Goal: Task Accomplishment & Management: Manage account settings

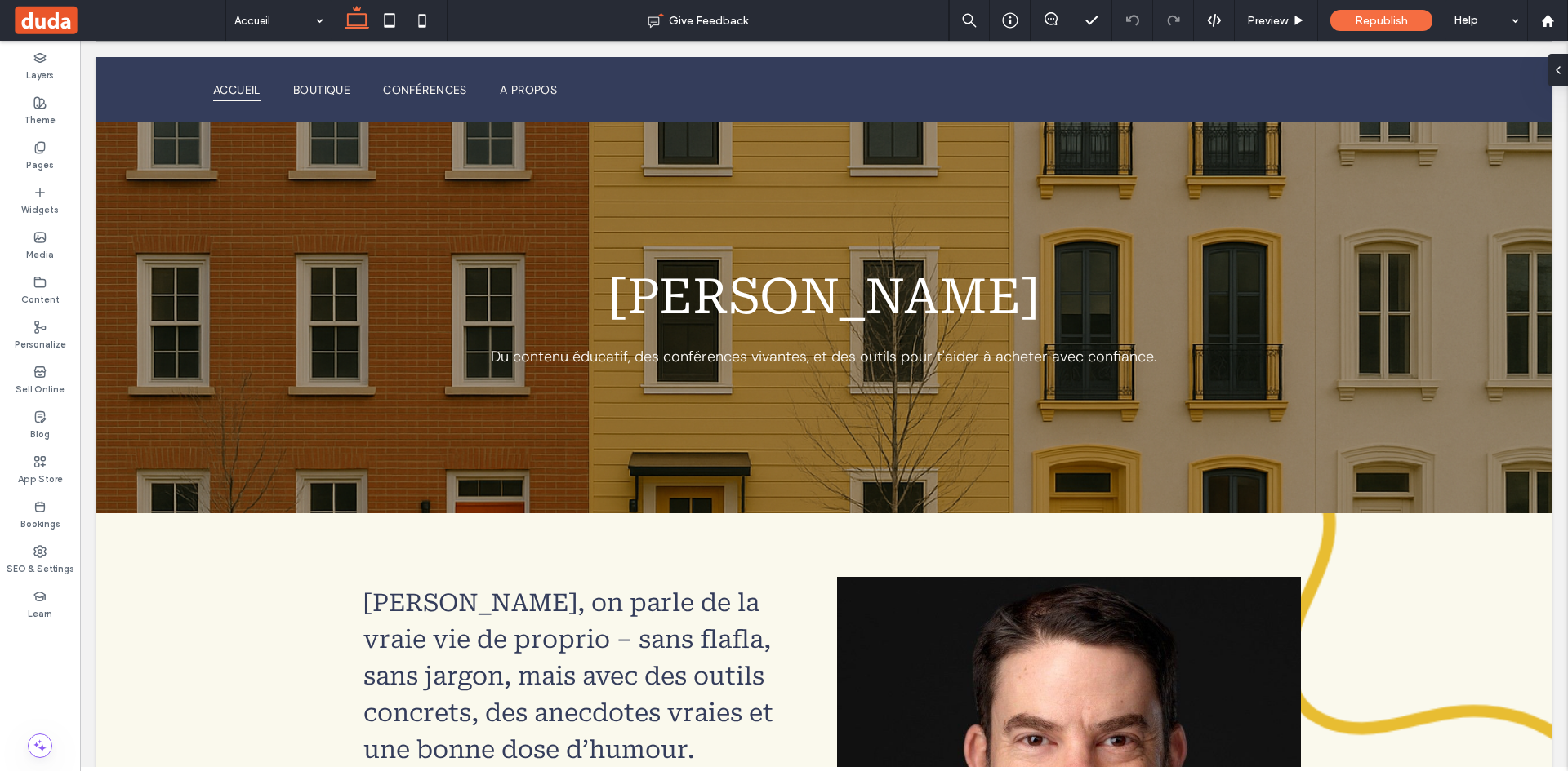
click at [34, 22] on span at bounding box center [119, 20] width 213 height 33
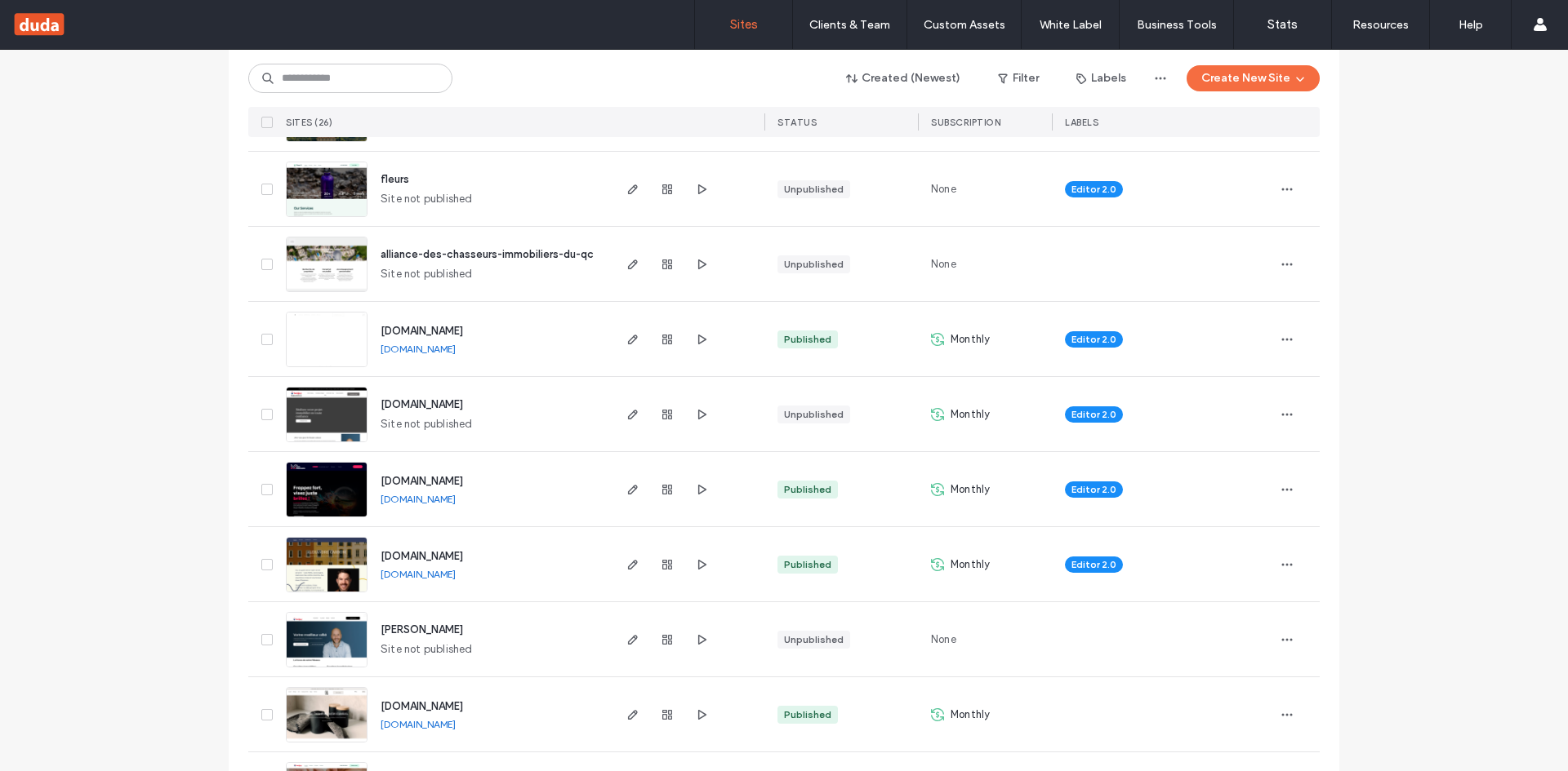
scroll to position [473, 0]
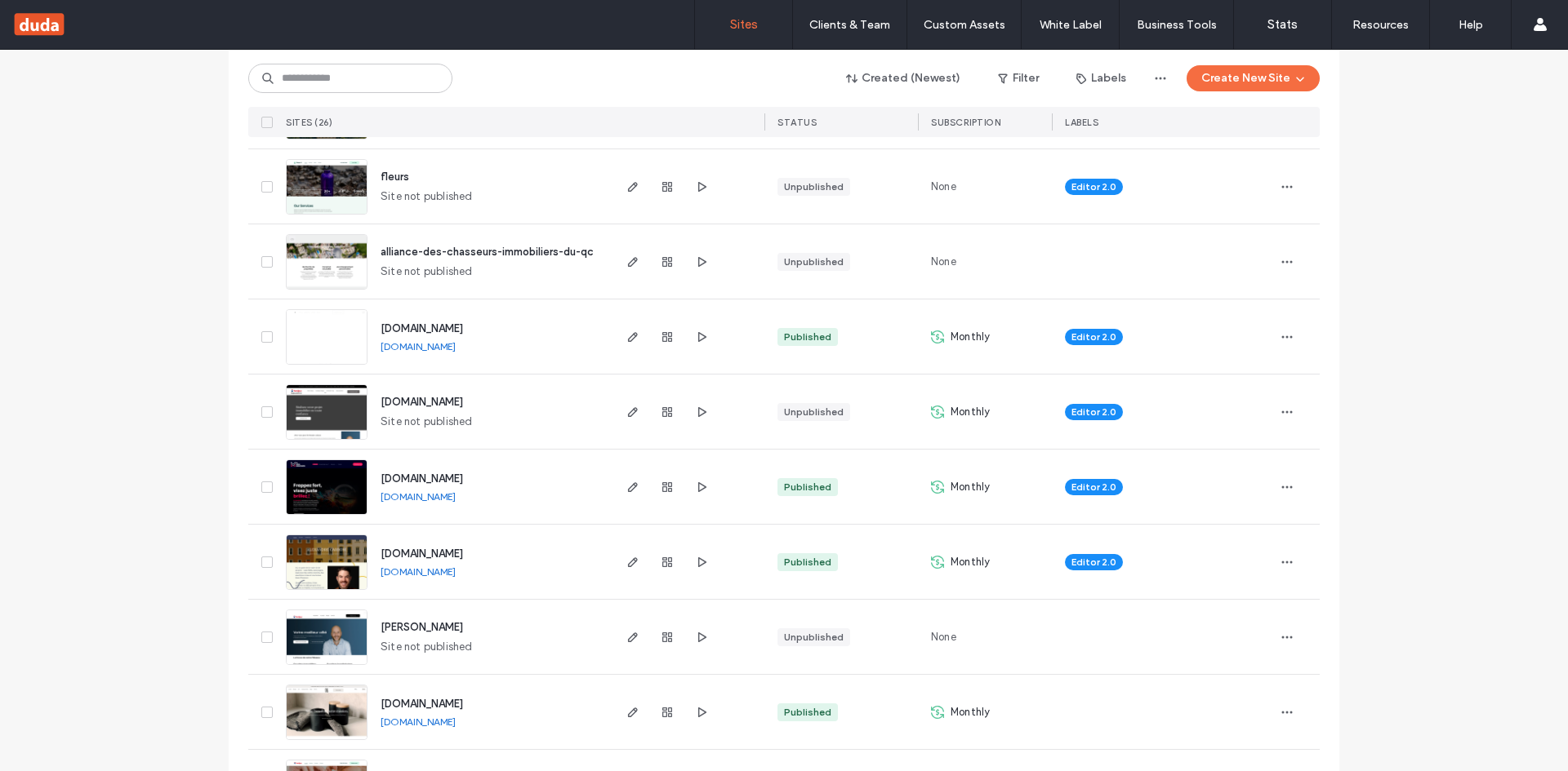
click at [454, 552] on span "www.alexandrecarboni.com" at bounding box center [422, 553] width 82 height 12
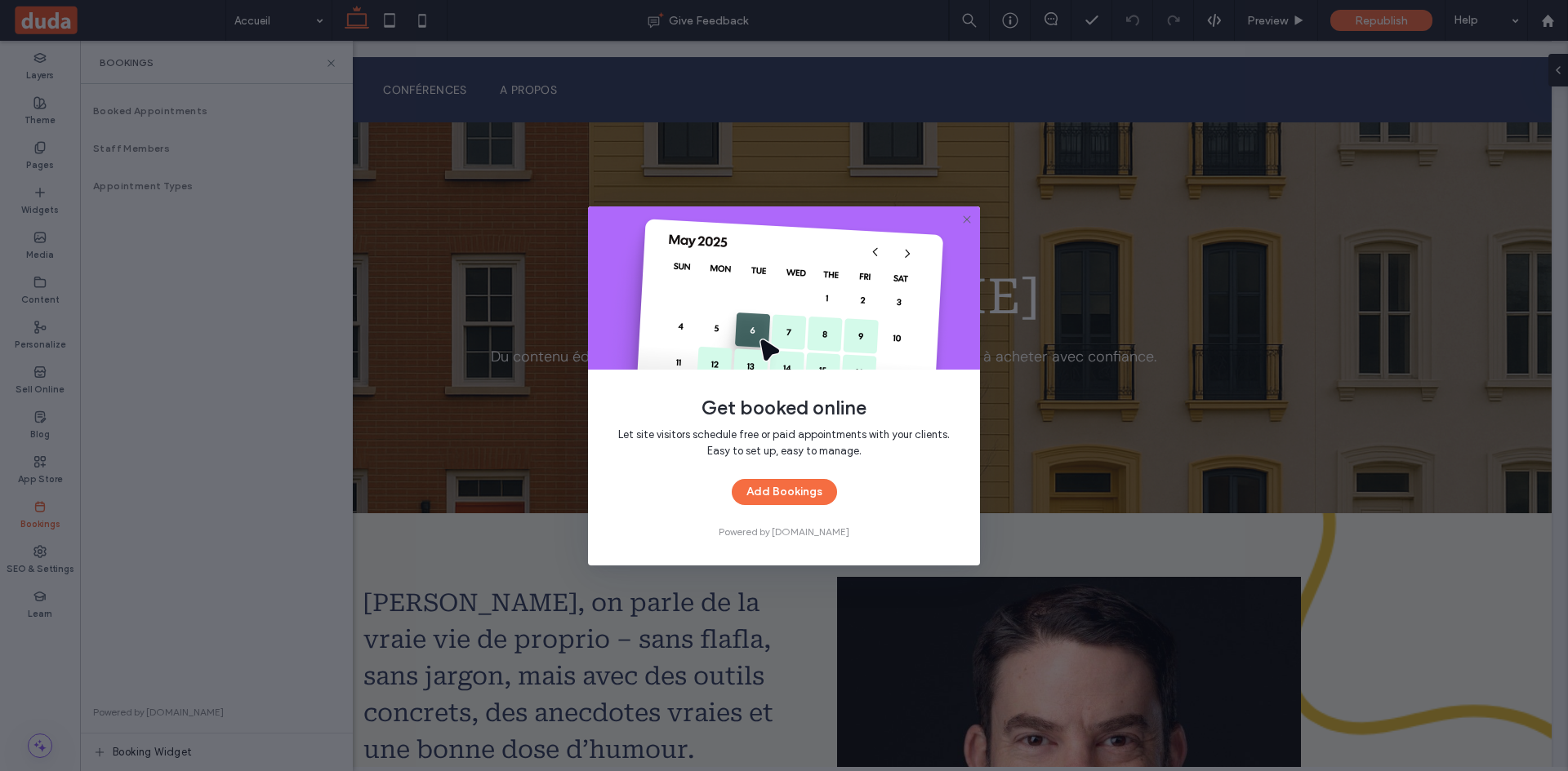
click at [967, 217] on icon at bounding box center [967, 220] width 13 height 13
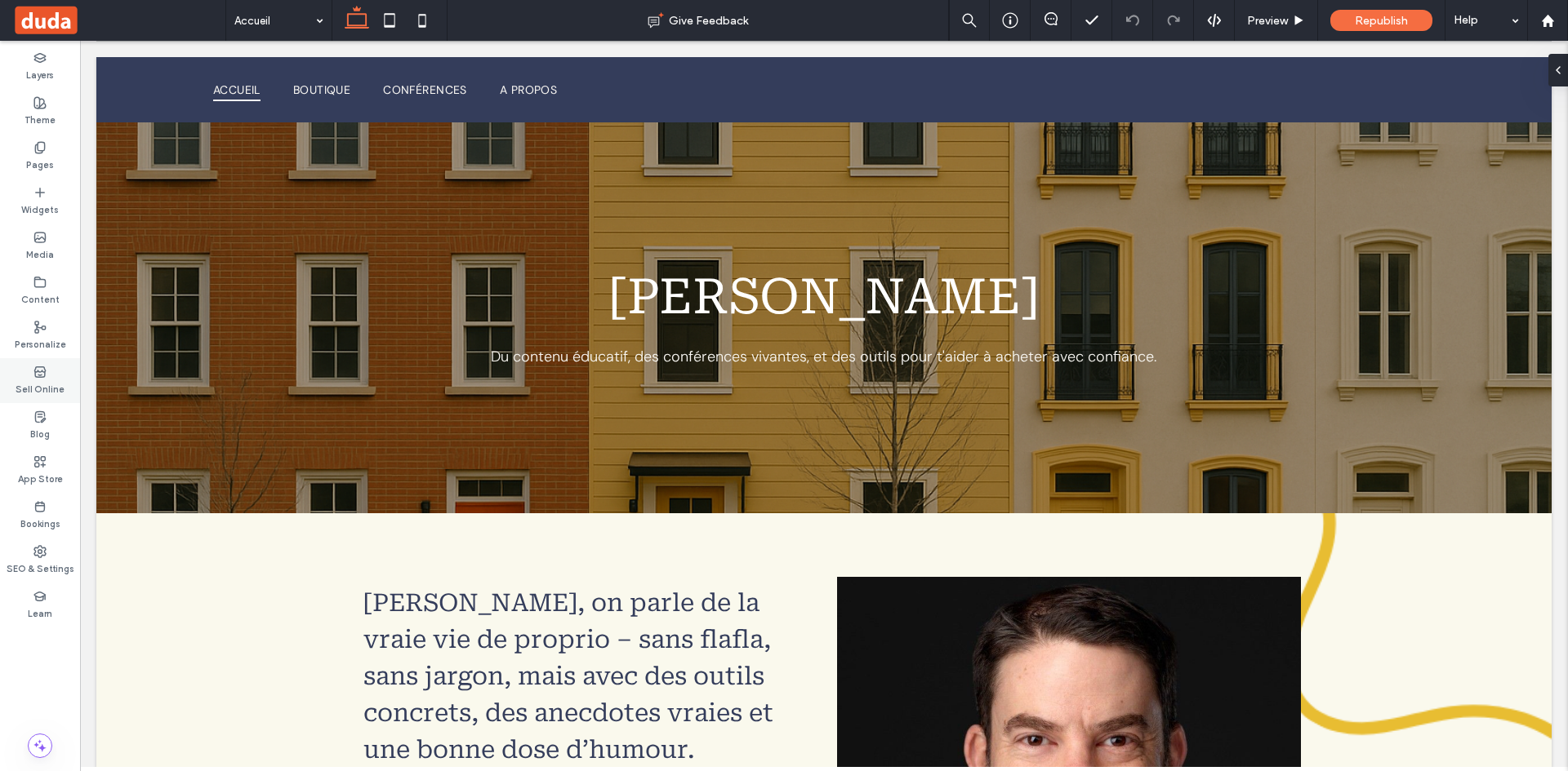
click at [35, 358] on div "Sell Online" at bounding box center [40, 380] width 80 height 45
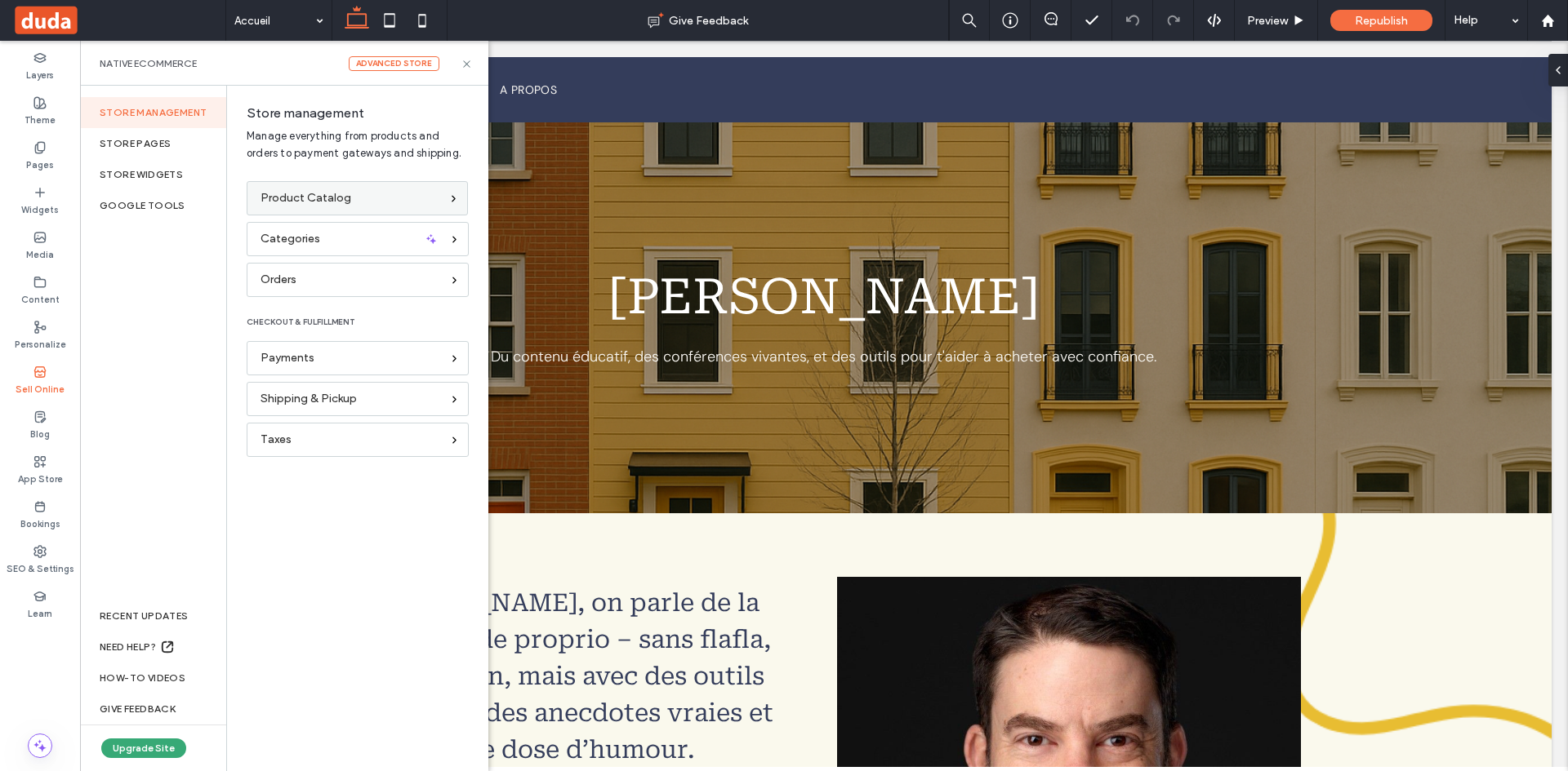
click at [325, 196] on span "Product Catalog" at bounding box center [306, 198] width 91 height 18
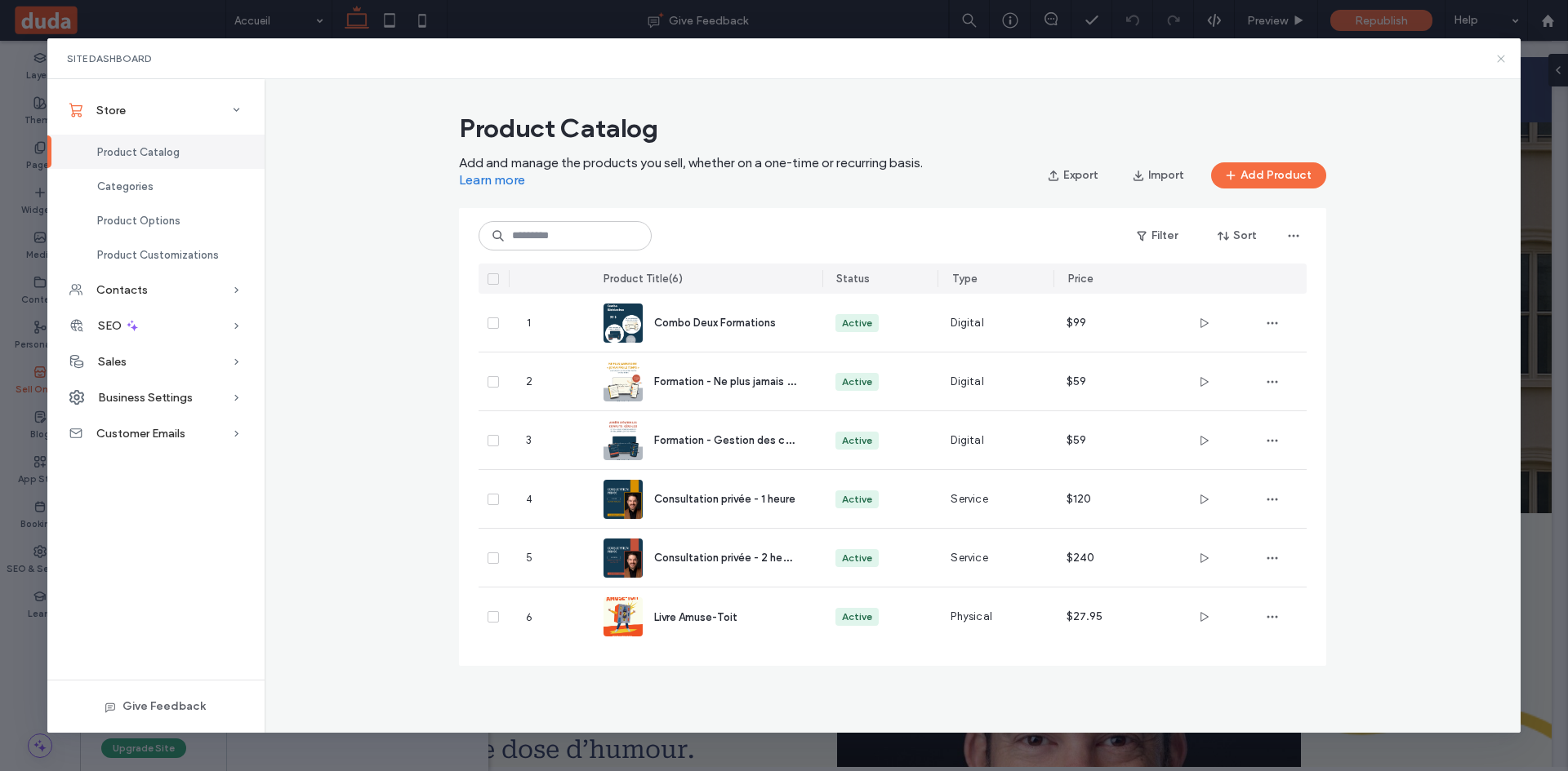
click at [1502, 55] on icon at bounding box center [1501, 59] width 13 height 13
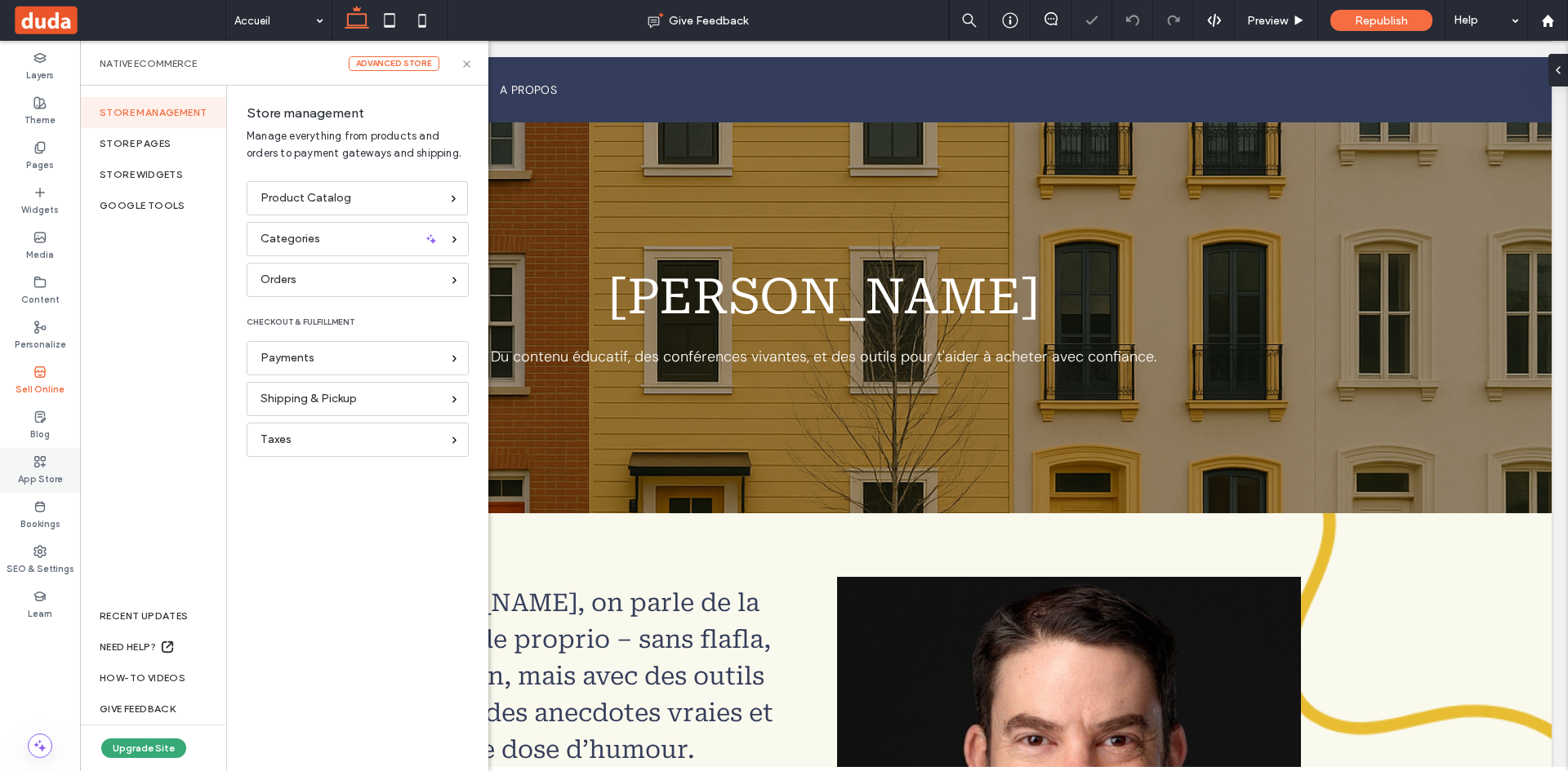
click at [28, 464] on div "App Store" at bounding box center [40, 470] width 80 height 45
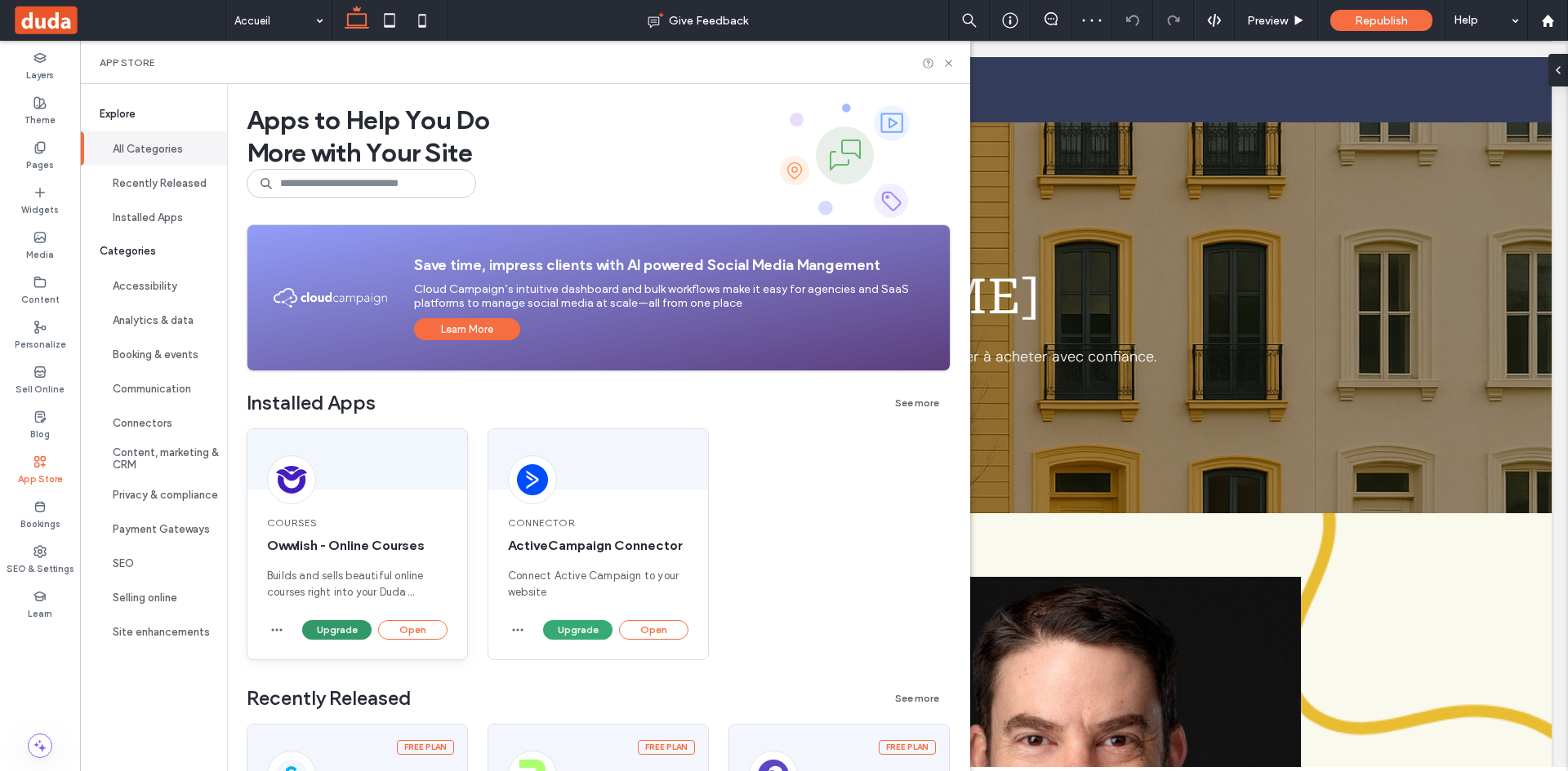
click at [338, 624] on button "Upgrade" at bounding box center [337, 630] width 69 height 20
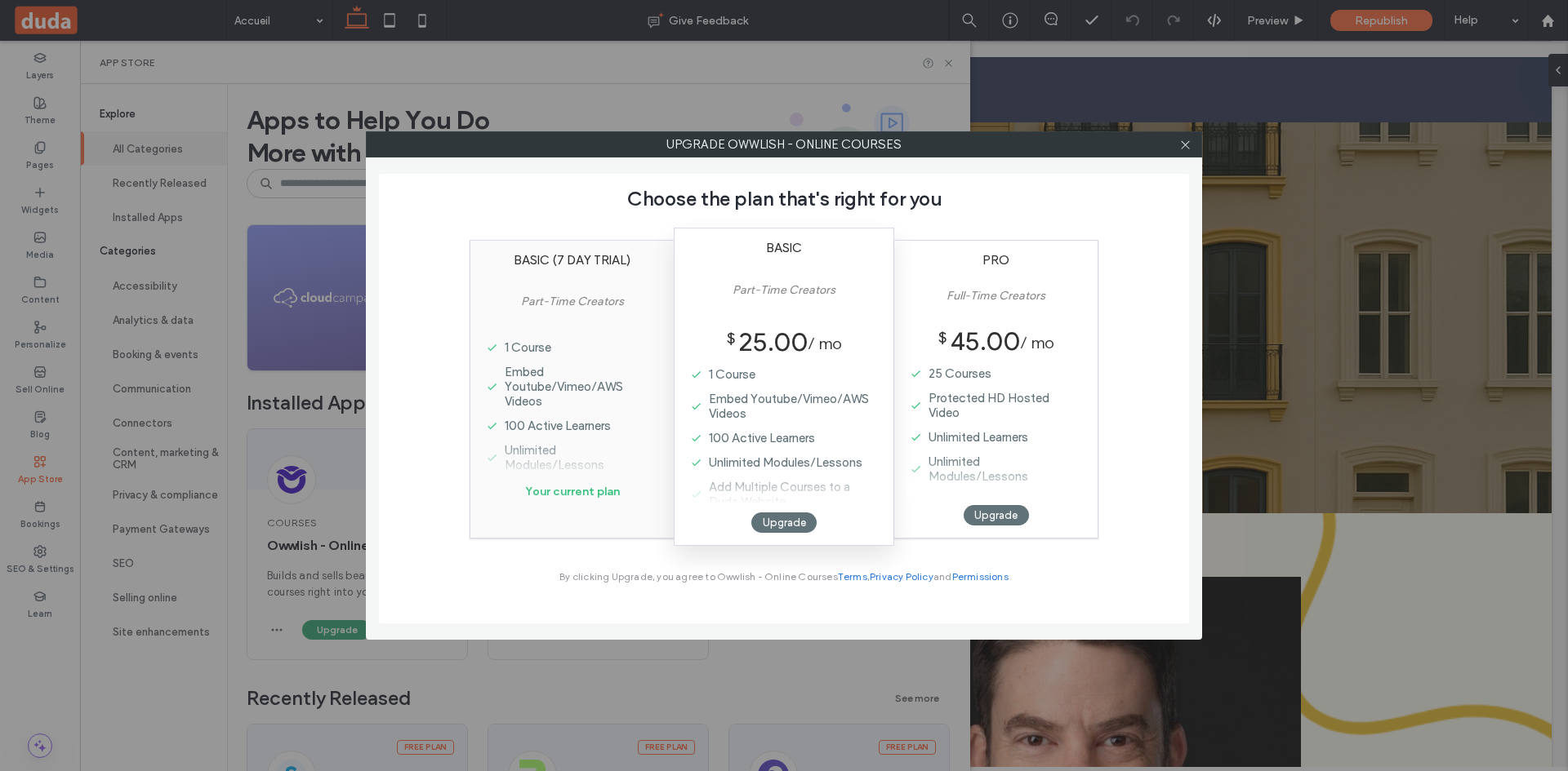
click at [592, 235] on div "Basic (7 Day Trial) Part-Time Creators 1 Course Embed Youtube/Vimeo/AWS Videos …" at bounding box center [784, 390] width 628 height 323
click at [587, 331] on label "Part-Time Creators" at bounding box center [572, 315] width 103 height 41
click at [1190, 145] on div at bounding box center [1185, 144] width 24 height 24
click at [1184, 144] on use at bounding box center [1185, 144] width 8 height 8
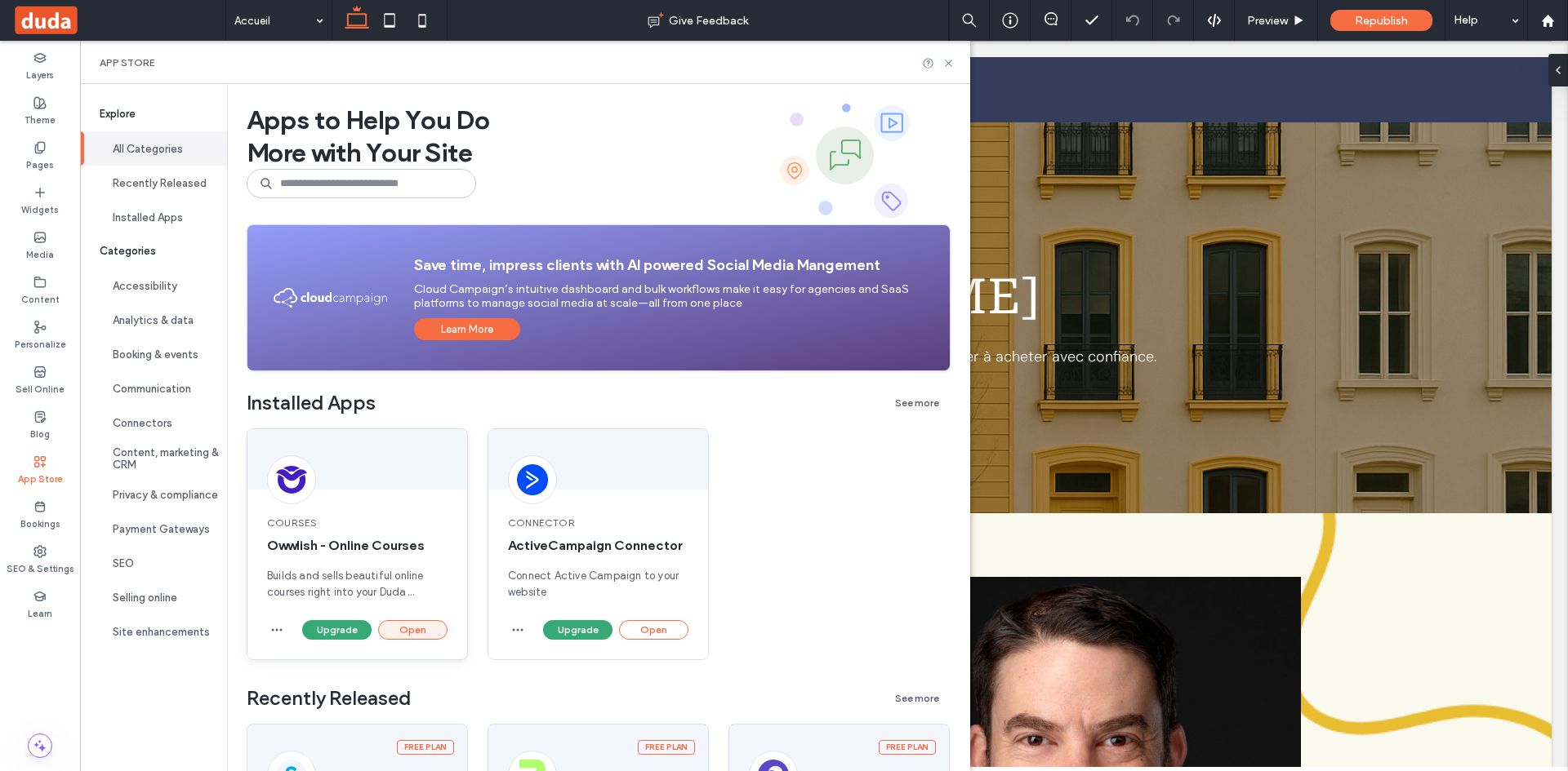
click at [419, 628] on button "Open" at bounding box center [412, 630] width 69 height 20
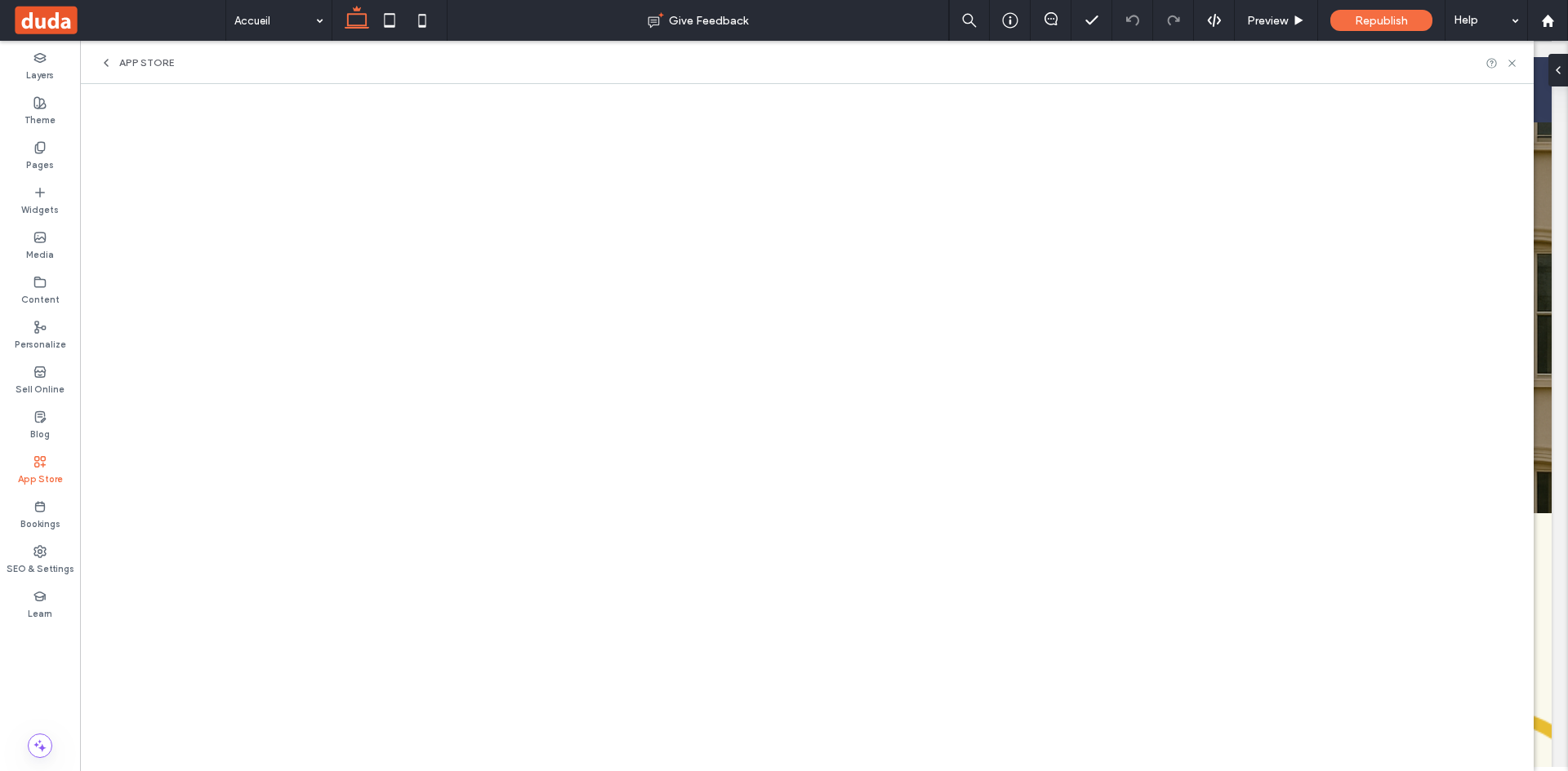
click at [128, 60] on span "App Store" at bounding box center [146, 63] width 55 height 13
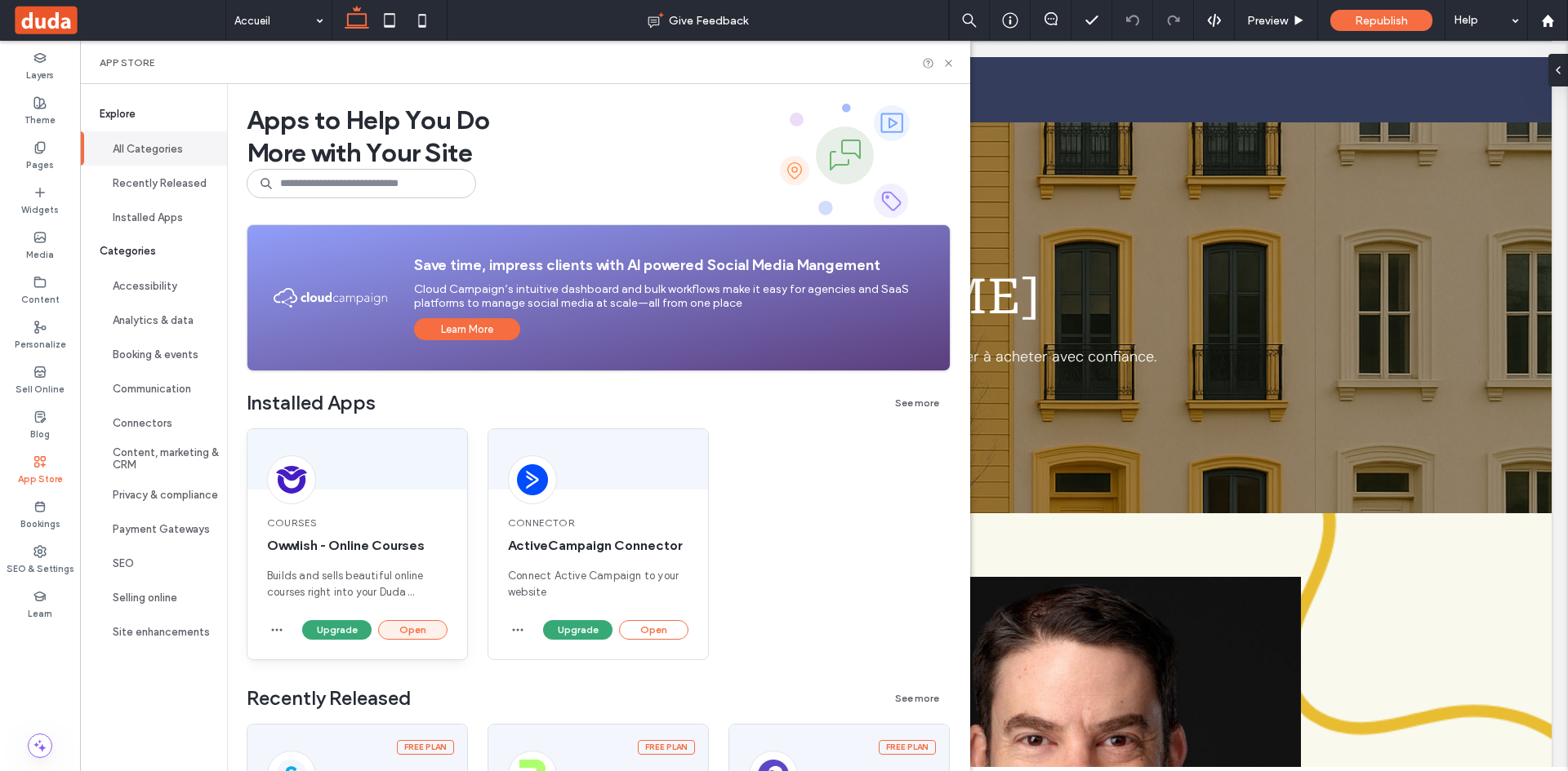
click at [407, 626] on button "Open" at bounding box center [412, 630] width 69 height 20
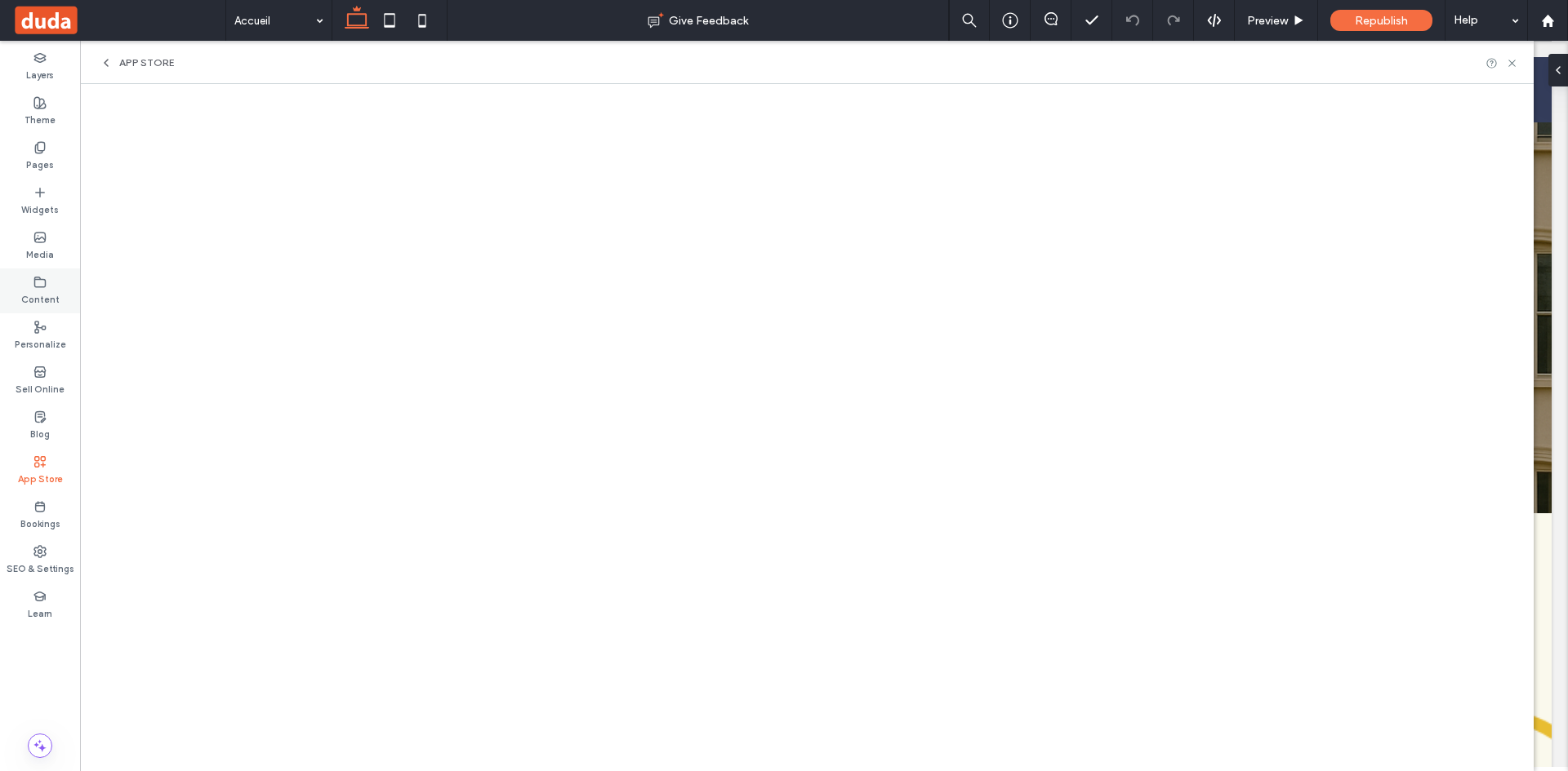
click at [42, 296] on label "Content" at bounding box center [40, 297] width 38 height 18
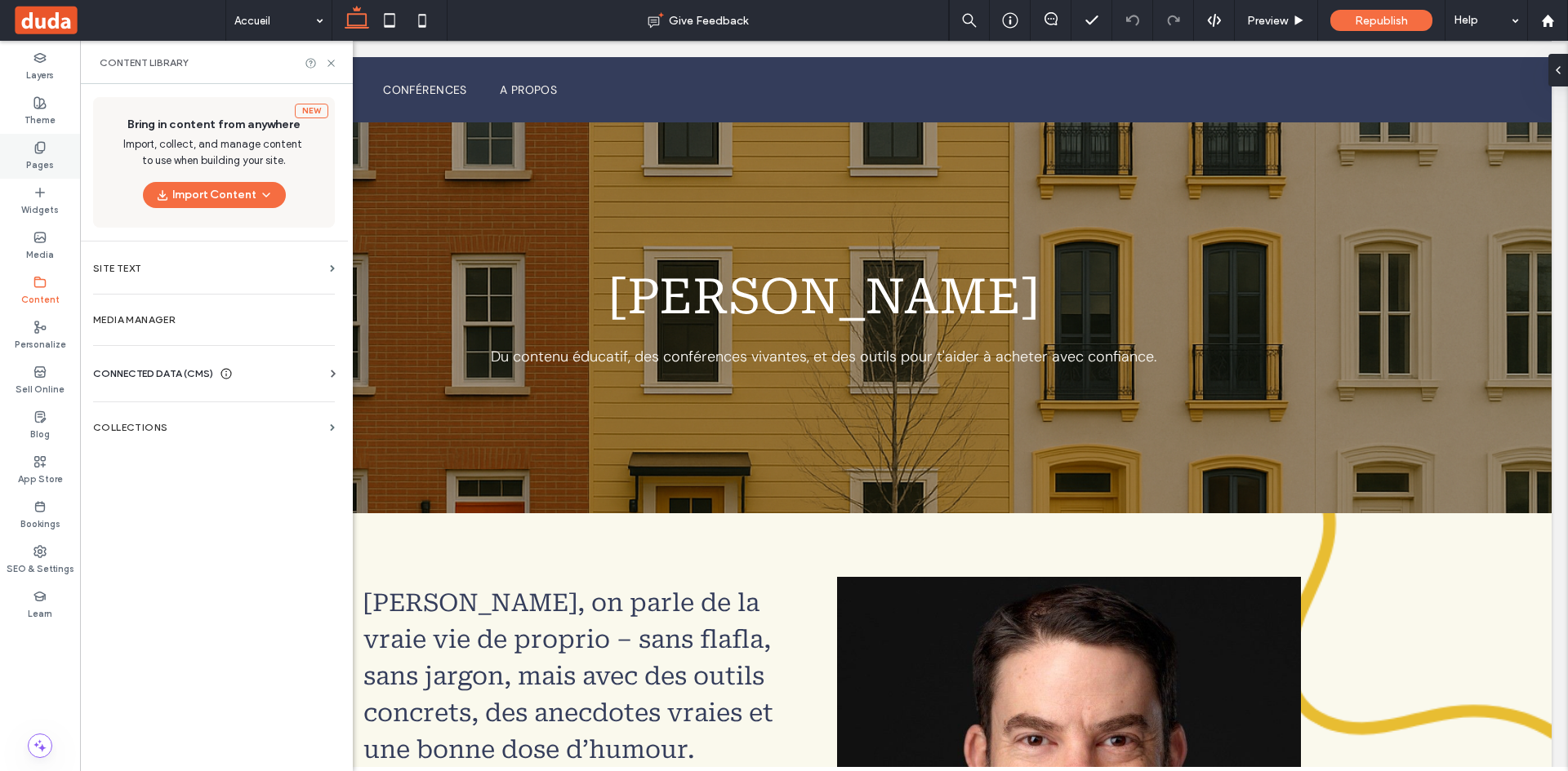
click at [49, 151] on div "Pages" at bounding box center [40, 156] width 80 height 45
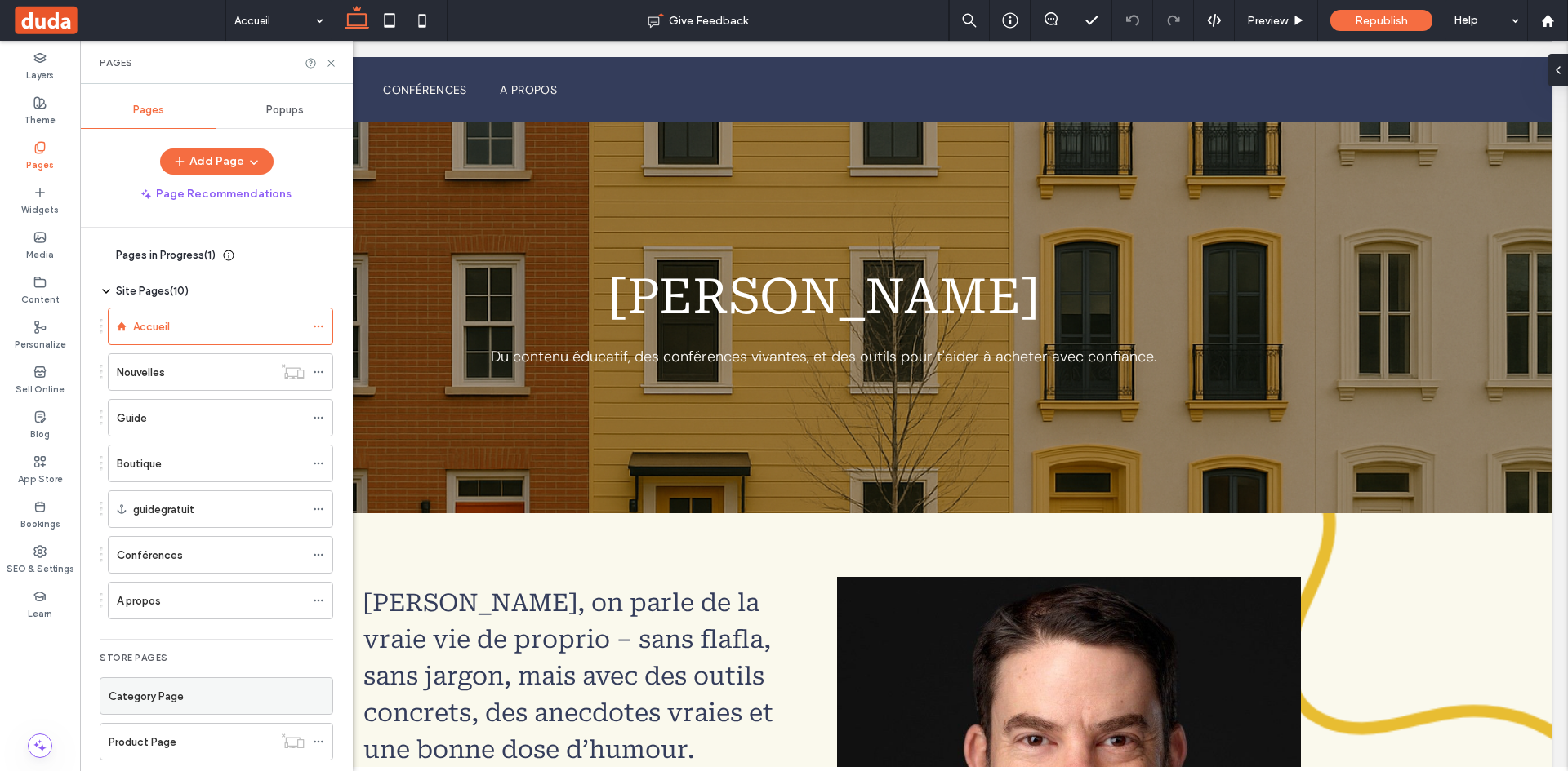
scroll to position [114, 0]
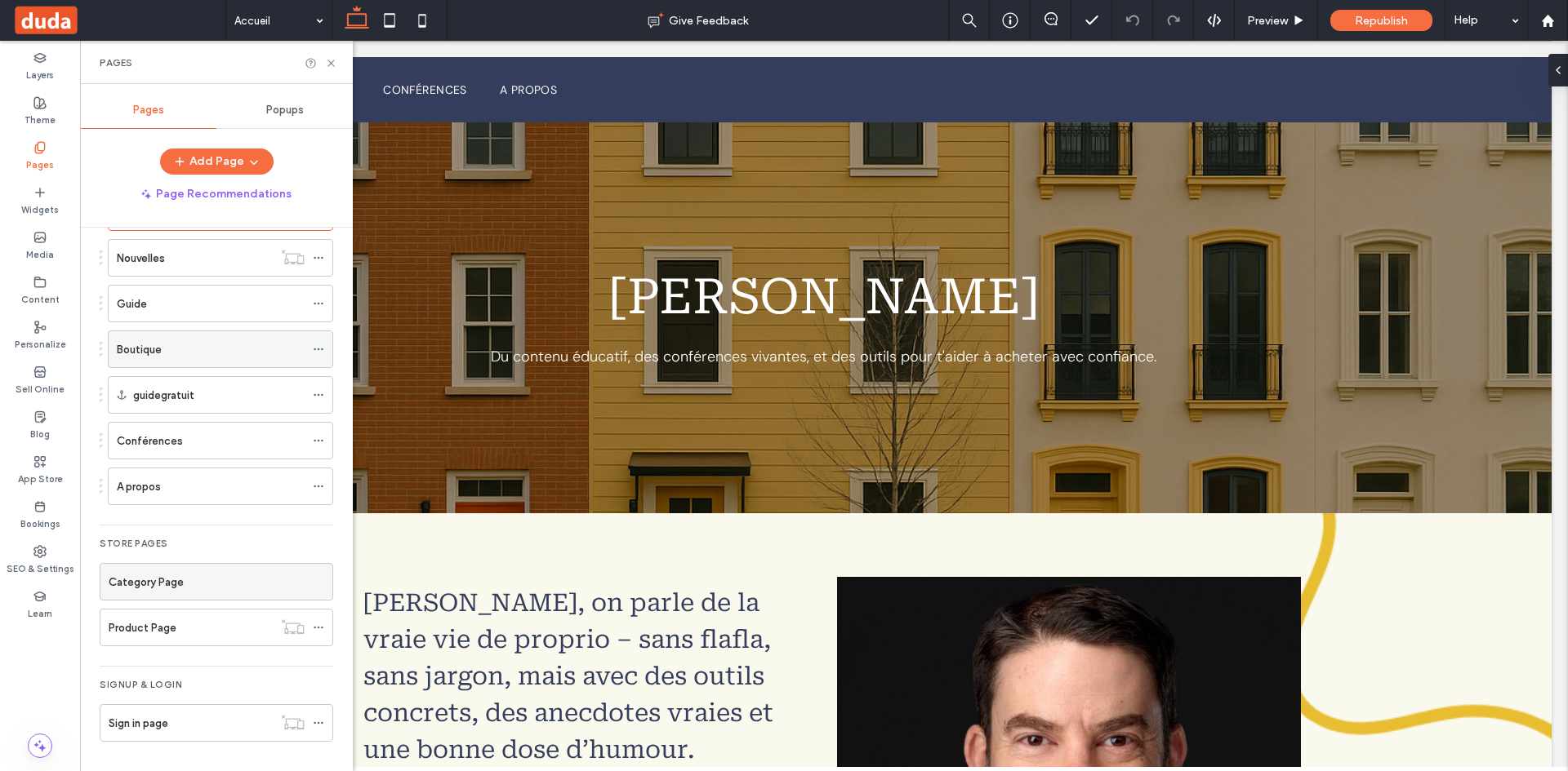
click at [312, 344] on icon at bounding box center [318, 350] width 11 height 11
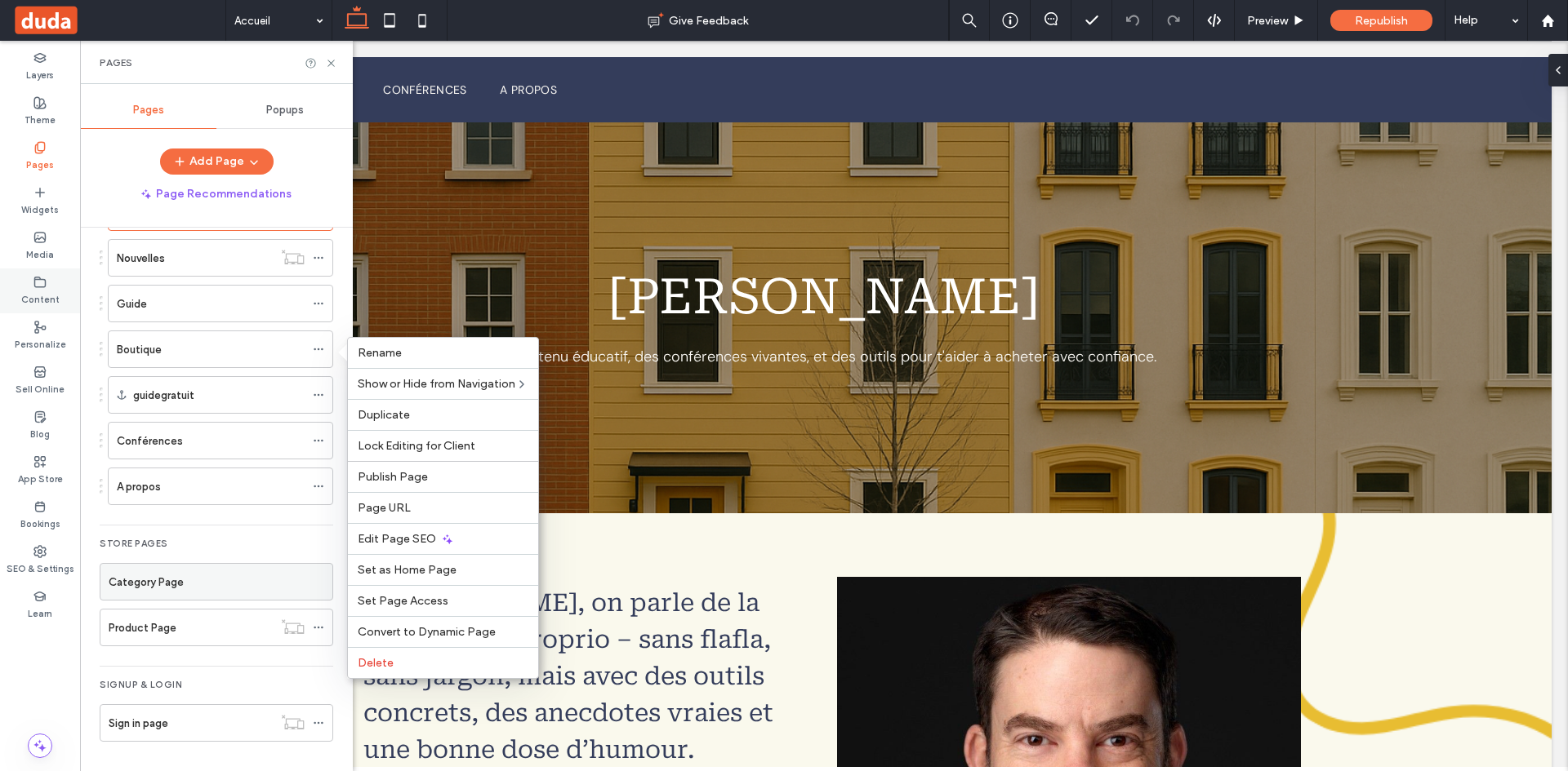
click at [20, 284] on div "Content" at bounding box center [40, 291] width 80 height 45
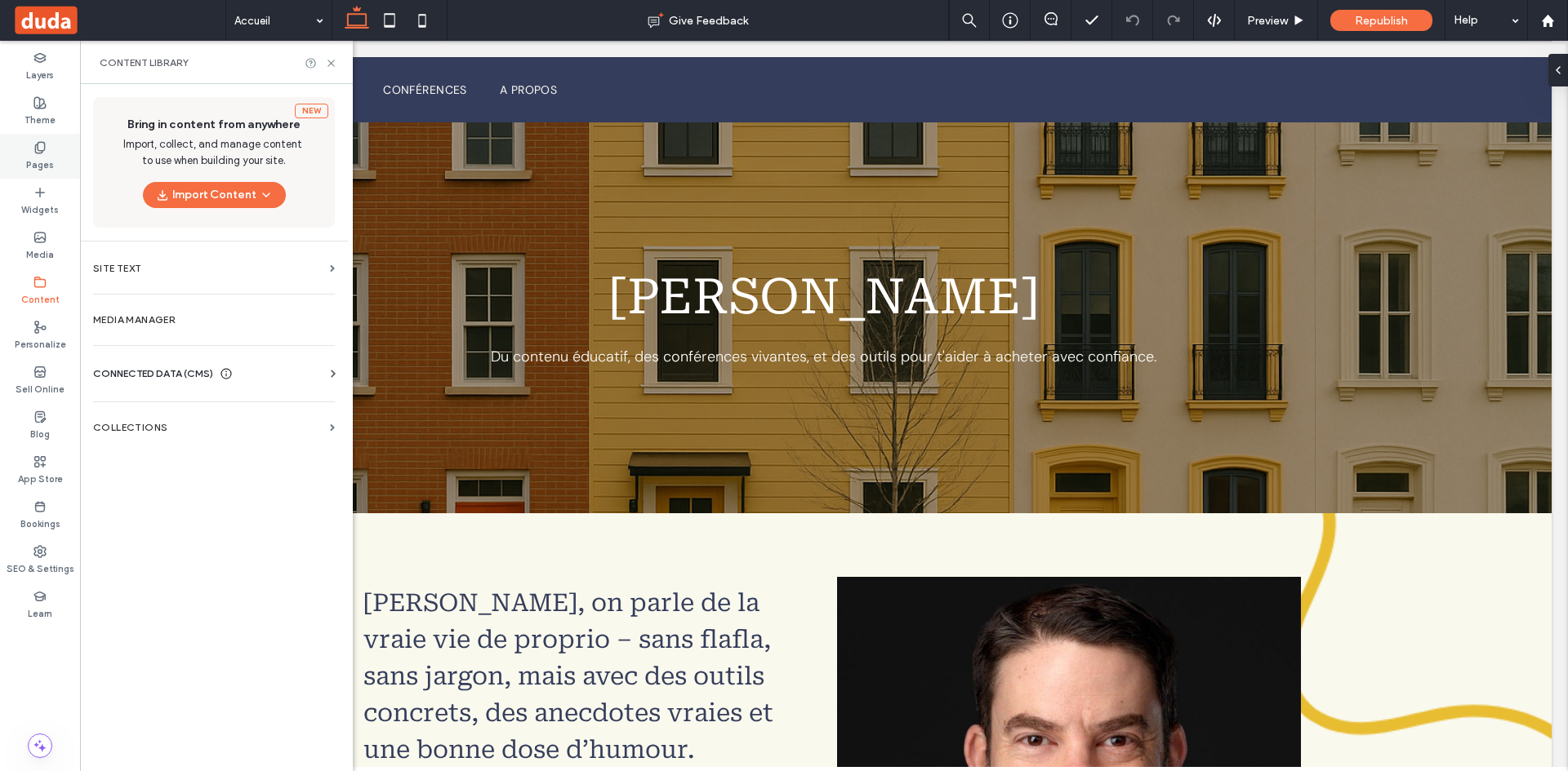
click at [36, 158] on label "Pages" at bounding box center [40, 163] width 28 height 18
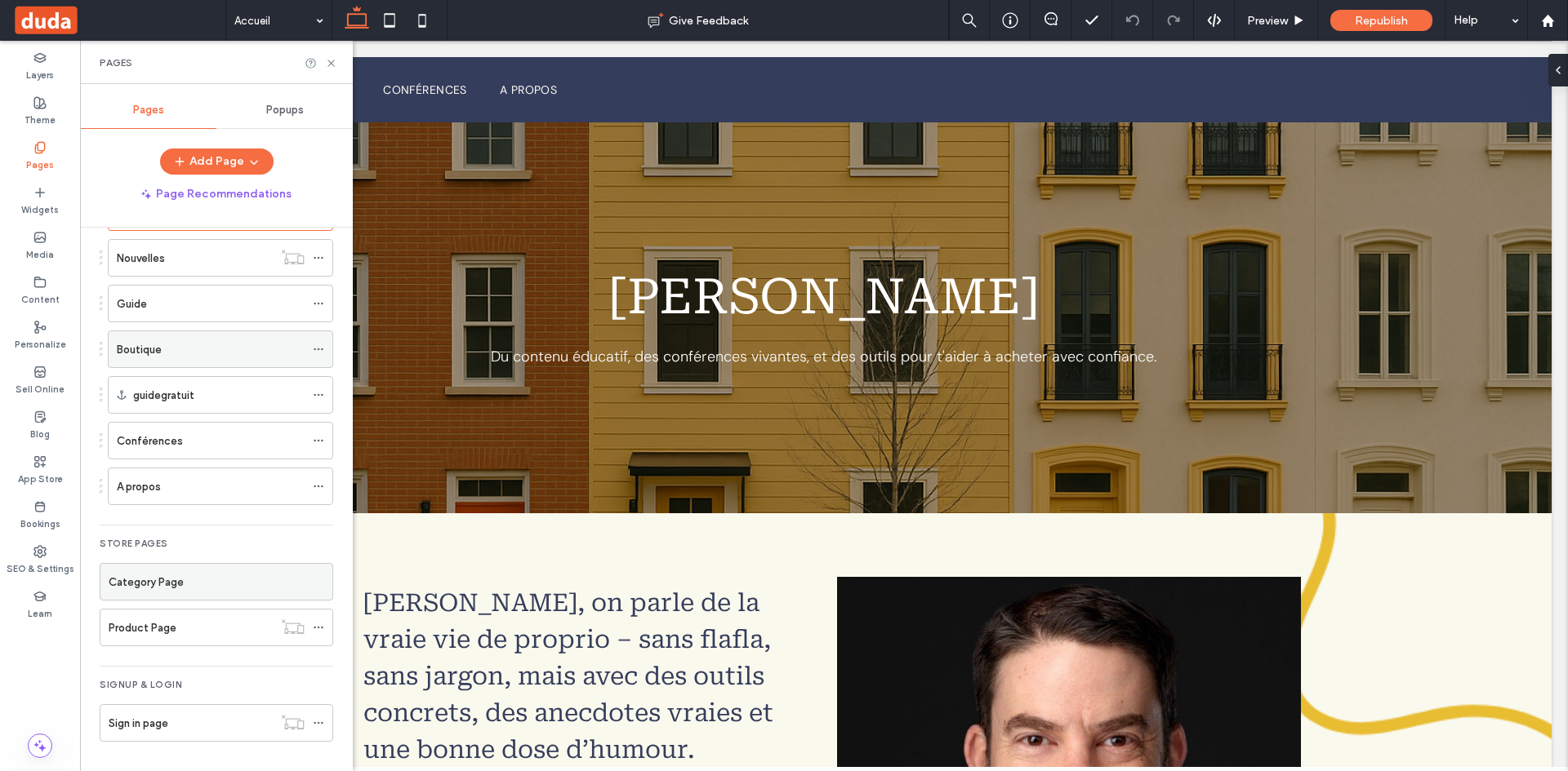
click at [313, 352] on icon at bounding box center [318, 350] width 11 height 11
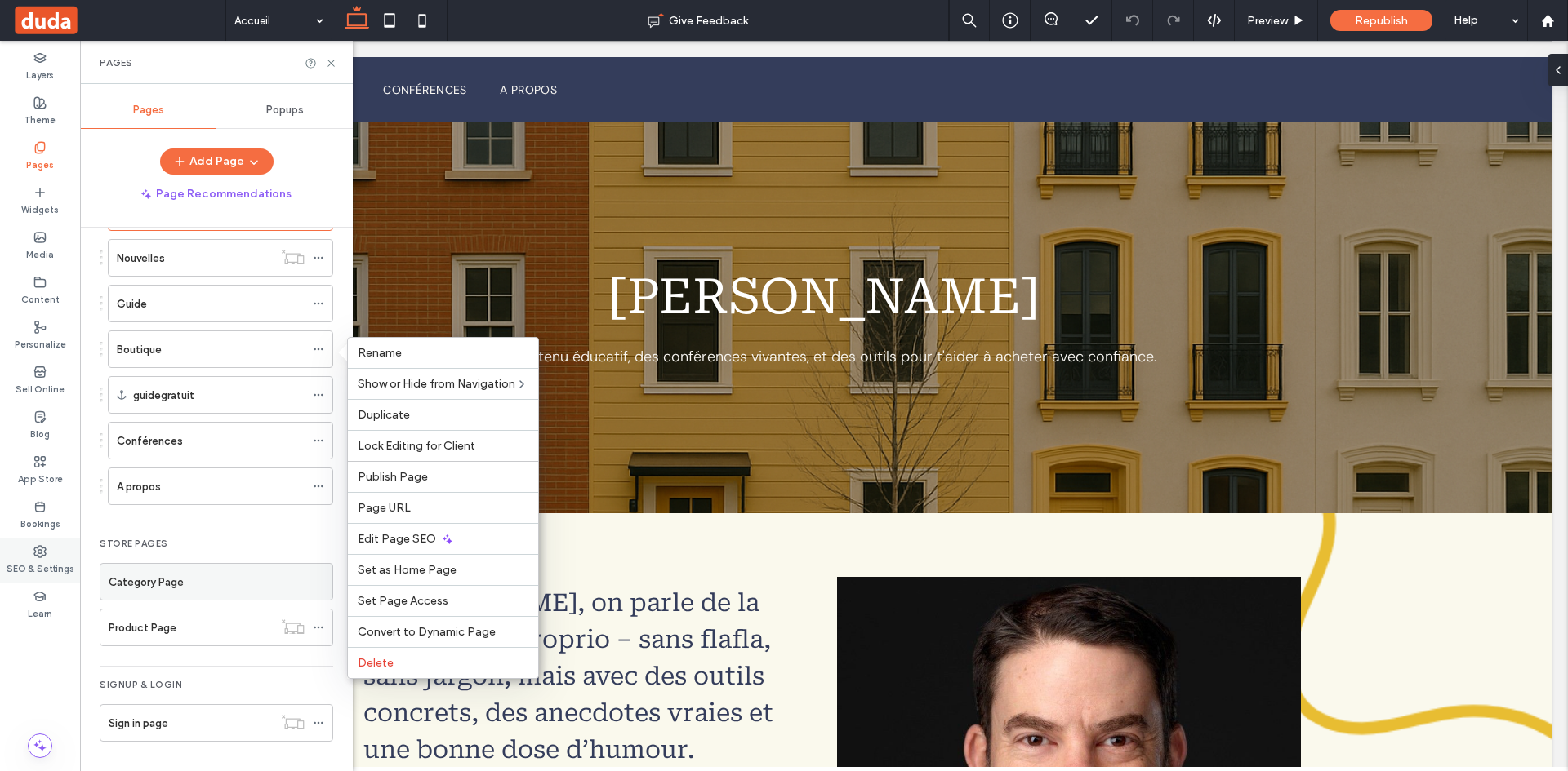
click at [38, 550] on icon at bounding box center [40, 551] width 13 height 13
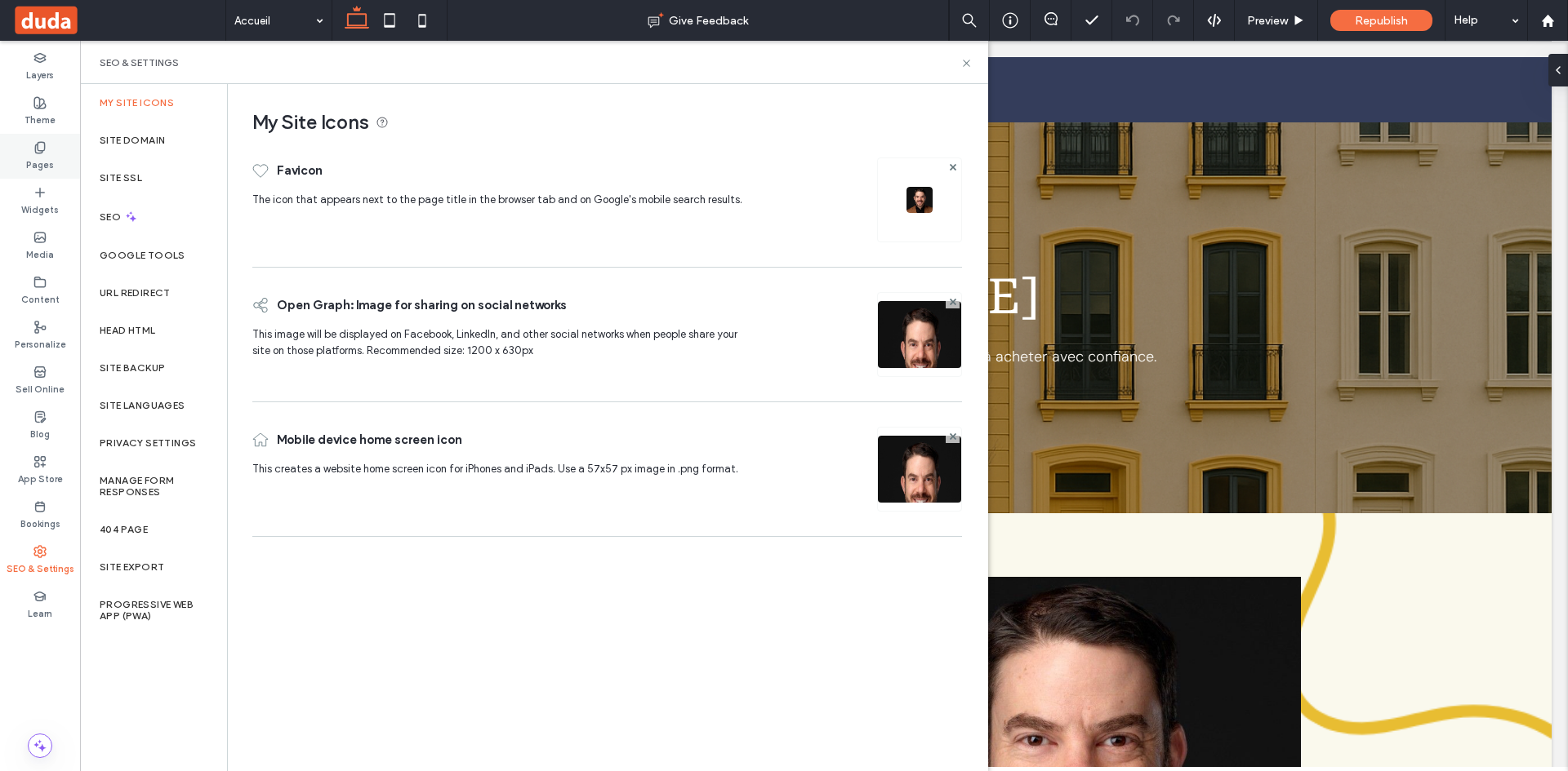
click at [34, 141] on icon at bounding box center [40, 148] width 13 height 13
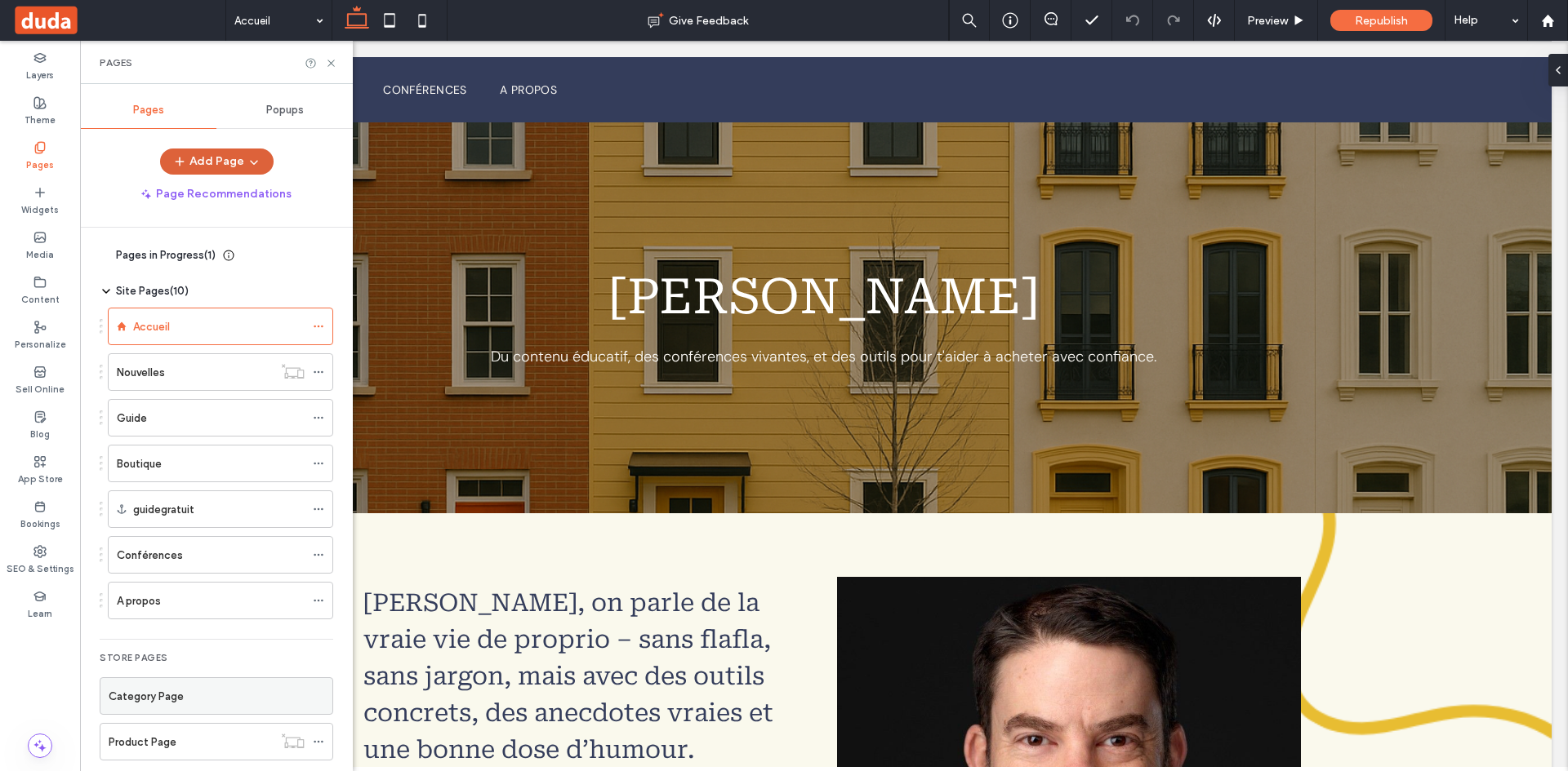
click at [227, 159] on button "Add Page" at bounding box center [216, 162] width 113 height 26
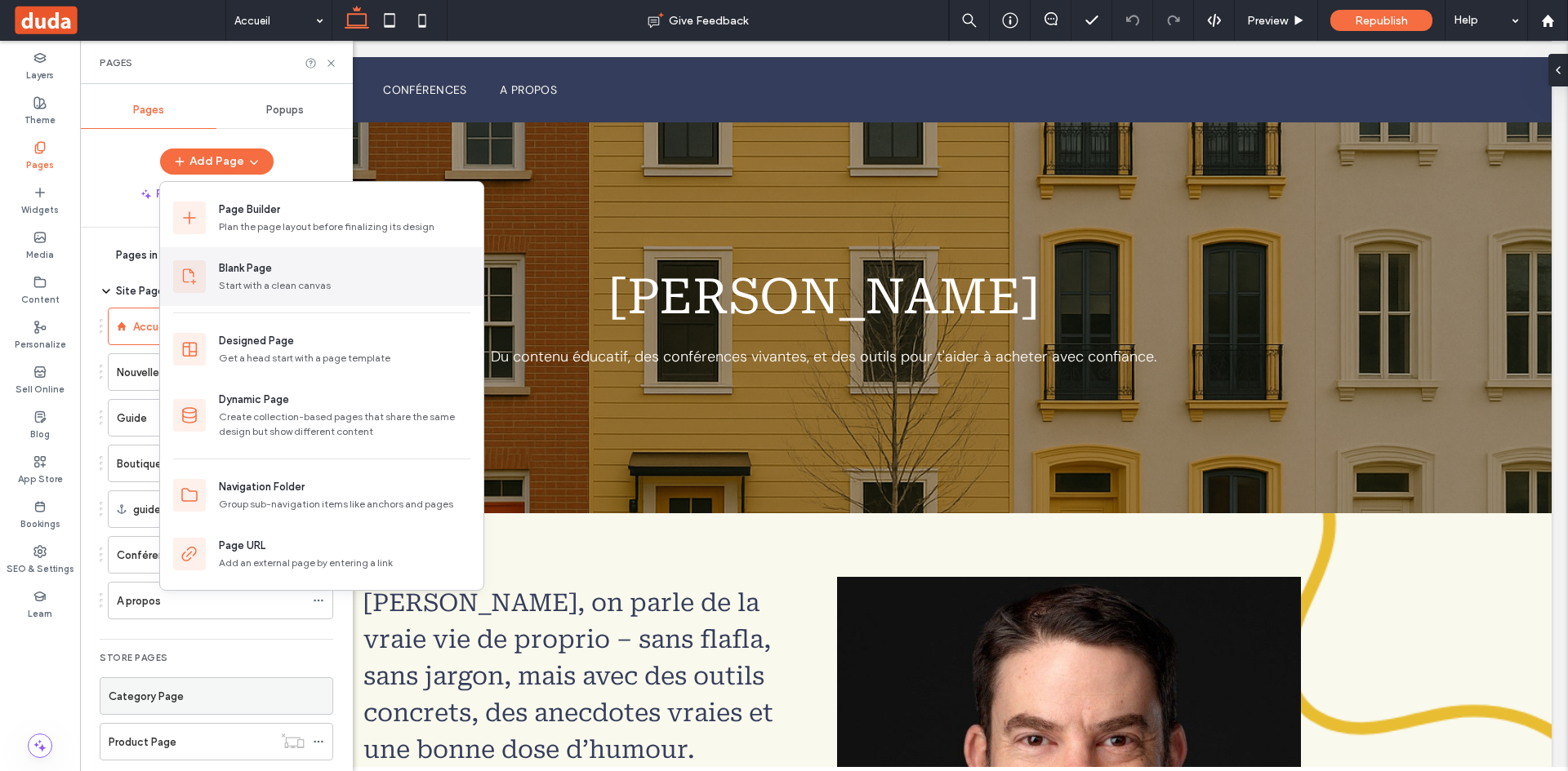
click at [308, 271] on div "Blank Page" at bounding box center [344, 268] width 252 height 16
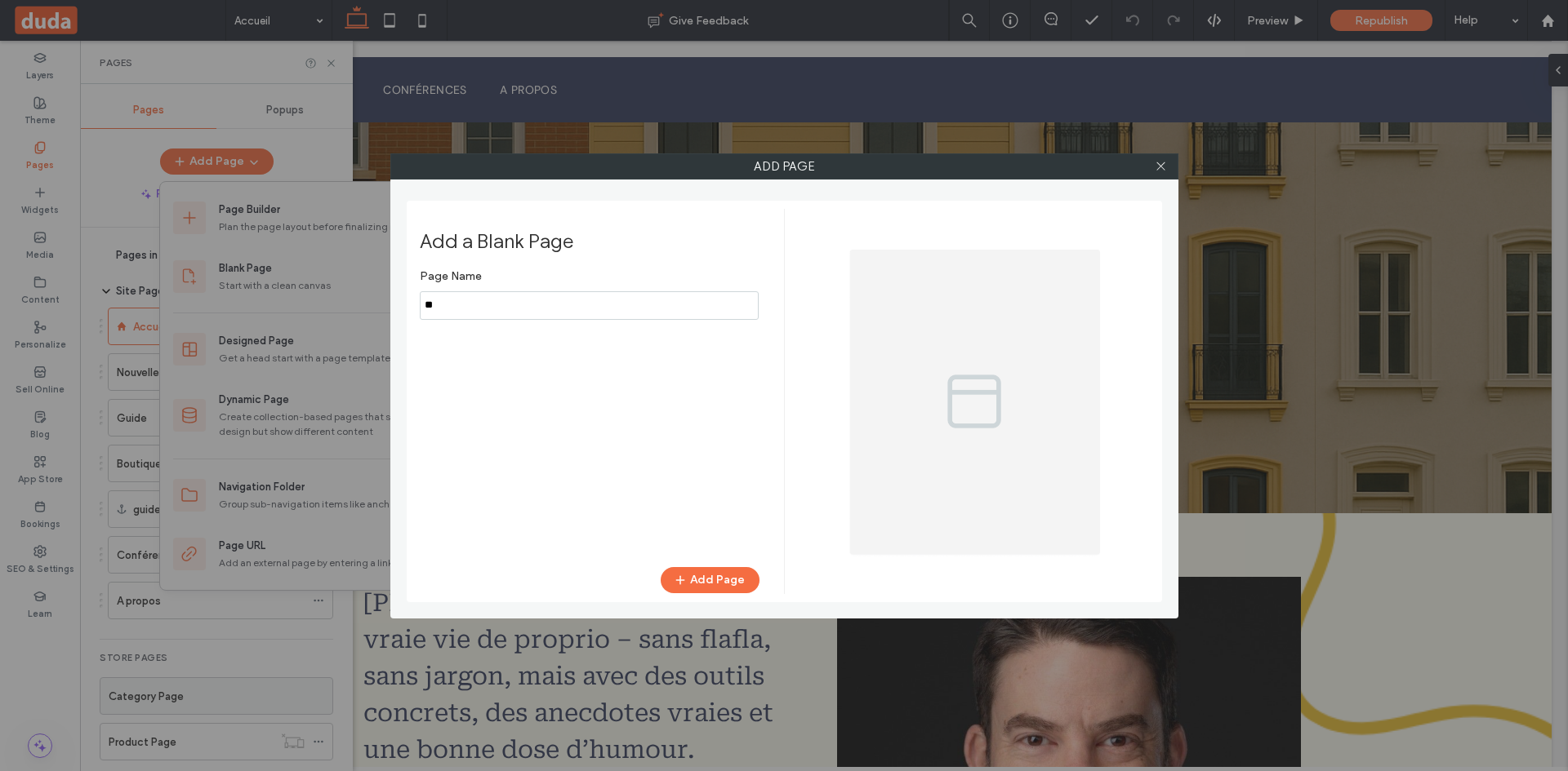
type input "*"
type input "*********"
click at [691, 578] on button "Add Page" at bounding box center [710, 580] width 99 height 26
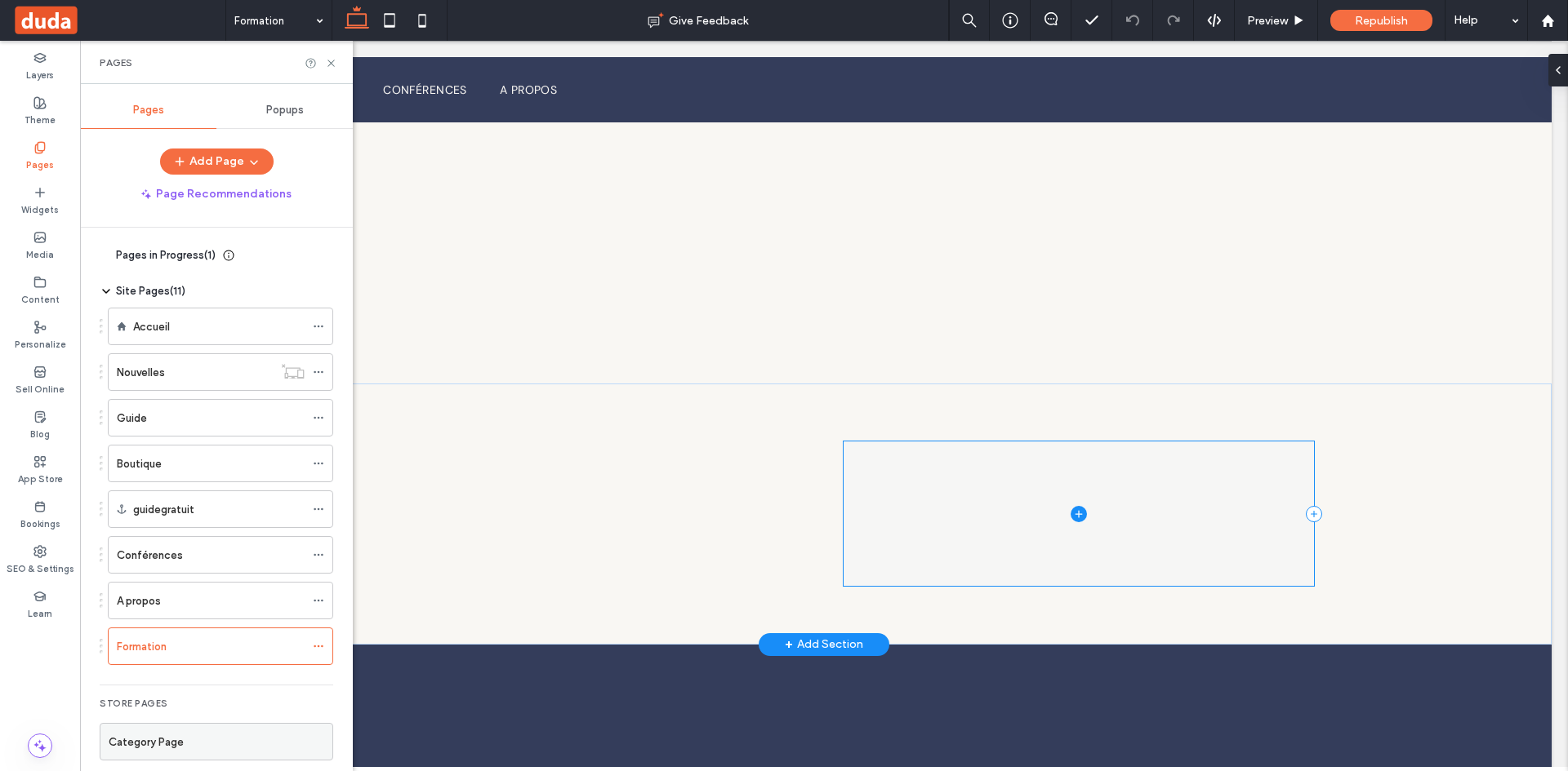
scroll to position [1, 0]
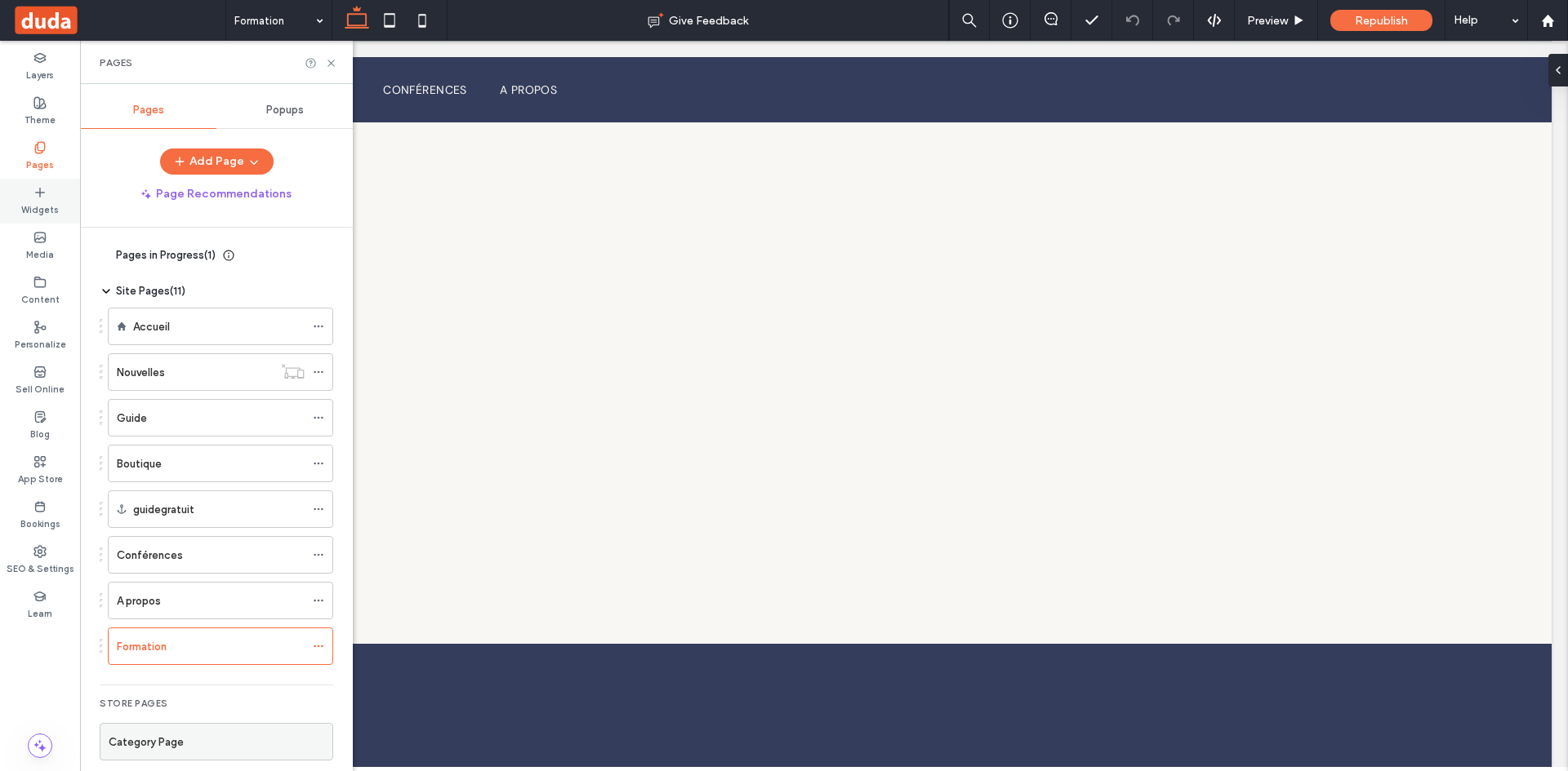
click at [46, 194] on icon at bounding box center [40, 193] width 13 height 13
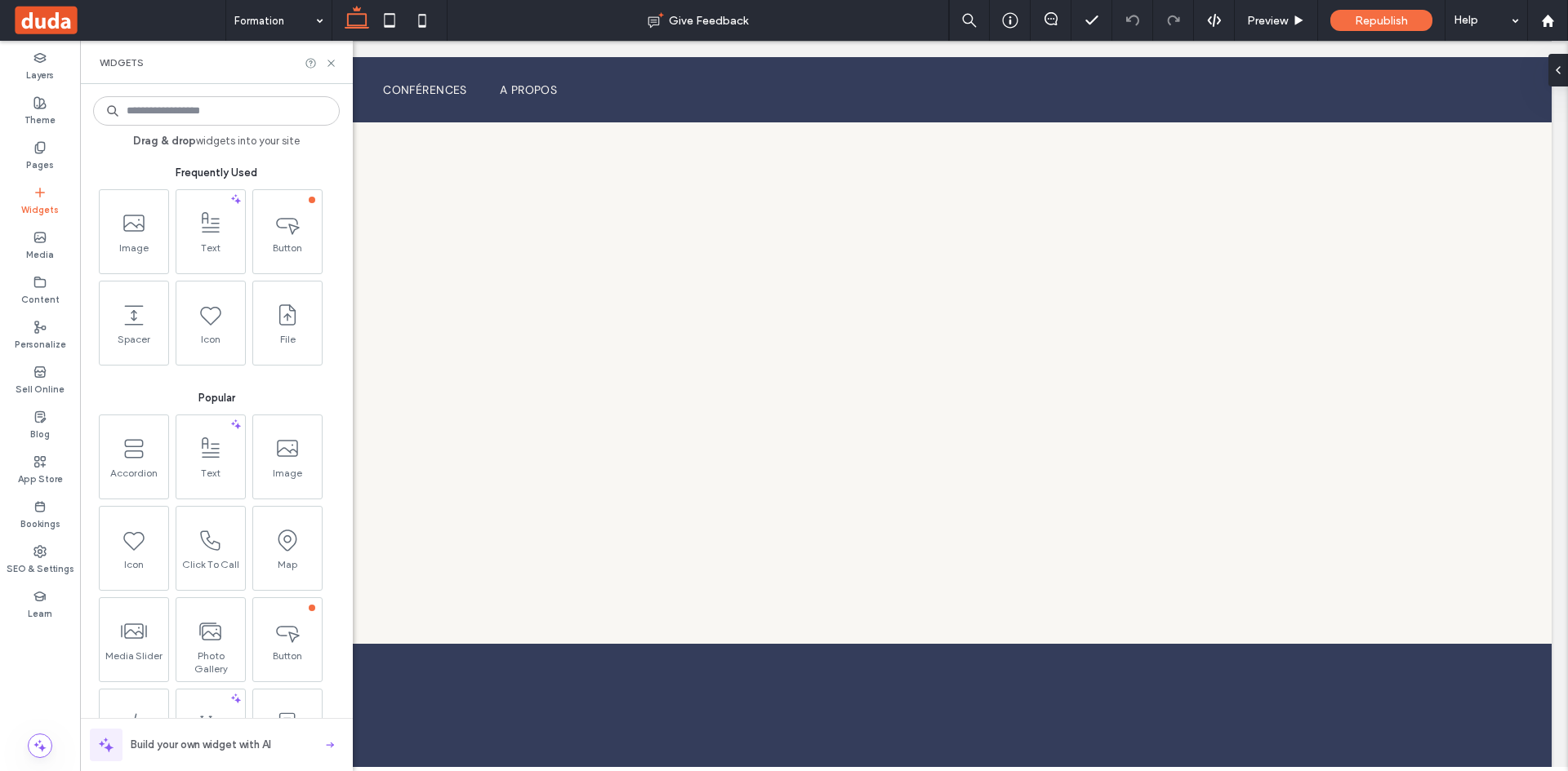
click at [46, 194] on icon at bounding box center [40, 193] width 13 height 13
click at [223, 107] on input at bounding box center [217, 110] width 247 height 29
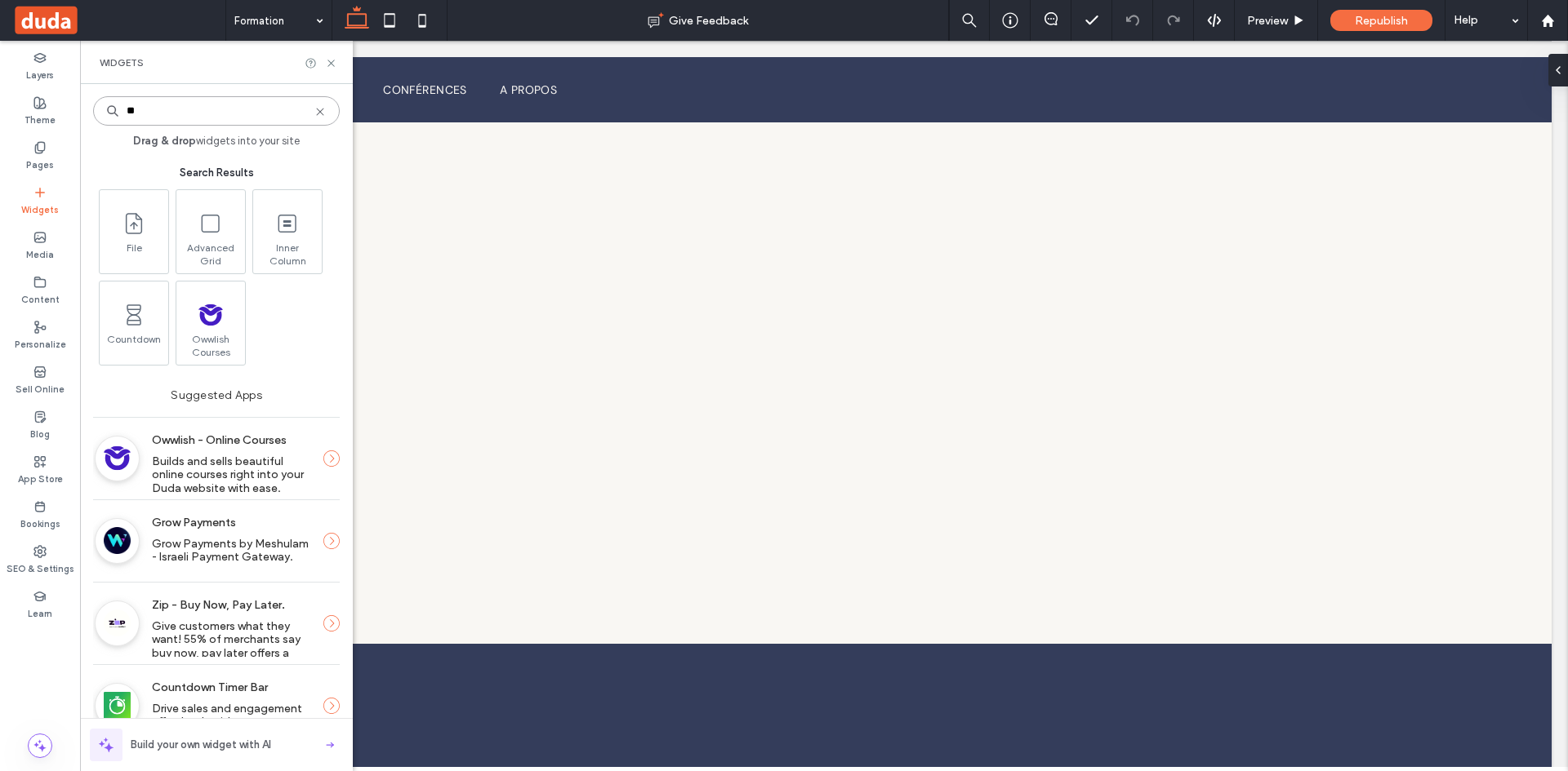
type input "**"
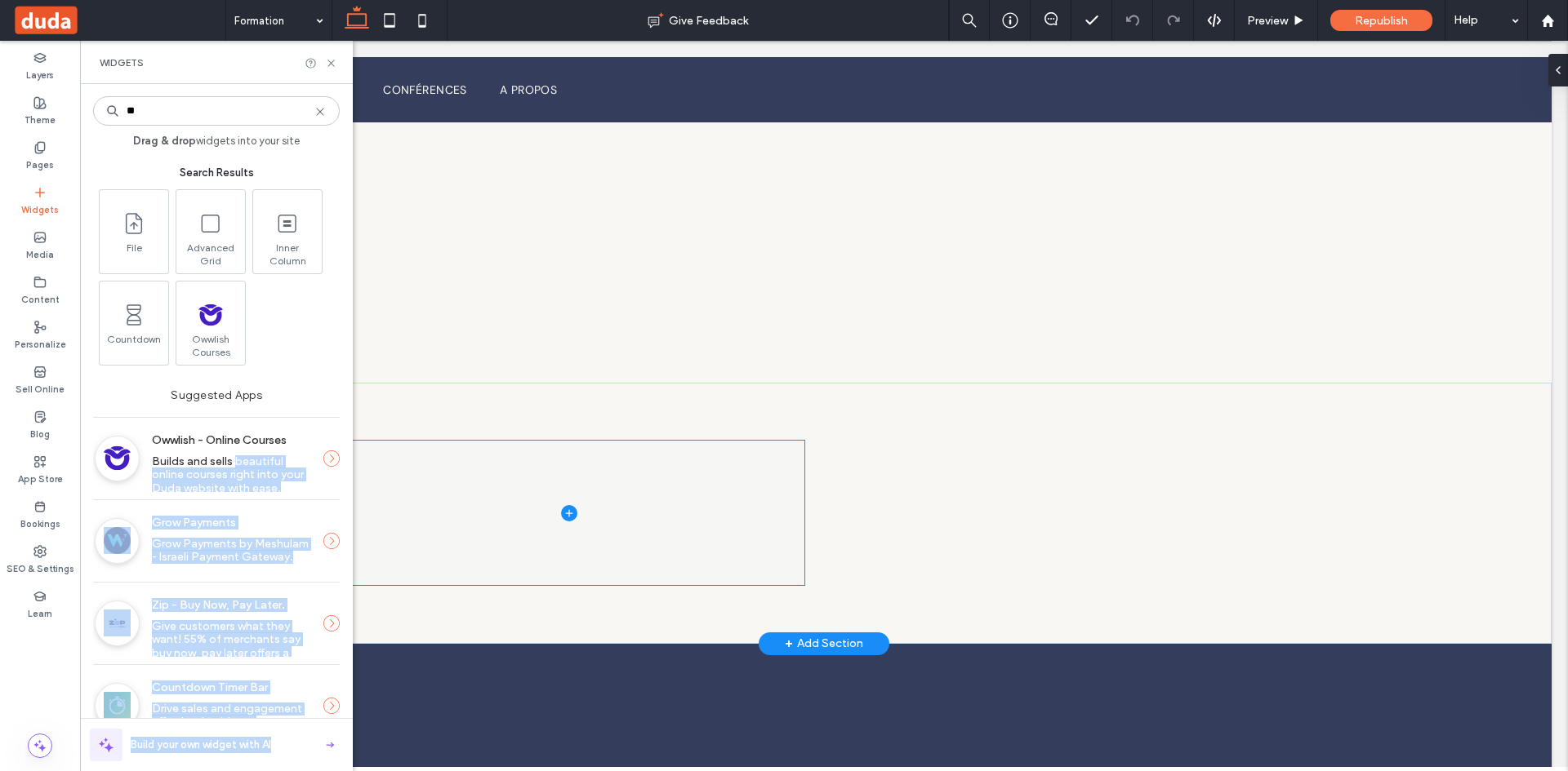
drag, startPoint x: 316, startPoint y: 506, endPoint x: 621, endPoint y: 499, distance: 305.1
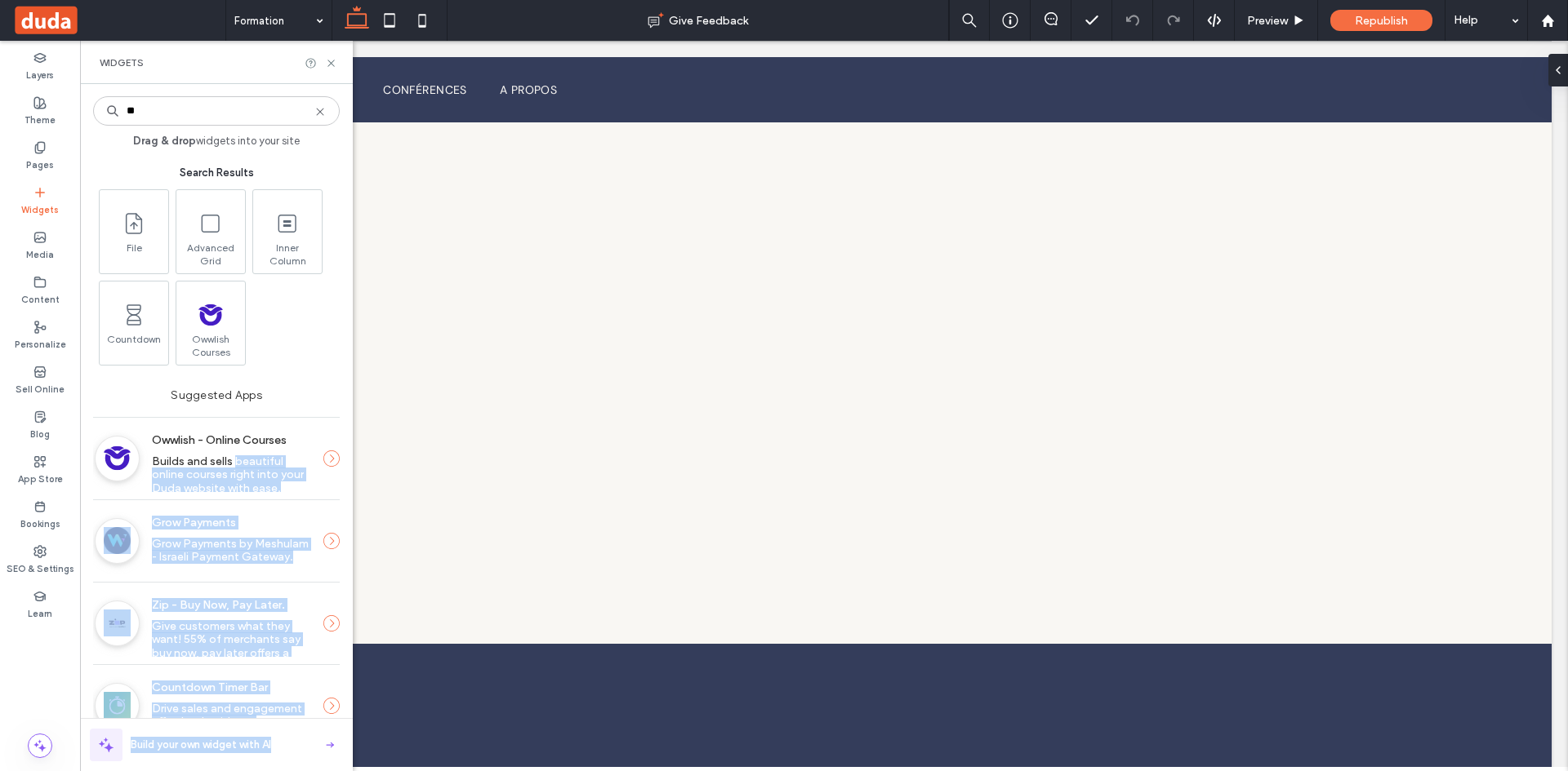
click at [324, 454] on icon at bounding box center [331, 458] width 16 height 16
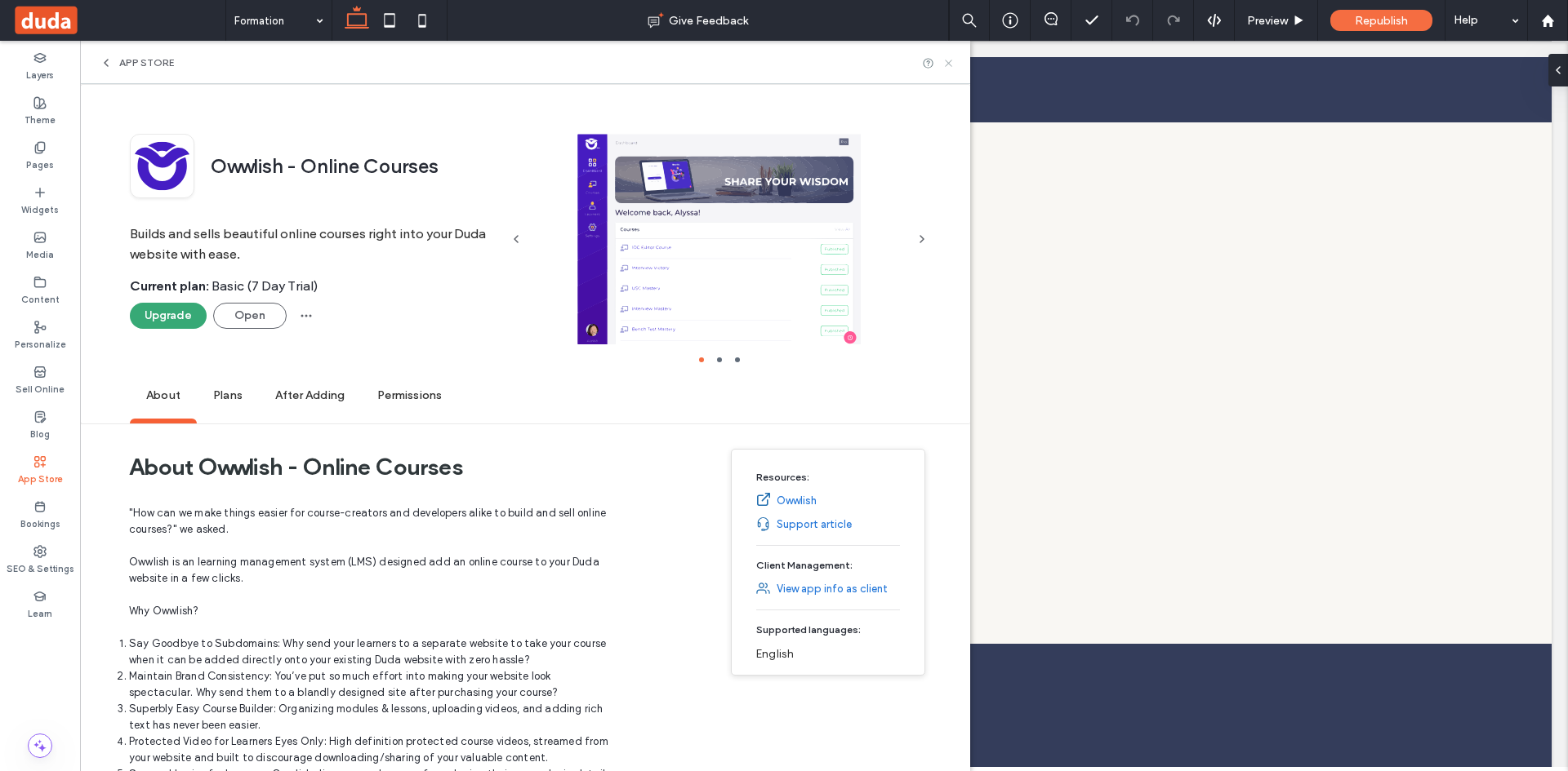
click at [950, 64] on use at bounding box center [947, 63] width 7 height 7
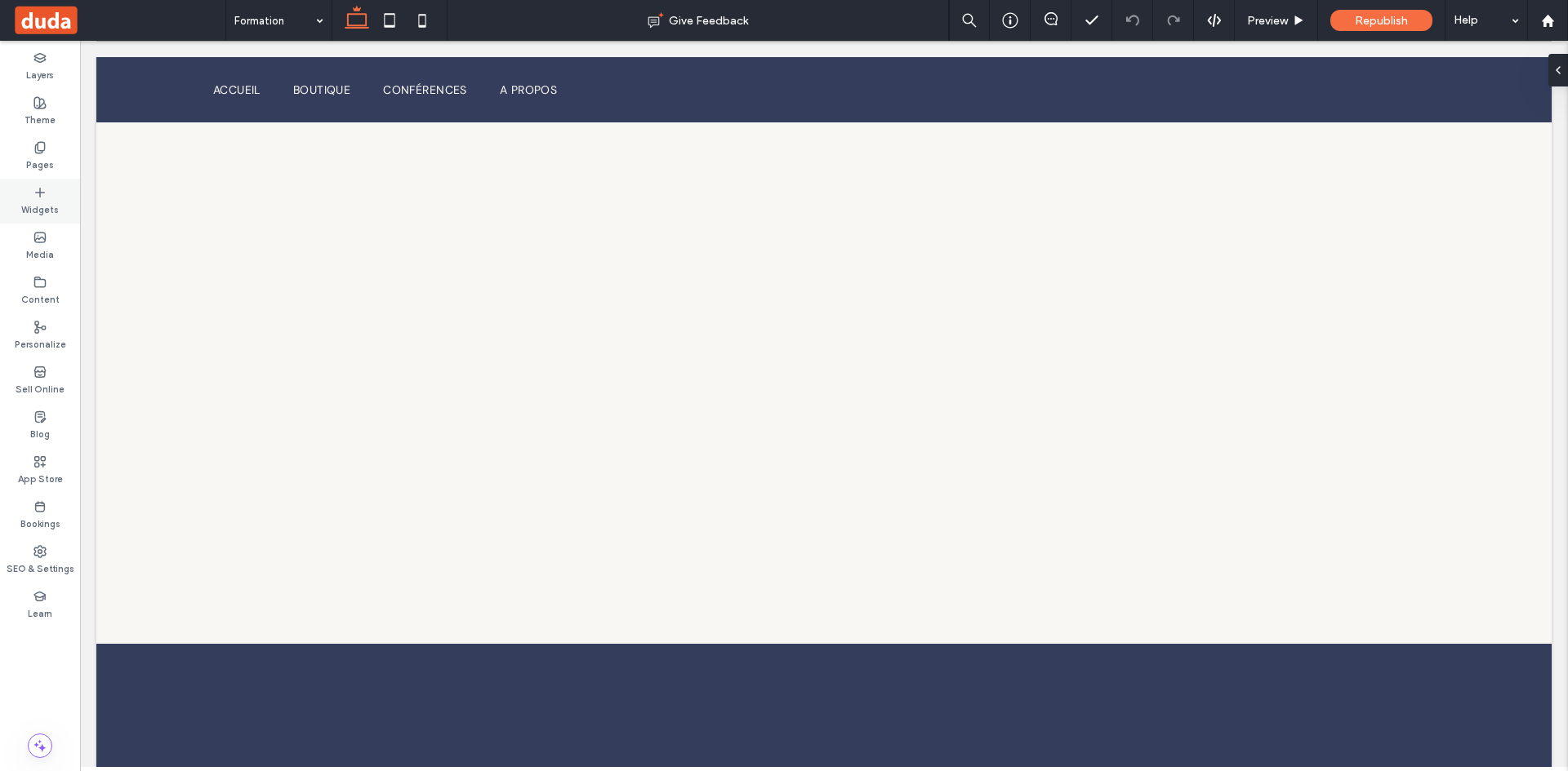
click at [36, 180] on div "Widgets" at bounding box center [40, 201] width 80 height 45
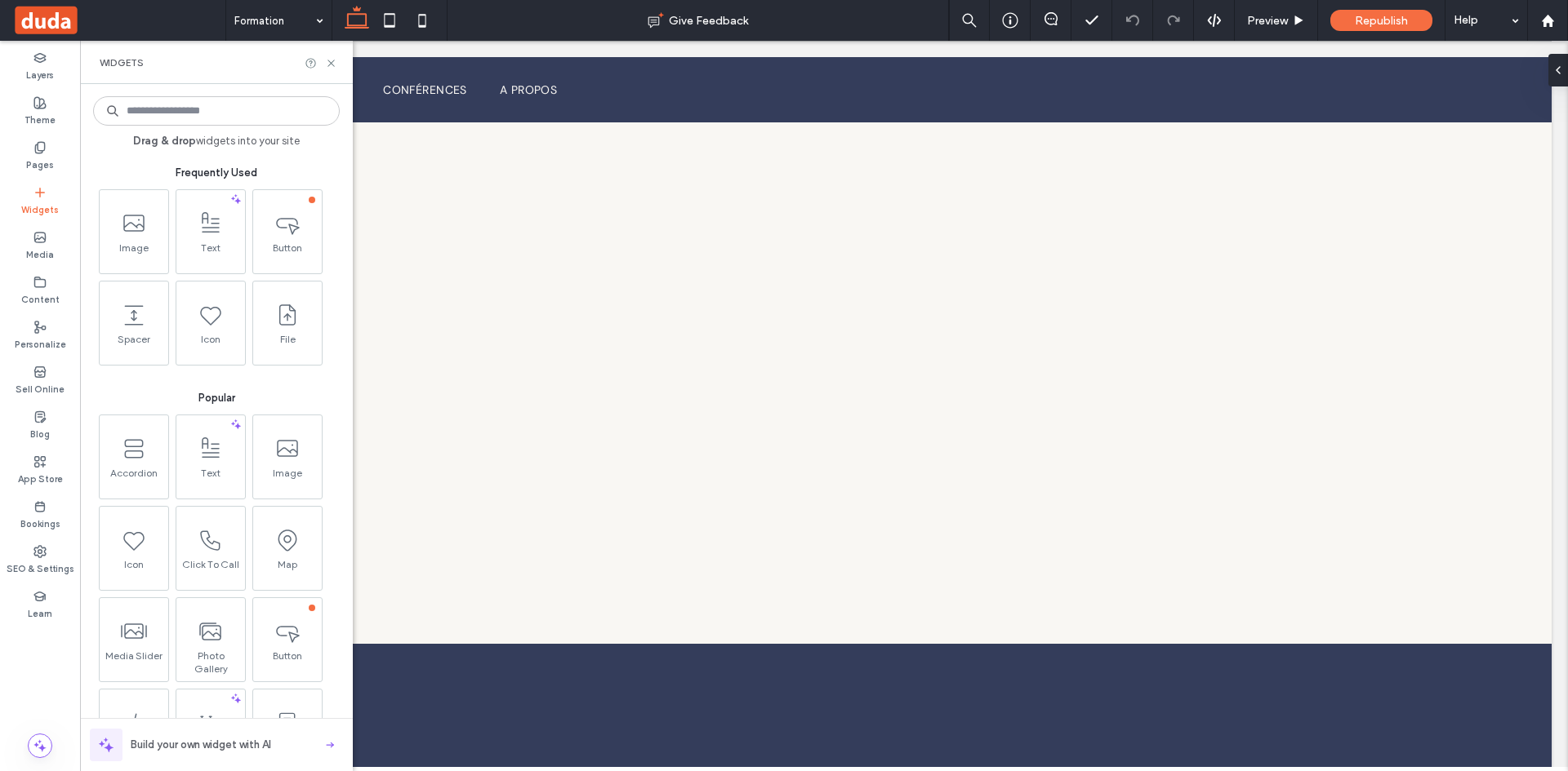
click at [36, 196] on icon at bounding box center [40, 193] width 13 height 13
click at [194, 108] on input at bounding box center [217, 110] width 247 height 29
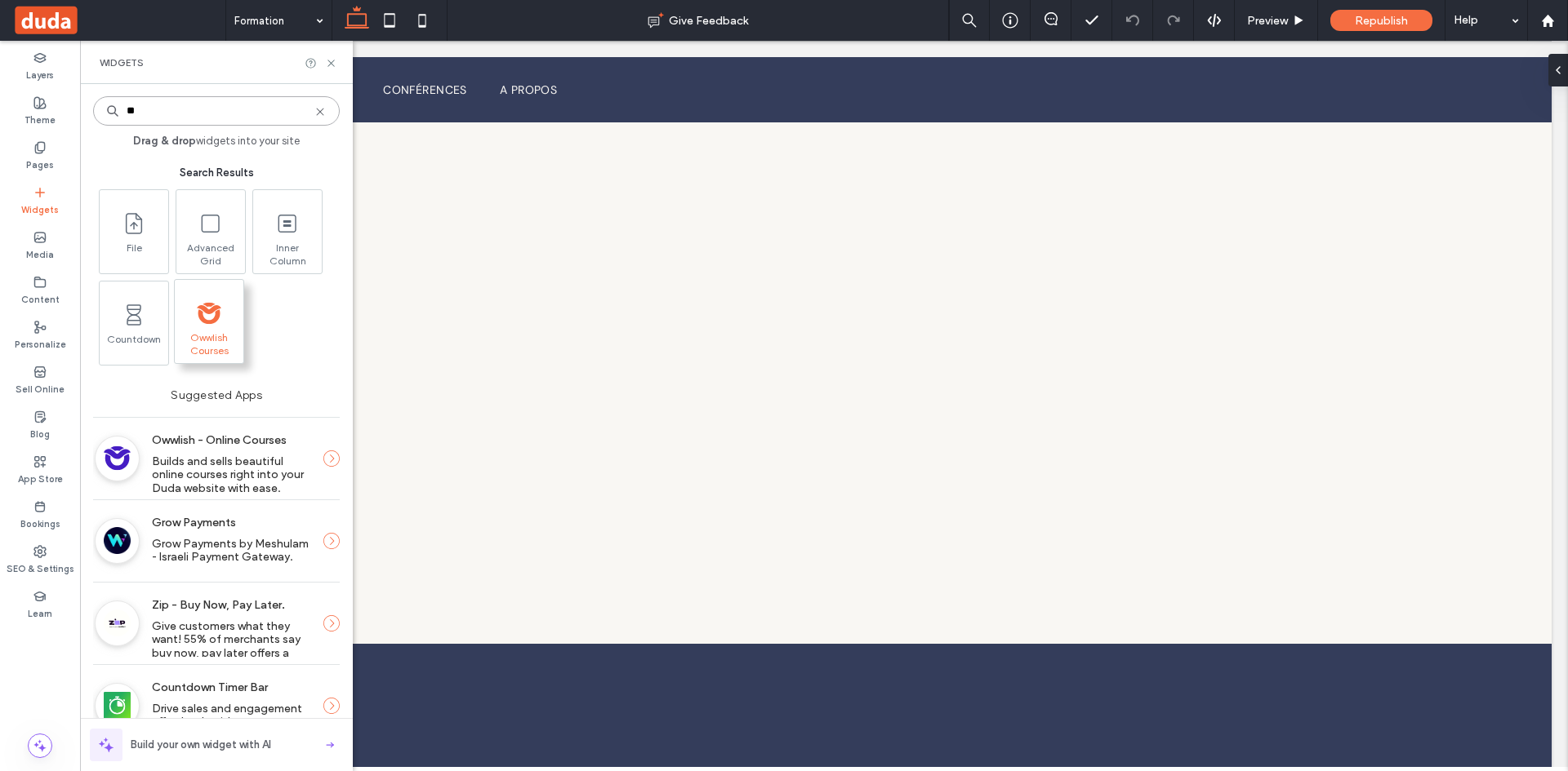
type input "**"
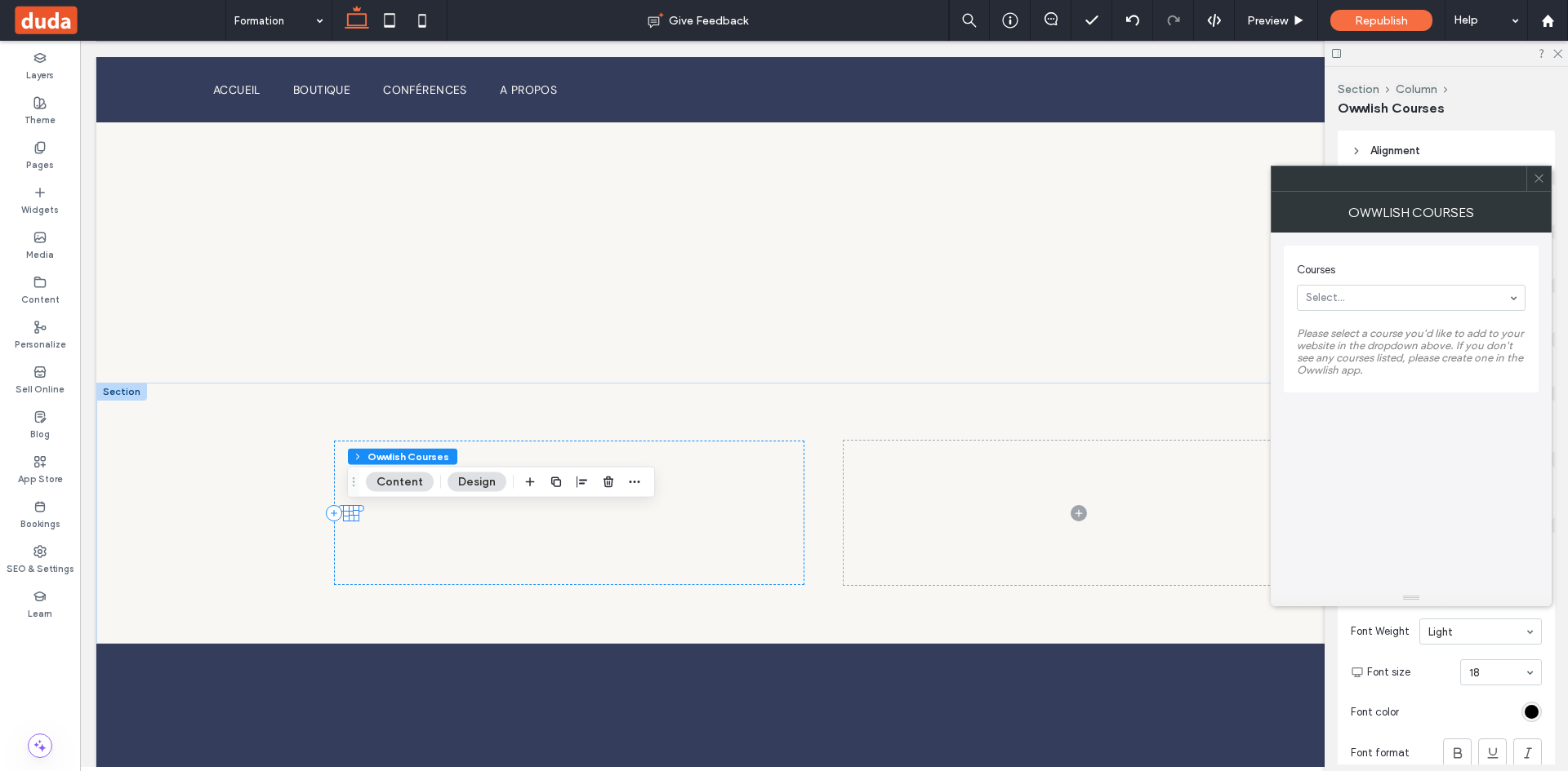
click at [411, 483] on button "Content" at bounding box center [399, 482] width 67 height 20
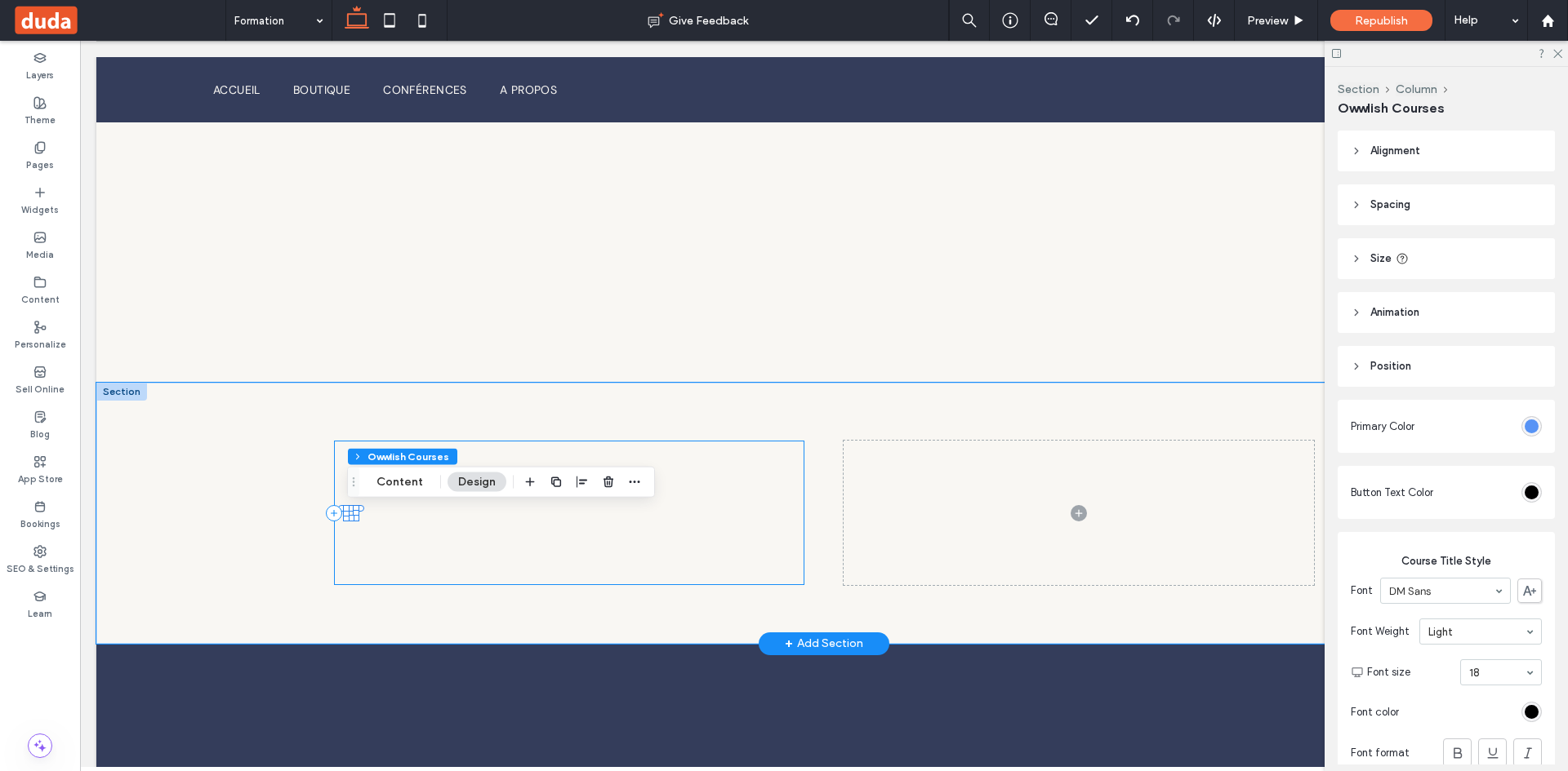
click at [352, 505] on div at bounding box center [355, 507] width 7 height 7
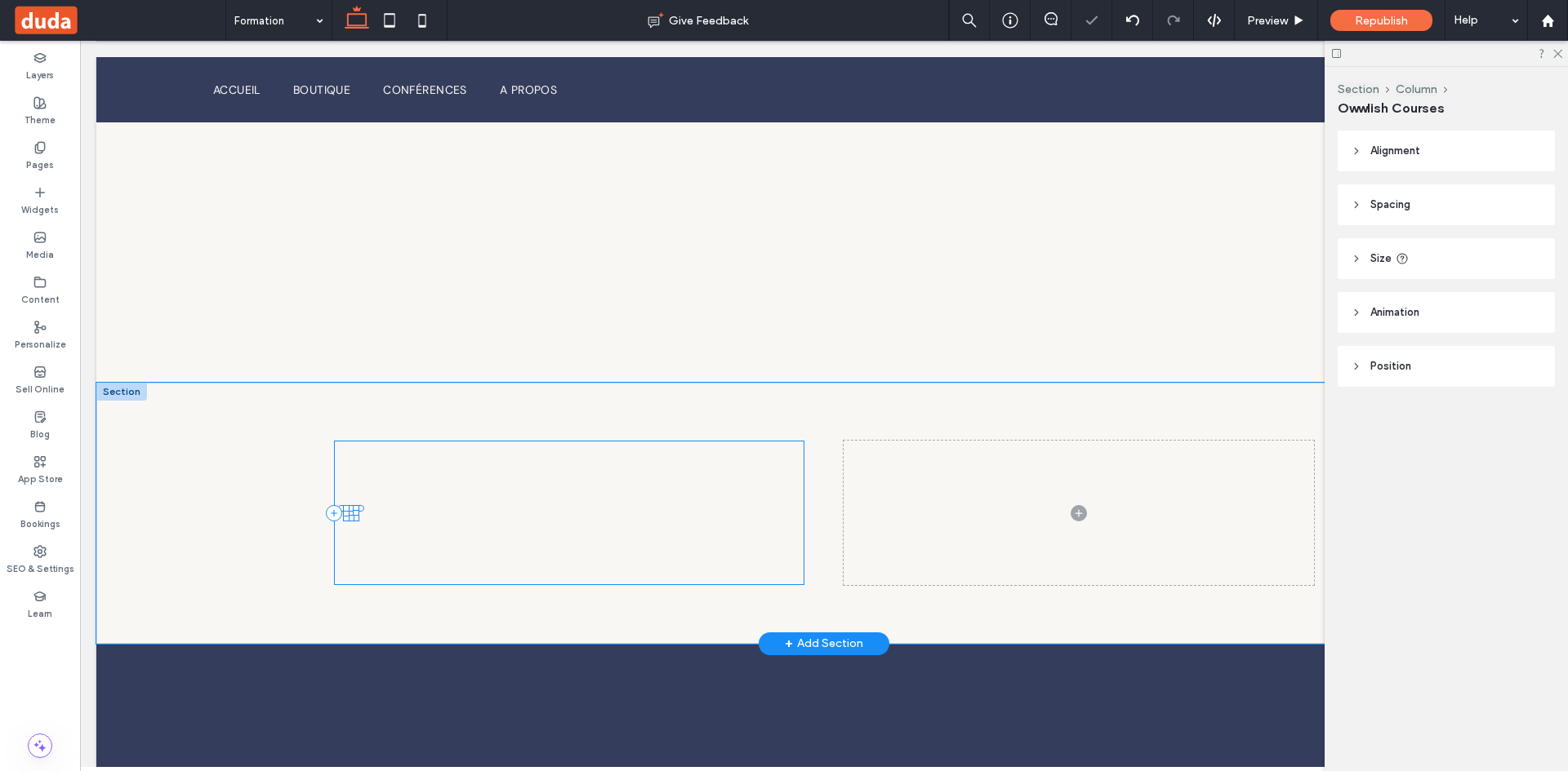
type input "**"
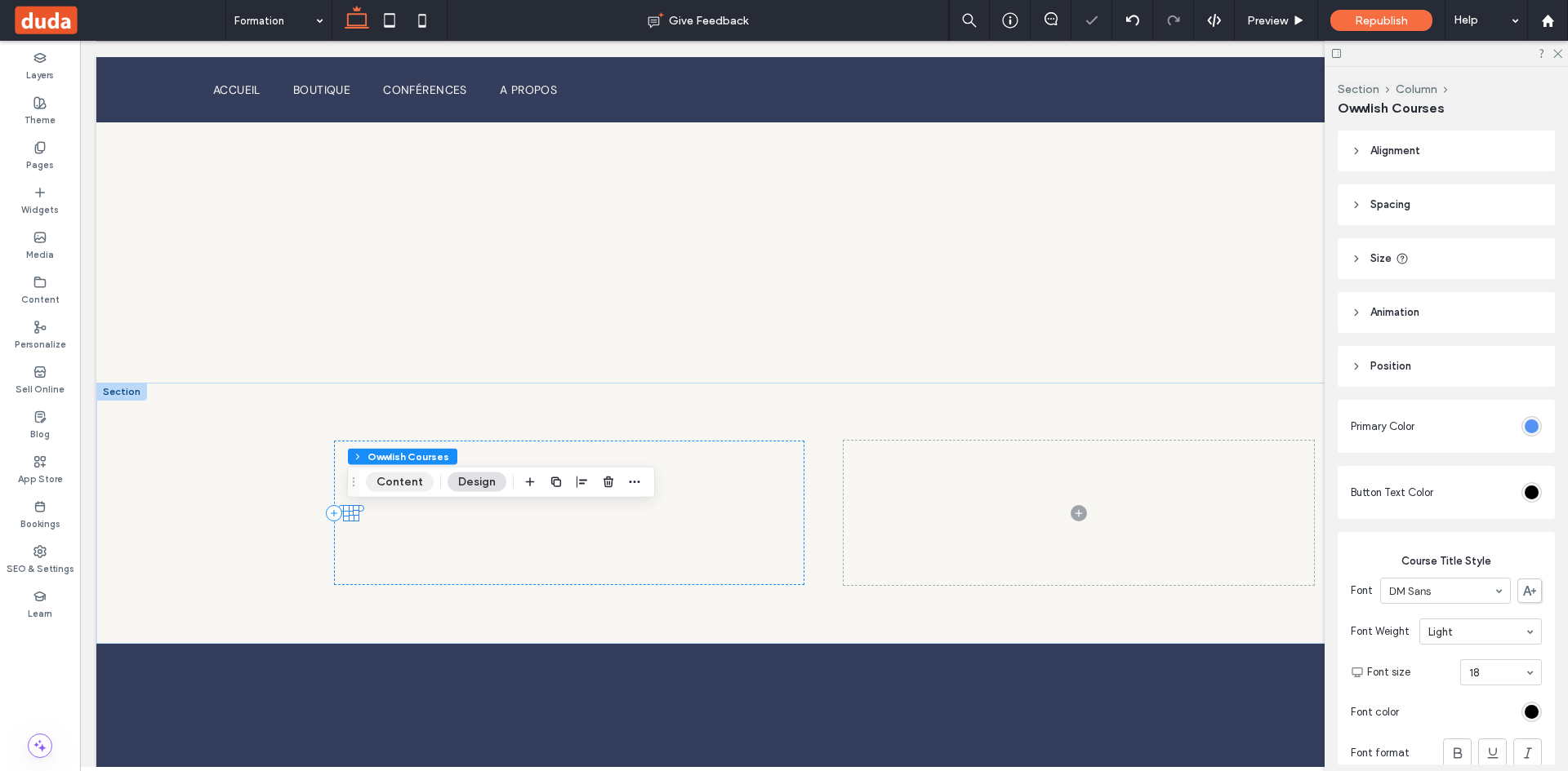
click at [396, 487] on button "Content" at bounding box center [399, 482] width 67 height 20
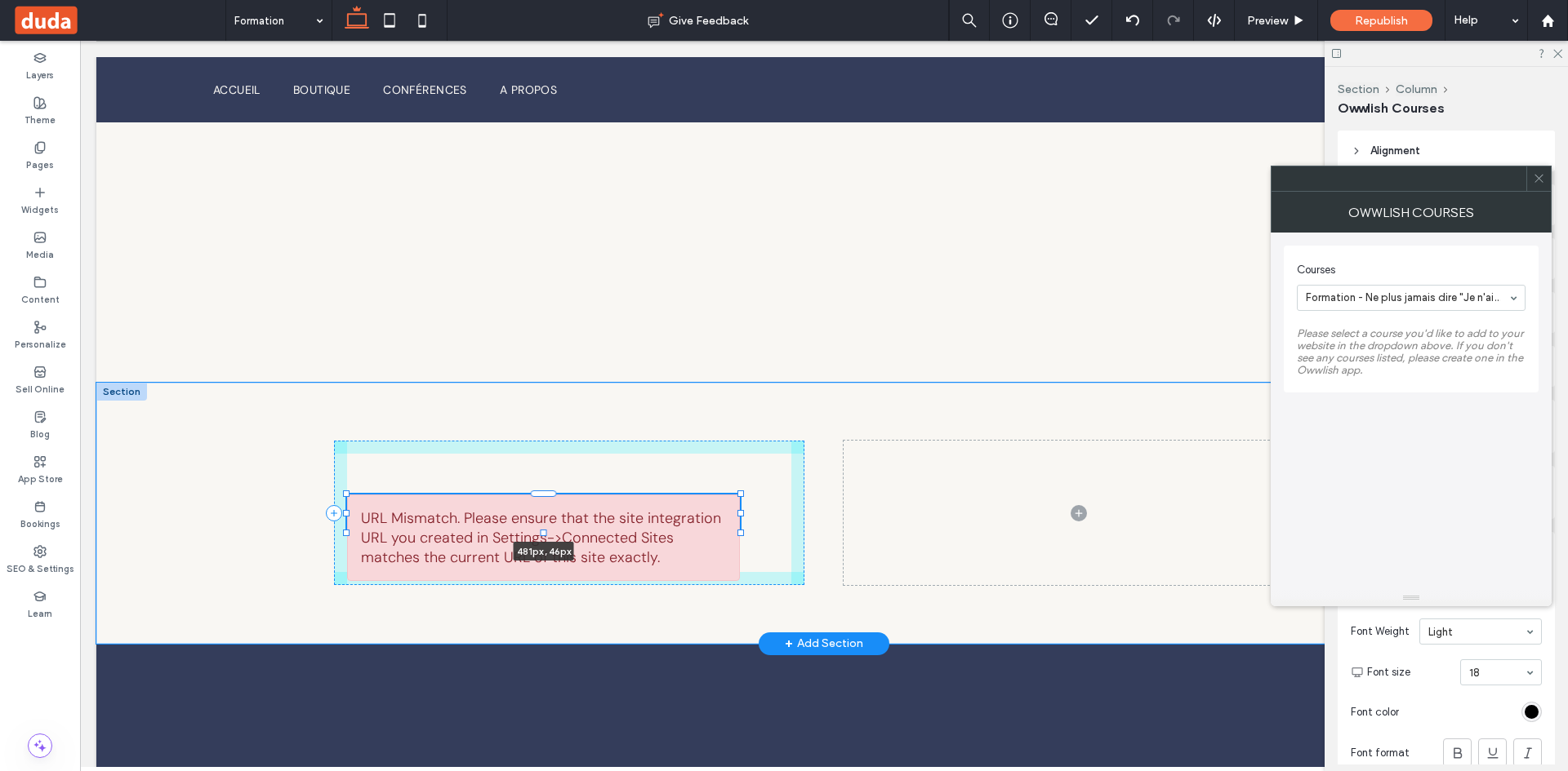
drag, startPoint x: 355, startPoint y: 514, endPoint x: 740, endPoint y: 529, distance: 385.3
click at [740, 529] on div at bounding box center [741, 532] width 7 height 7
type input "***"
type input "**"
type input "***"
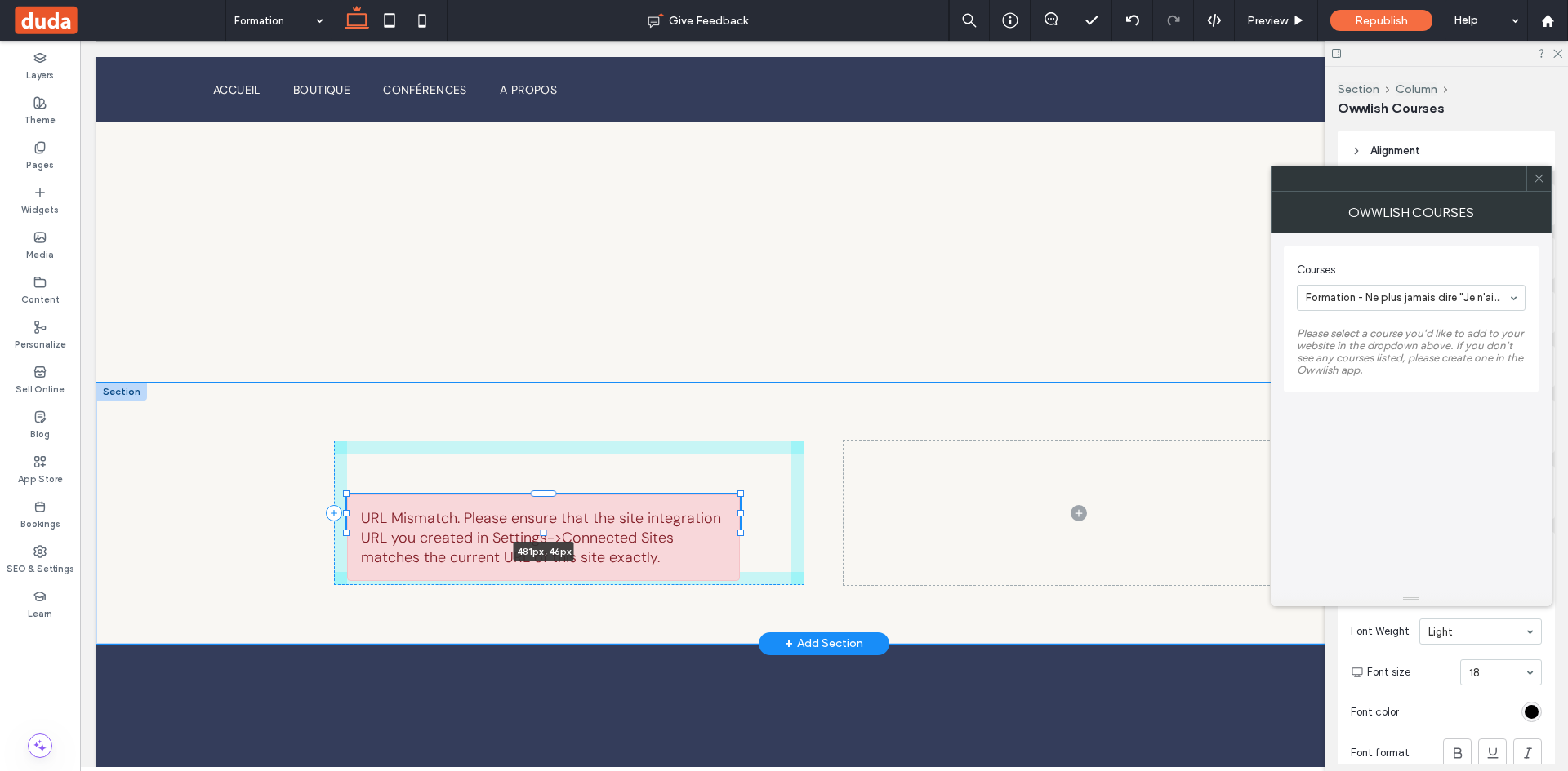
type input "**"
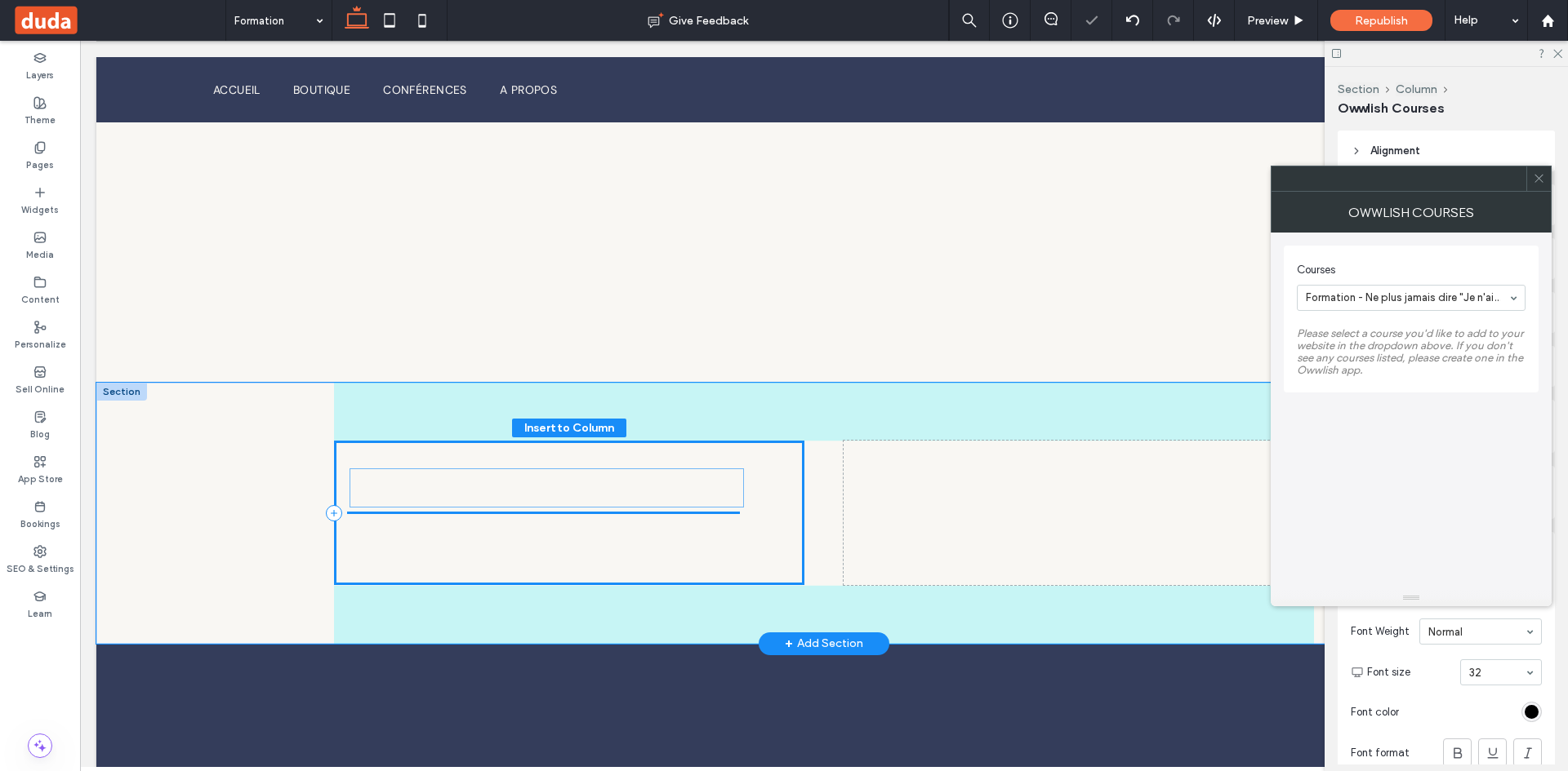
drag, startPoint x: 611, startPoint y: 503, endPoint x: 614, endPoint y: 476, distance: 27.2
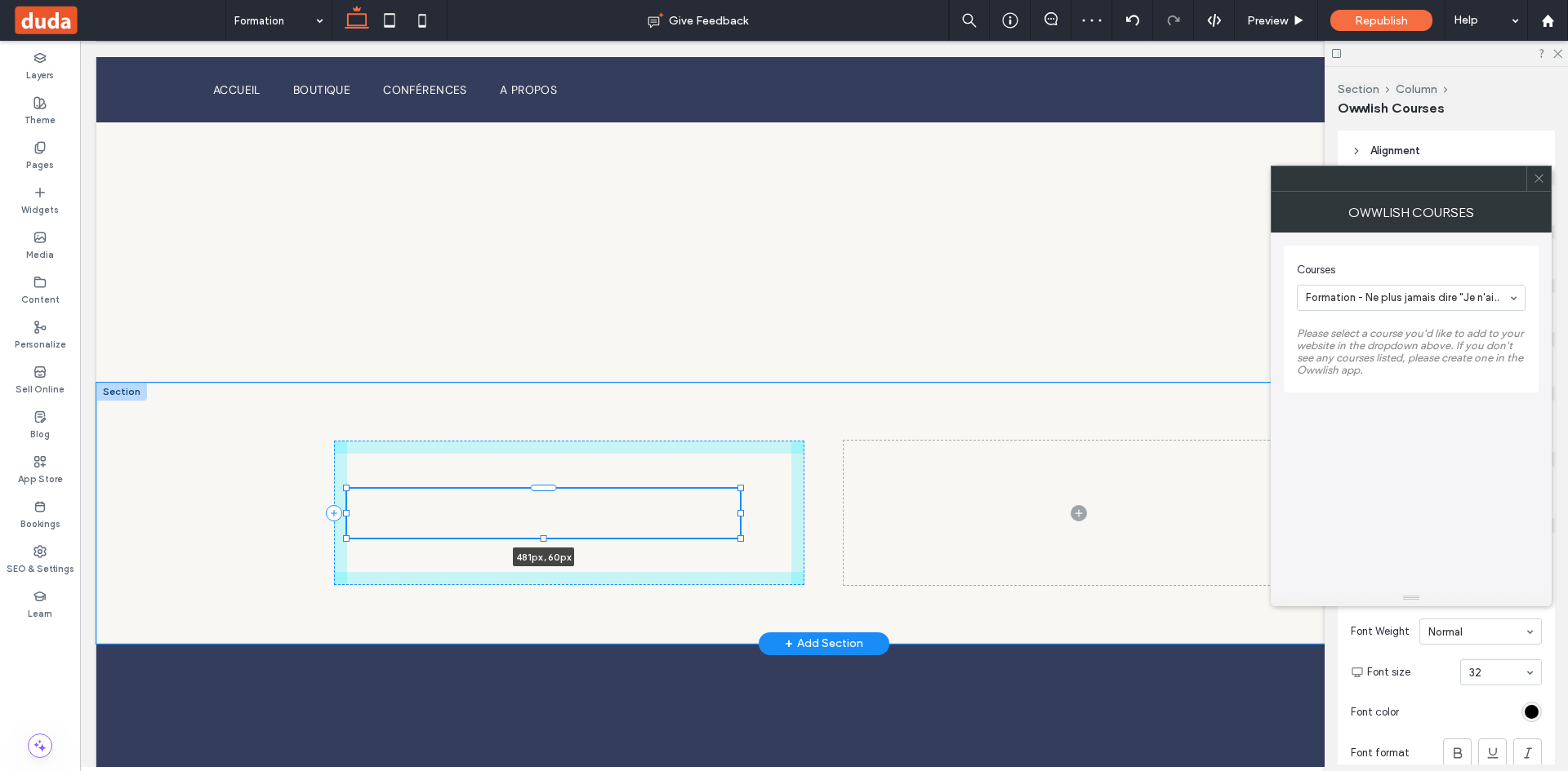
click at [541, 539] on div at bounding box center [543, 537] width 7 height 7
type input "**"
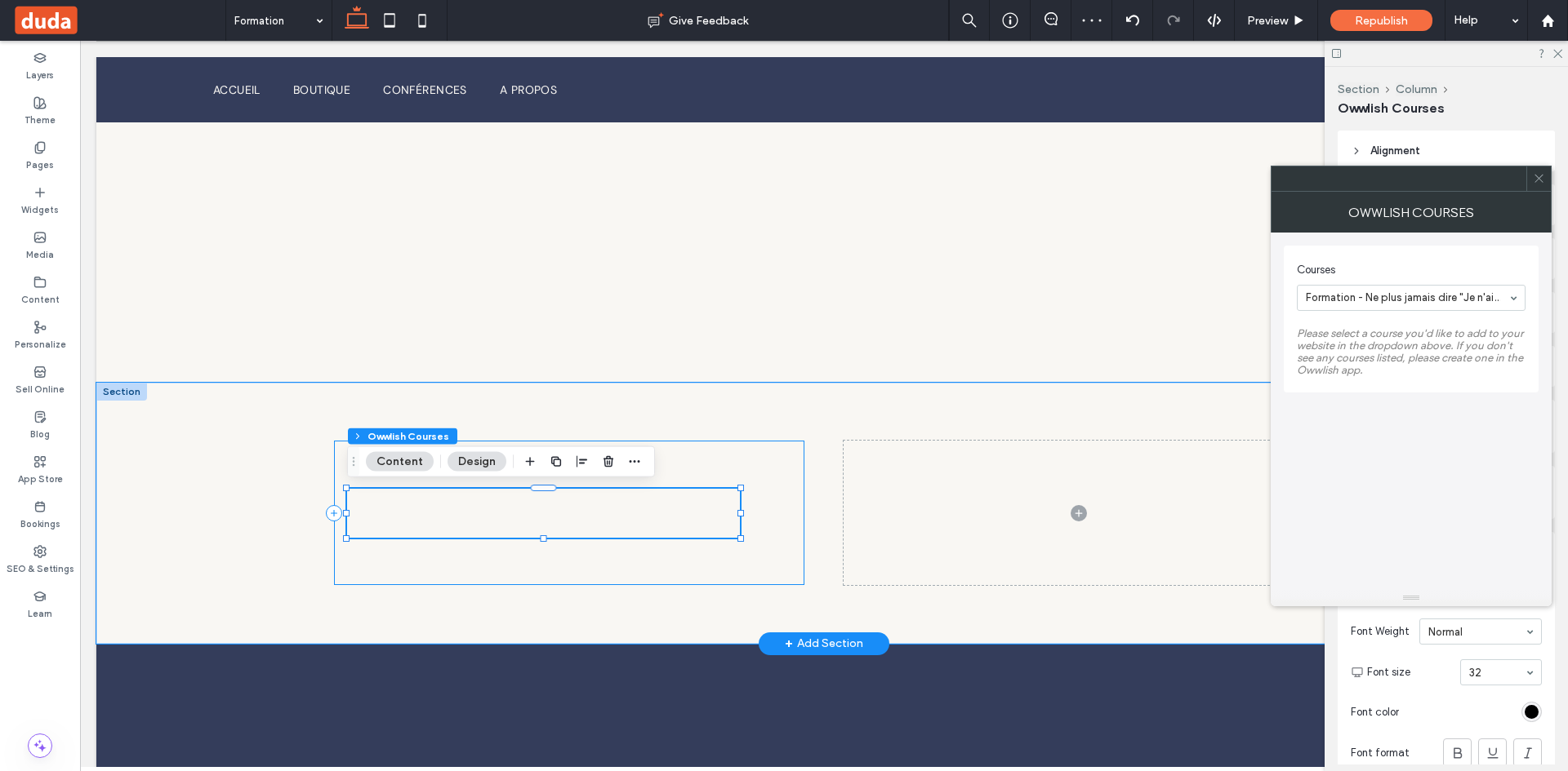
click at [768, 492] on div "Owwlish courses cannot be viewed in Preview mode. Please publish this page and …" at bounding box center [568, 513] width 470 height 145
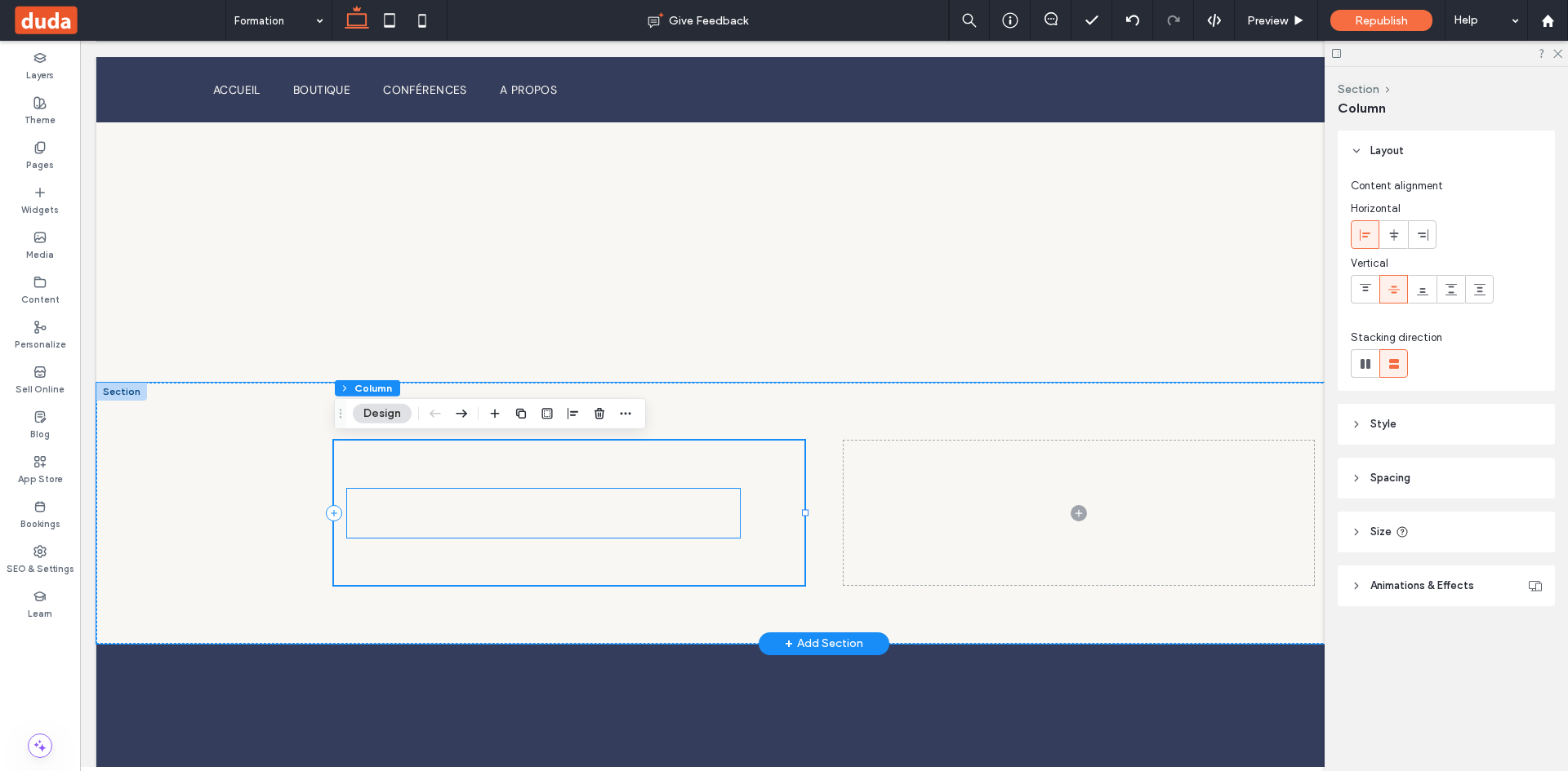
click at [428, 492] on div "Owwlish courses cannot be viewed in Preview mode. Please publish this page and …" at bounding box center [543, 513] width 393 height 49
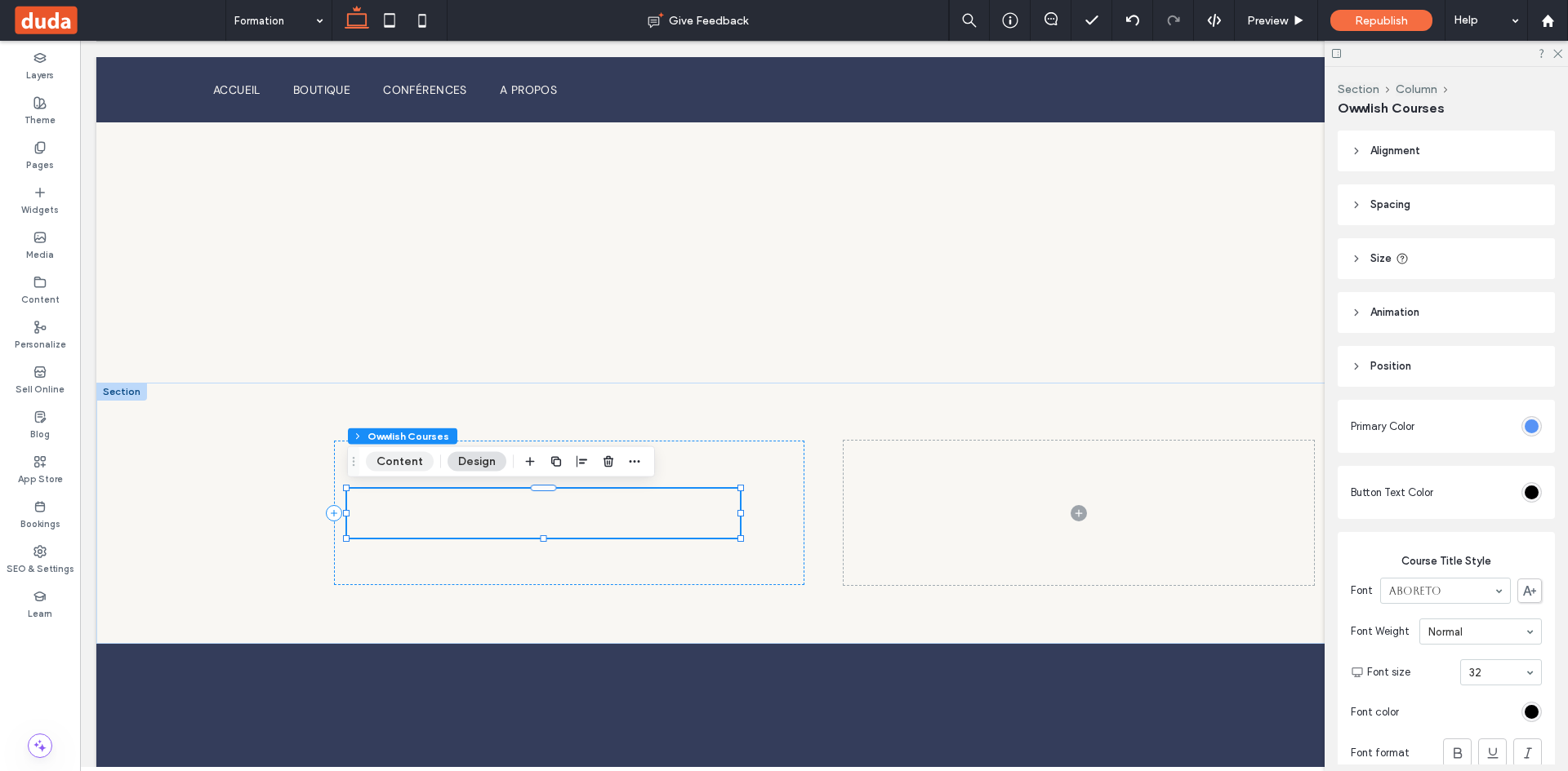
click at [405, 461] on button "Content" at bounding box center [399, 462] width 67 height 20
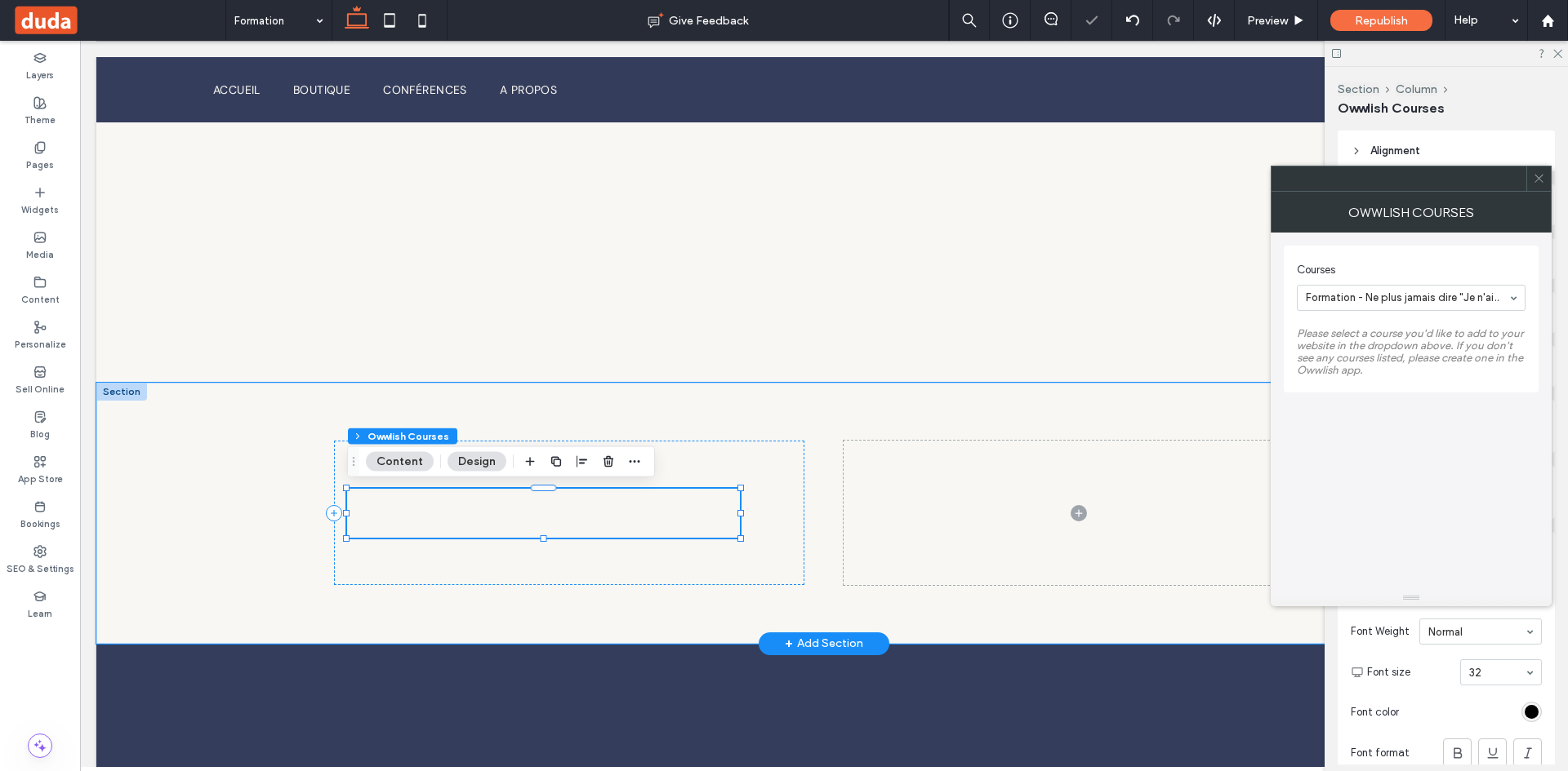
click at [454, 507] on div "Owwlish courses cannot be viewed in Preview mode. Please publish this page and …" at bounding box center [543, 513] width 393 height 49
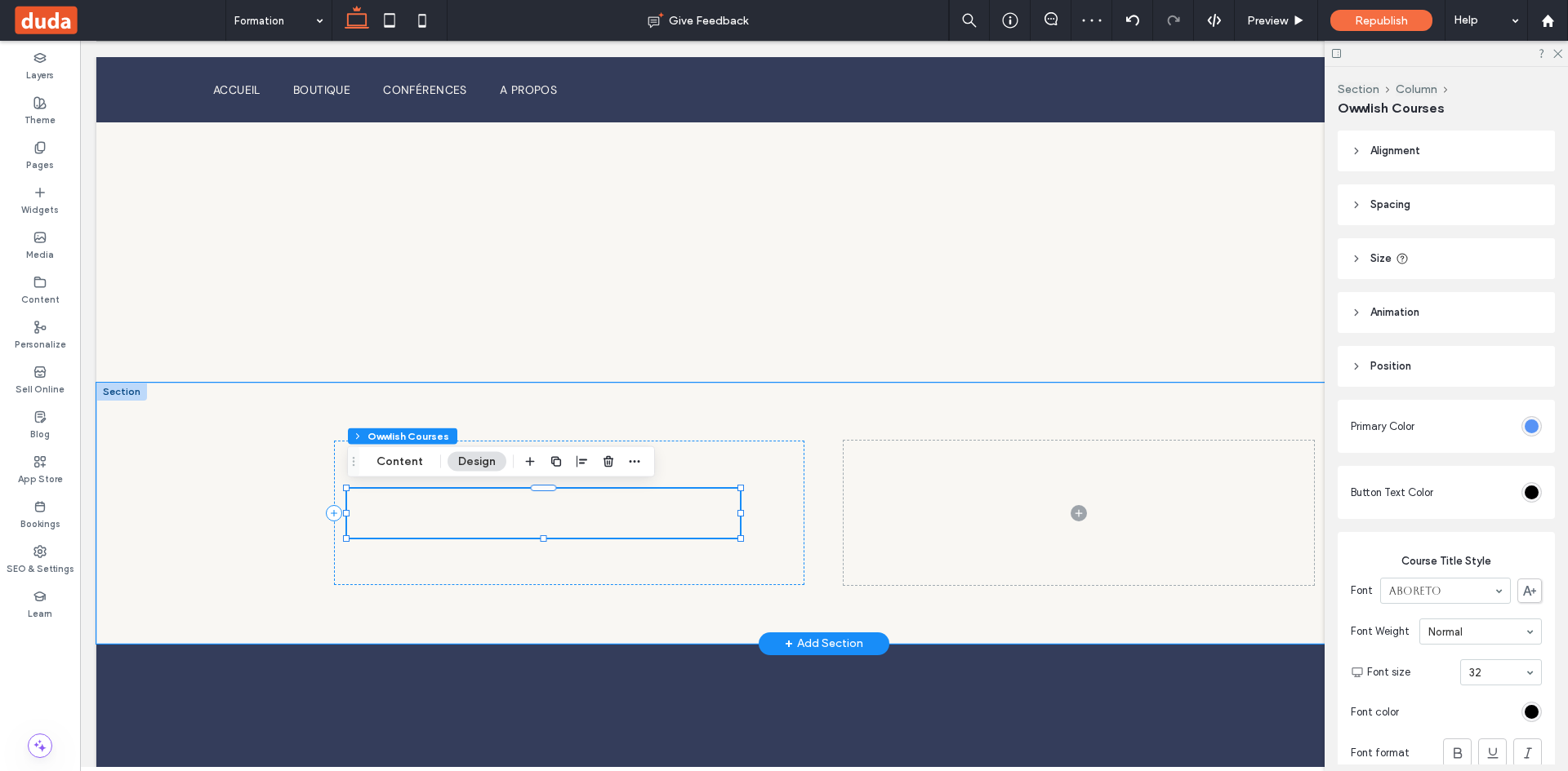
click at [454, 507] on div "Owwlish courses cannot be viewed in Preview mode. Please publish this page and …" at bounding box center [543, 513] width 393 height 49
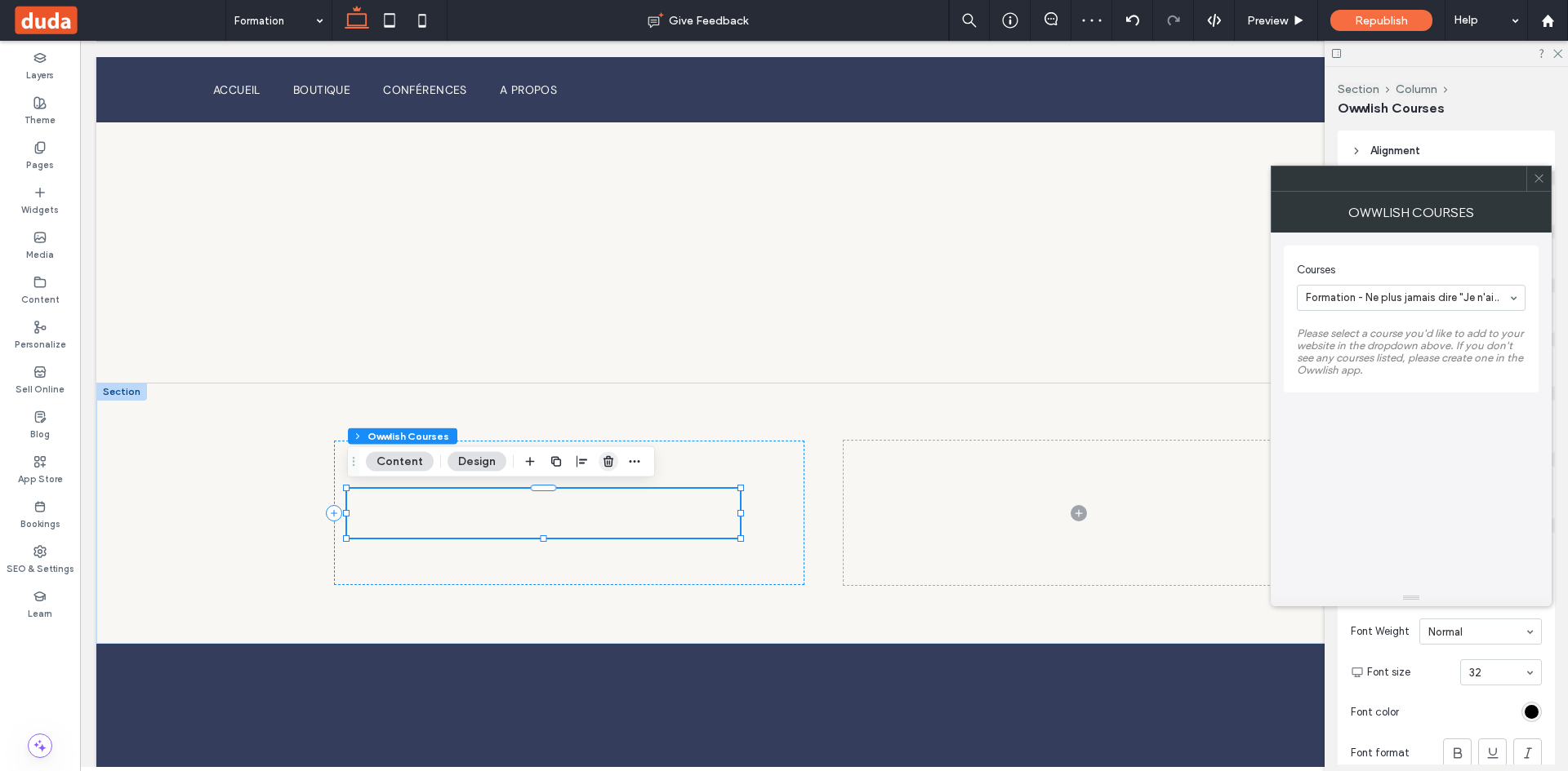
click at [611, 462] on icon "button" at bounding box center [609, 462] width 13 height 13
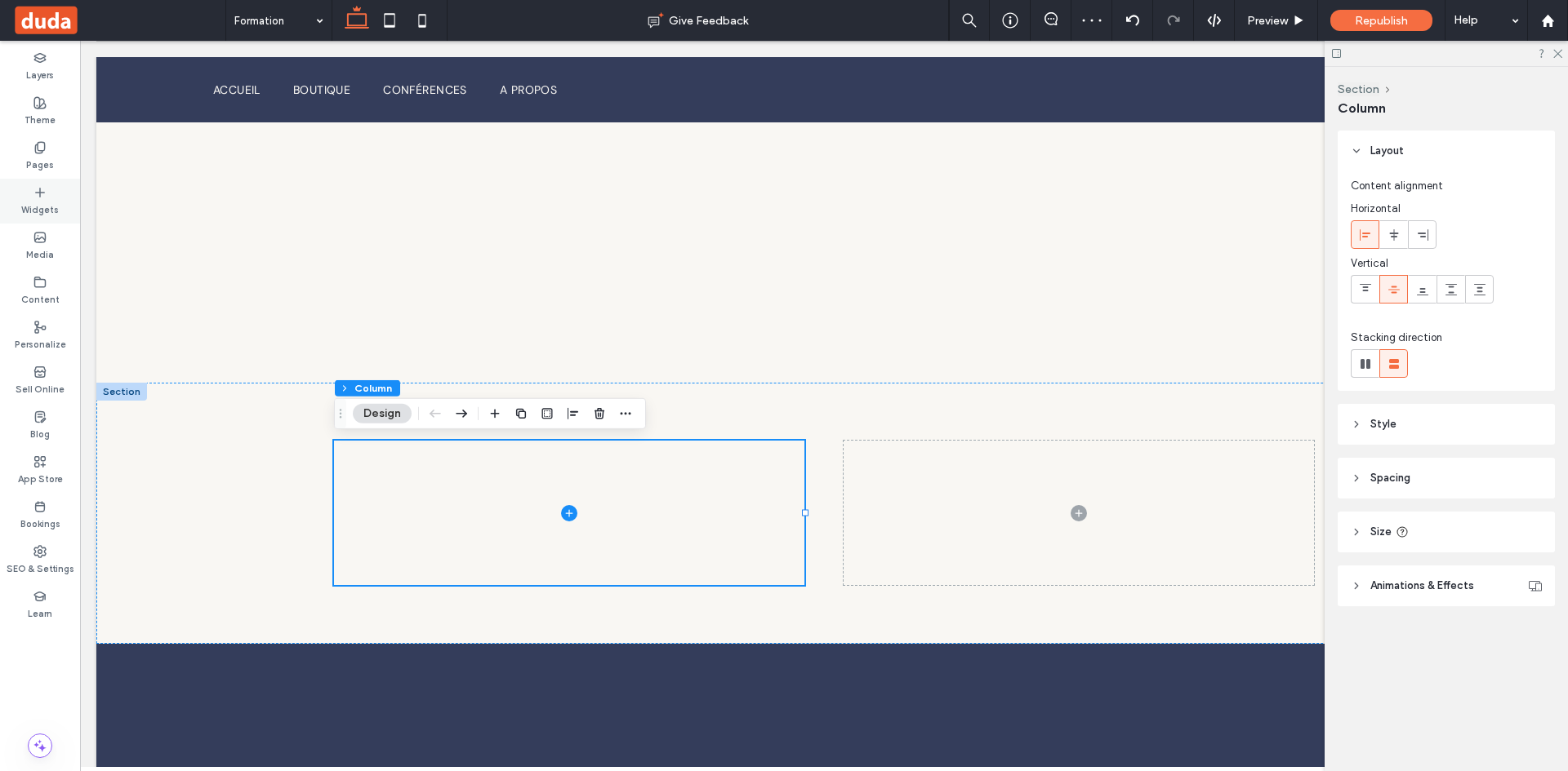
click at [37, 191] on icon at bounding box center [40, 193] width 13 height 13
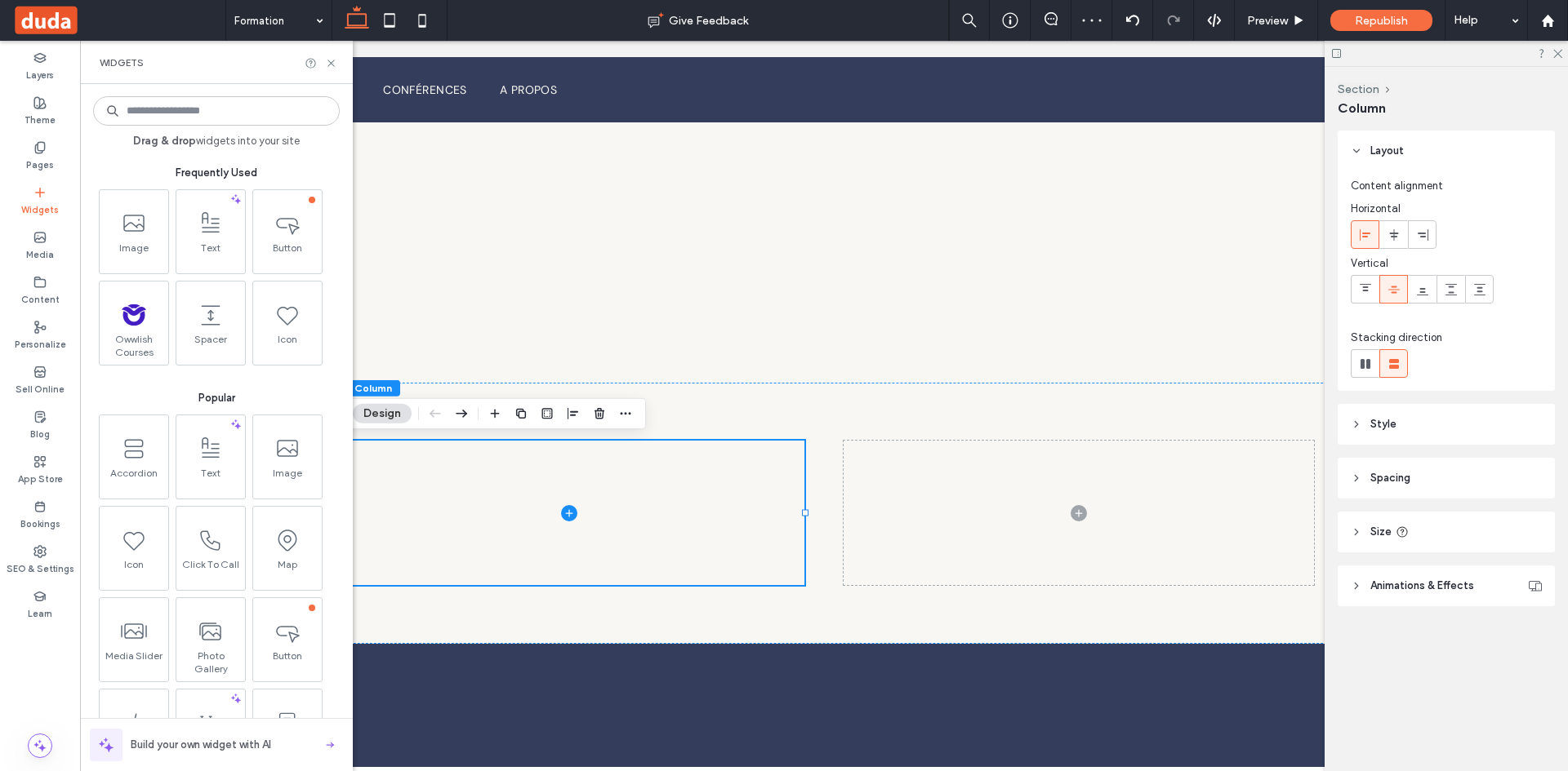
click at [37, 191] on icon at bounding box center [40, 193] width 13 height 13
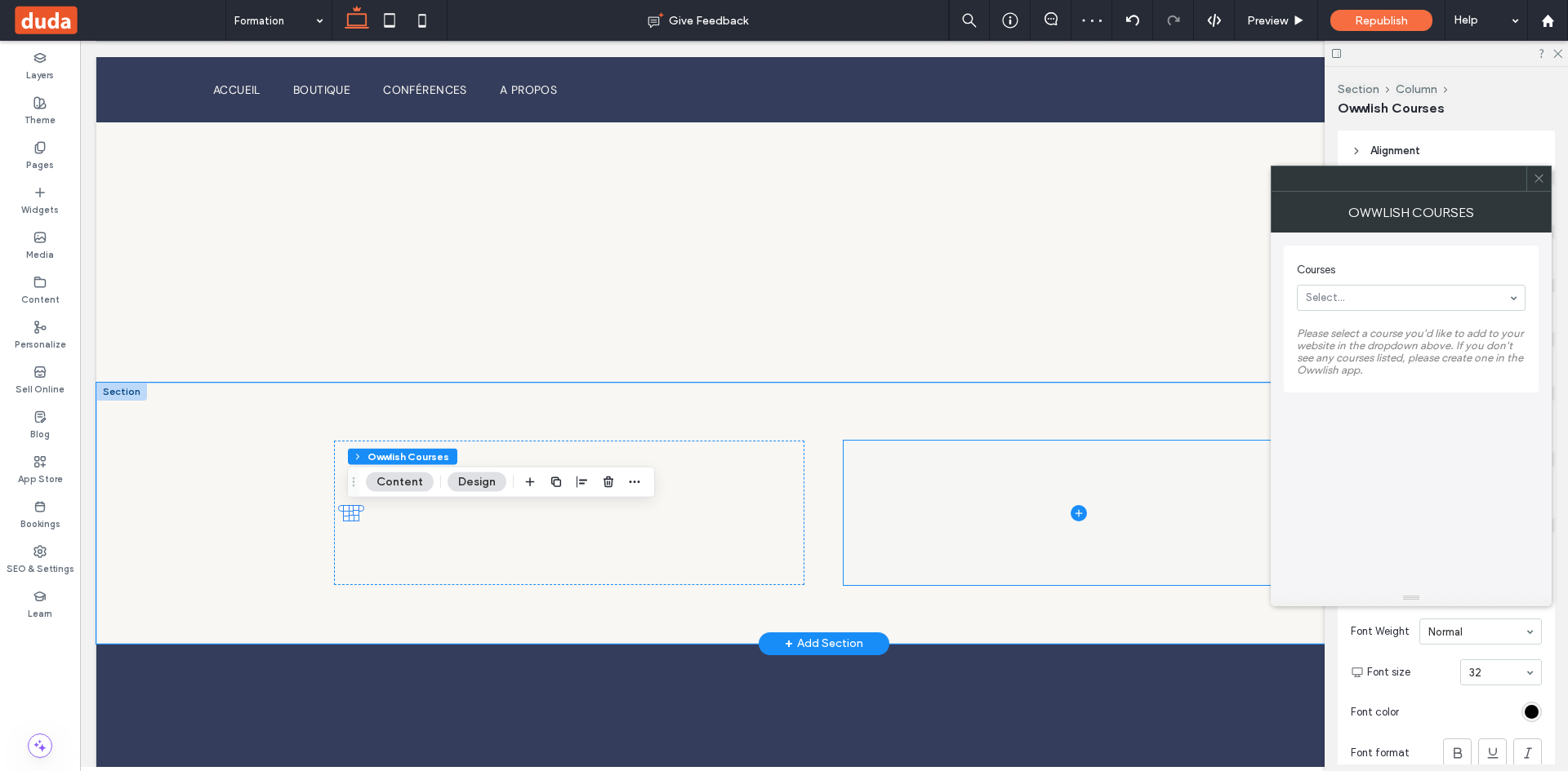
click at [899, 530] on span at bounding box center [1078, 513] width 470 height 145
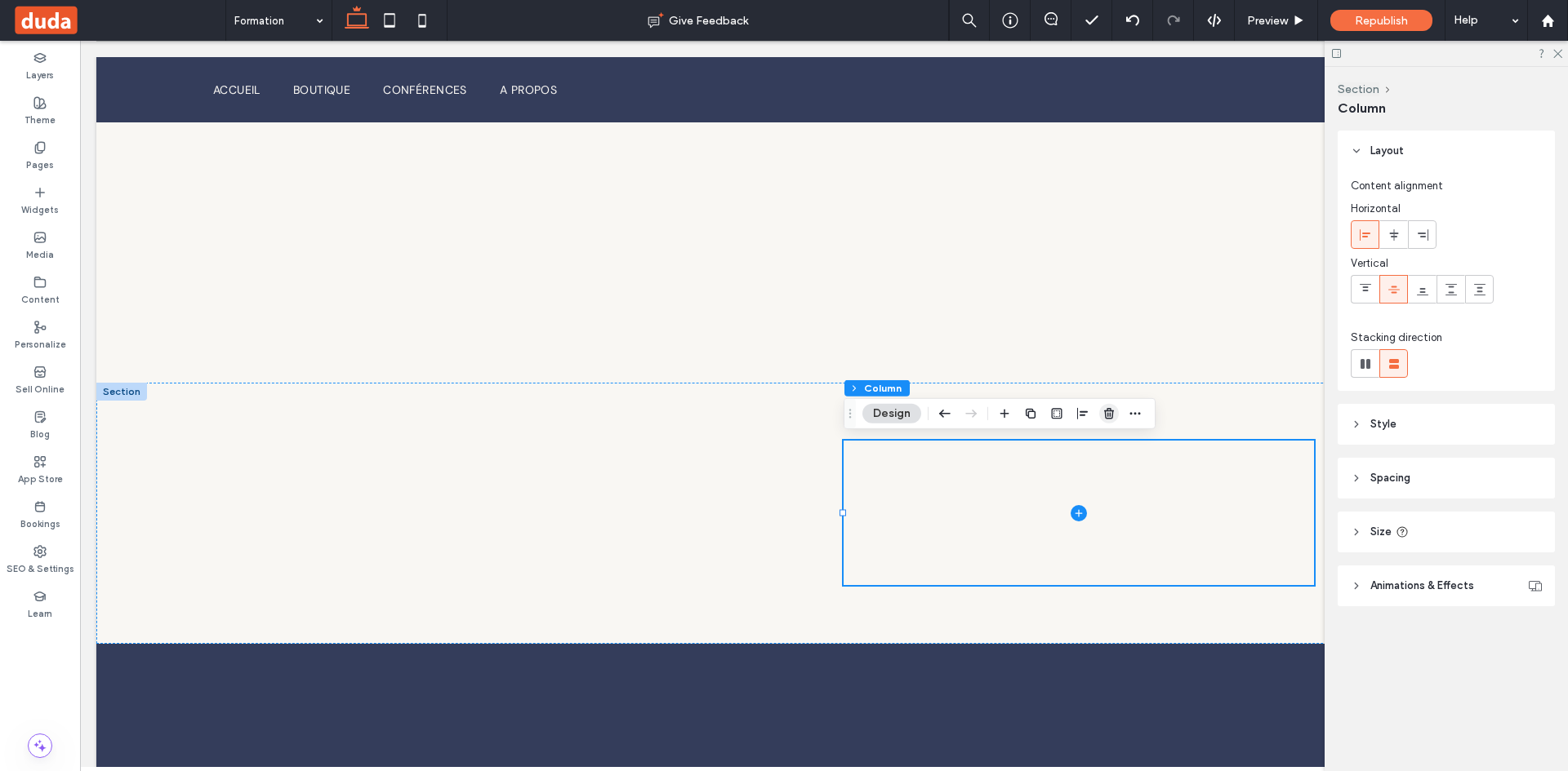
click at [1108, 419] on use "button" at bounding box center [1109, 413] width 9 height 10
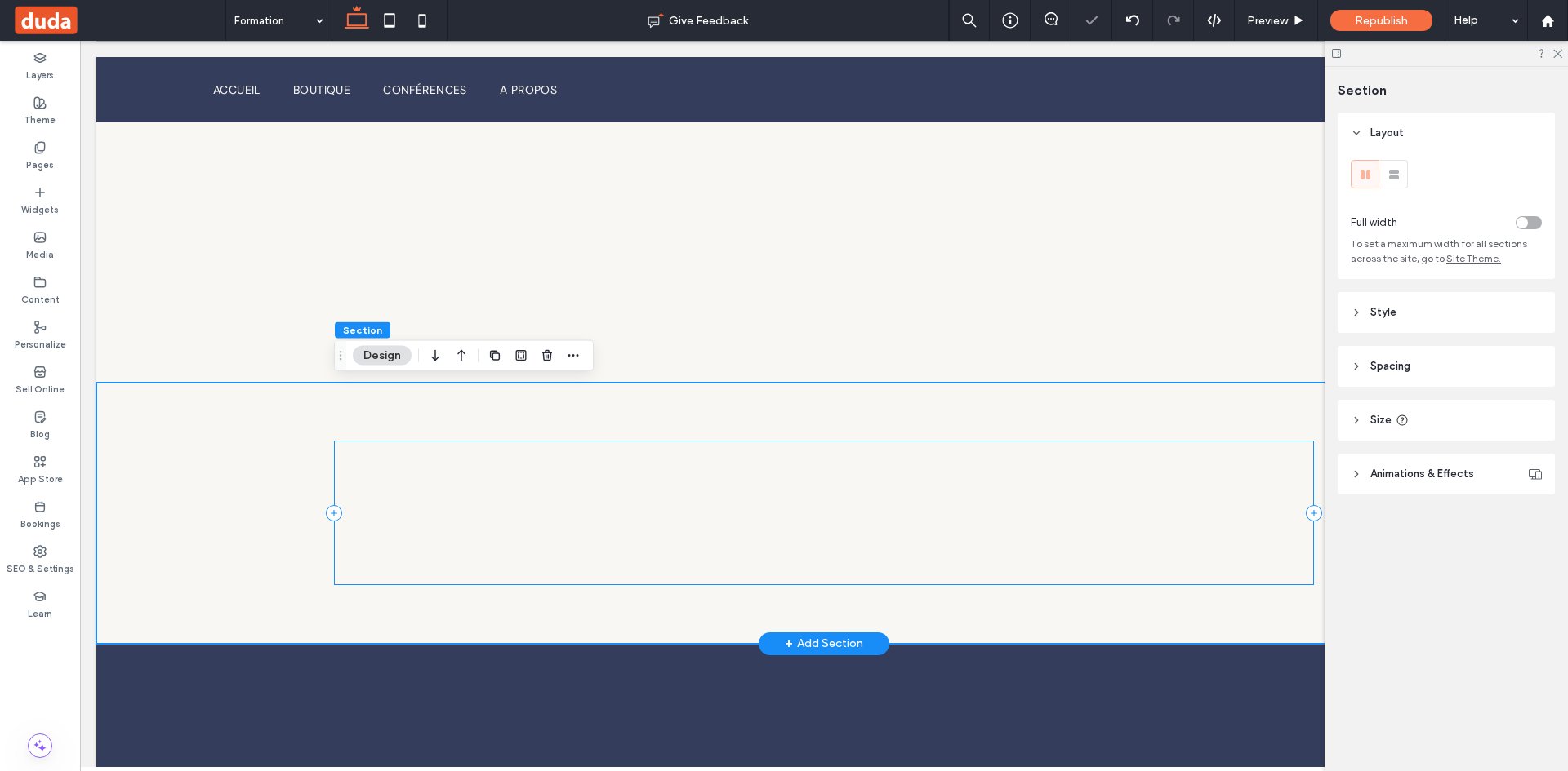
click at [578, 517] on div at bounding box center [824, 513] width 980 height 145
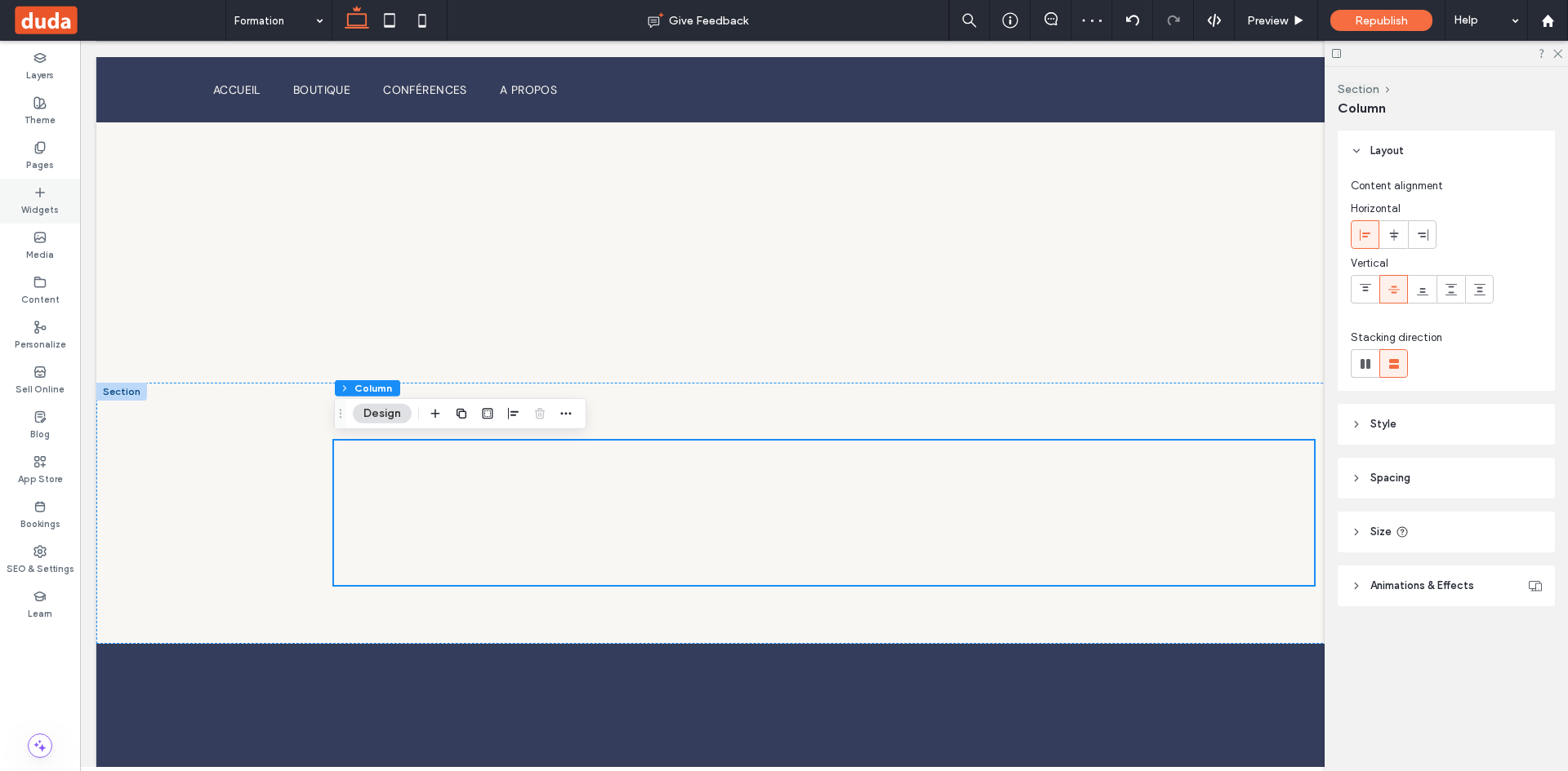
click at [42, 197] on icon at bounding box center [40, 193] width 13 height 13
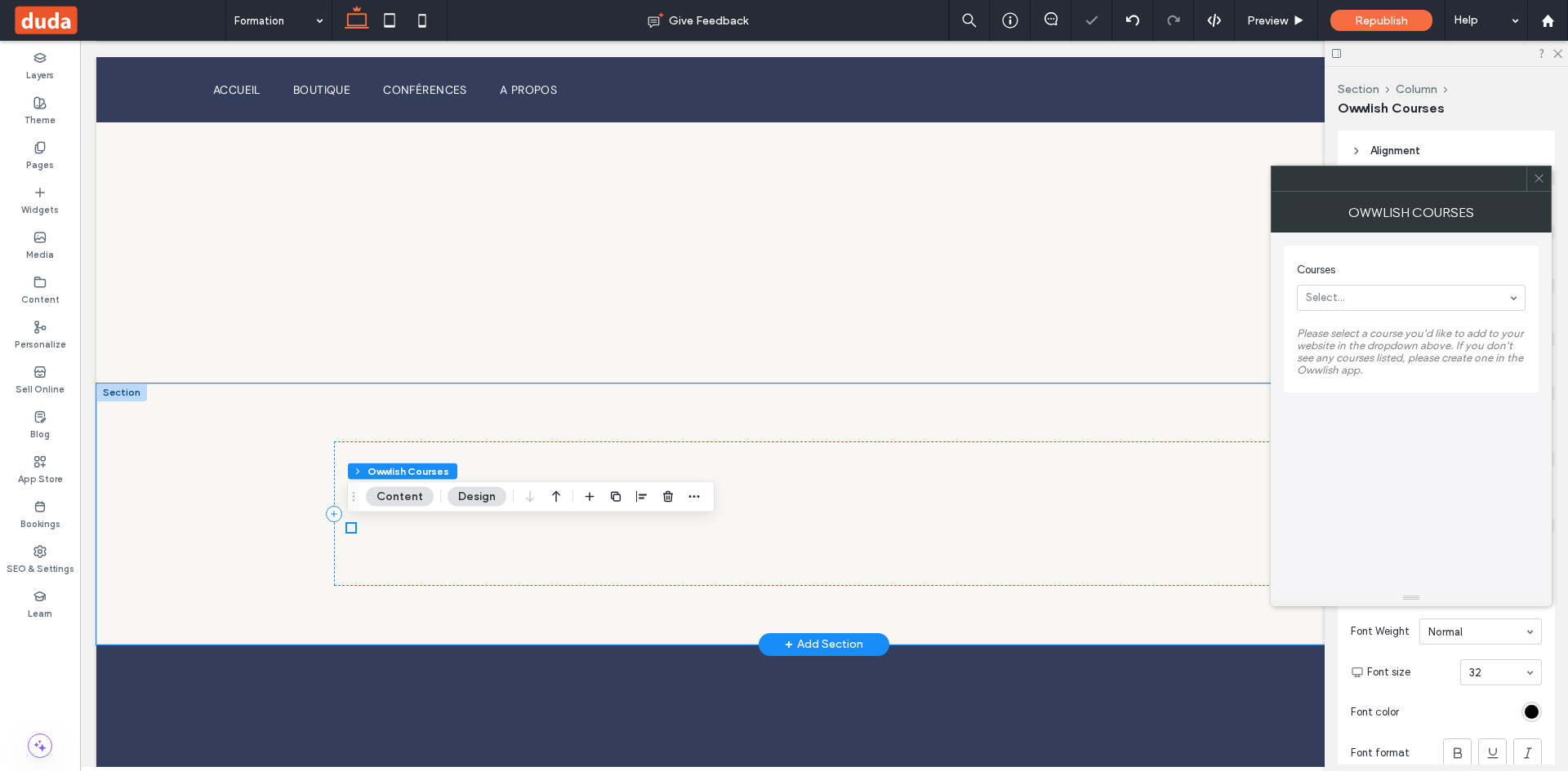
scroll to position [2, 0]
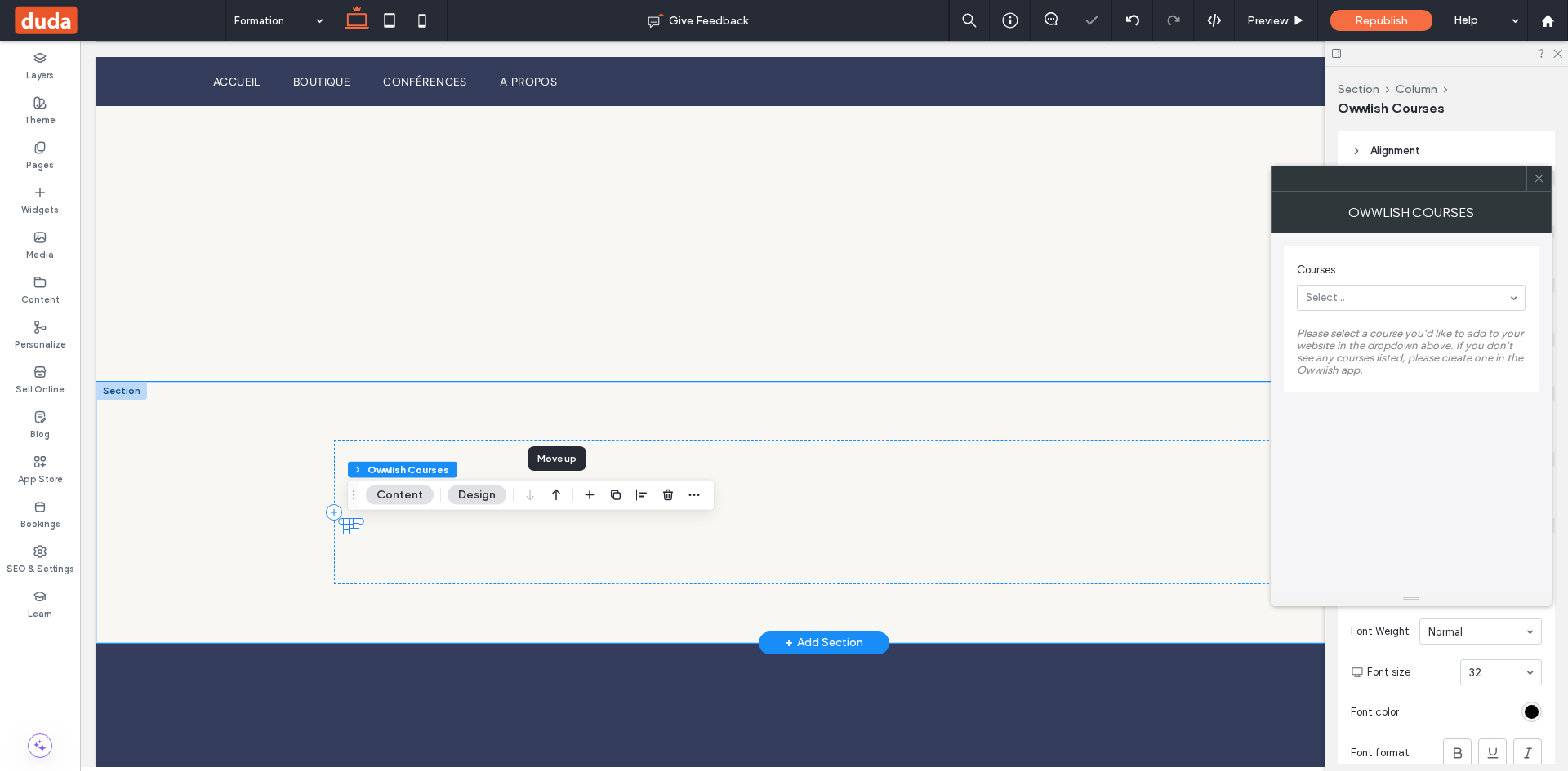
click at [565, 493] on icon "button" at bounding box center [555, 494] width 20 height 29
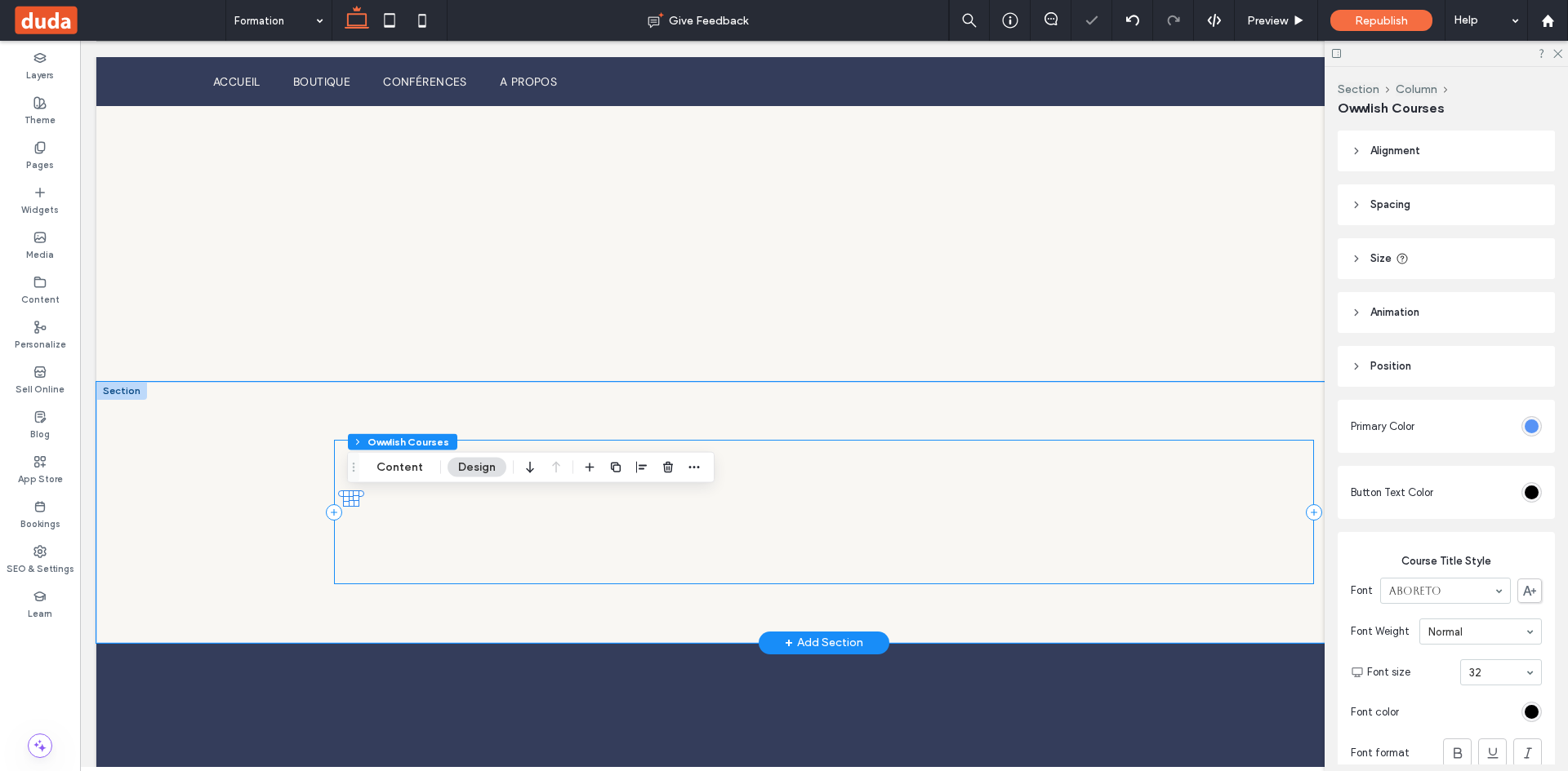
click at [352, 504] on div at bounding box center [351, 502] width 7 height 7
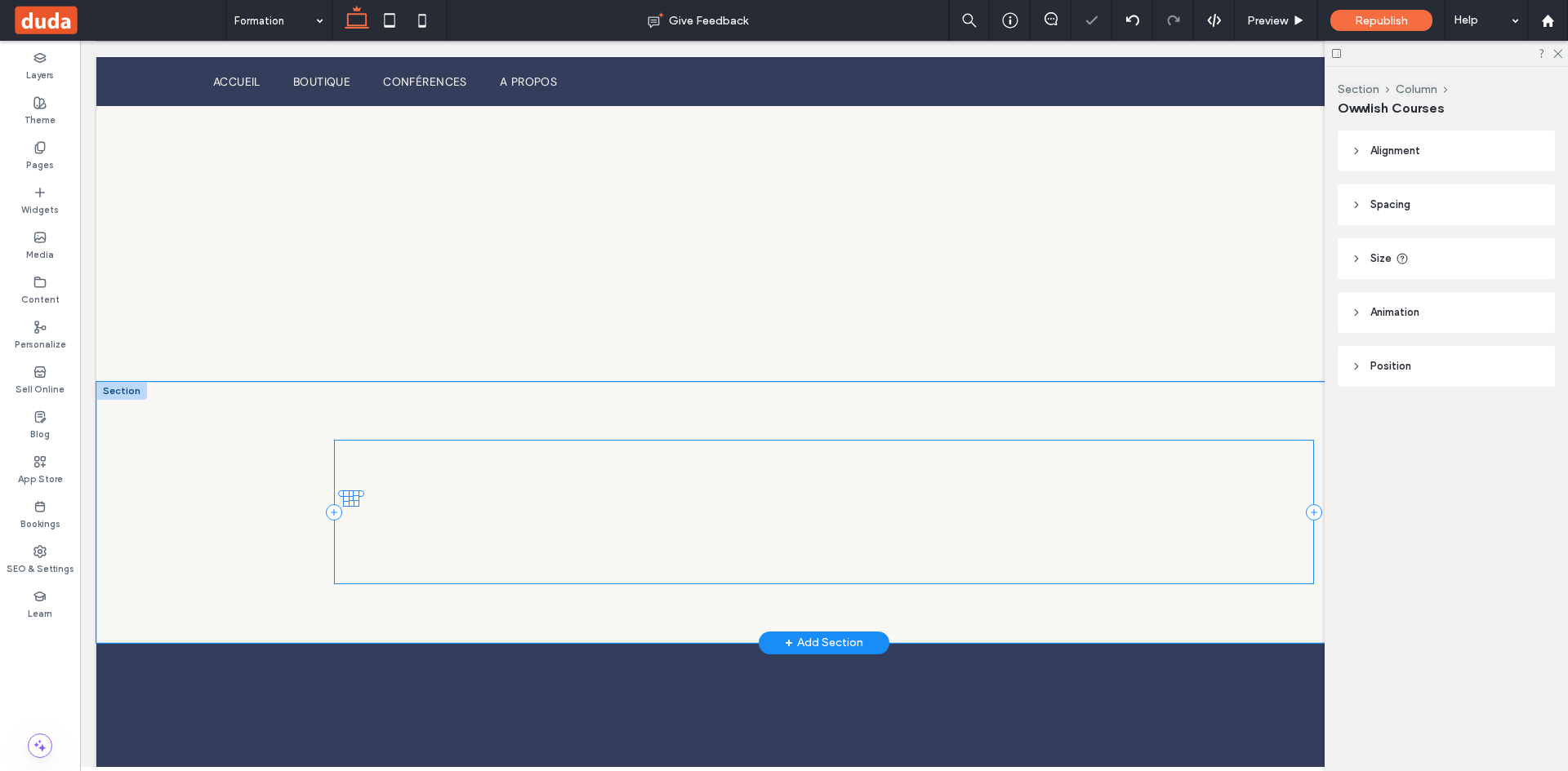
type input "**"
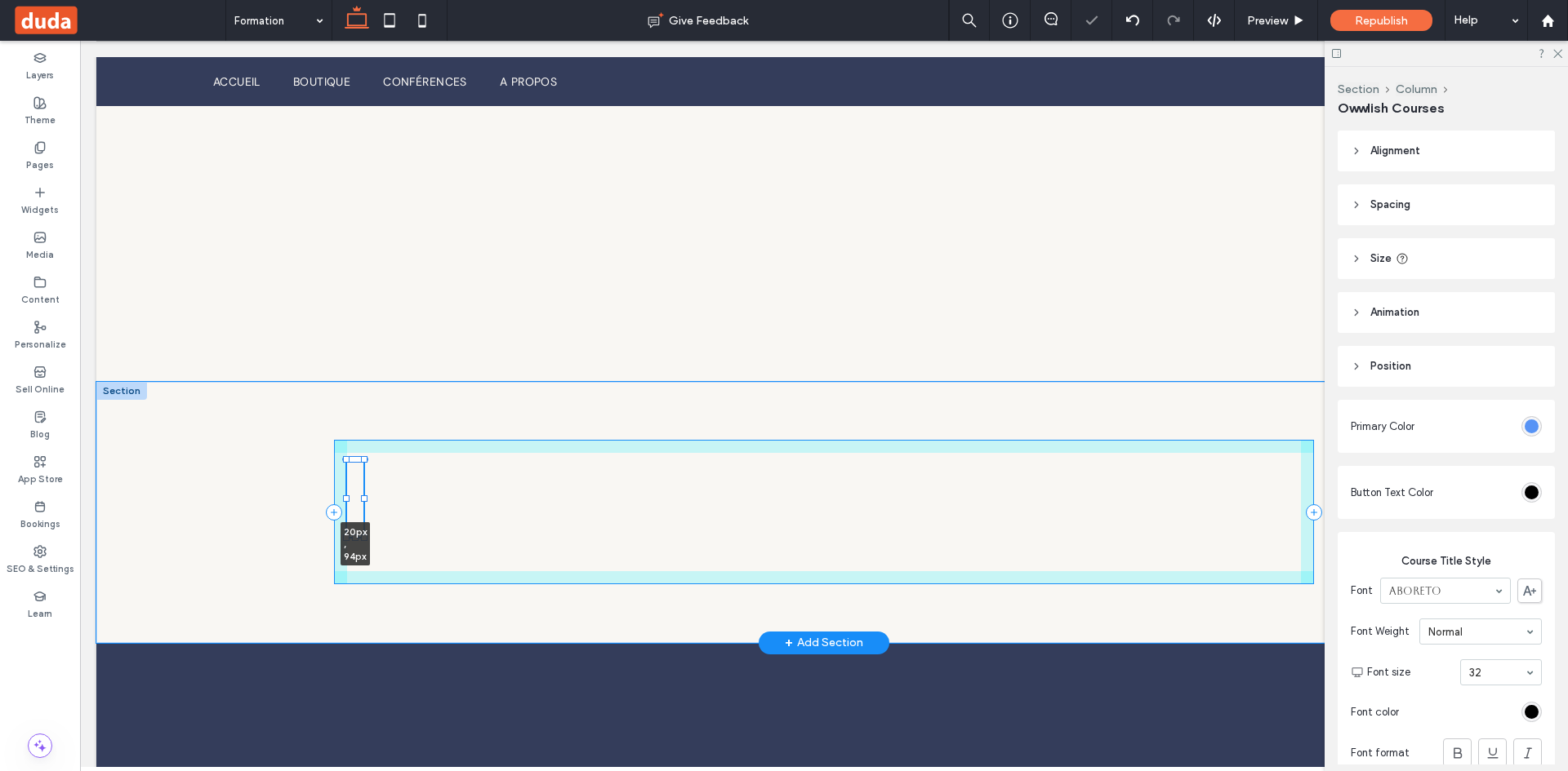
drag, startPoint x: 352, startPoint y: 504, endPoint x: 508, endPoint y: 537, distance: 159.5
click at [508, 537] on div "20px , 94px" at bounding box center [824, 512] width 980 height 261
type input "**"
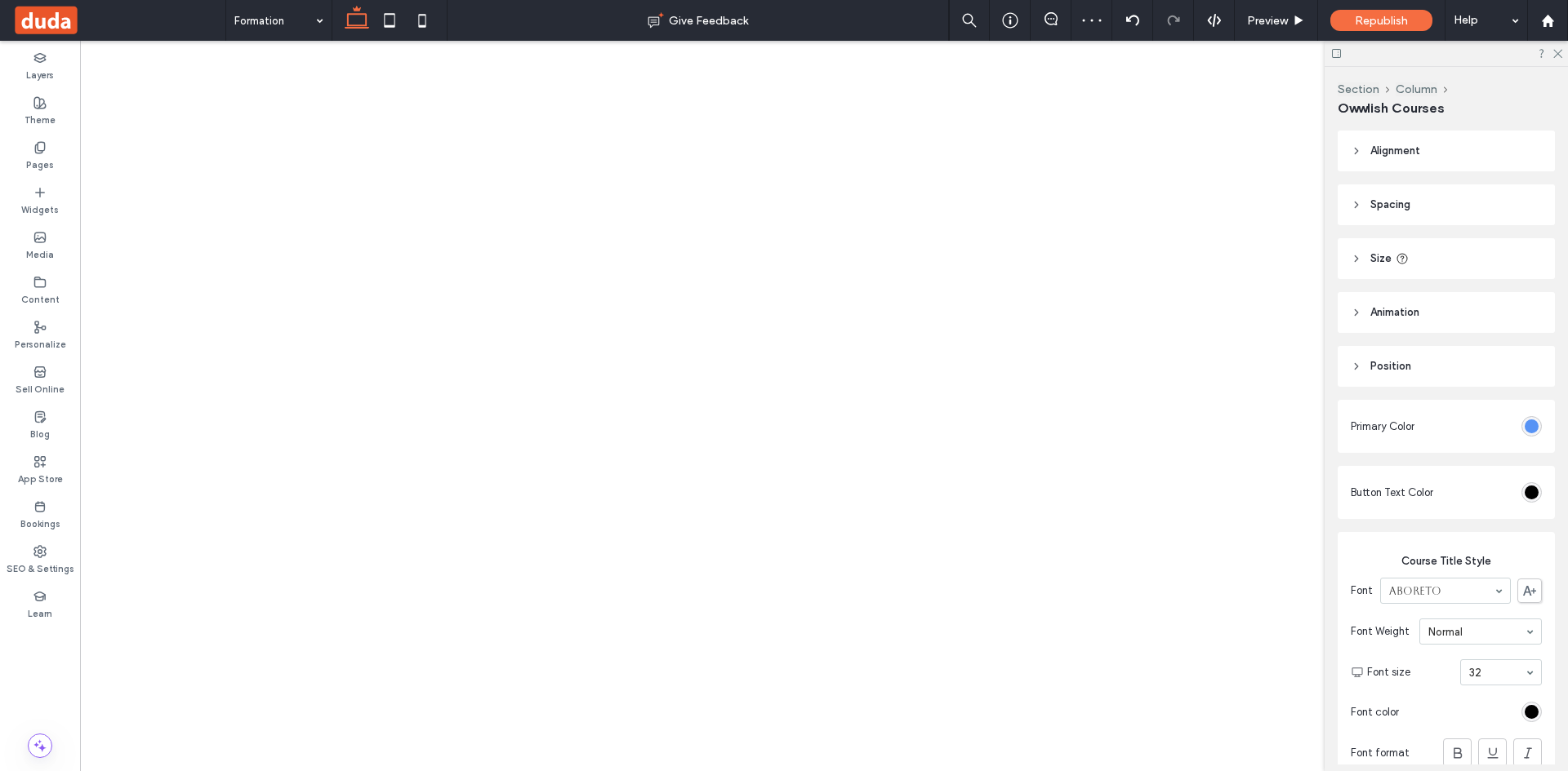
type input "****"
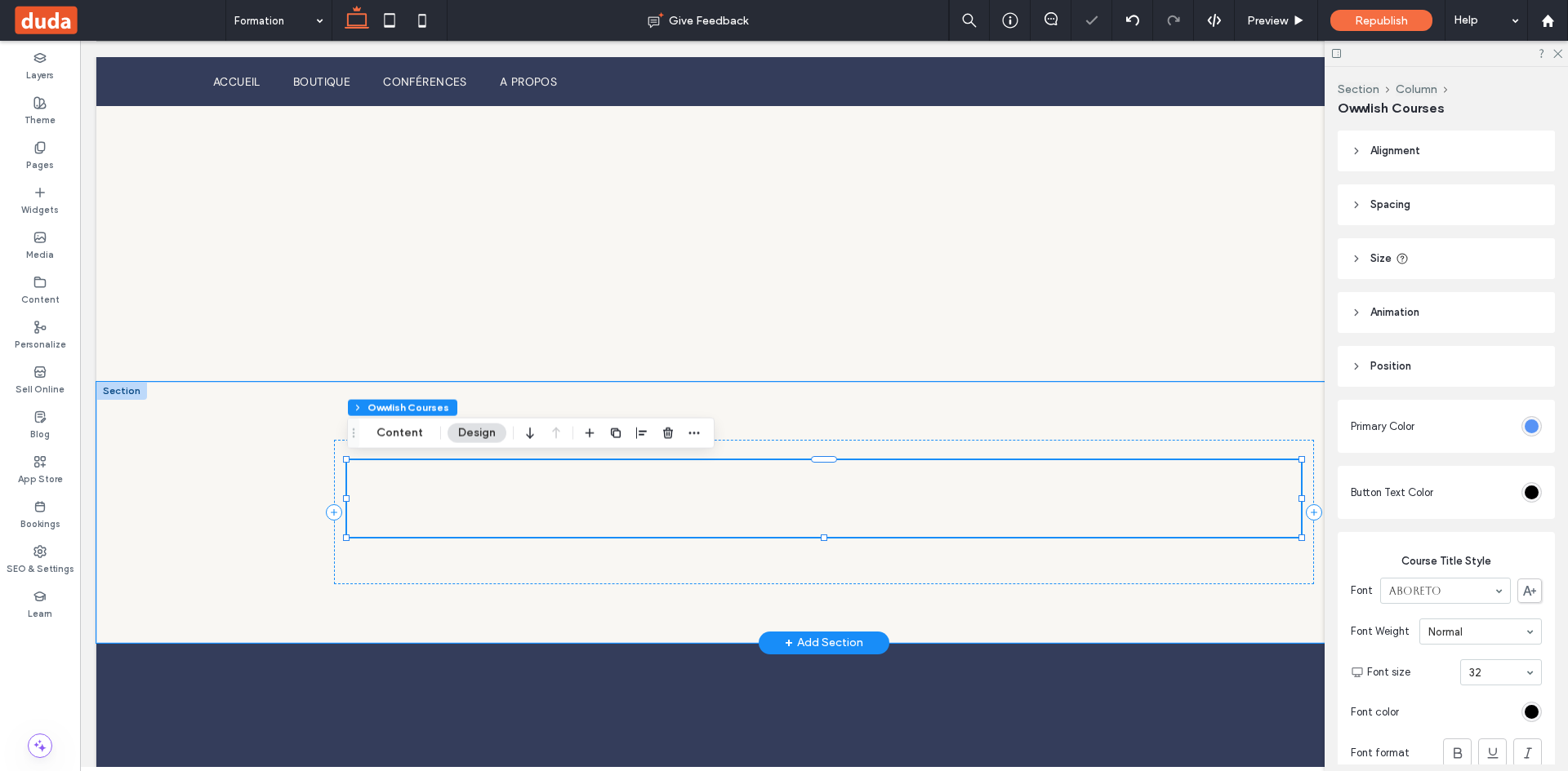
click at [1114, 491] on div at bounding box center [824, 499] width 954 height 77
click at [413, 439] on button "Content" at bounding box center [399, 433] width 67 height 20
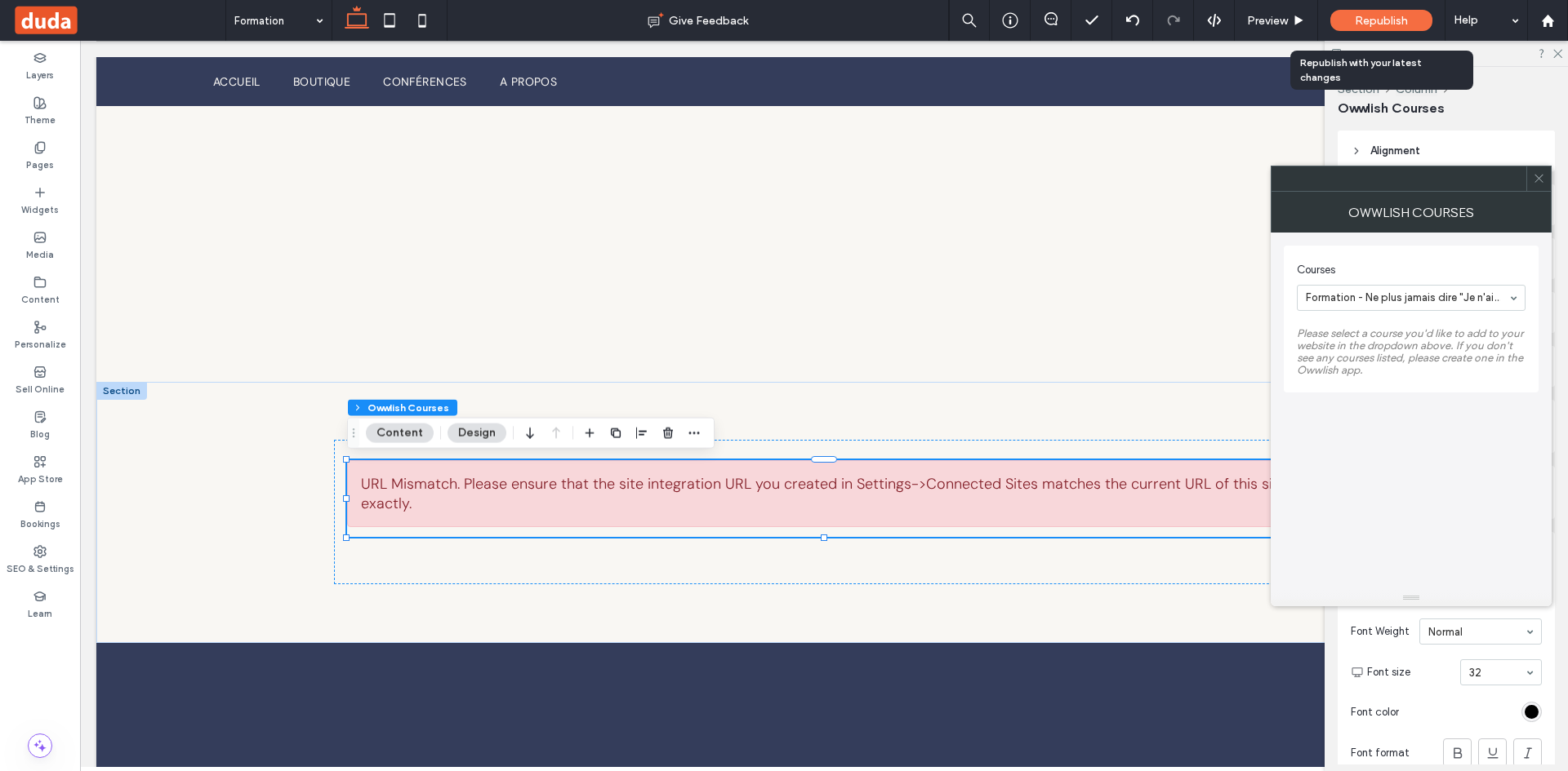
click at [1408, 16] on div "Republish" at bounding box center [1381, 20] width 102 height 21
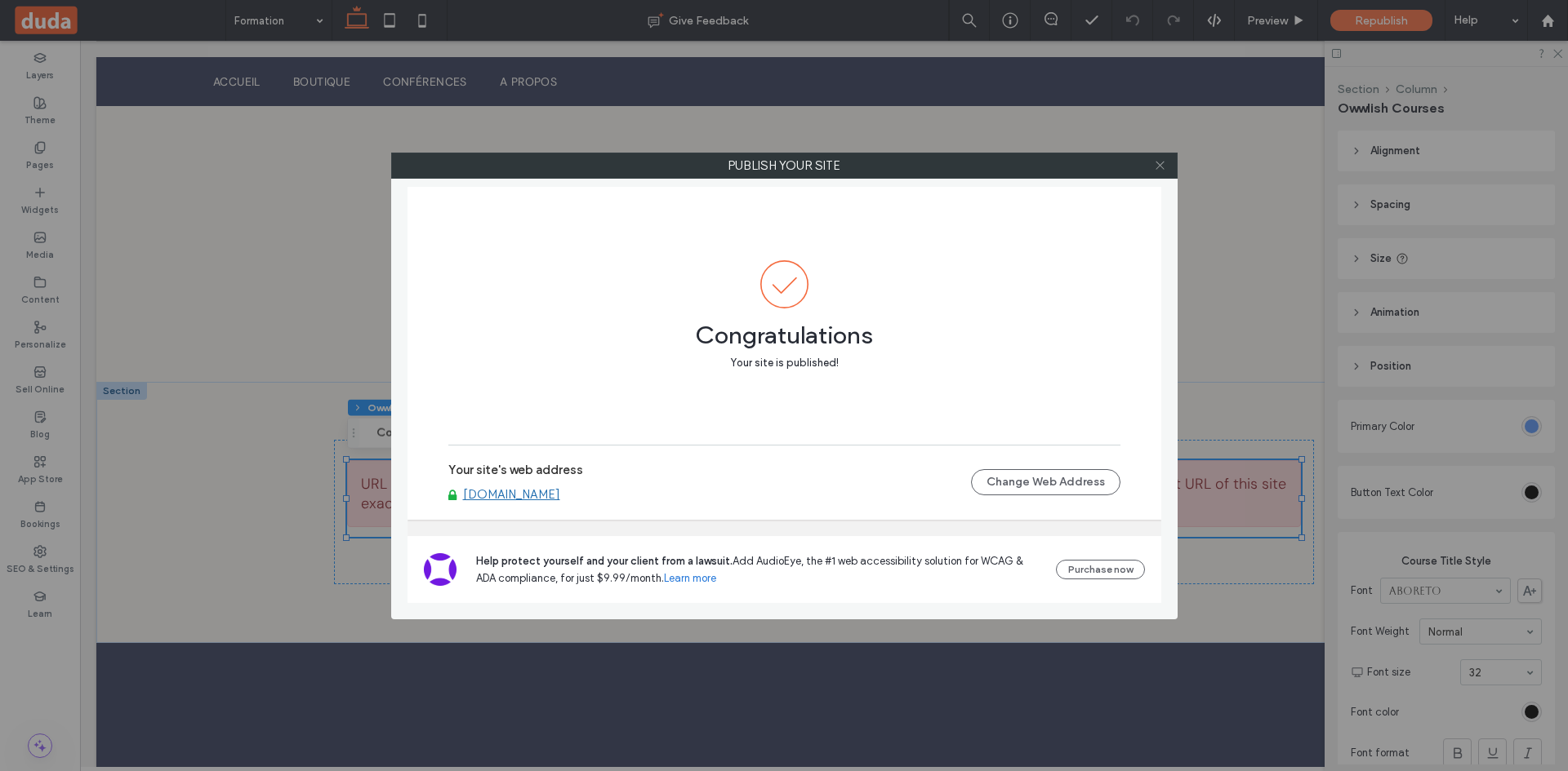
click at [1160, 167] on icon at bounding box center [1159, 164] width 12 height 12
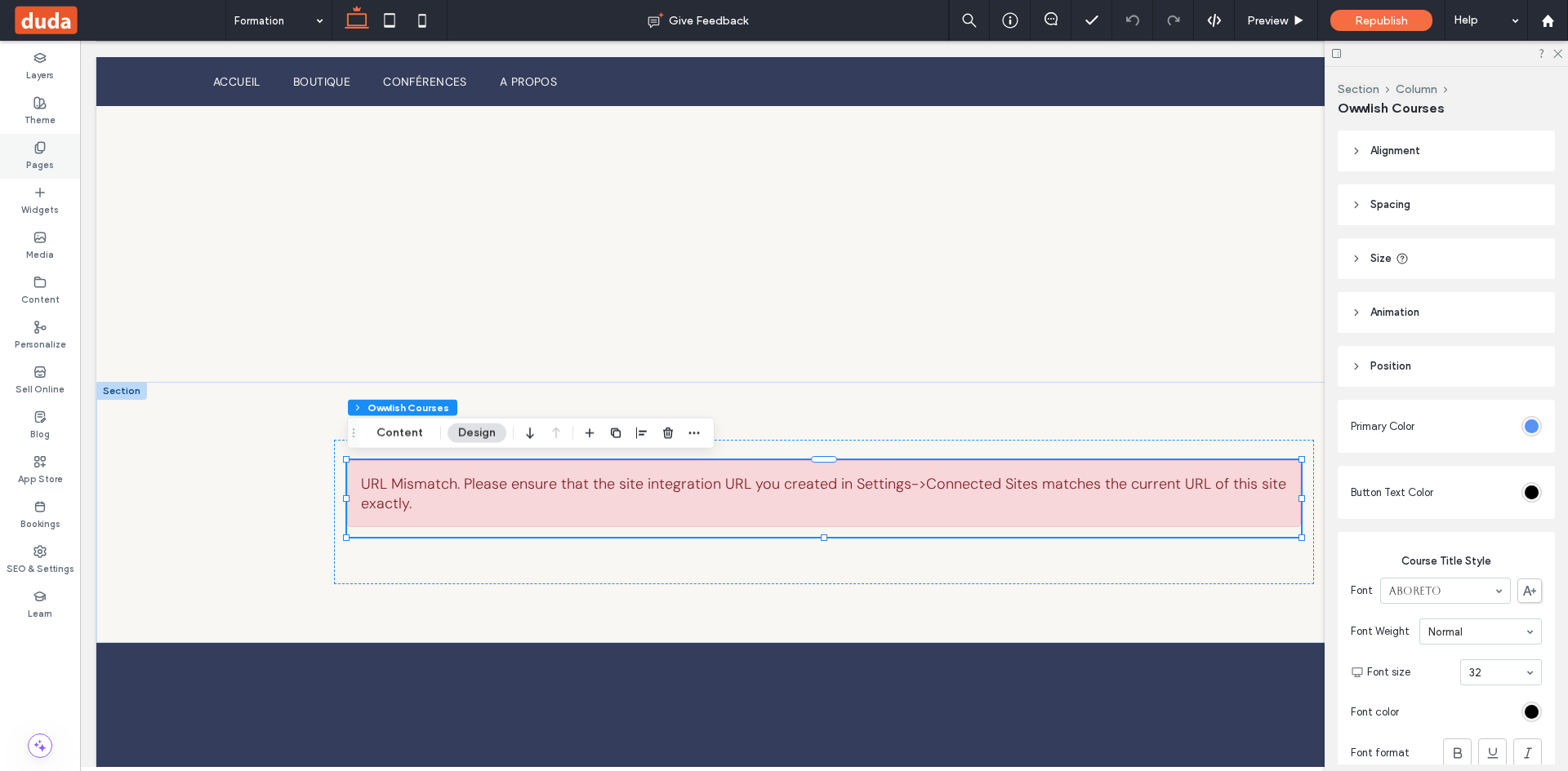
click at [44, 150] on icon at bounding box center [40, 148] width 13 height 13
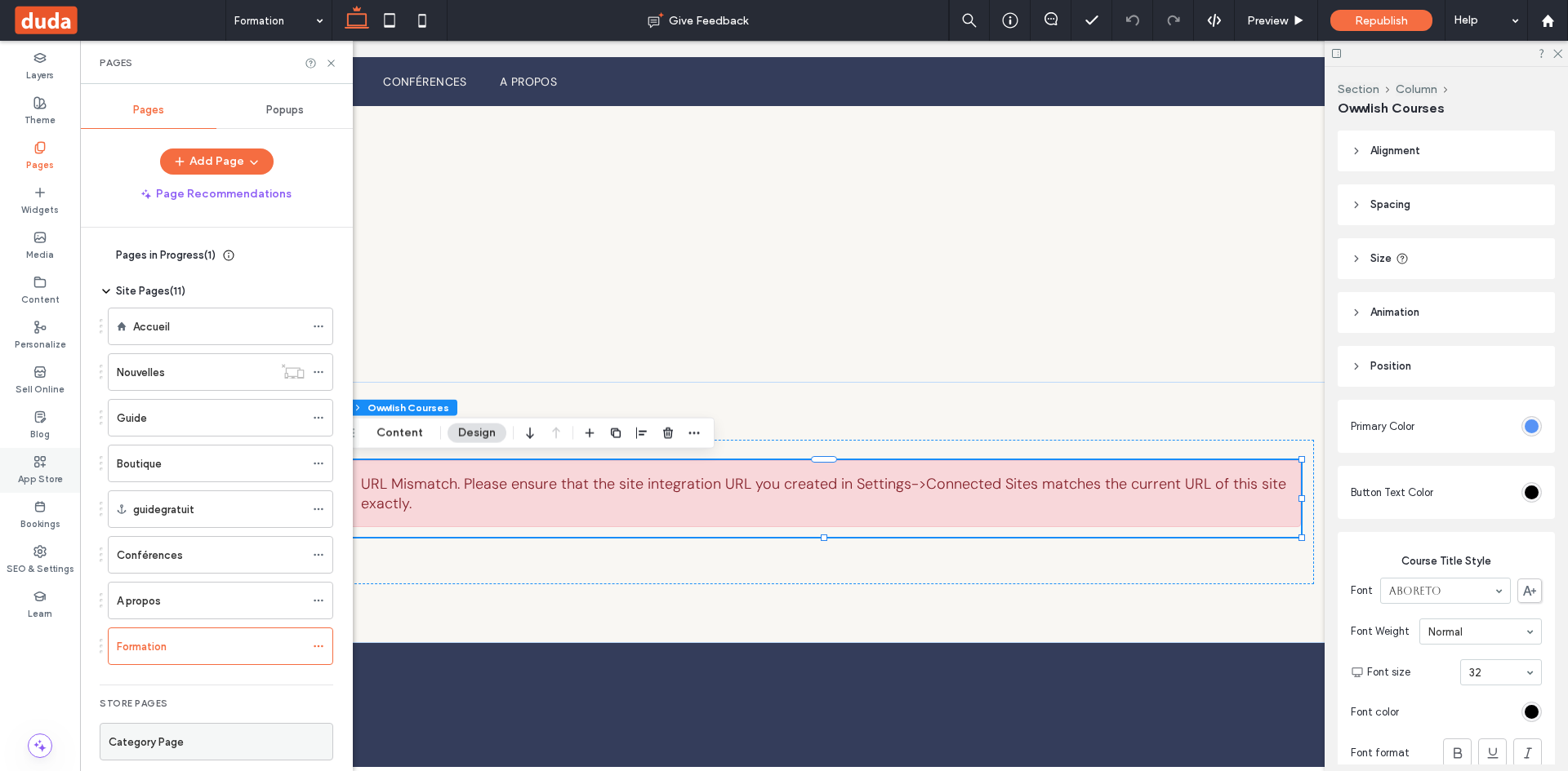
click at [40, 452] on div "App Store" at bounding box center [40, 470] width 80 height 45
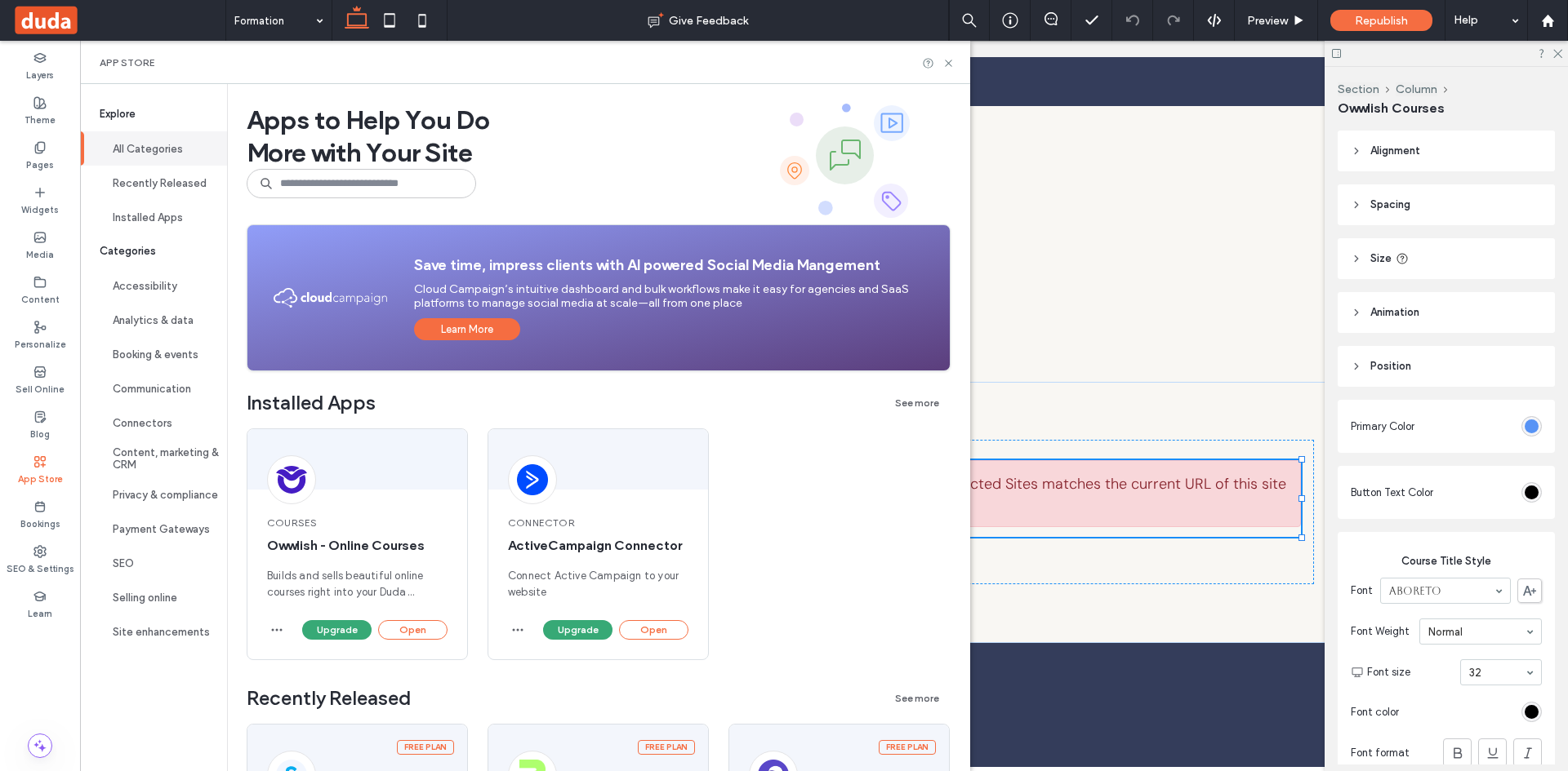
click at [40, 452] on div "App Store" at bounding box center [40, 470] width 80 height 45
click at [412, 634] on button "Open" at bounding box center [412, 630] width 69 height 20
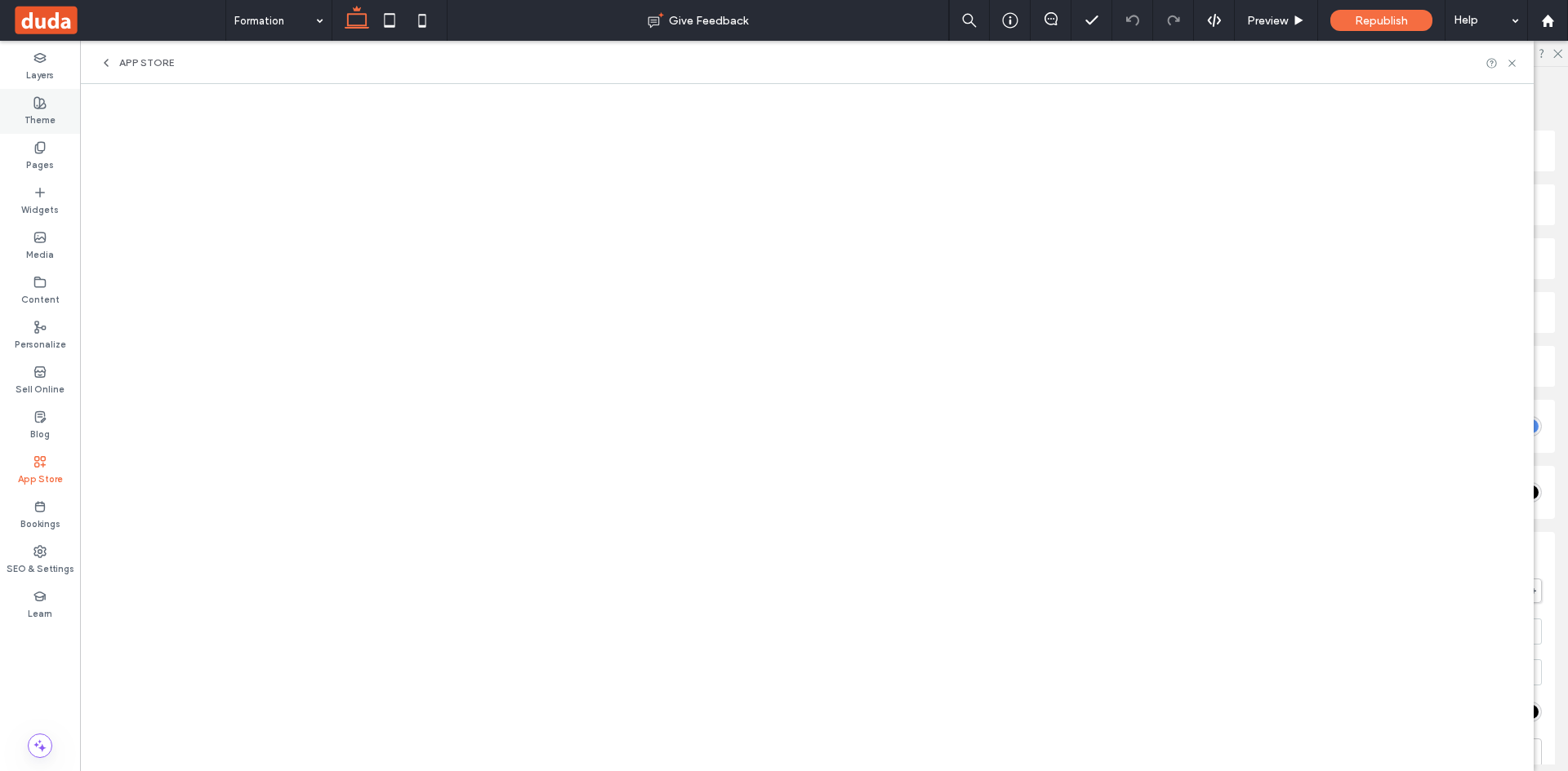
click at [31, 132] on div "Theme" at bounding box center [40, 111] width 80 height 45
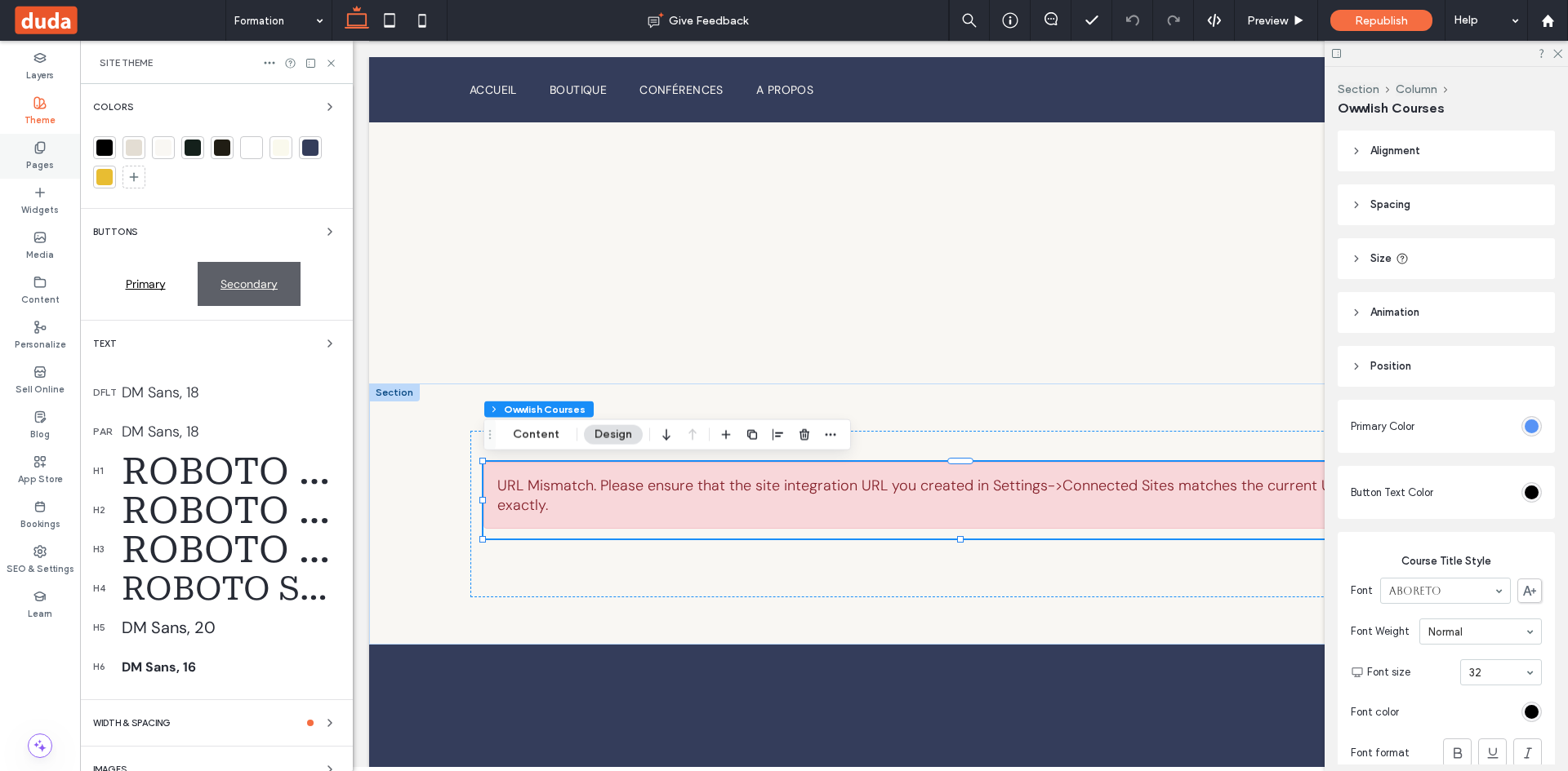
click at [53, 160] on label "Pages" at bounding box center [40, 163] width 28 height 18
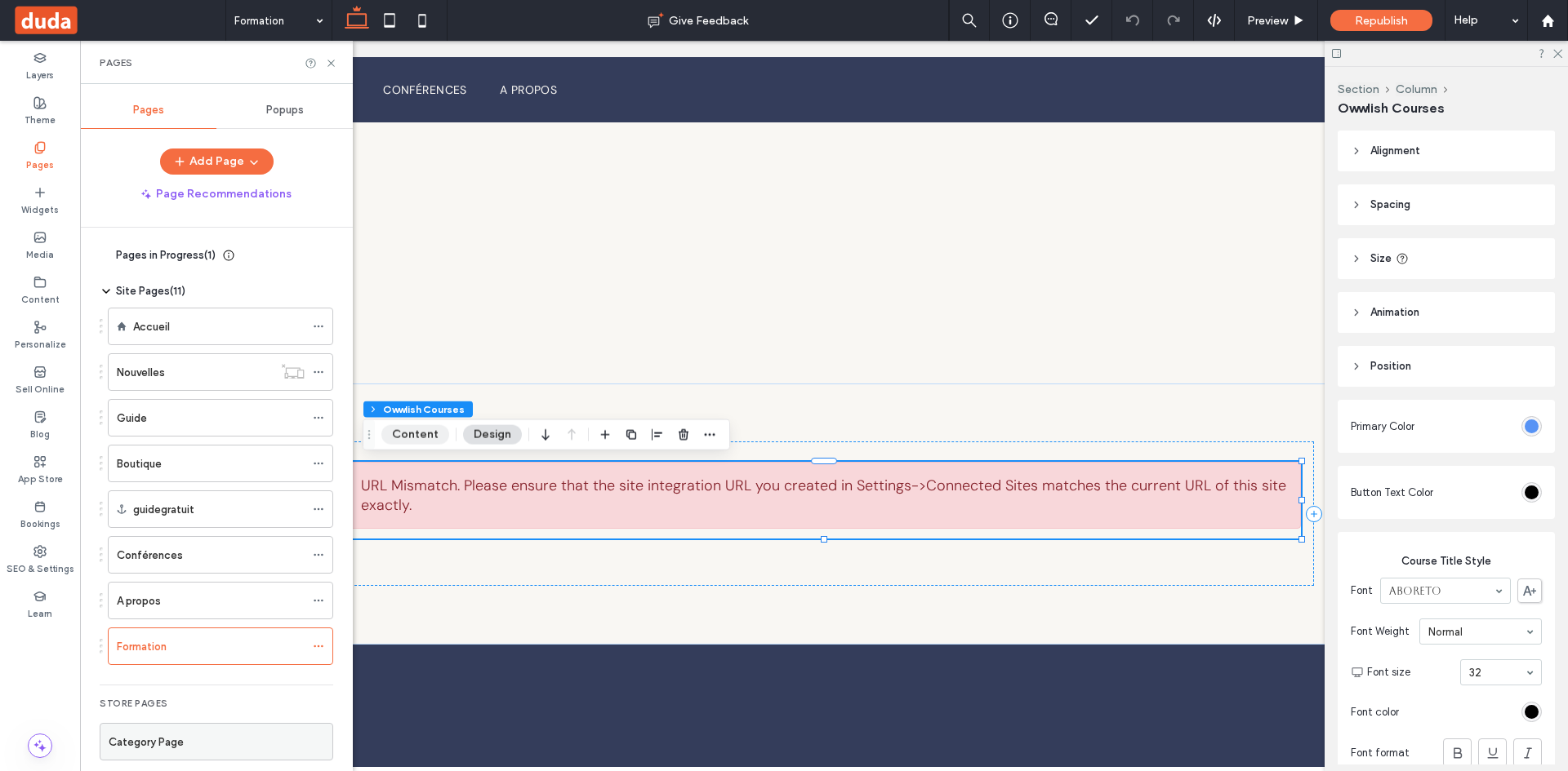
click at [433, 430] on button "Content" at bounding box center [415, 435] width 67 height 20
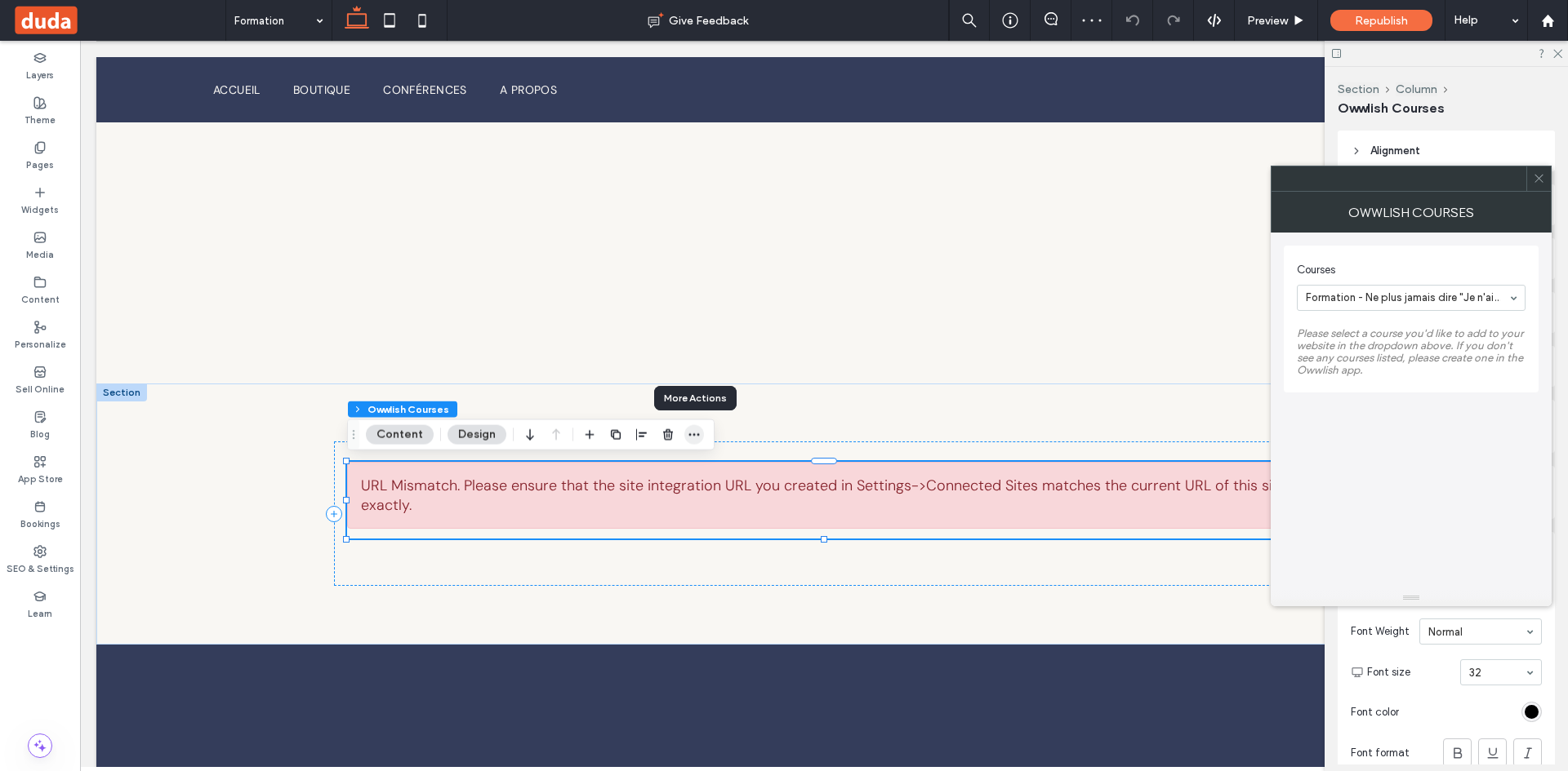
click at [691, 437] on icon "button" at bounding box center [694, 435] width 13 height 13
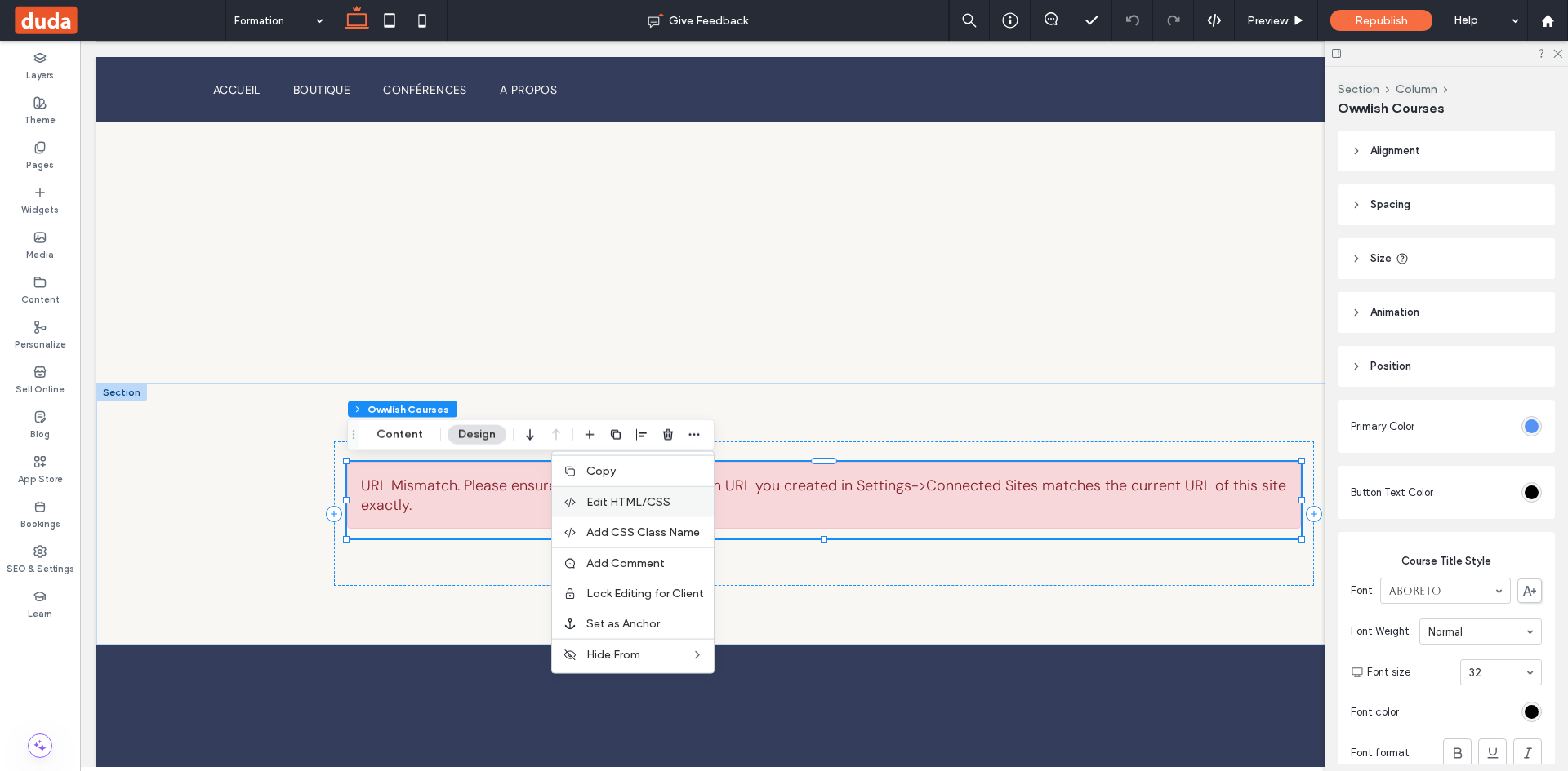
click at [660, 503] on span "Edit HTML/CSS" at bounding box center [628, 502] width 84 height 14
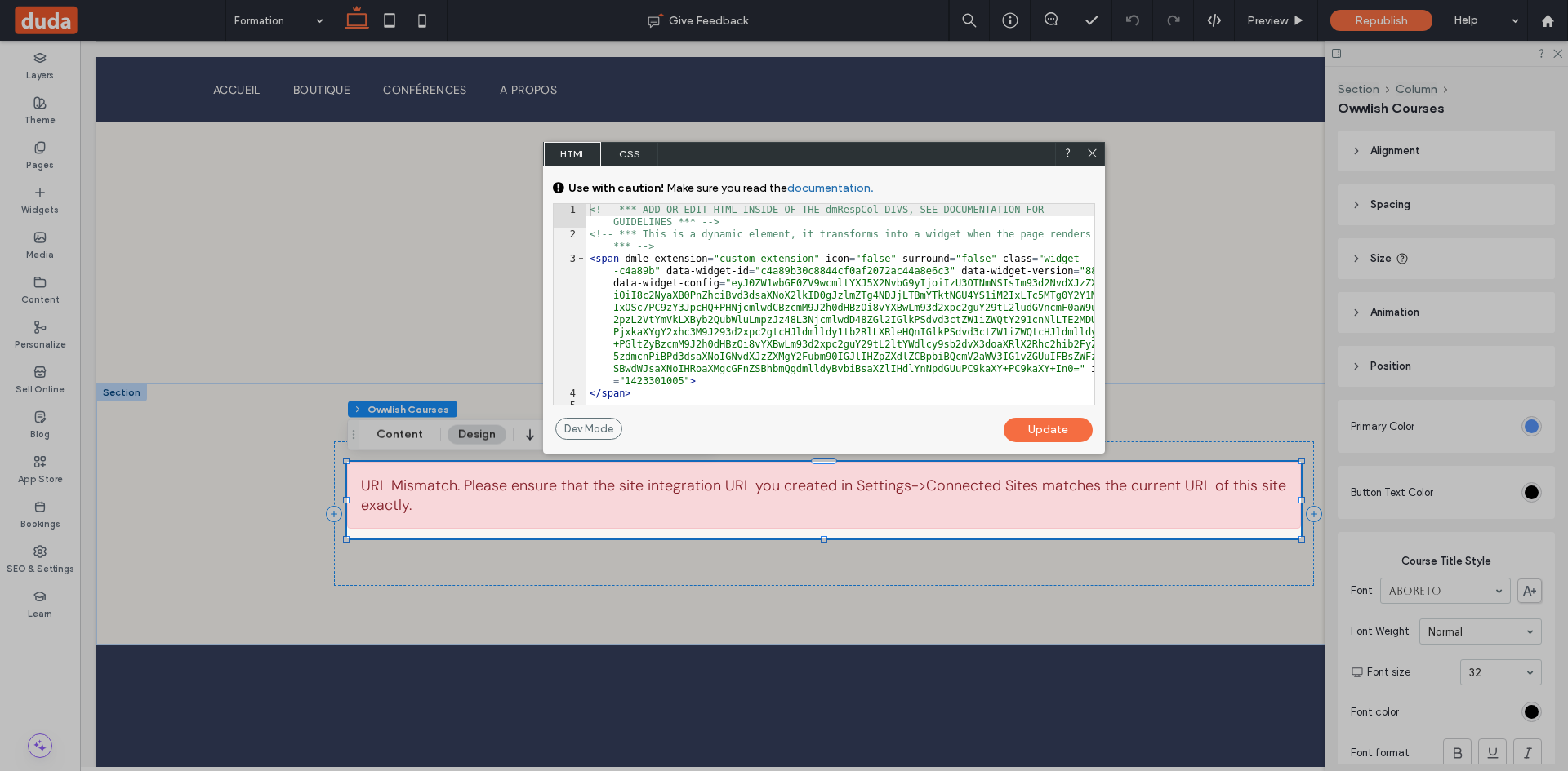
click at [734, 383] on div "<!-- *** ADD OR EDIT HTML INSIDE OF THE dmRespCol DIVS, SEE DOCUMENTATION FOR G…" at bounding box center [840, 322] width 508 height 237
click at [722, 397] on div "<!-- *** ADD OR EDIT HTML INSIDE OF THE dmRespCol DIVS, SEE DOCUMENTATION FOR G…" at bounding box center [840, 322] width 508 height 237
click at [622, 257] on div "<!-- *** ADD OR EDIT HTML INSIDE OF THE dmRespCol DIVS, SEE DOCUMENTATION FOR G…" at bounding box center [840, 322] width 508 height 237
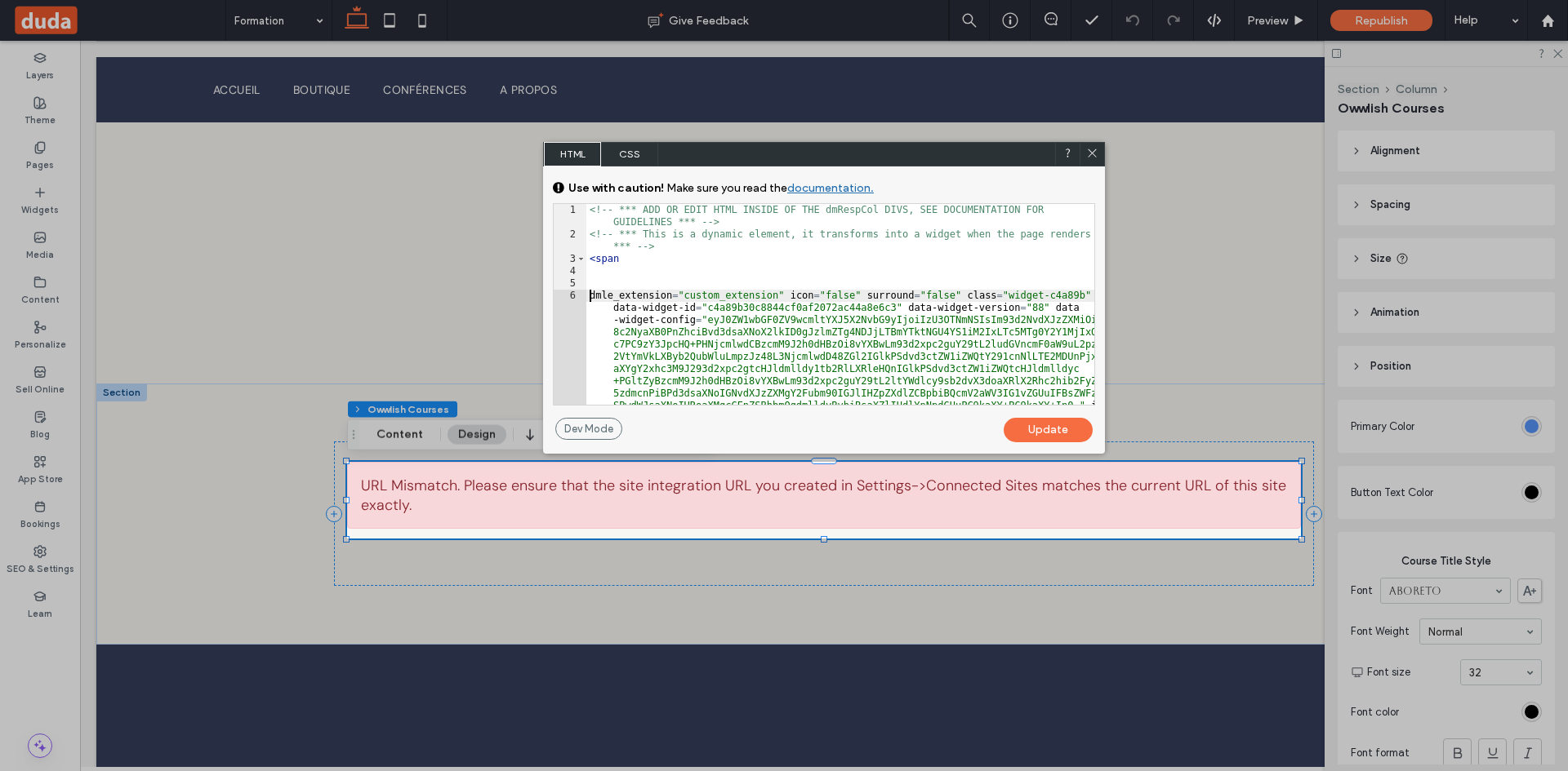
type textarea "**"
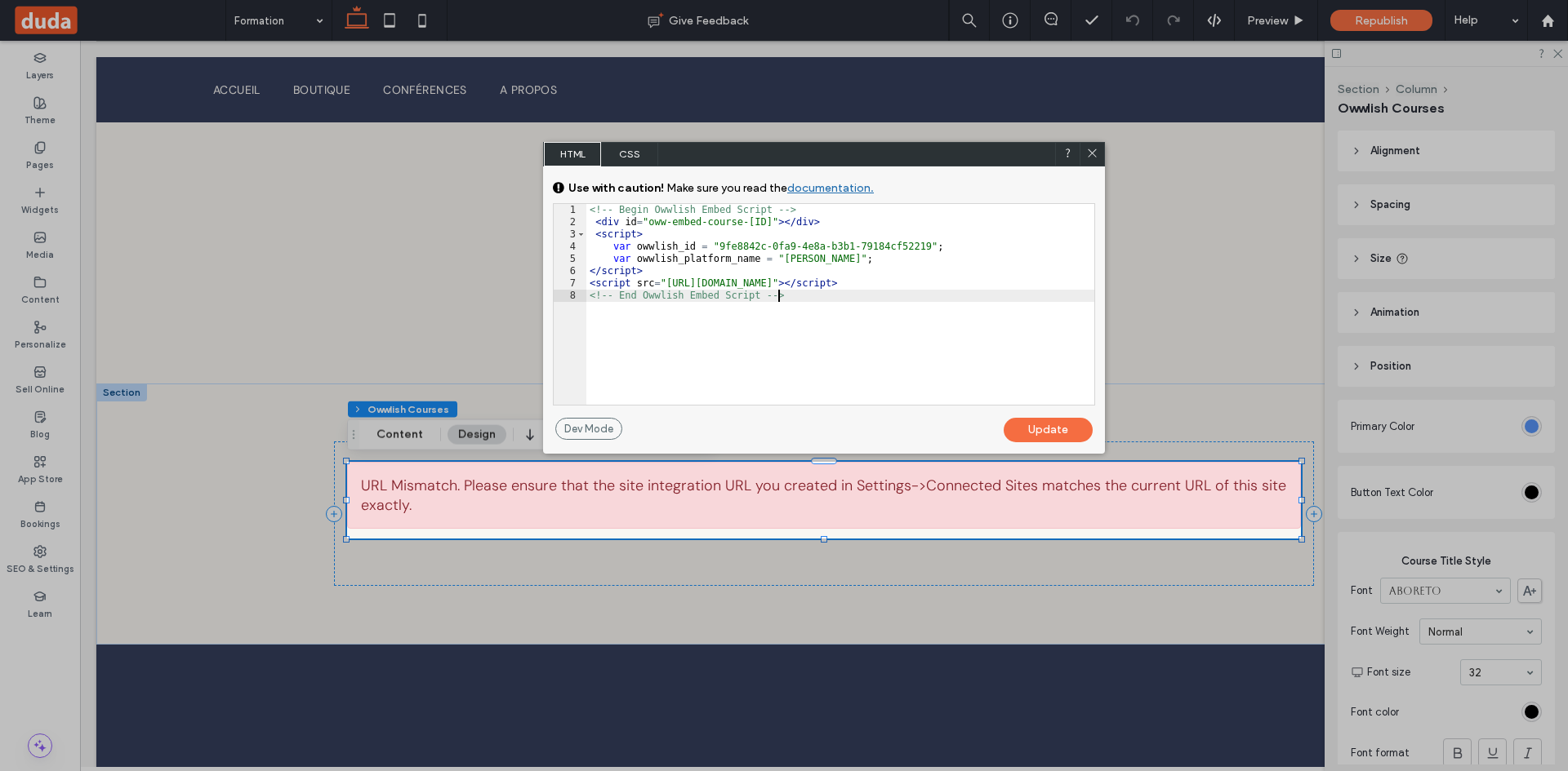
click at [1071, 423] on div "Update" at bounding box center [1047, 430] width 89 height 24
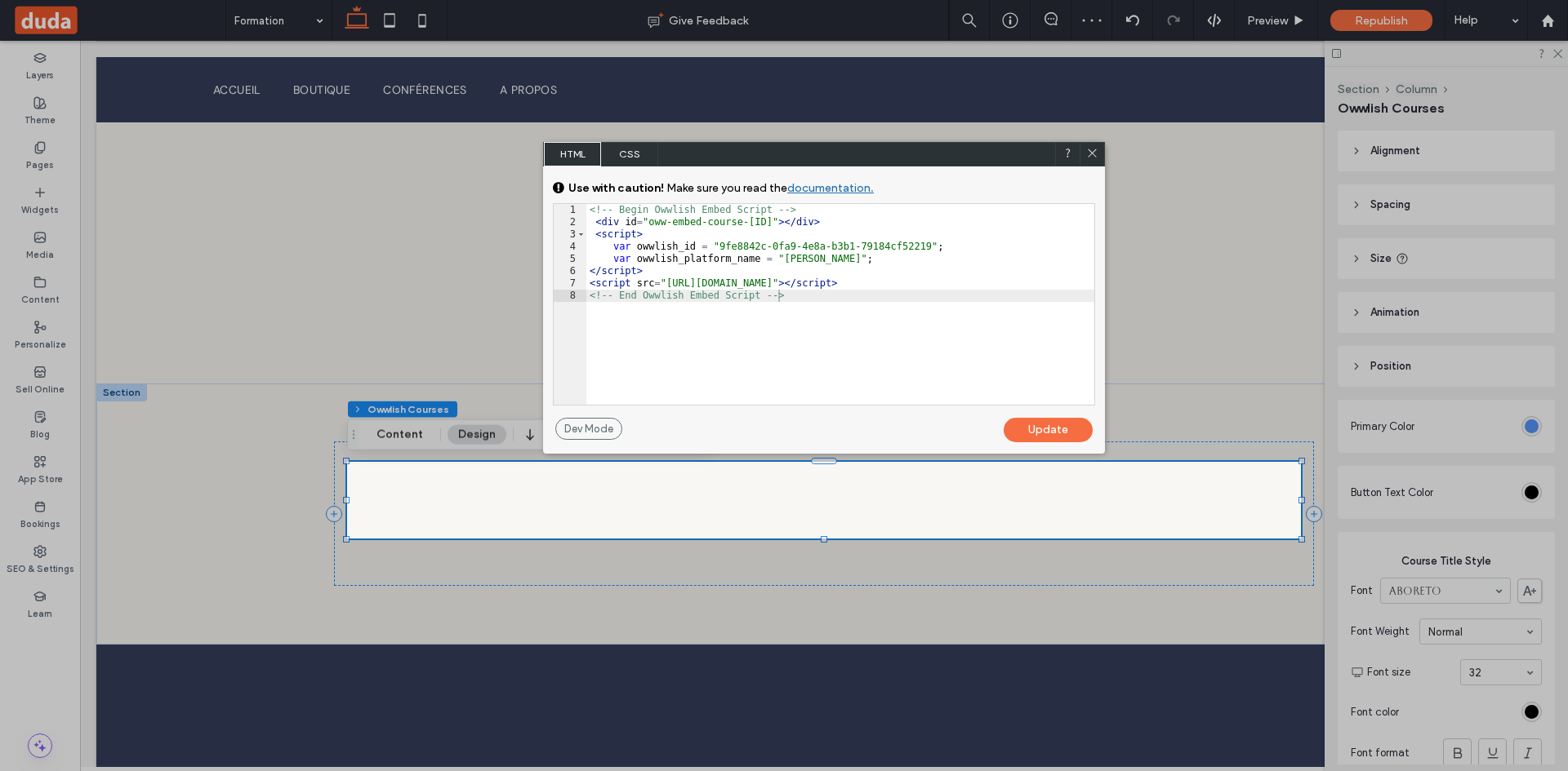
click at [1043, 433] on div "Update" at bounding box center [1047, 430] width 89 height 24
click at [1013, 484] on div at bounding box center [824, 500] width 954 height 77
click at [1046, 421] on div "Update" at bounding box center [1047, 430] width 89 height 24
click at [1092, 147] on icon at bounding box center [1091, 152] width 12 height 12
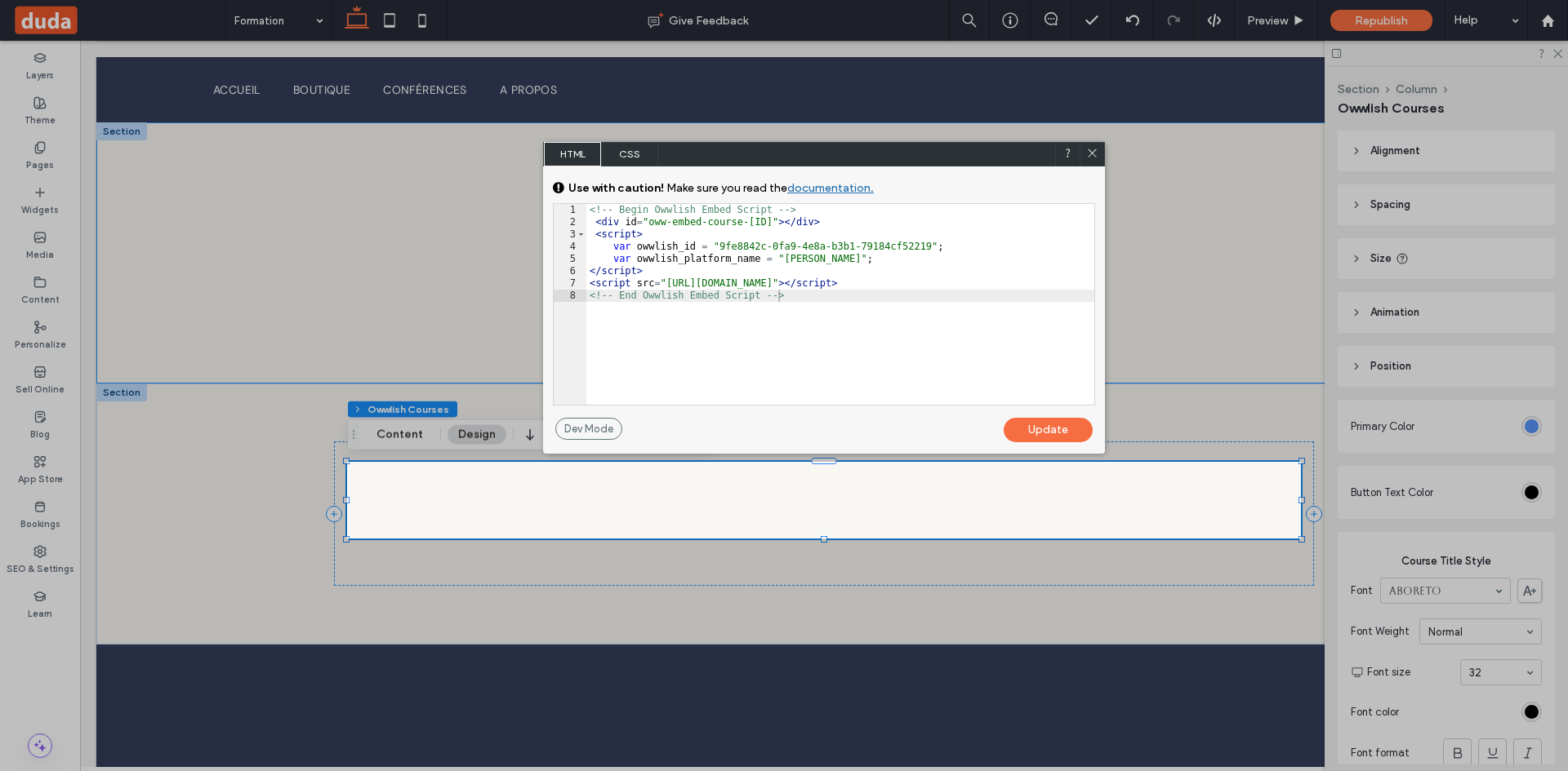
click at [1092, 151] on div at bounding box center [824, 252] width 980 height 261
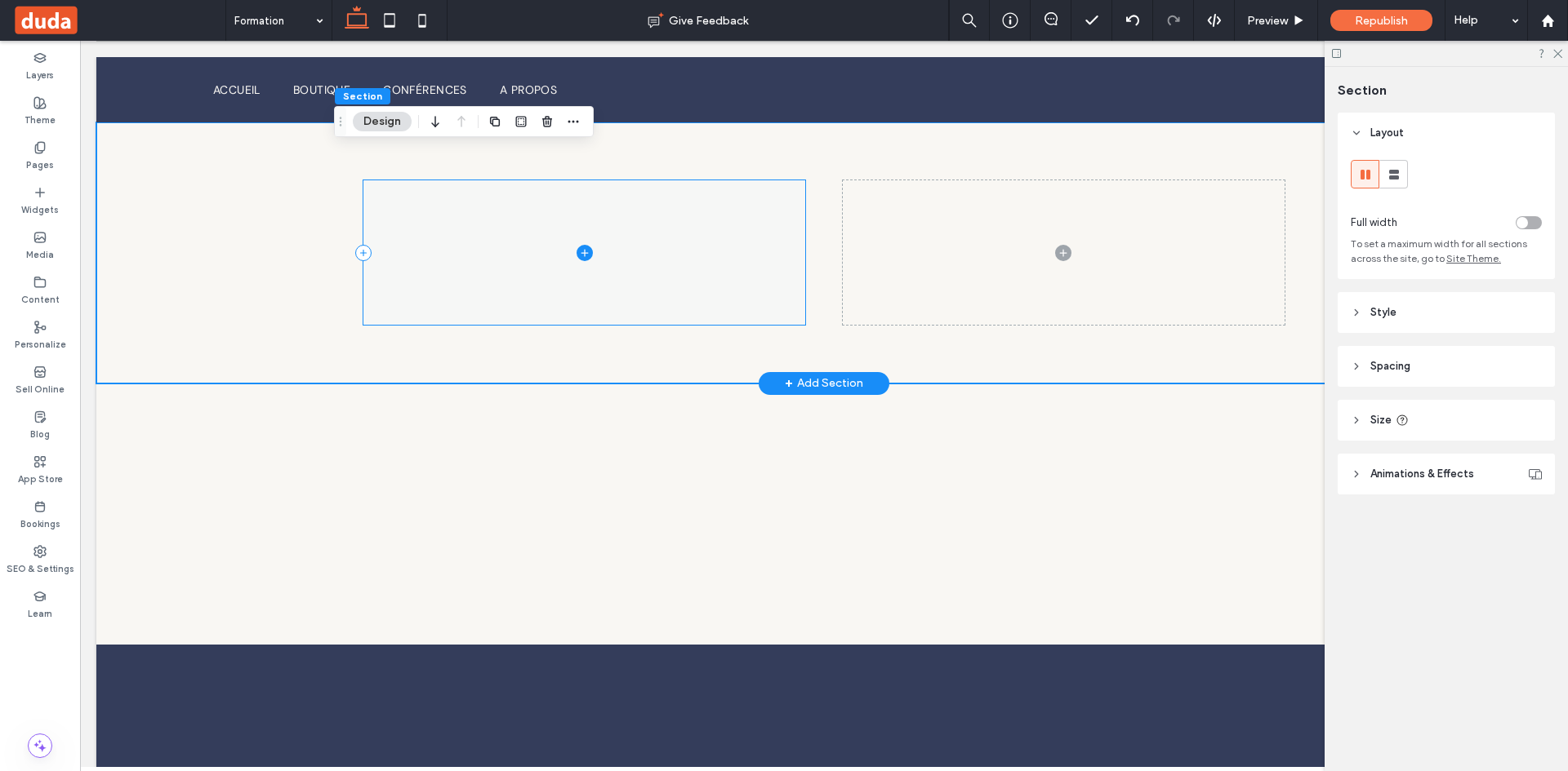
click at [637, 267] on span at bounding box center [584, 252] width 442 height 145
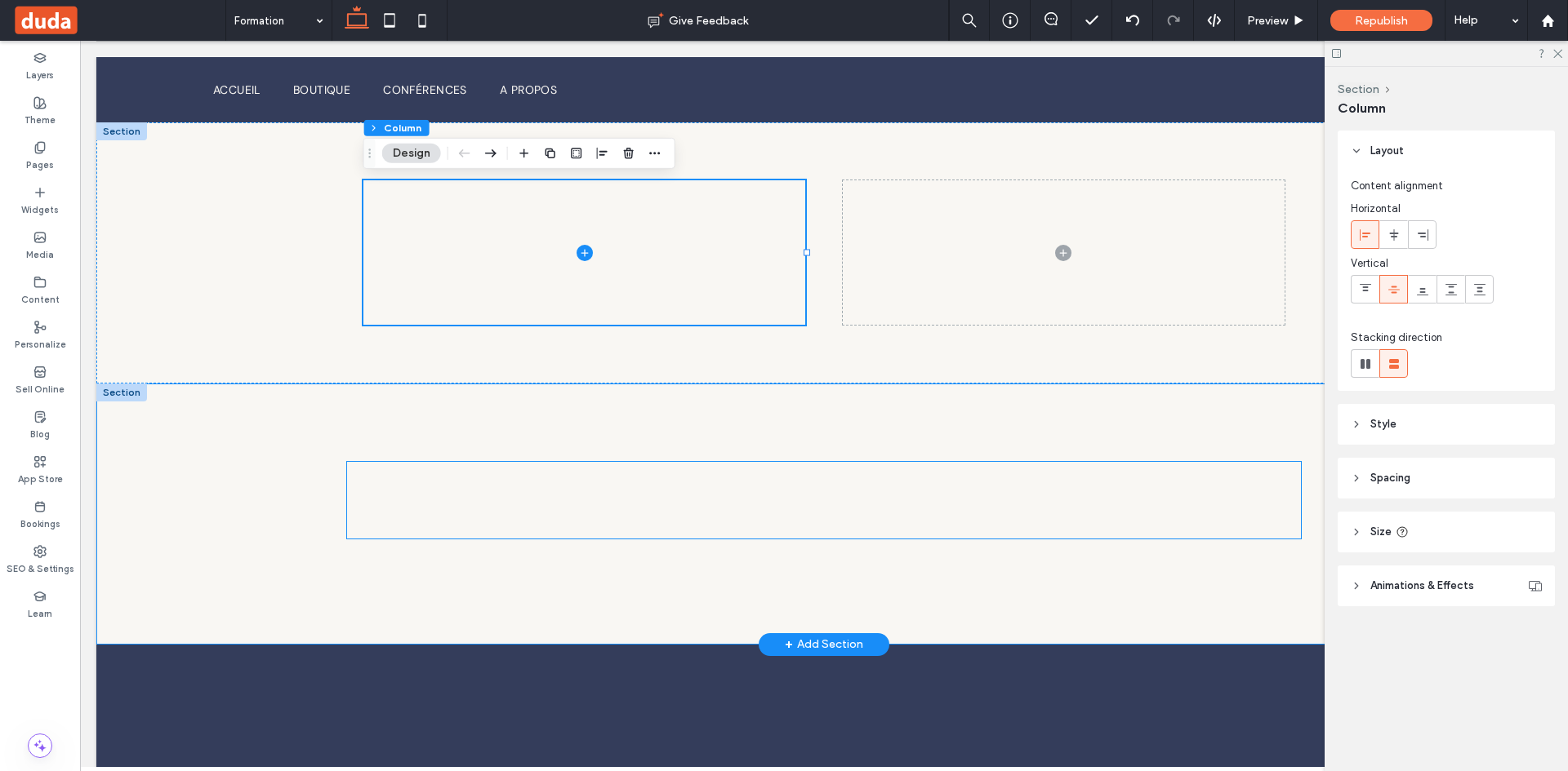
click at [645, 476] on div at bounding box center [824, 500] width 954 height 77
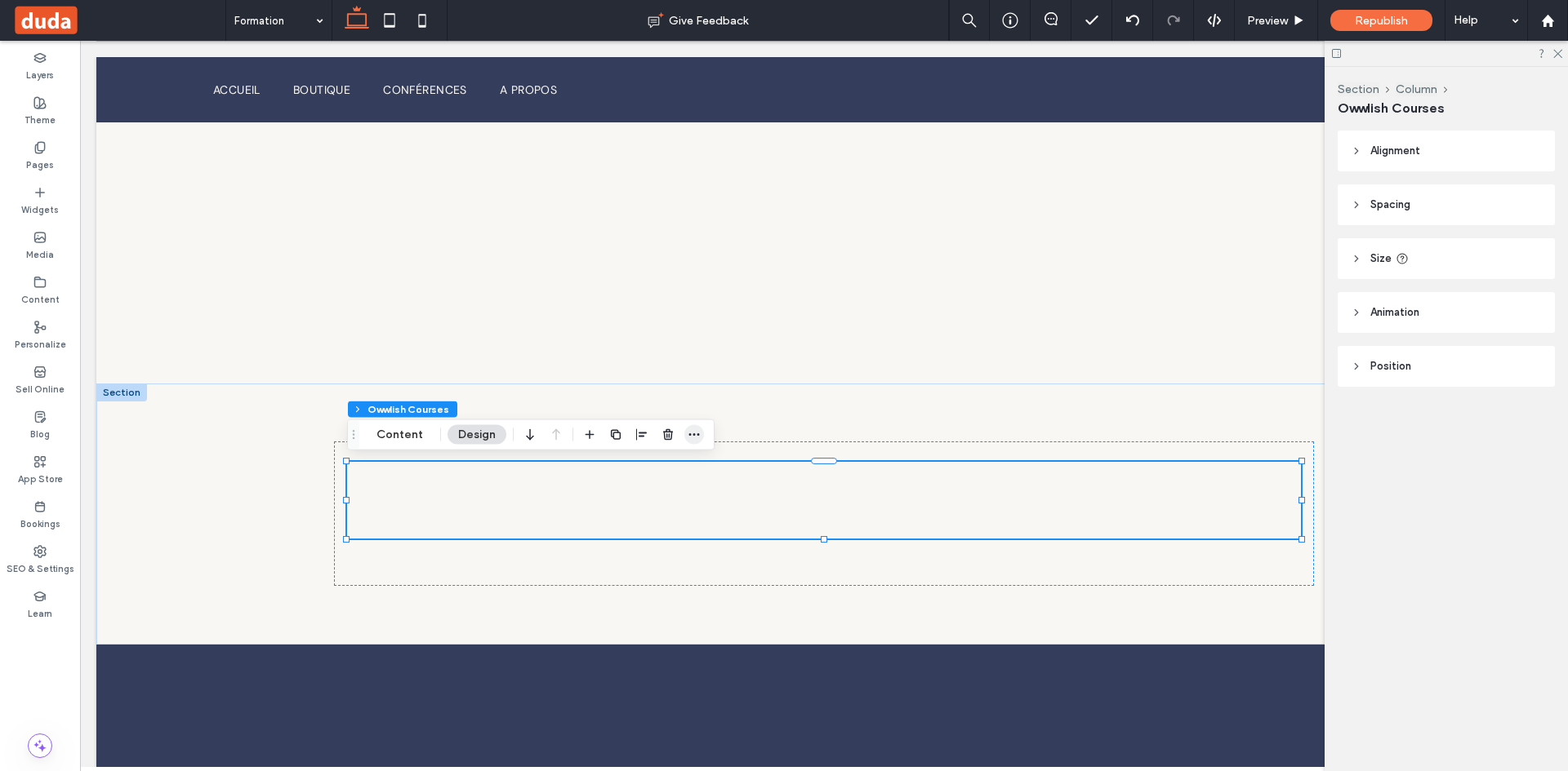
click at [694, 435] on use "button" at bounding box center [694, 435] width 10 height 3
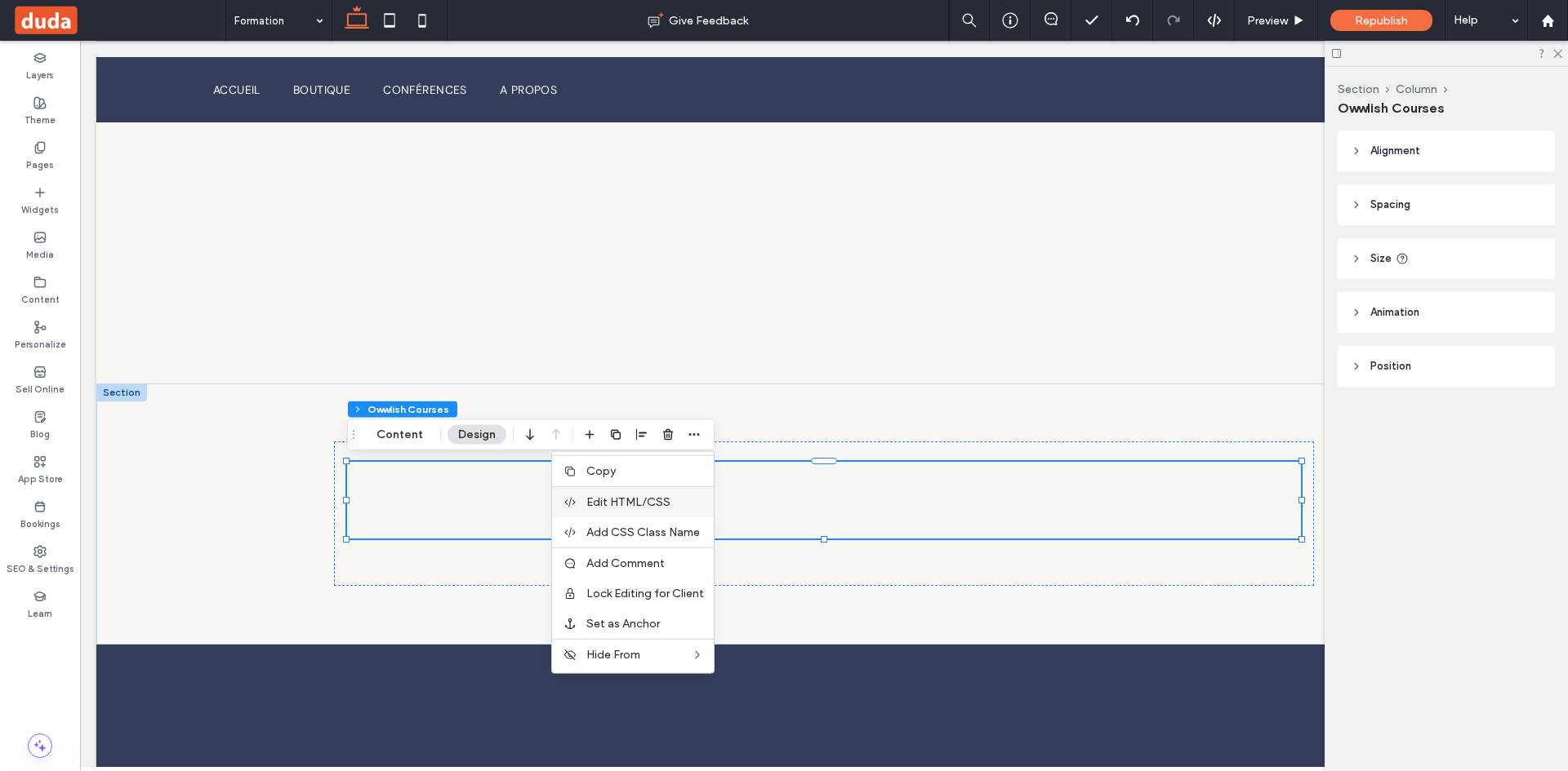
click at [652, 503] on span "Edit HTML/CSS" at bounding box center [628, 502] width 84 height 14
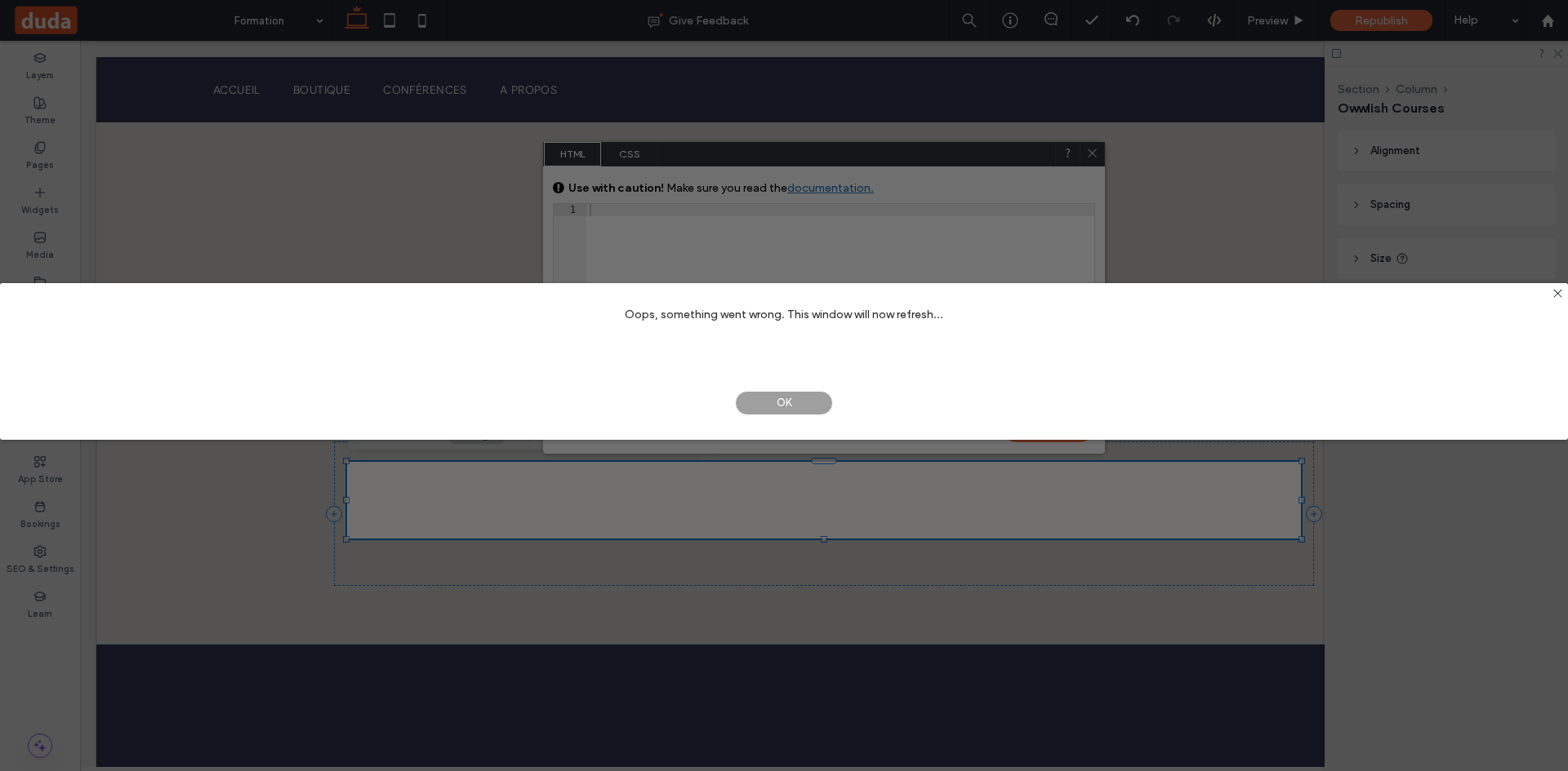
click at [781, 406] on span "OK" at bounding box center [784, 403] width 98 height 24
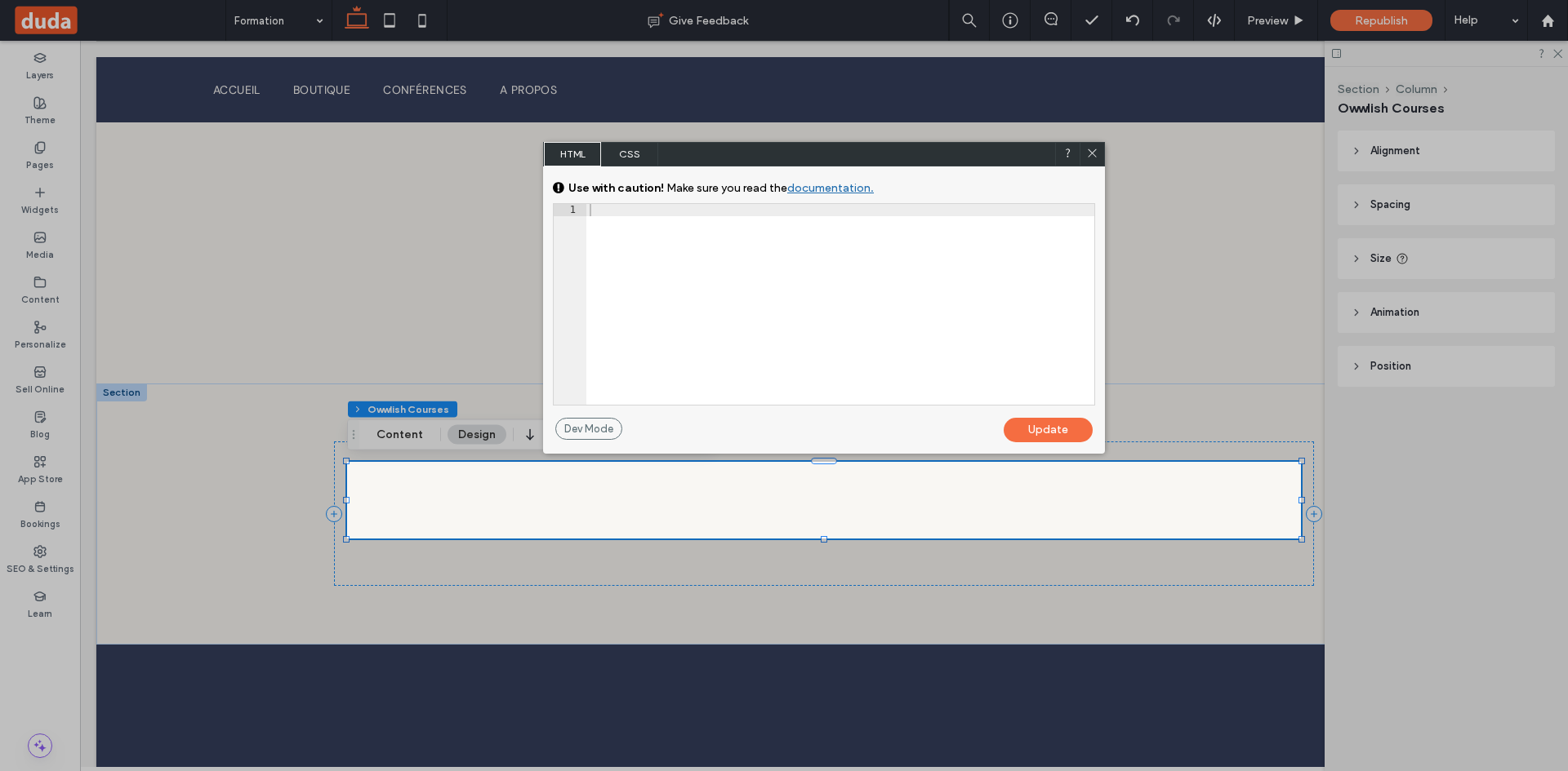
click at [734, 234] on div at bounding box center [840, 316] width 508 height 225
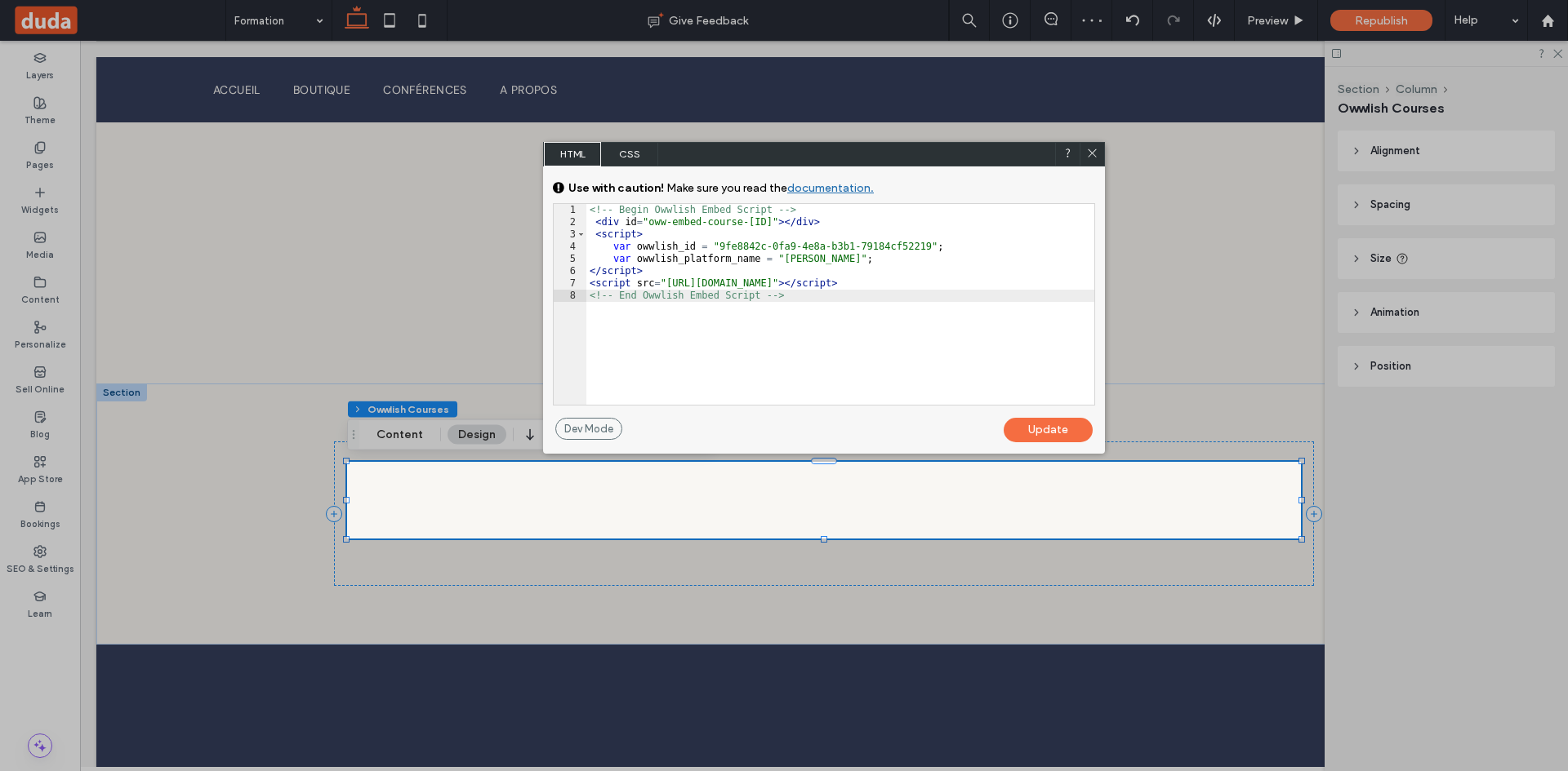
click at [1039, 431] on div "Update" at bounding box center [1047, 430] width 89 height 24
click at [1046, 425] on div "Update" at bounding box center [1047, 430] width 89 height 24
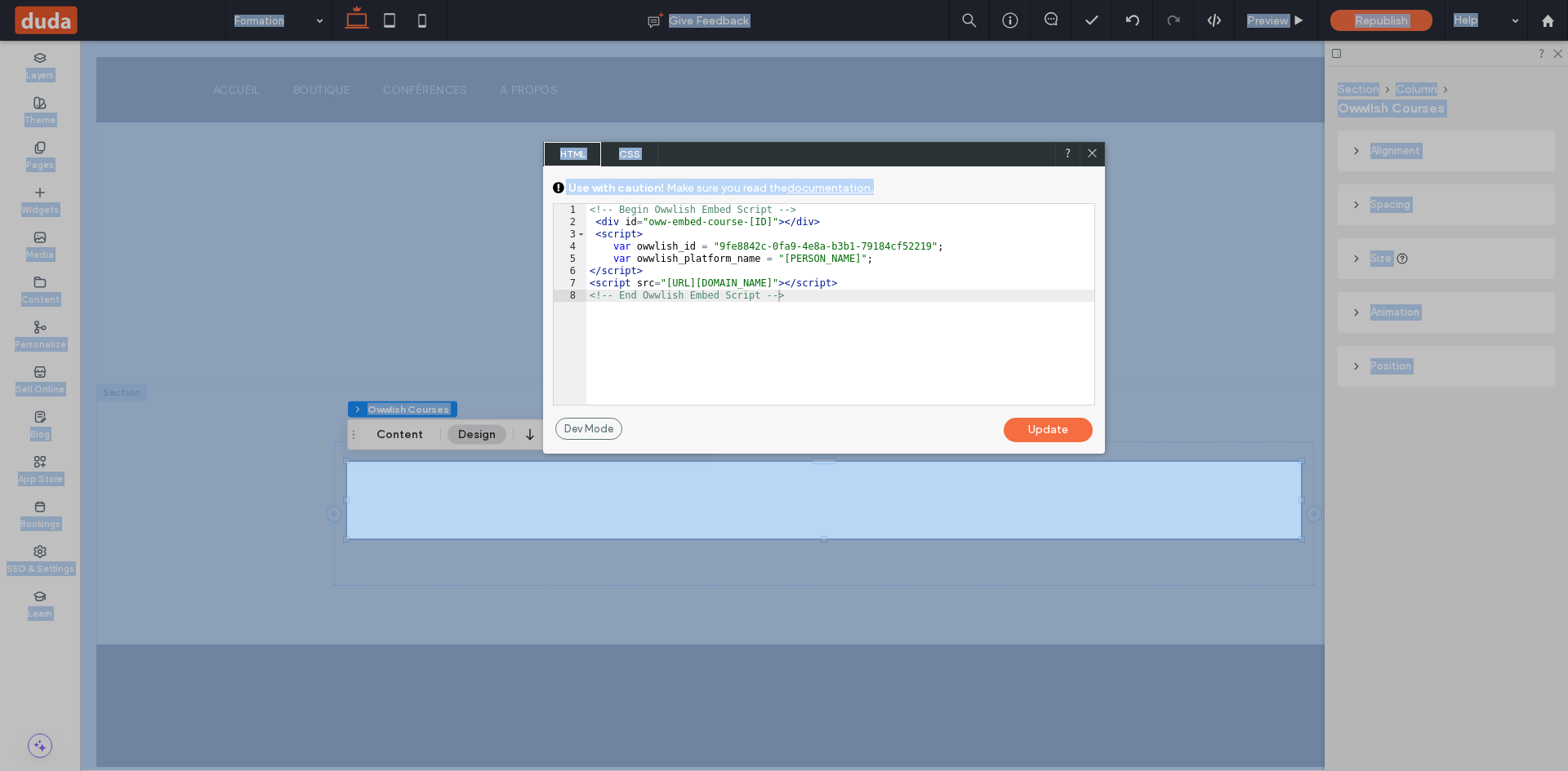
click at [1046, 425] on div "Update" at bounding box center [1047, 430] width 89 height 24
click at [1047, 426] on div "Update" at bounding box center [1047, 430] width 89 height 24
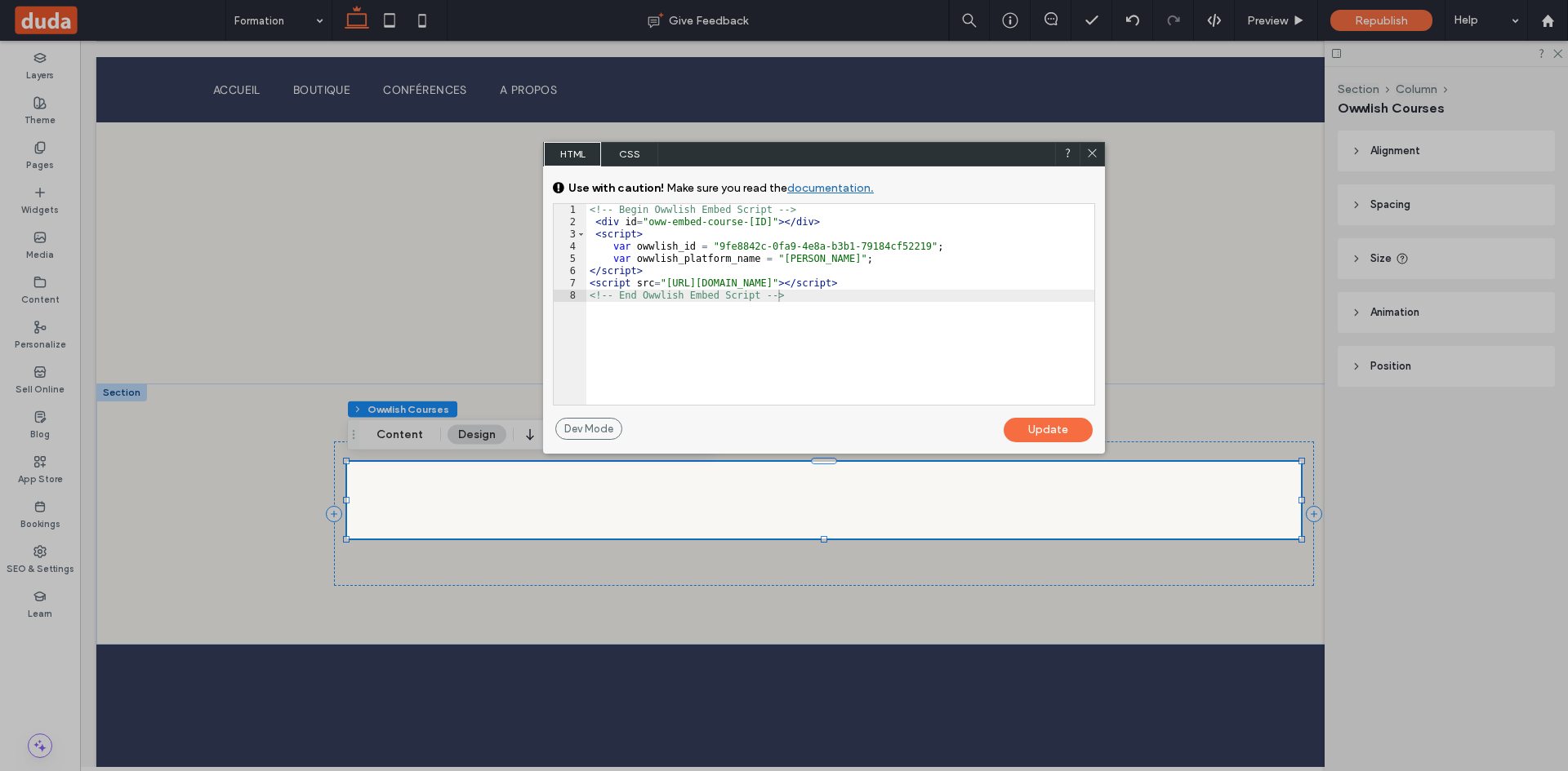
click at [1091, 150] on icon at bounding box center [1091, 152] width 12 height 12
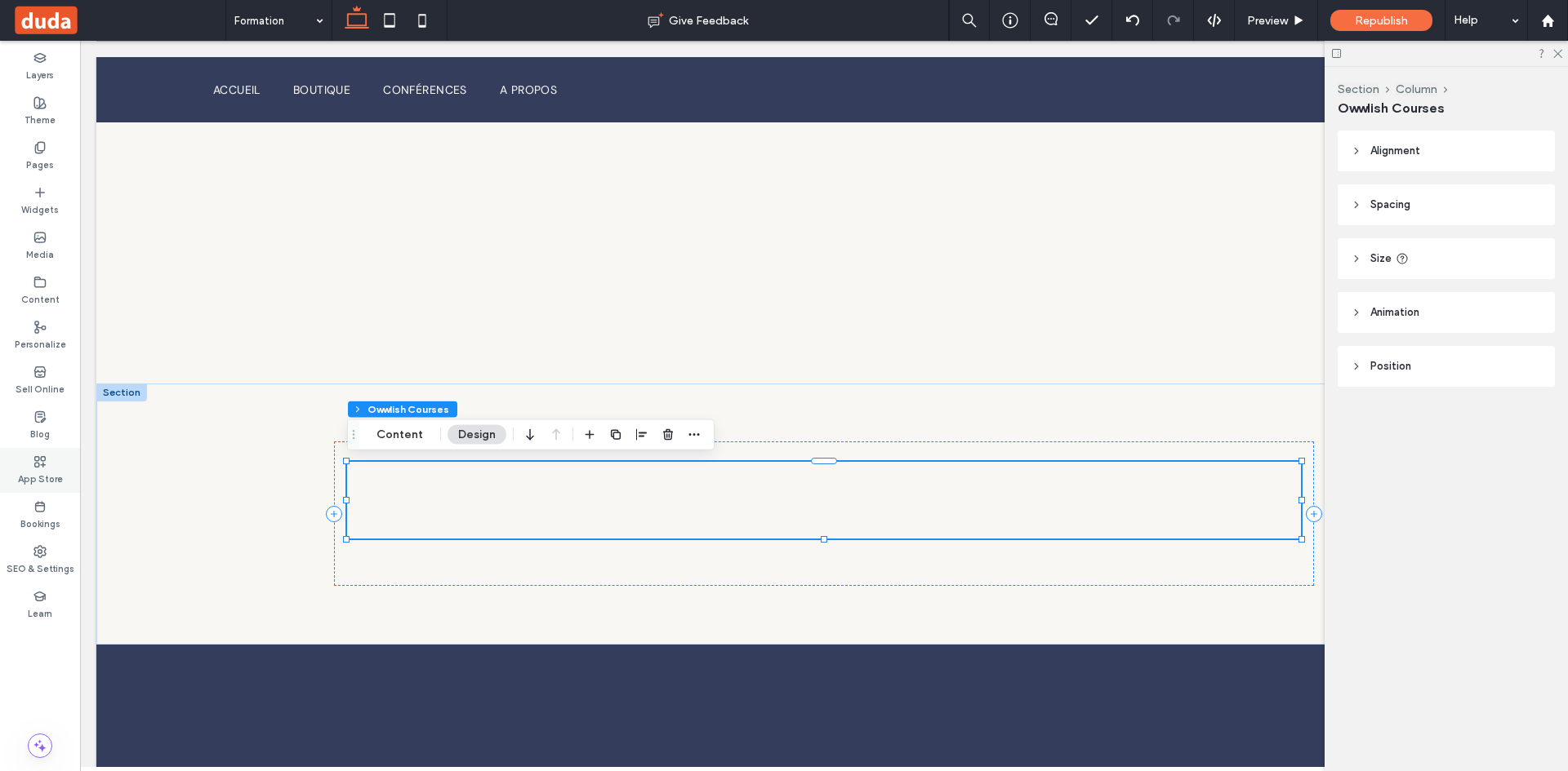
click at [42, 468] on label "App Store" at bounding box center [40, 477] width 45 height 18
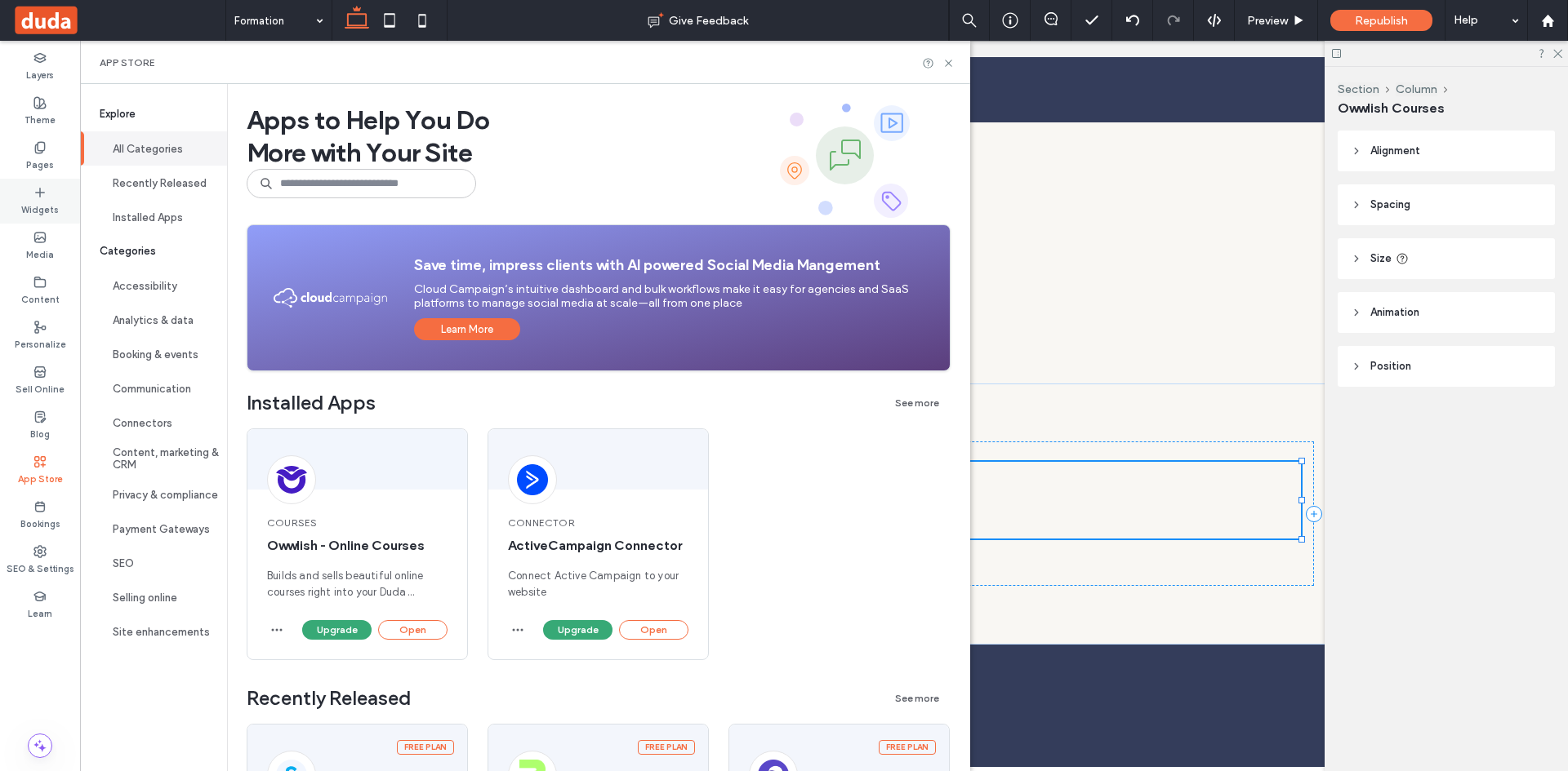
click at [36, 211] on label "Widgets" at bounding box center [40, 207] width 37 height 18
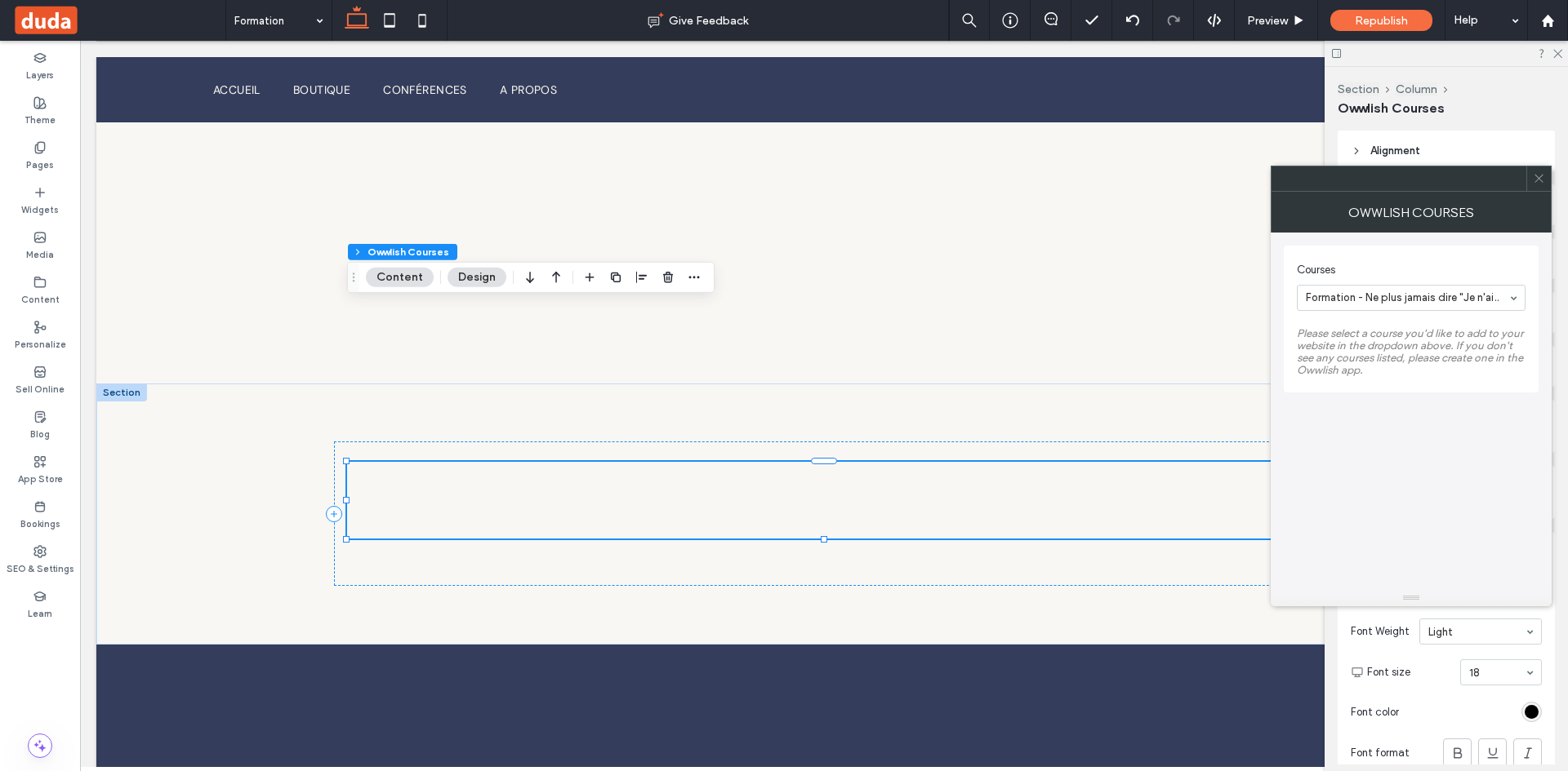
click at [1539, 173] on icon at bounding box center [1538, 178] width 12 height 12
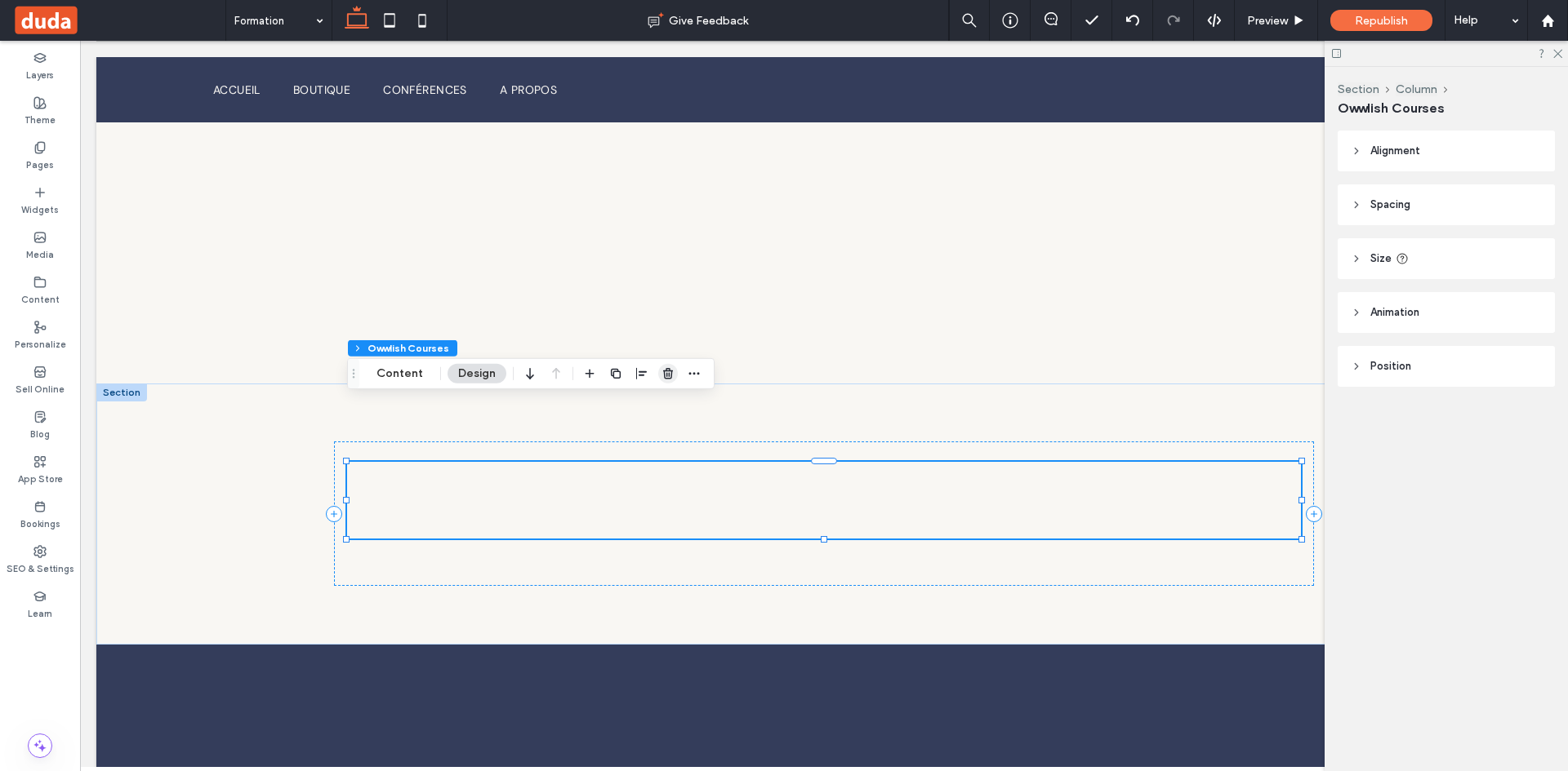
click at [665, 370] on use "button" at bounding box center [668, 373] width 9 height 10
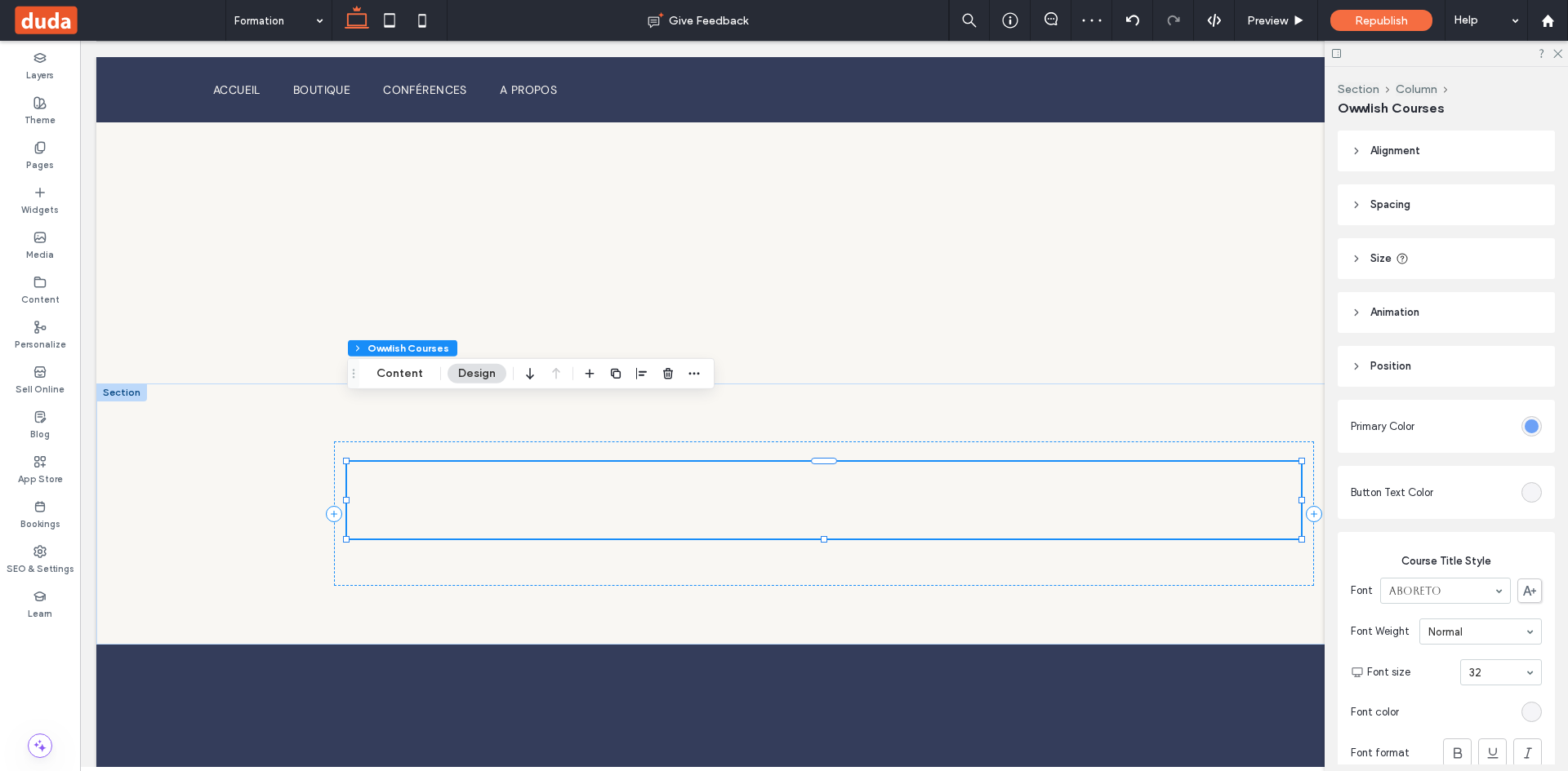
click at [1528, 424] on div "#5793f5" at bounding box center [1531, 426] width 14 height 14
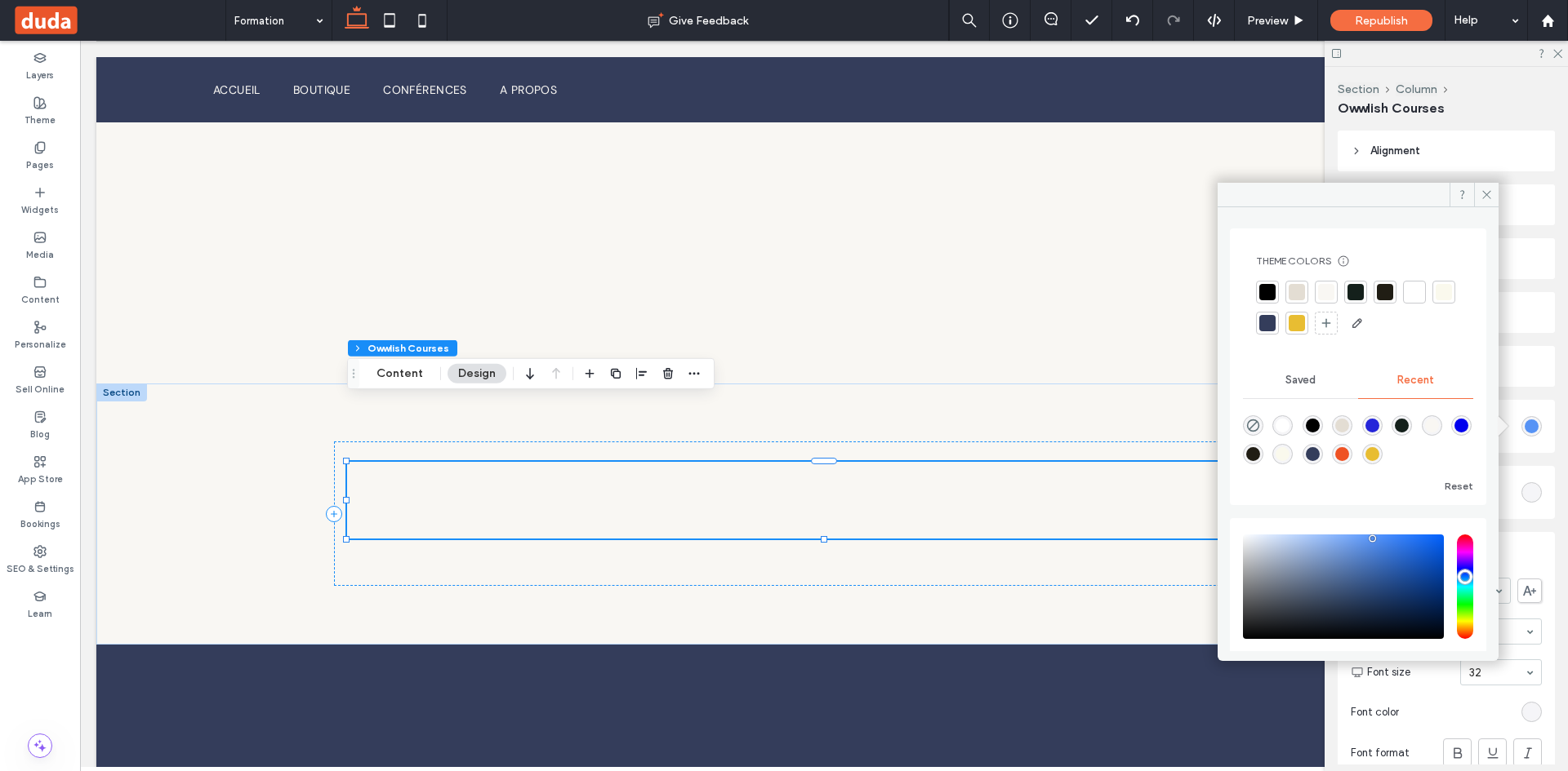
click at [1304, 325] on div at bounding box center [1296, 322] width 16 height 16
click at [1379, 453] on div "rgba(232, 189, 50, 1)" at bounding box center [1372, 454] width 14 height 14
type input "*******"
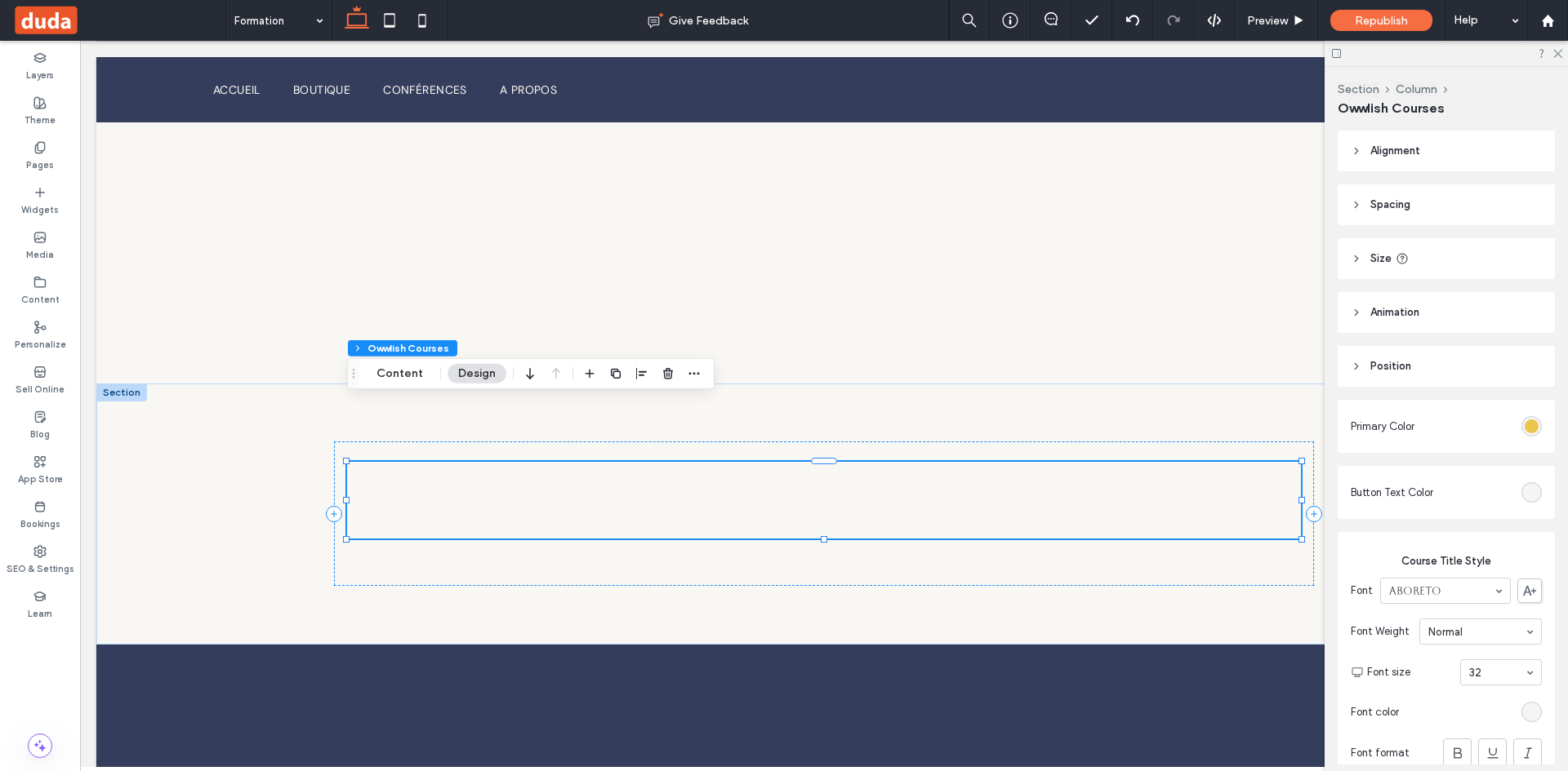
click at [1532, 422] on div "#e8bd32" at bounding box center [1531, 426] width 14 height 14
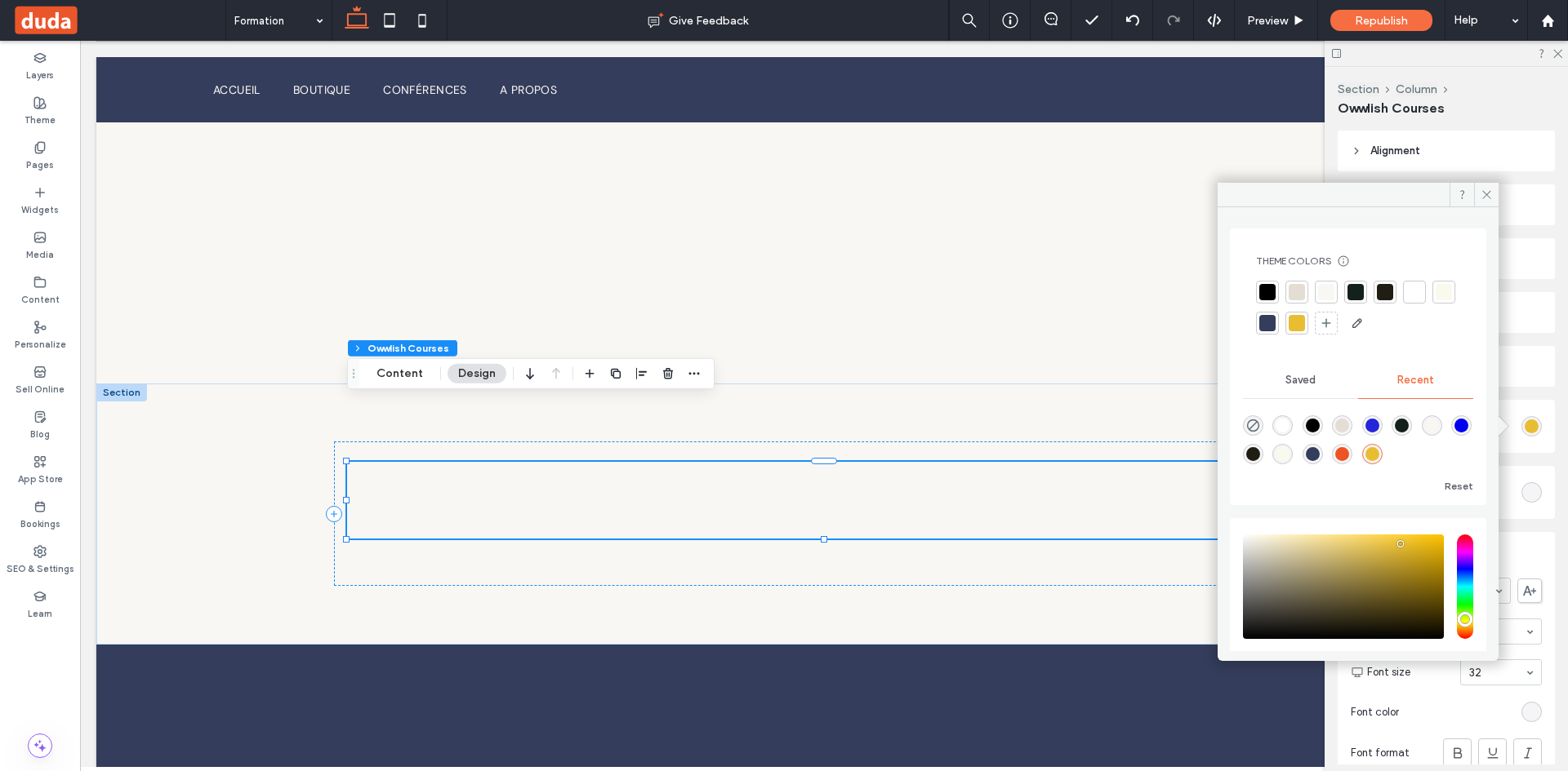
click at [1303, 383] on span "Saved" at bounding box center [1301, 380] width 30 height 13
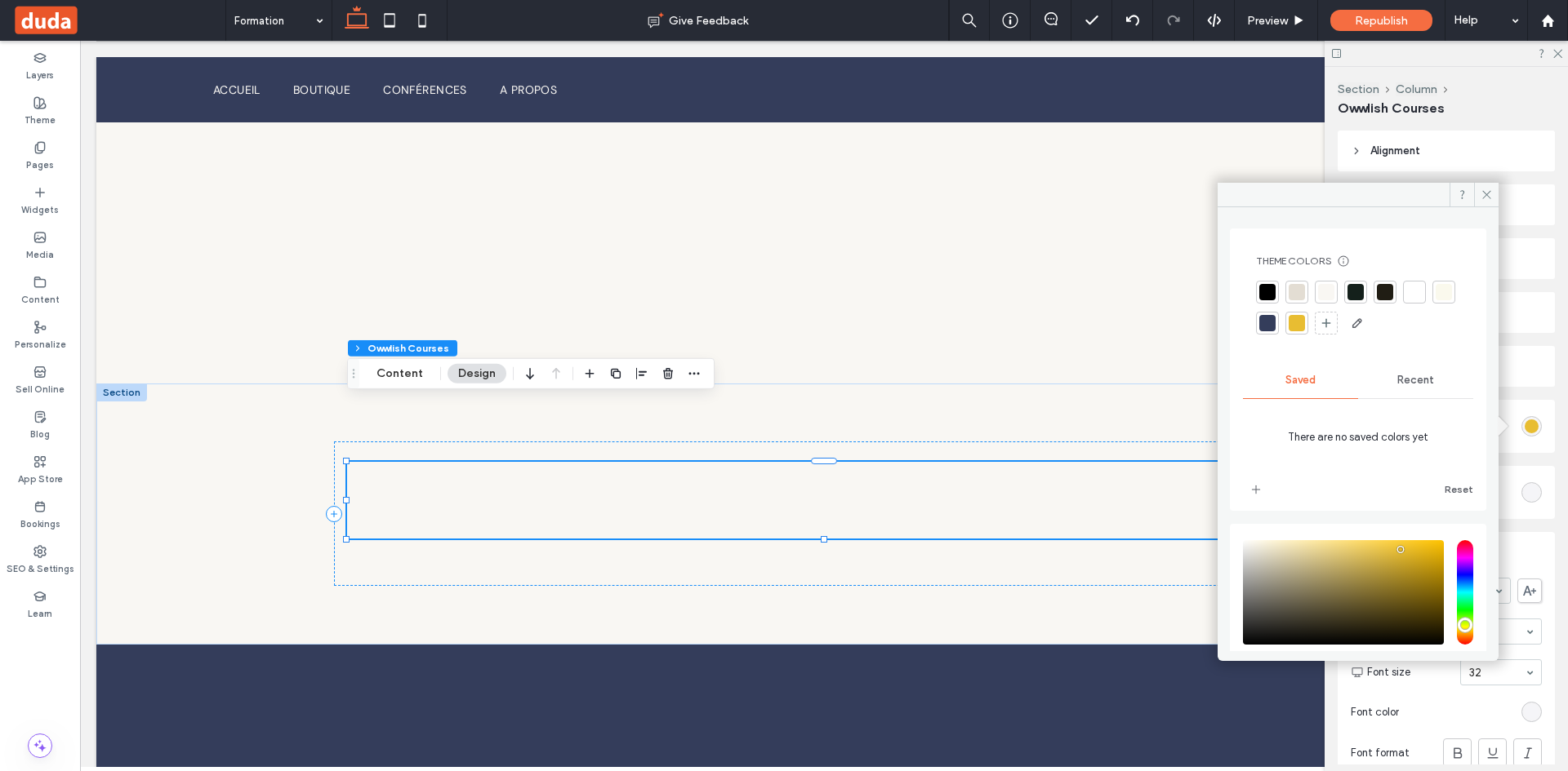
click at [1402, 383] on span "Recent" at bounding box center [1415, 380] width 36 height 13
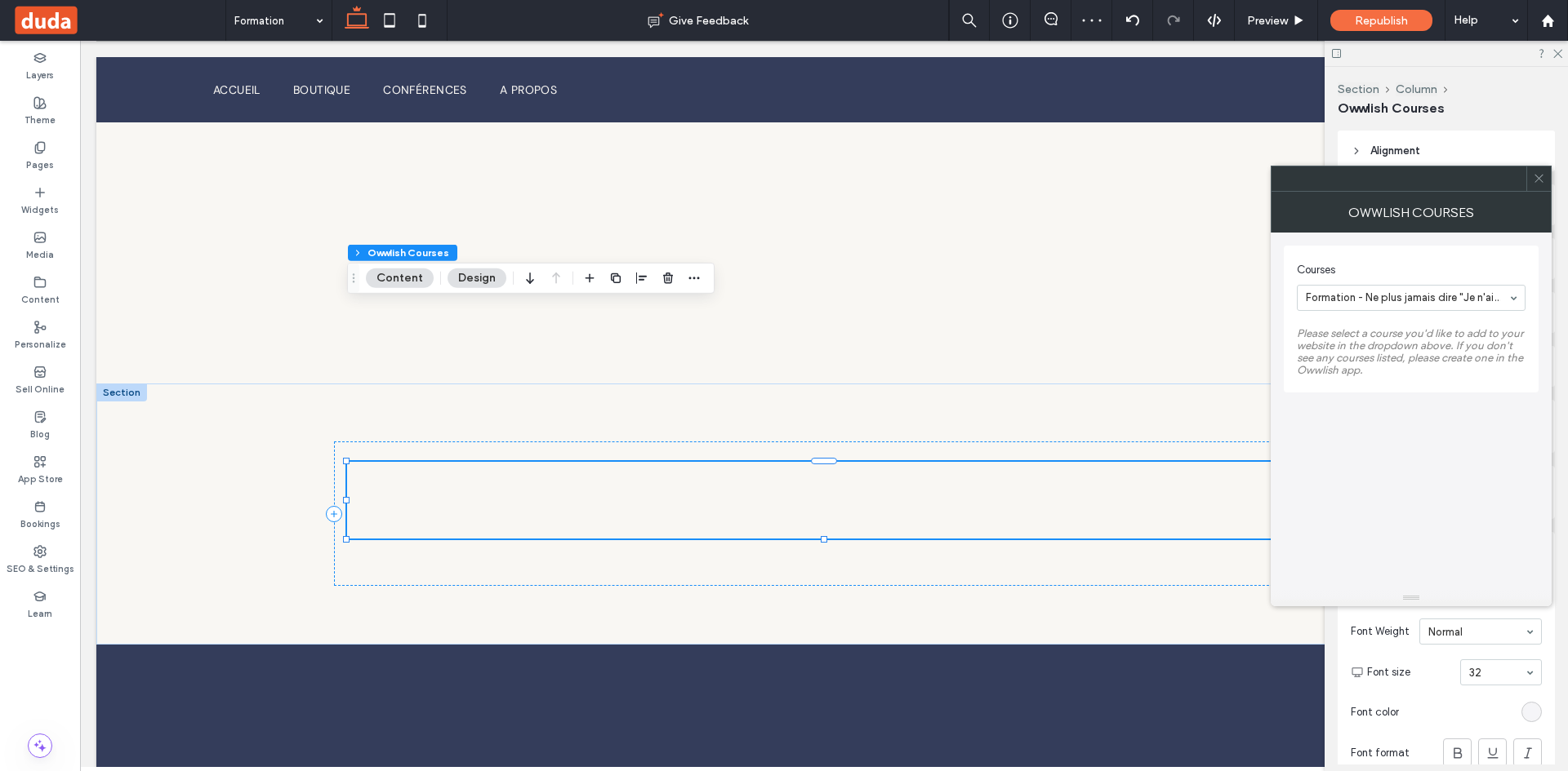
click at [472, 281] on button "Design" at bounding box center [477, 278] width 59 height 20
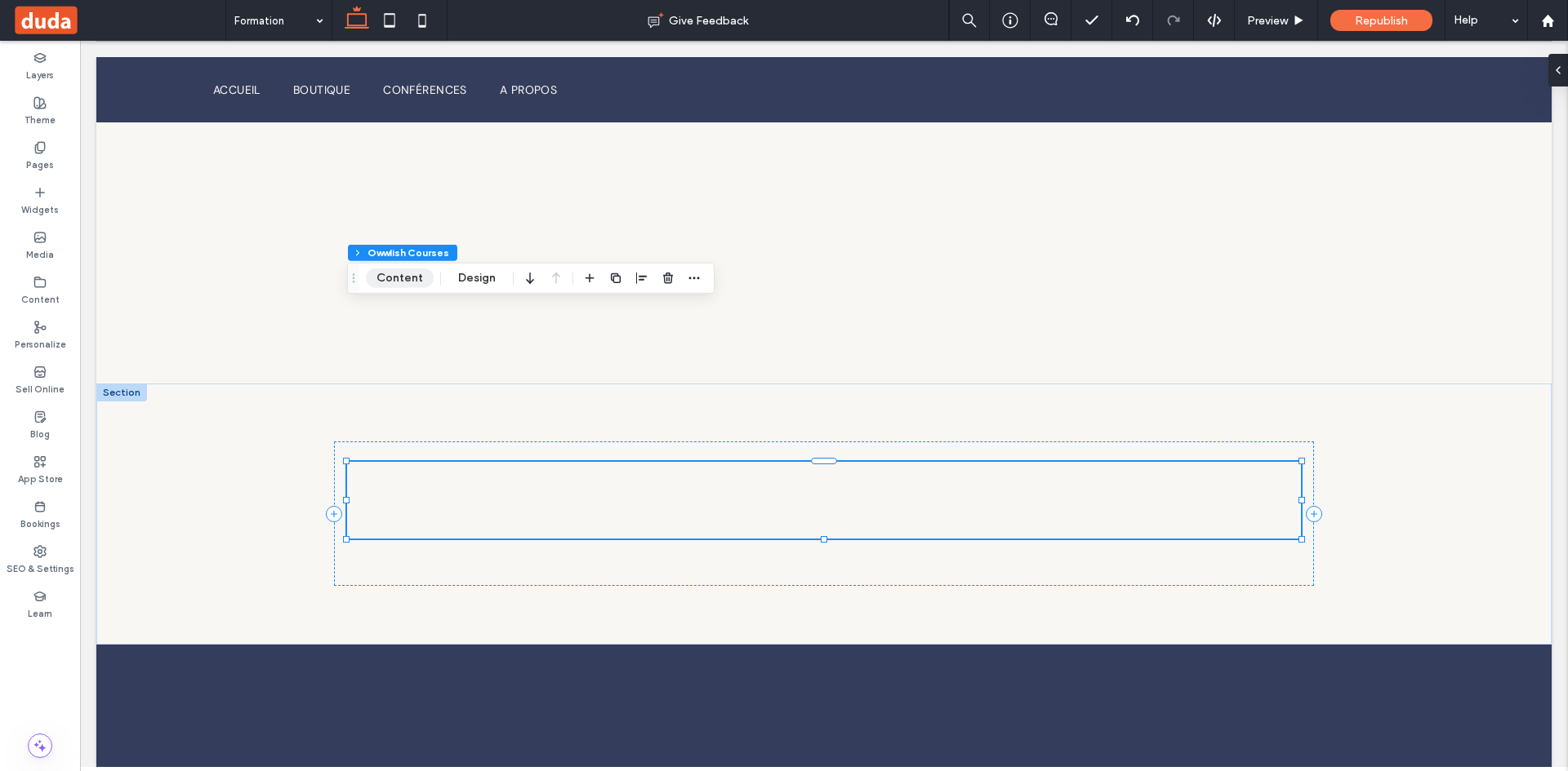
click at [419, 277] on button "Content" at bounding box center [399, 278] width 67 height 20
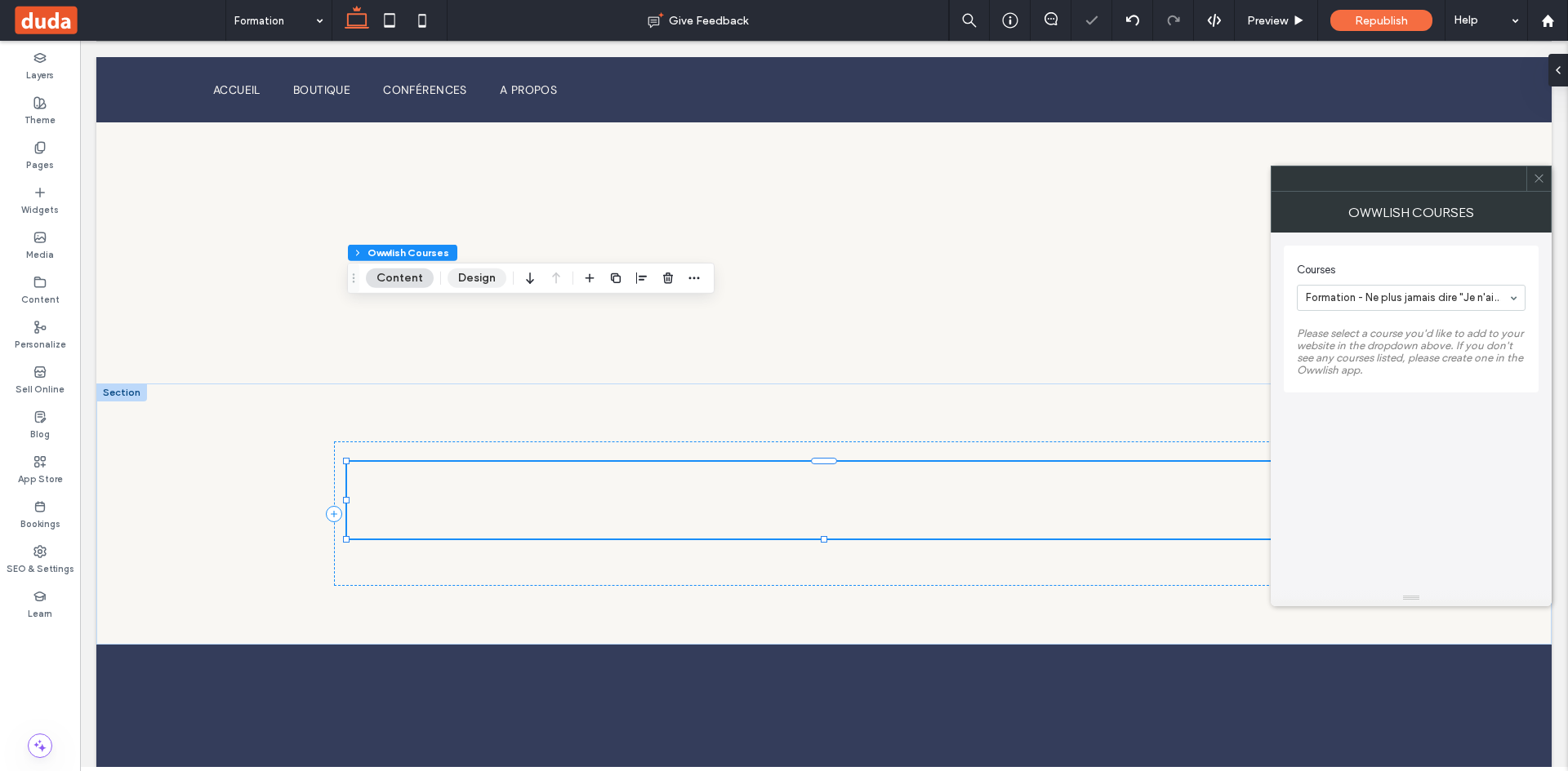
click at [486, 279] on button "Design" at bounding box center [477, 278] width 59 height 20
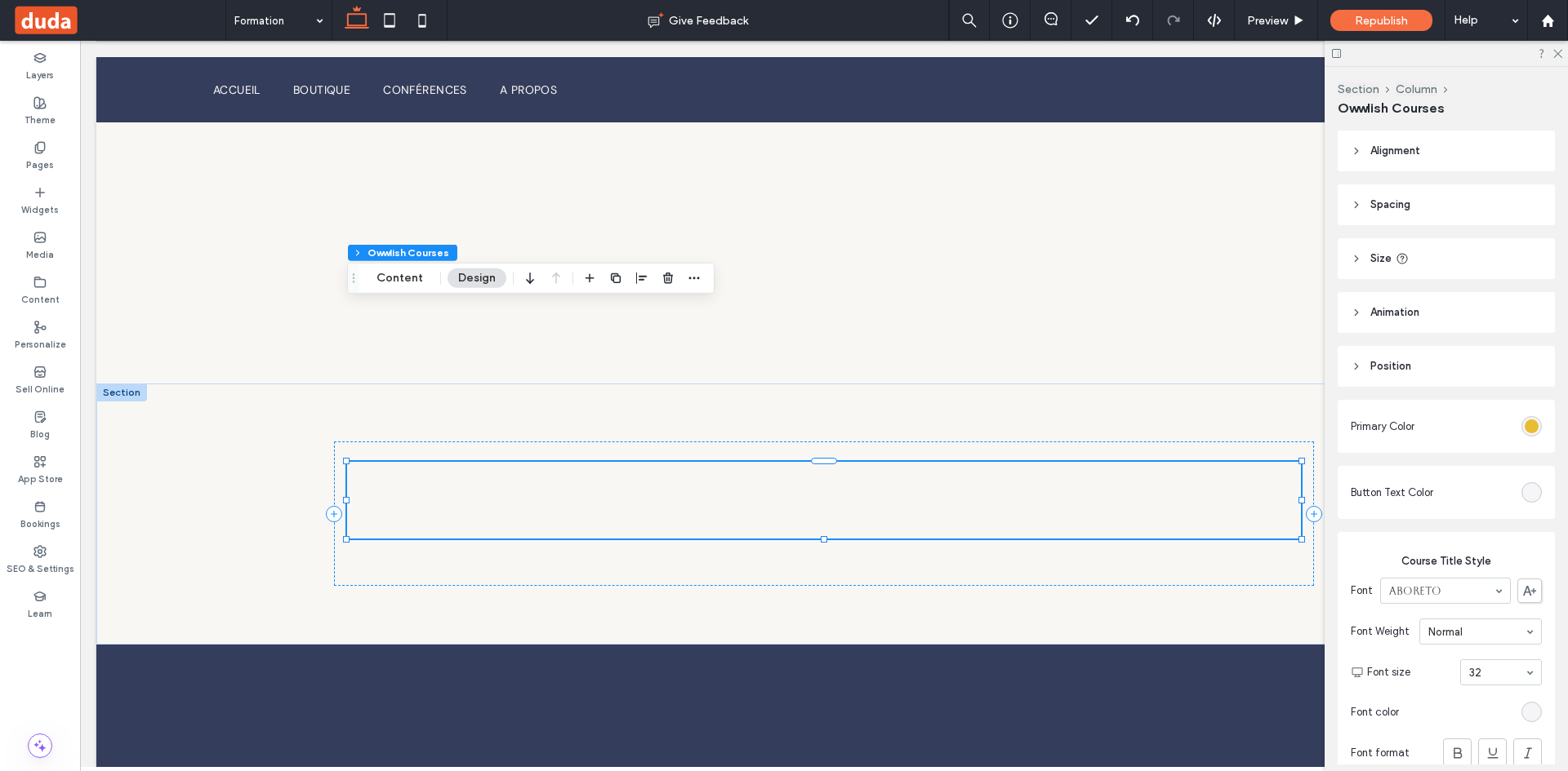
click at [1531, 490] on div "rgb(245, 245, 248)" at bounding box center [1531, 493] width 14 height 14
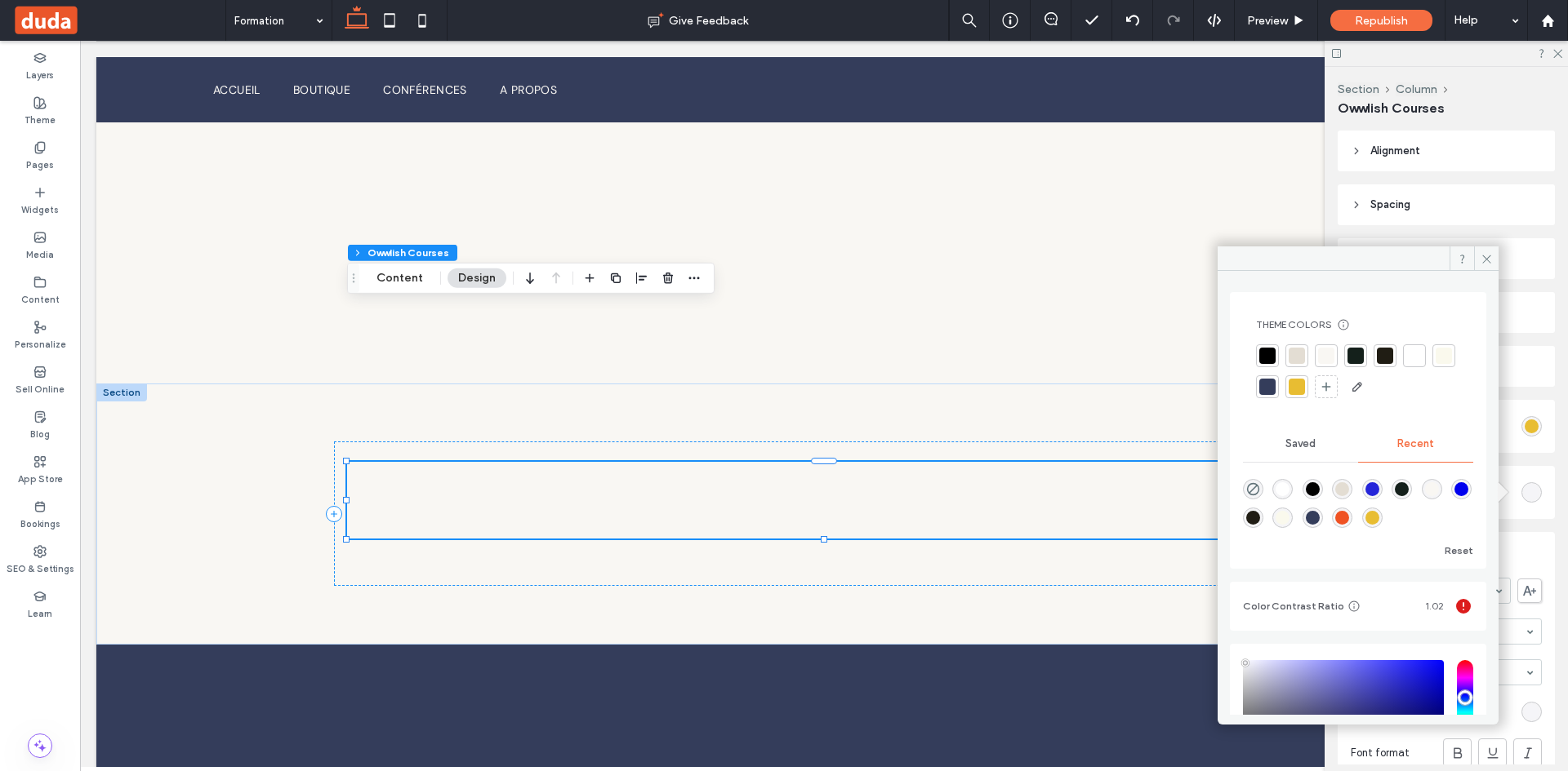
click at [1379, 514] on div "rgba(232, 189, 50, 1)" at bounding box center [1372, 518] width 14 height 14
click at [1319, 515] on div "rgba(52, 61, 91, 1)" at bounding box center [1312, 518] width 14 height 14
type input "*******"
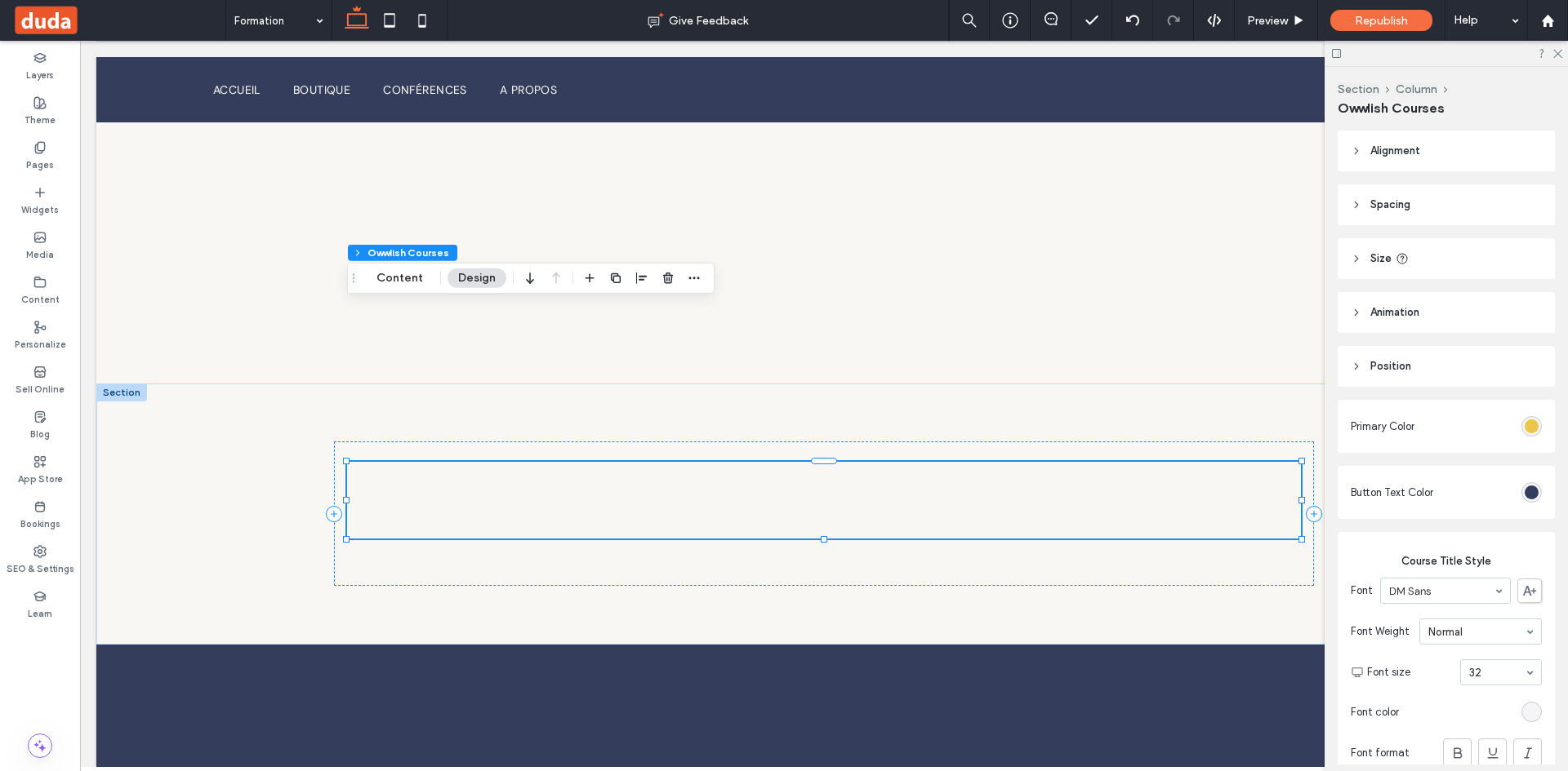
click at [1530, 432] on div "#e8bd32" at bounding box center [1531, 426] width 14 height 14
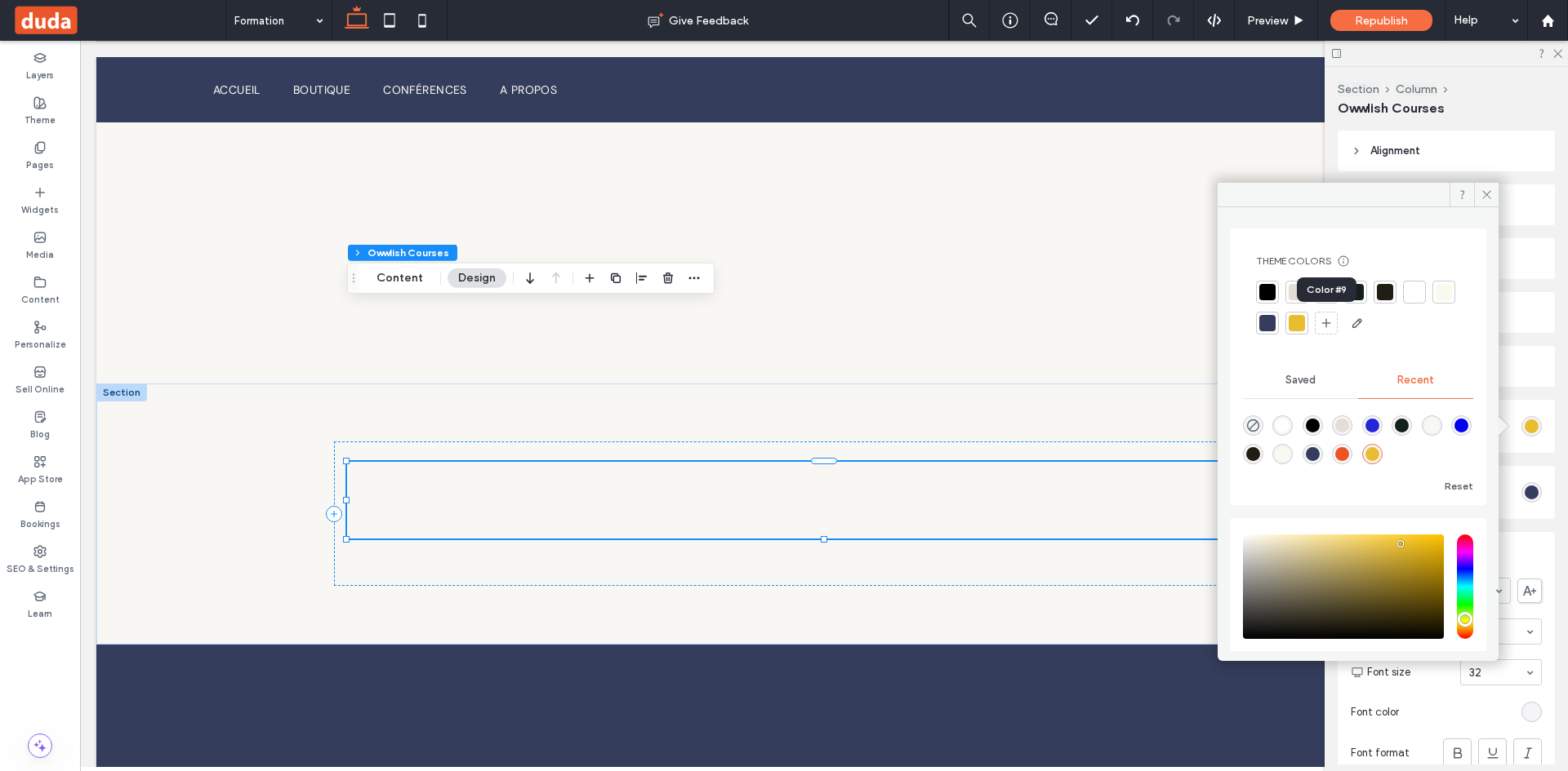
click at [1304, 325] on div at bounding box center [1296, 322] width 16 height 16
click at [1483, 200] on icon at bounding box center [1486, 194] width 12 height 12
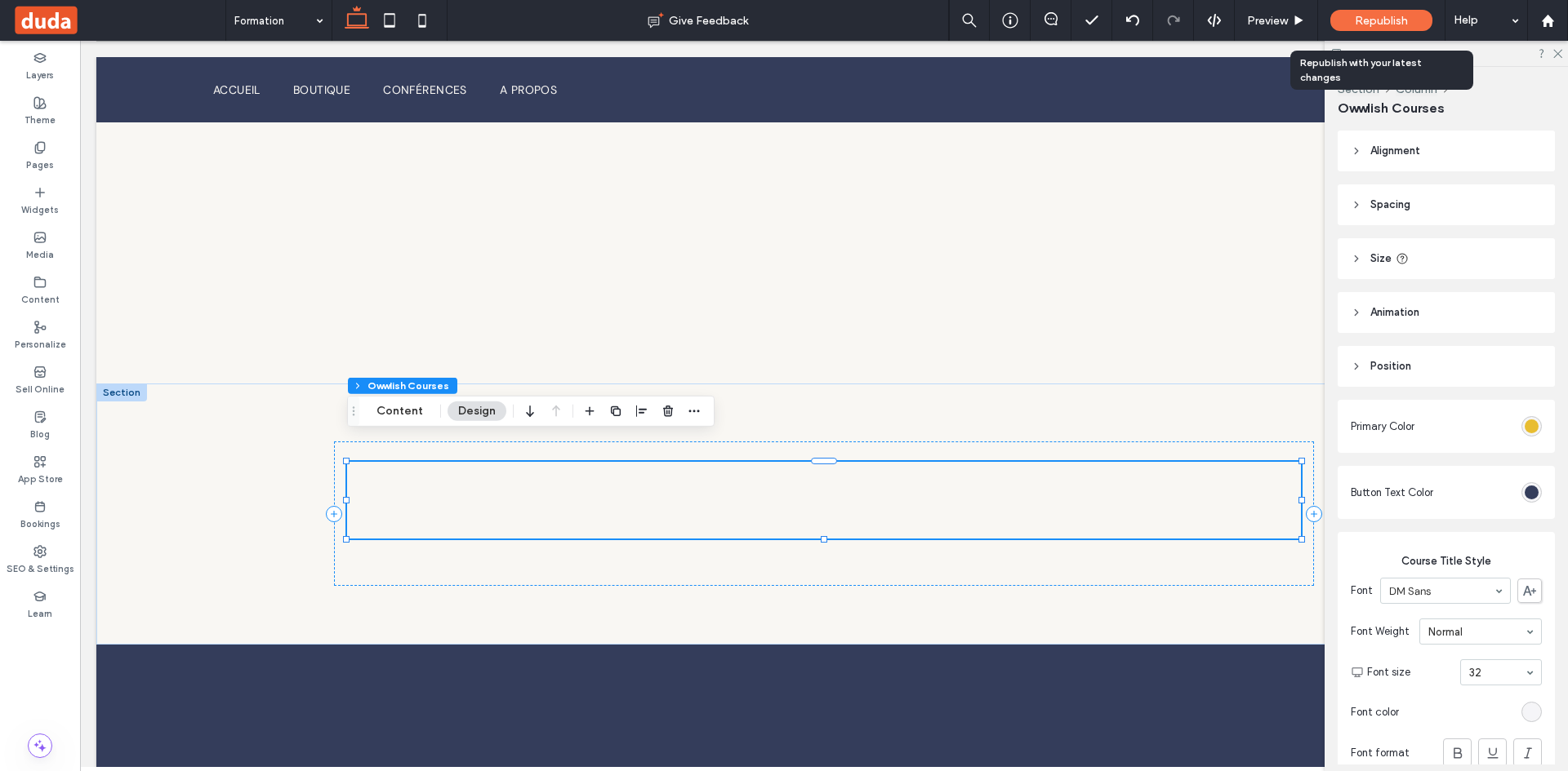
click at [1382, 18] on span "Republish" at bounding box center [1381, 21] width 53 height 14
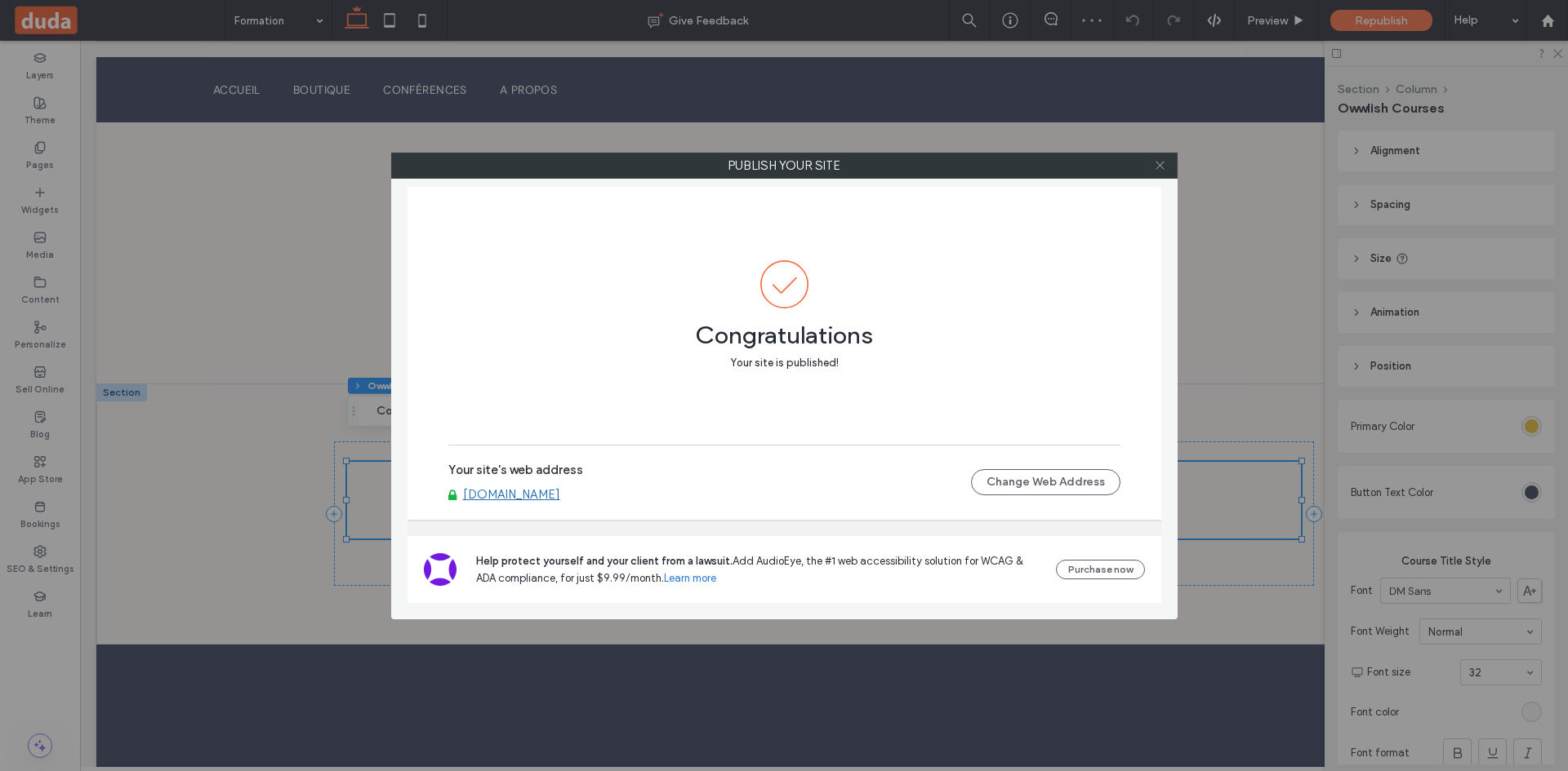
click at [1157, 171] on span at bounding box center [1159, 165] width 12 height 24
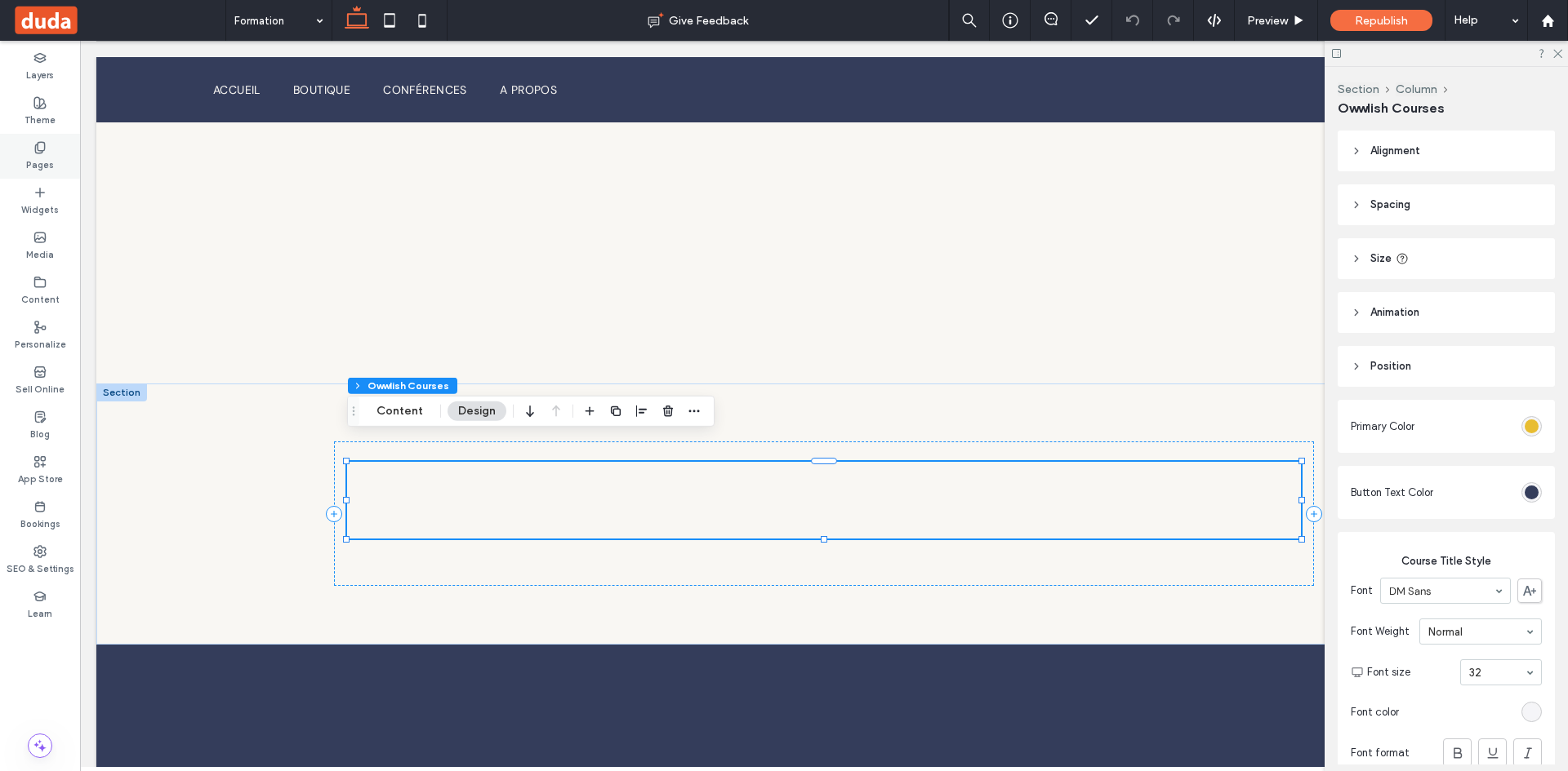
click at [33, 157] on label "Pages" at bounding box center [40, 163] width 28 height 18
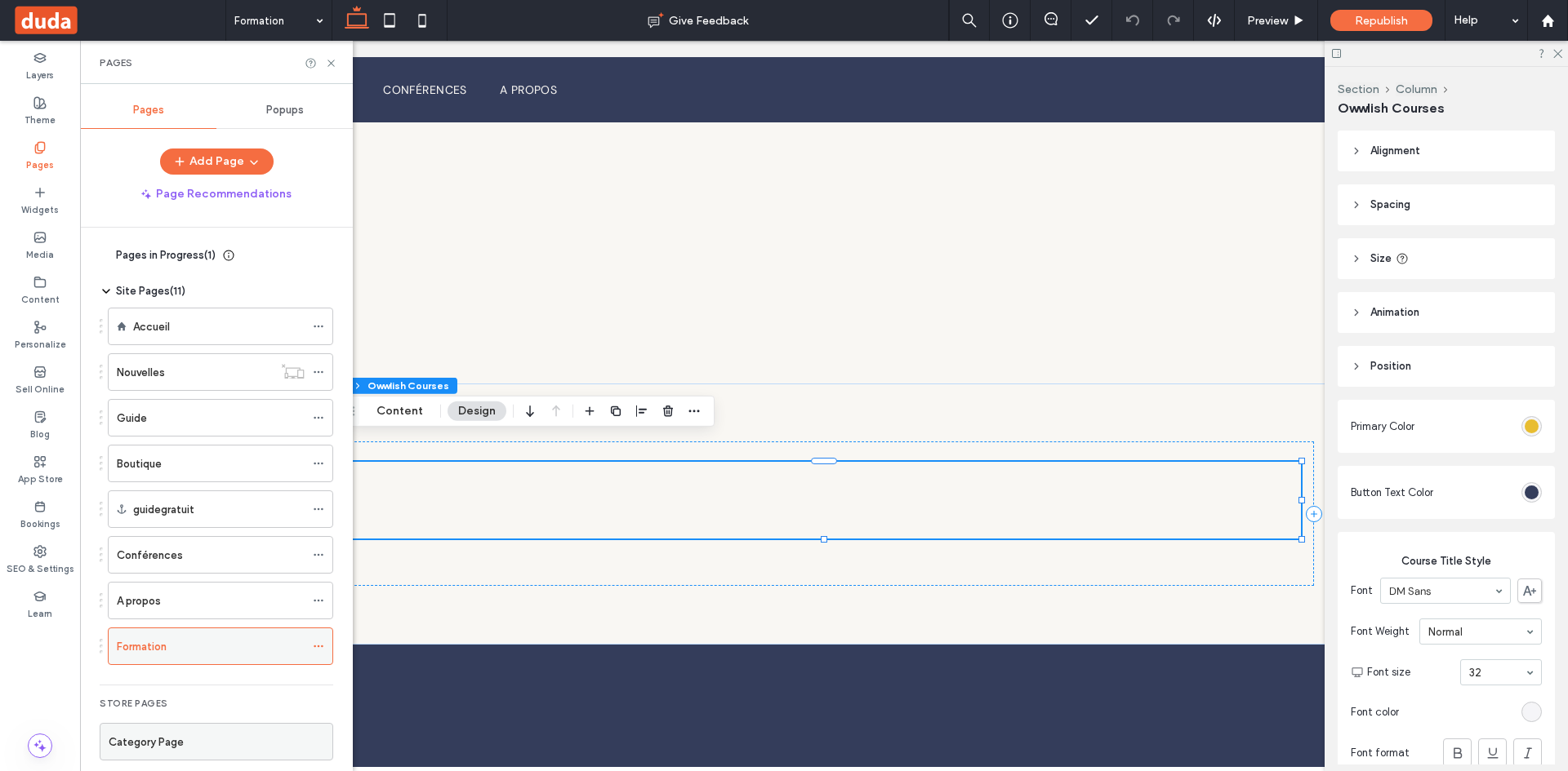
click at [317, 636] on span at bounding box center [318, 647] width 11 height 24
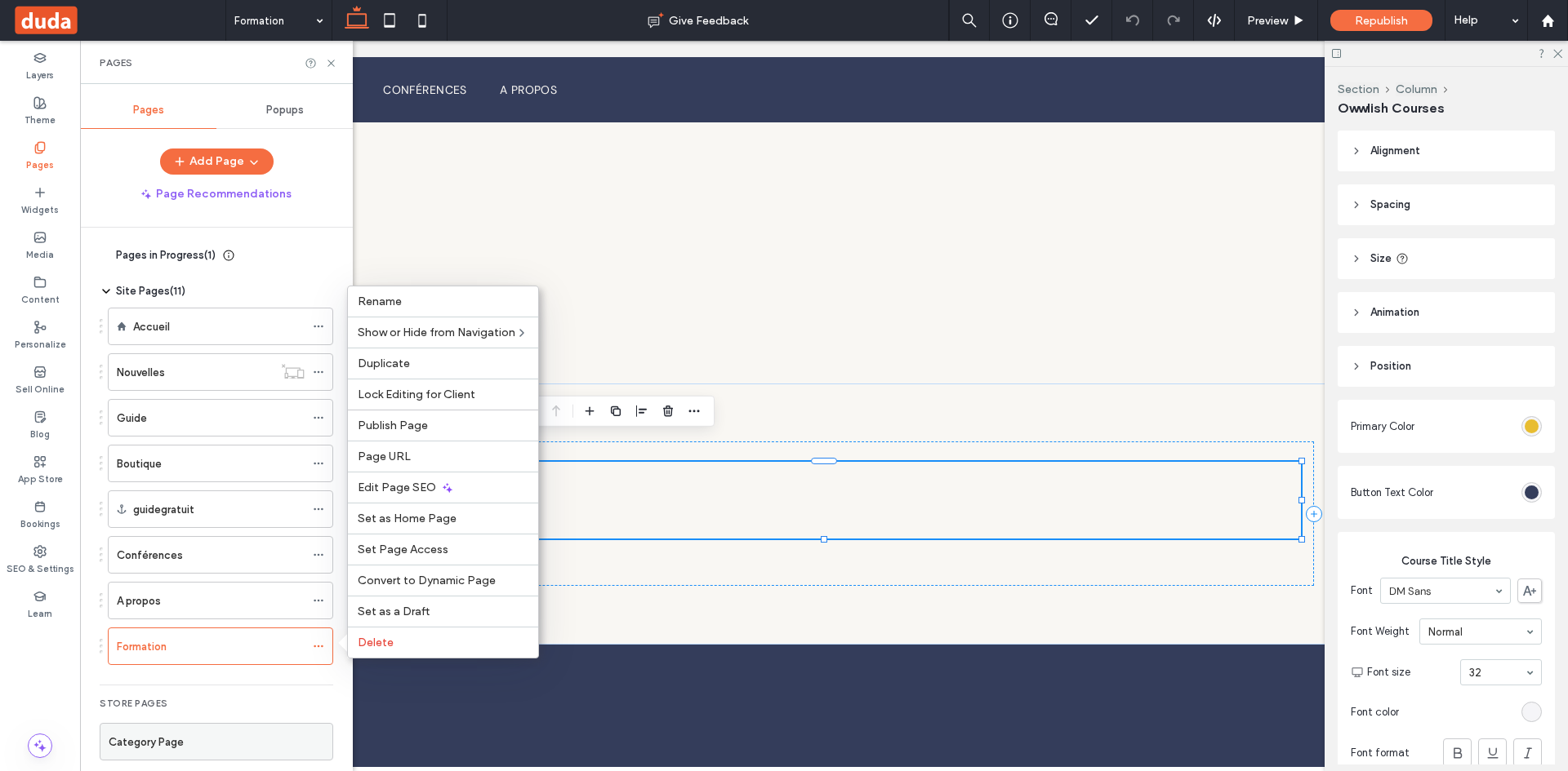
click at [559, 94] on div at bounding box center [824, 404] width 1488 height 726
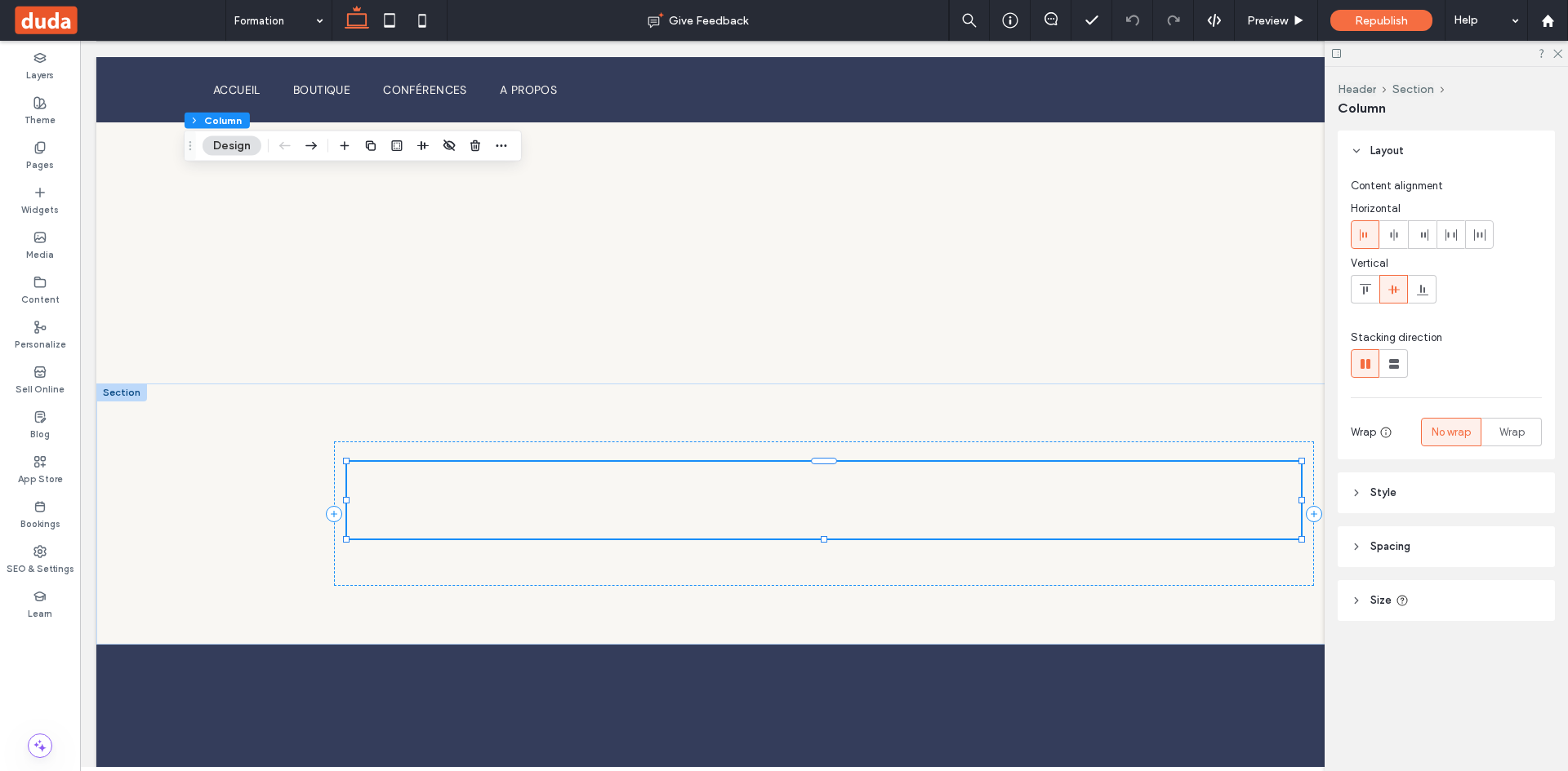
click at [241, 151] on button "Design" at bounding box center [232, 146] width 59 height 20
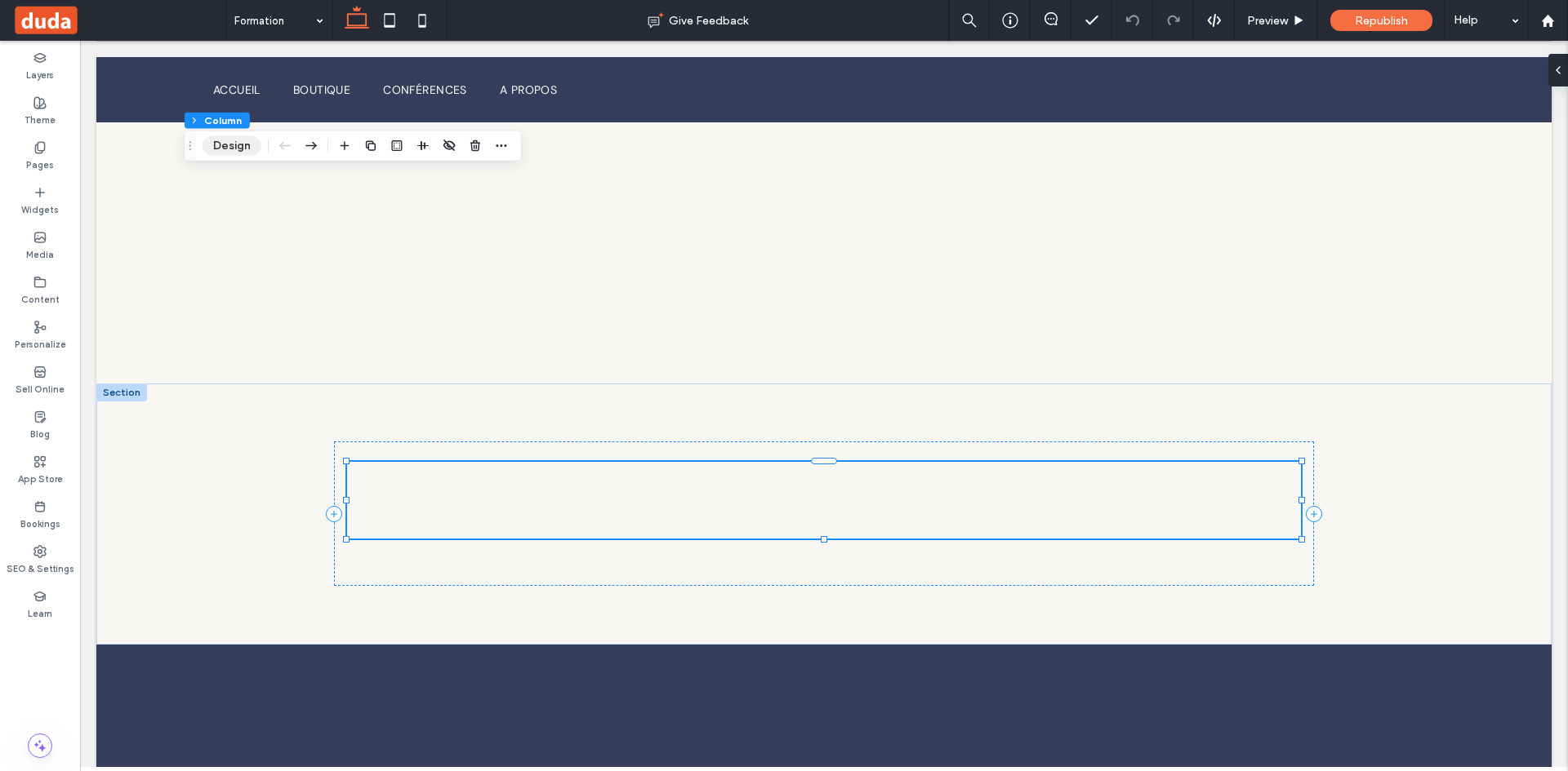
click at [241, 151] on button "Design" at bounding box center [232, 146] width 59 height 20
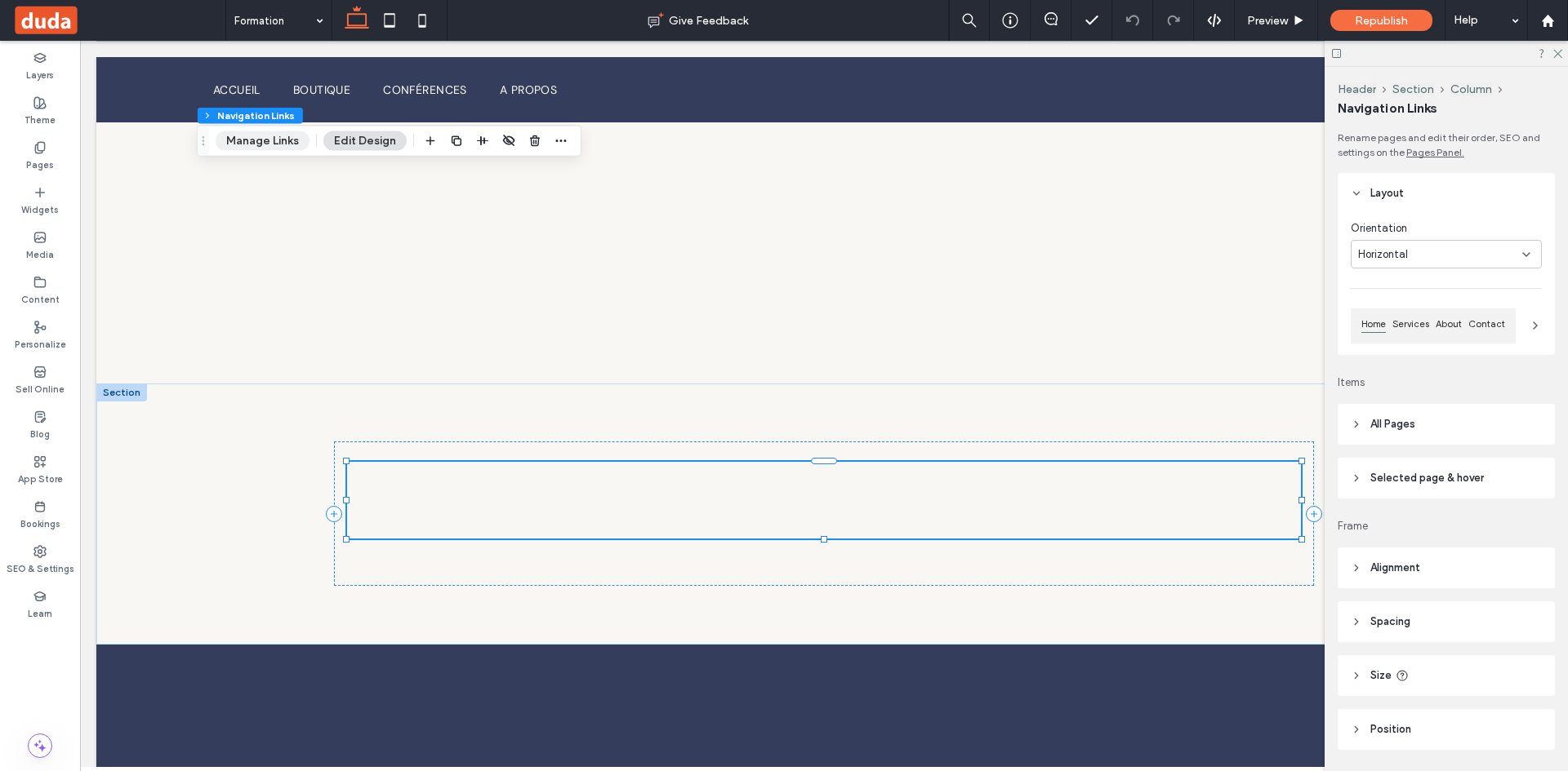
click at [291, 135] on button "Manage Links" at bounding box center [263, 141] width 94 height 20
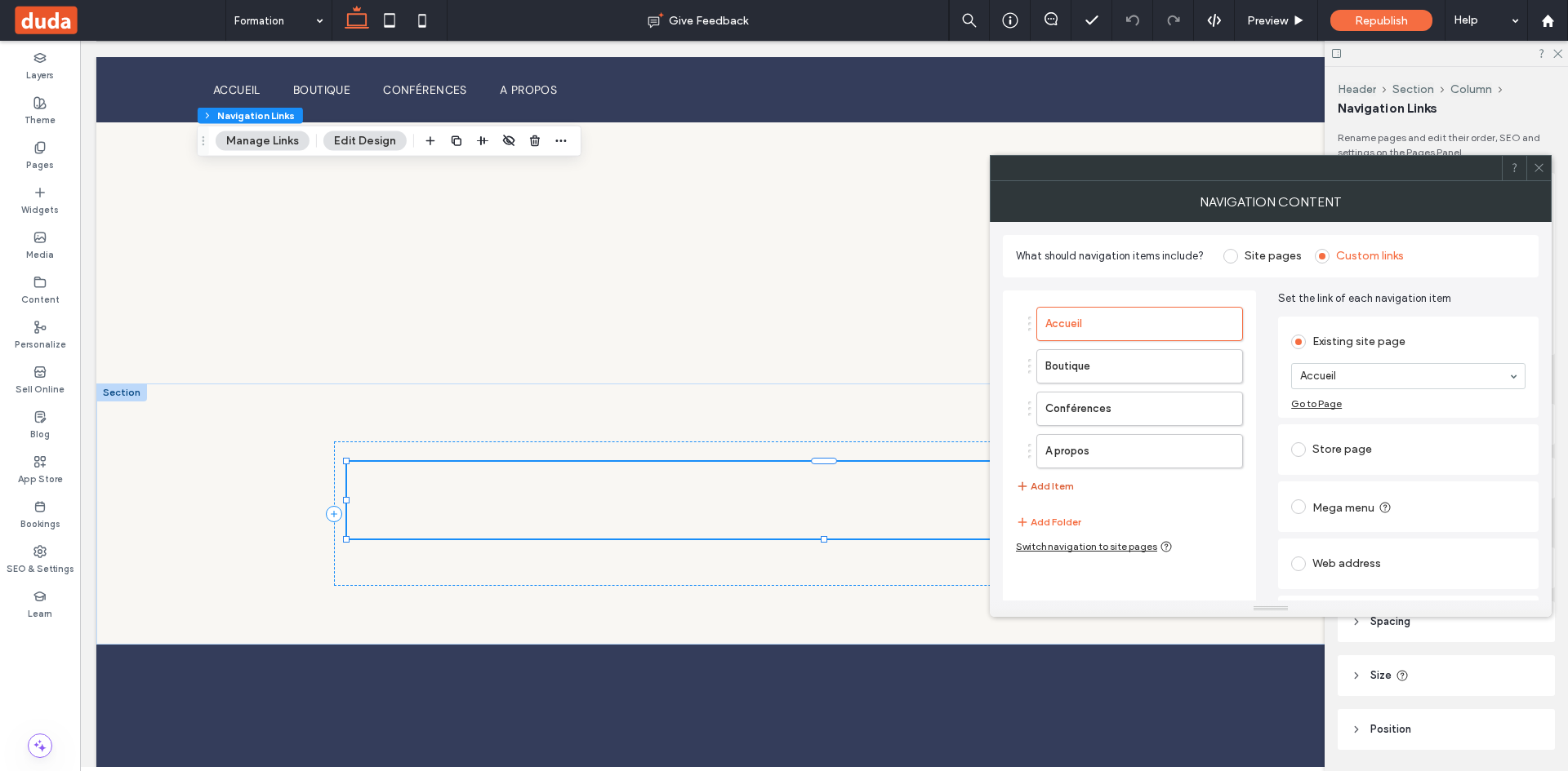
click at [1064, 490] on button "Add Item" at bounding box center [1044, 486] width 58 height 20
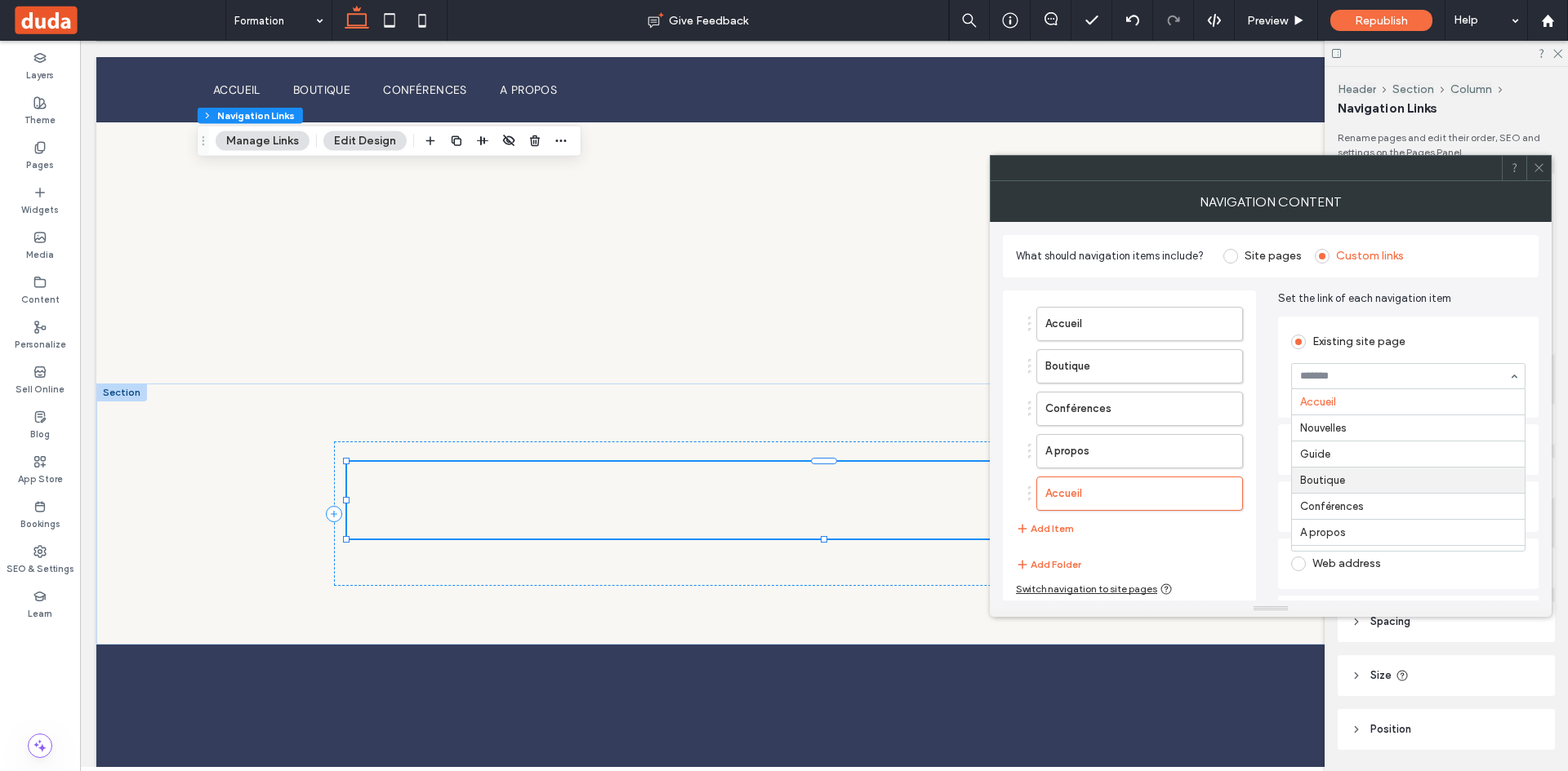
scroll to position [47, 0]
drag, startPoint x: 1199, startPoint y: 493, endPoint x: 1185, endPoint y: 380, distance: 113.9
click at [1185, 380] on ol "Accueil Boutique Conférences A propos Formation" at bounding box center [1129, 408] width 227 height 204
drag, startPoint x: 1046, startPoint y: 388, endPoint x: 1031, endPoint y: 468, distance: 81.4
click at [1537, 165] on icon at bounding box center [1538, 167] width 12 height 12
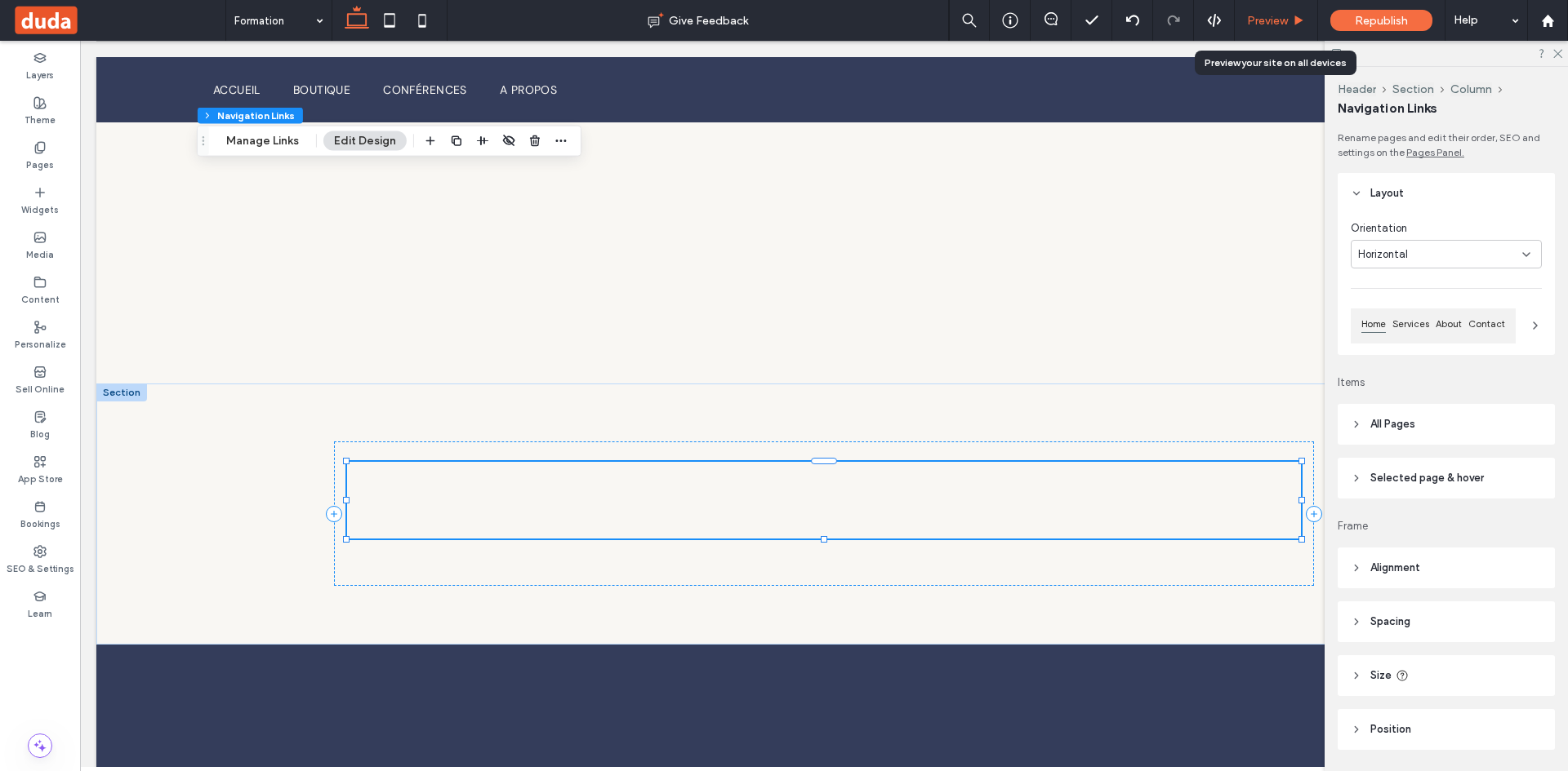
click at [1273, 19] on span "Preview" at bounding box center [1267, 21] width 41 height 14
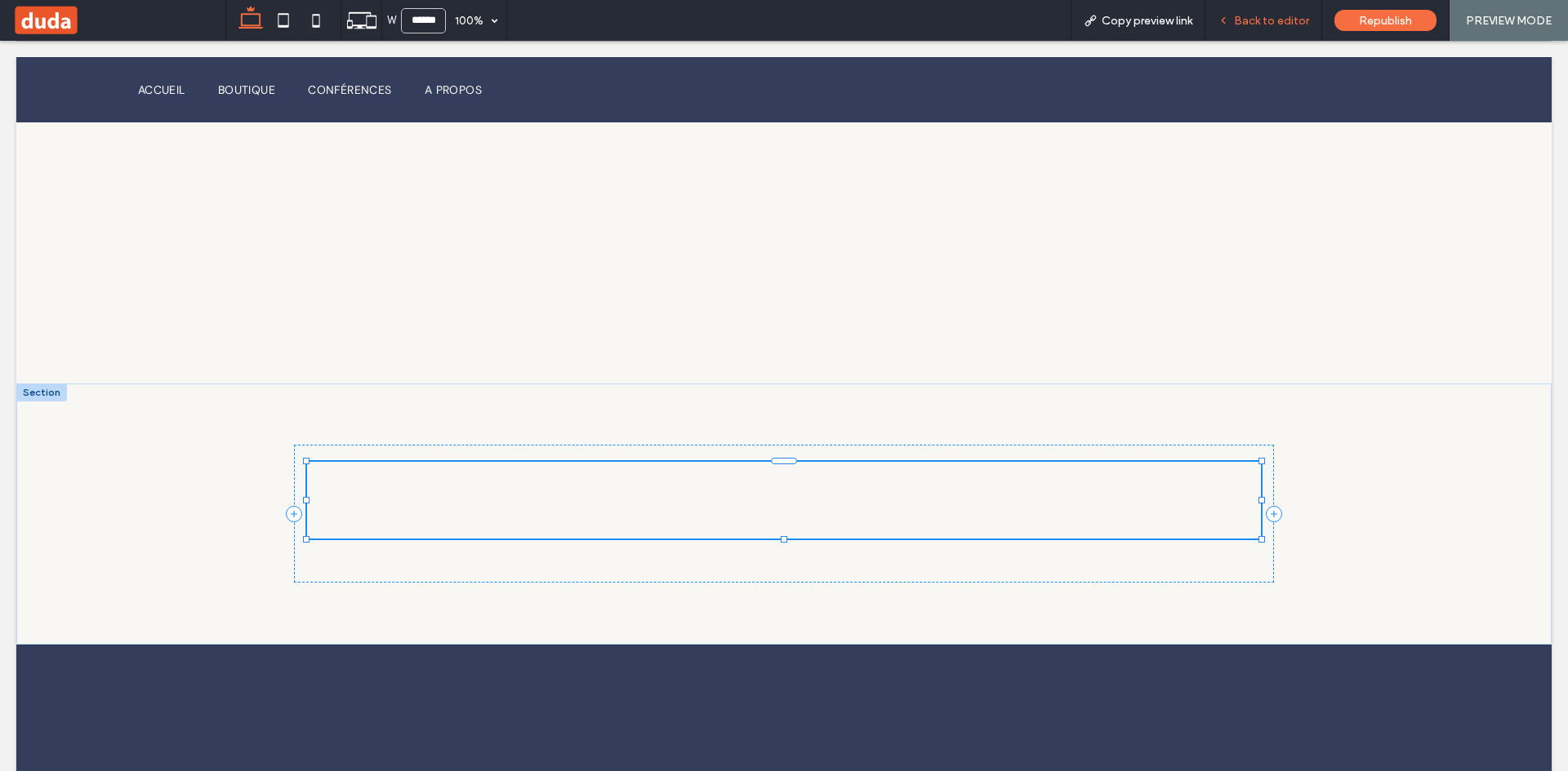
click at [1240, 25] on span "Back to editor" at bounding box center [1271, 21] width 75 height 14
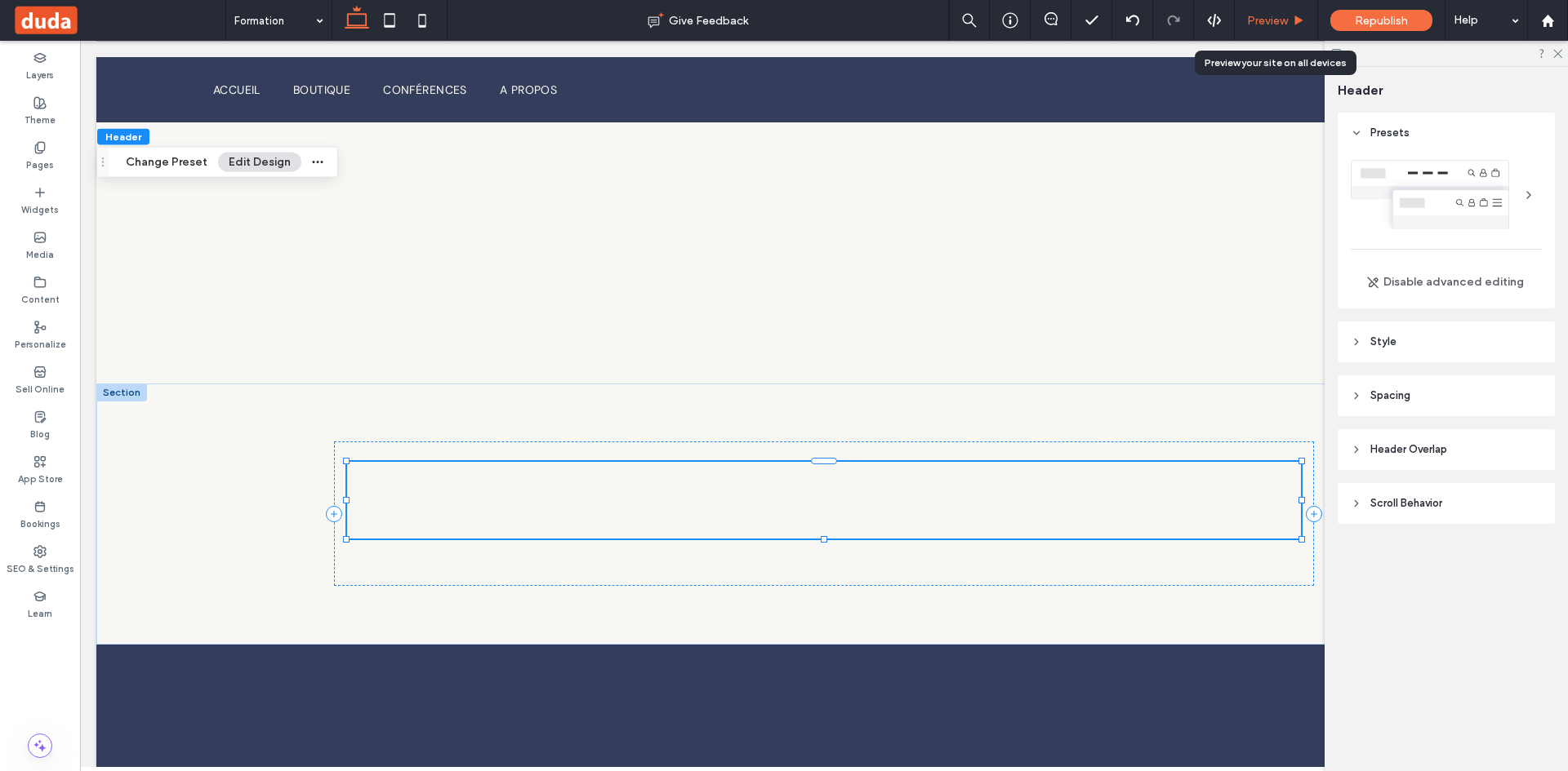
click at [1246, 14] on span "Preview" at bounding box center [1267, 21] width 41 height 14
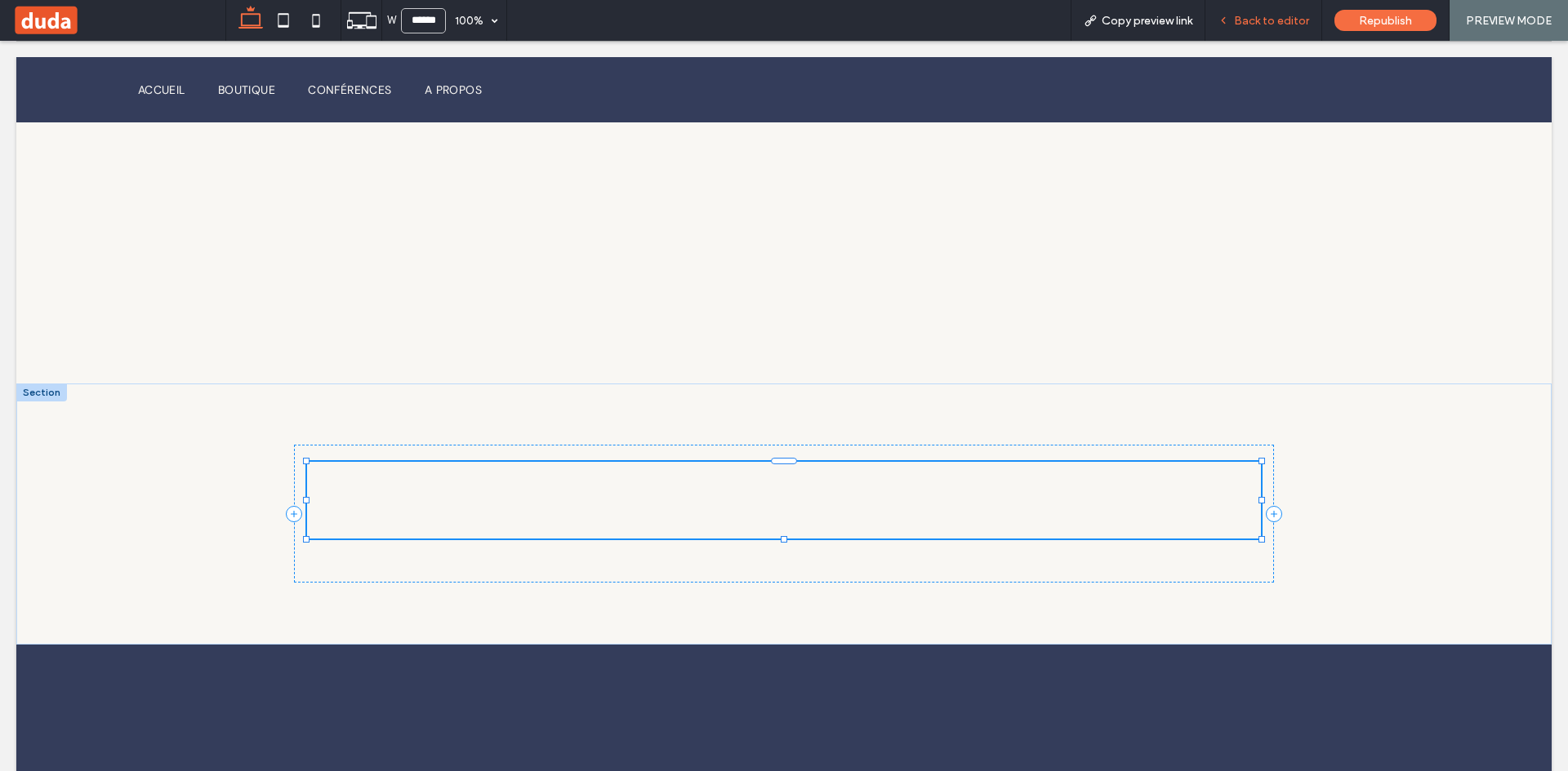
click at [1252, 19] on span "Back to editor" at bounding box center [1271, 21] width 75 height 14
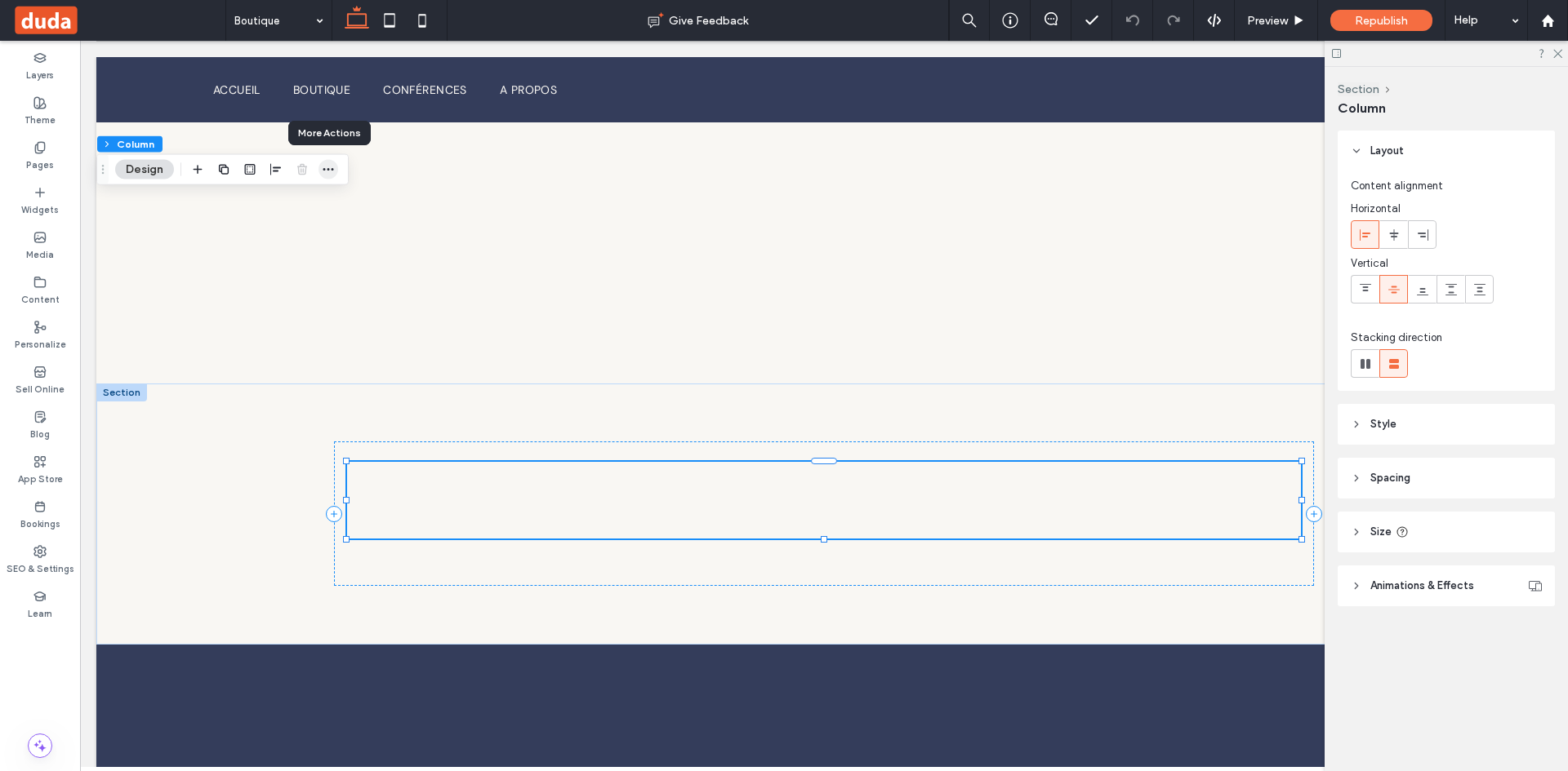
click at [324, 164] on icon "button" at bounding box center [328, 170] width 13 height 13
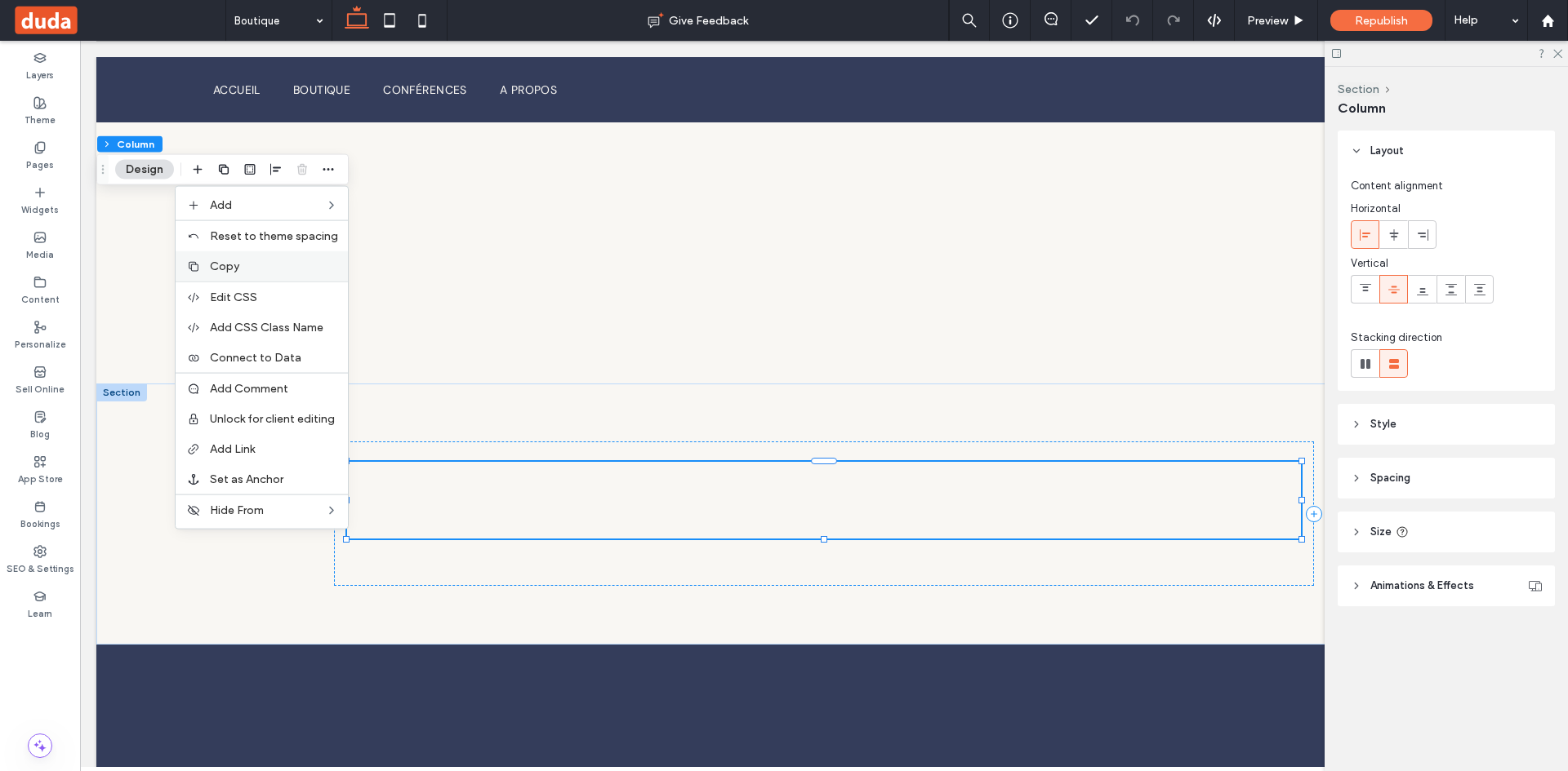
click at [291, 266] on label "Copy" at bounding box center [273, 266] width 128 height 14
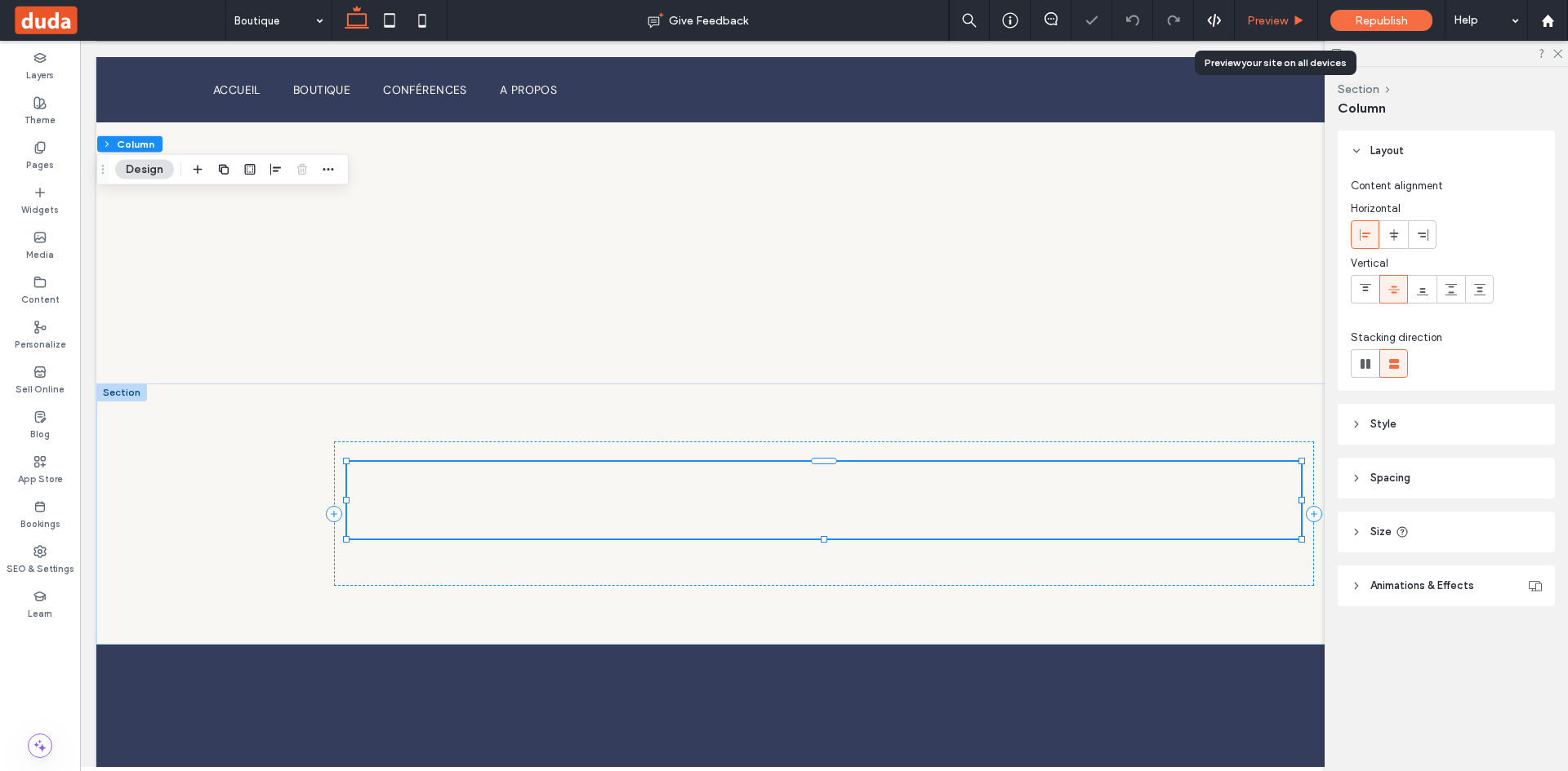
click at [1270, 24] on span "Preview" at bounding box center [1267, 21] width 41 height 14
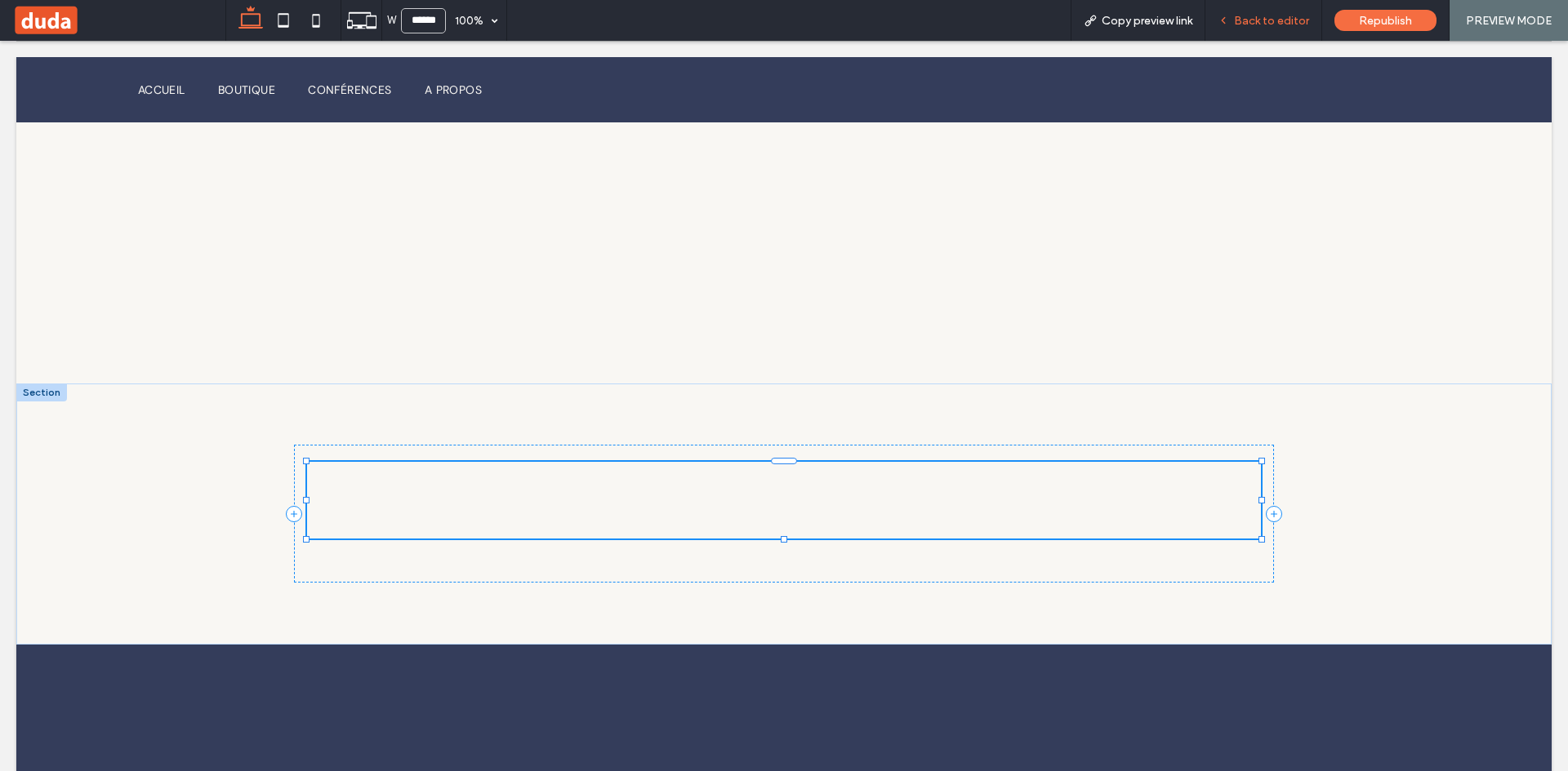
click at [1259, 28] on div "Back to editor" at bounding box center [1263, 21] width 117 height 41
click at [1259, 29] on div "Back to editor" at bounding box center [1263, 21] width 117 height 41
click at [1237, 19] on span "Back to editor" at bounding box center [1271, 21] width 75 height 14
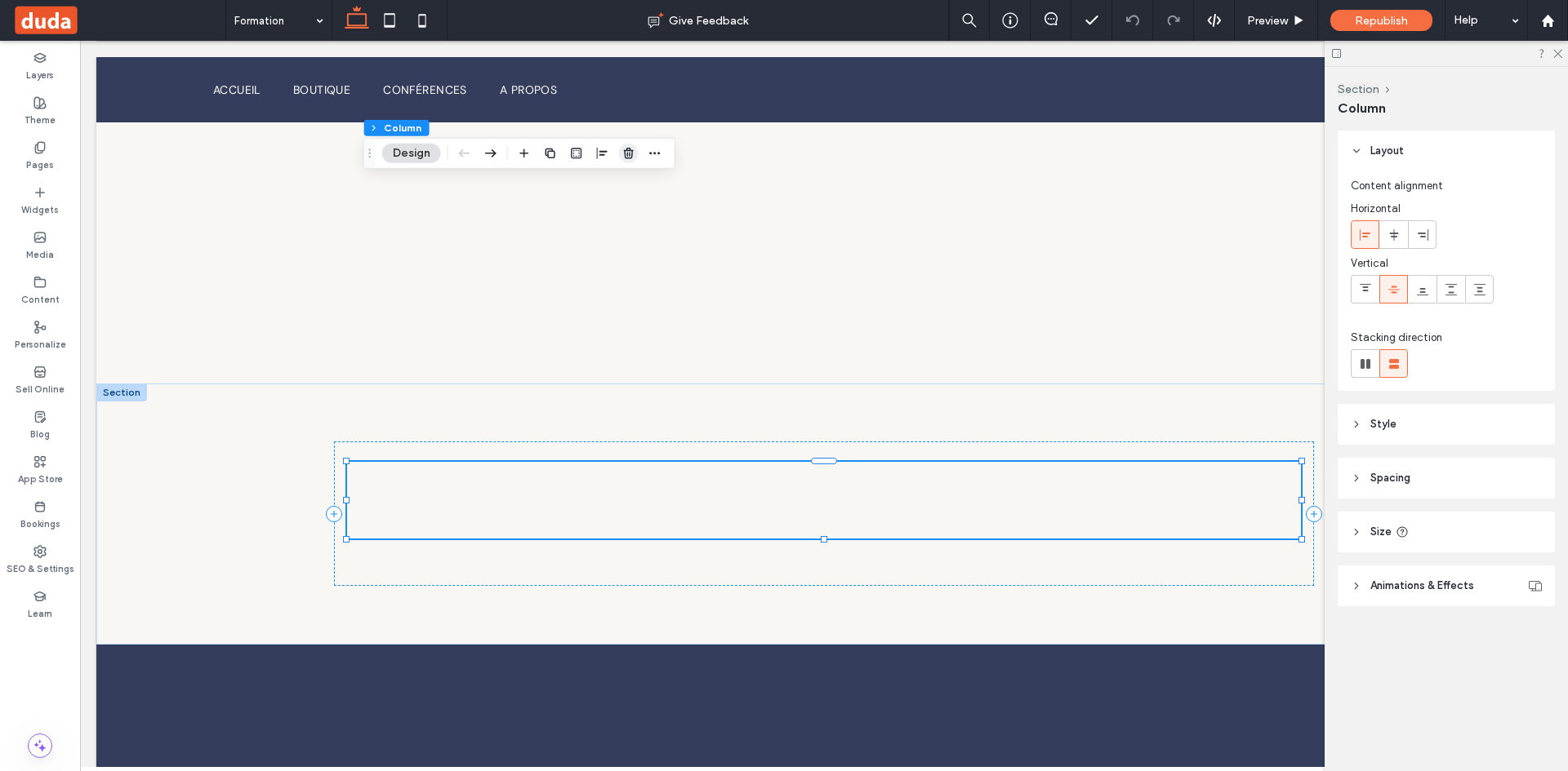
click at [635, 151] on icon "button" at bounding box center [628, 153] width 13 height 13
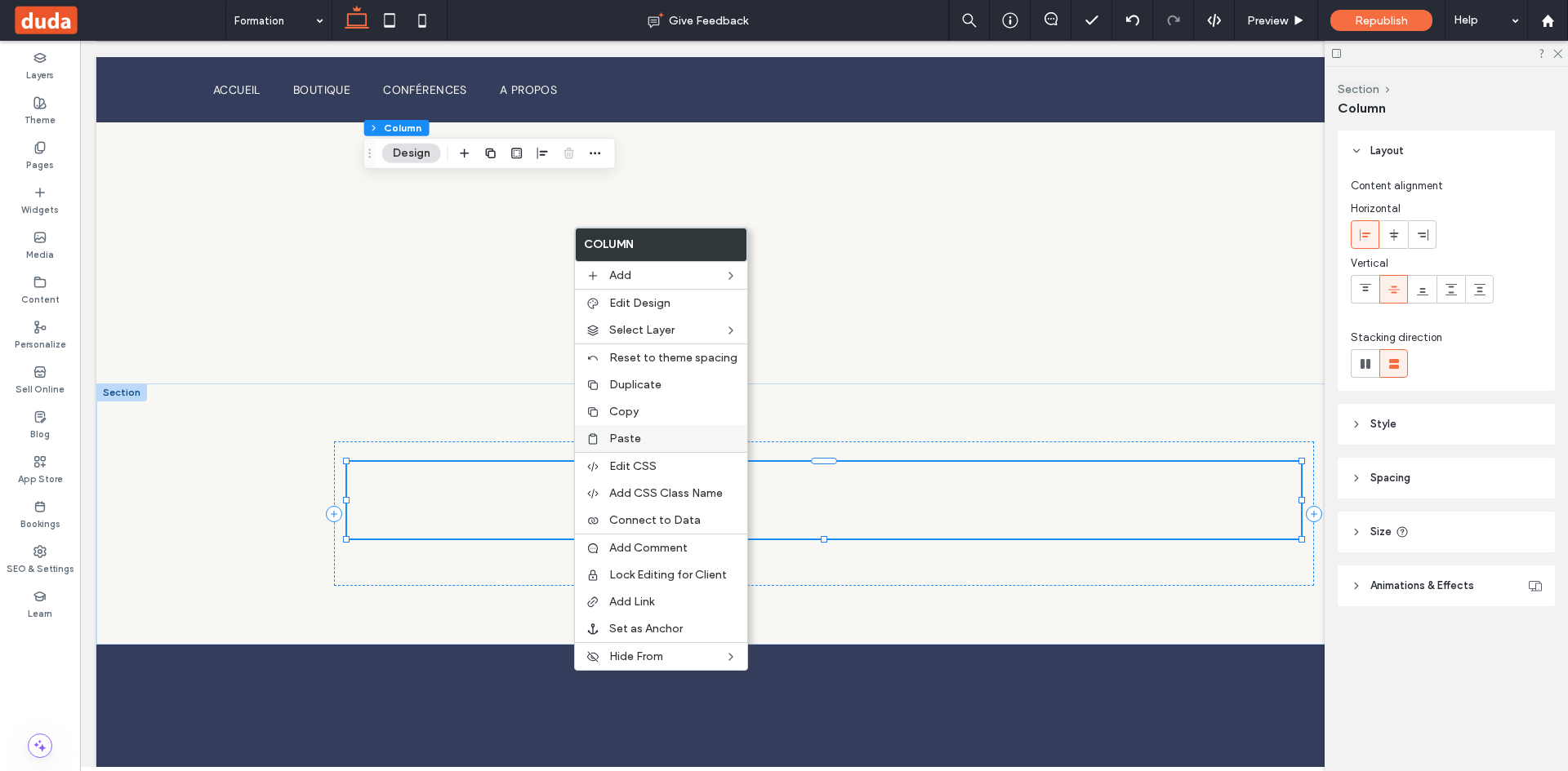
click at [634, 442] on span "Paste" at bounding box center [625, 438] width 32 height 14
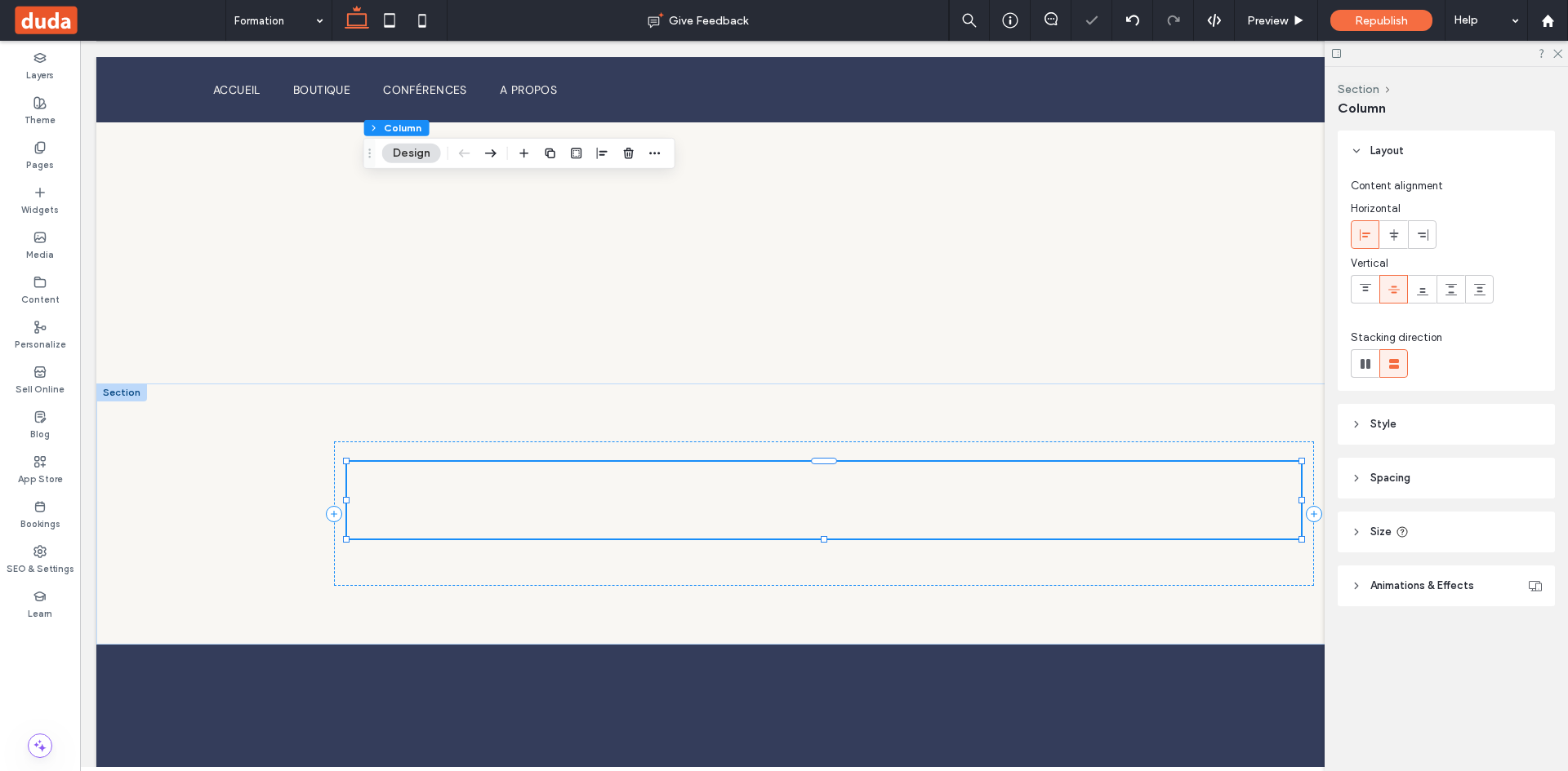
type input "**"
type input "***"
click at [627, 150] on use "button" at bounding box center [628, 152] width 9 height 10
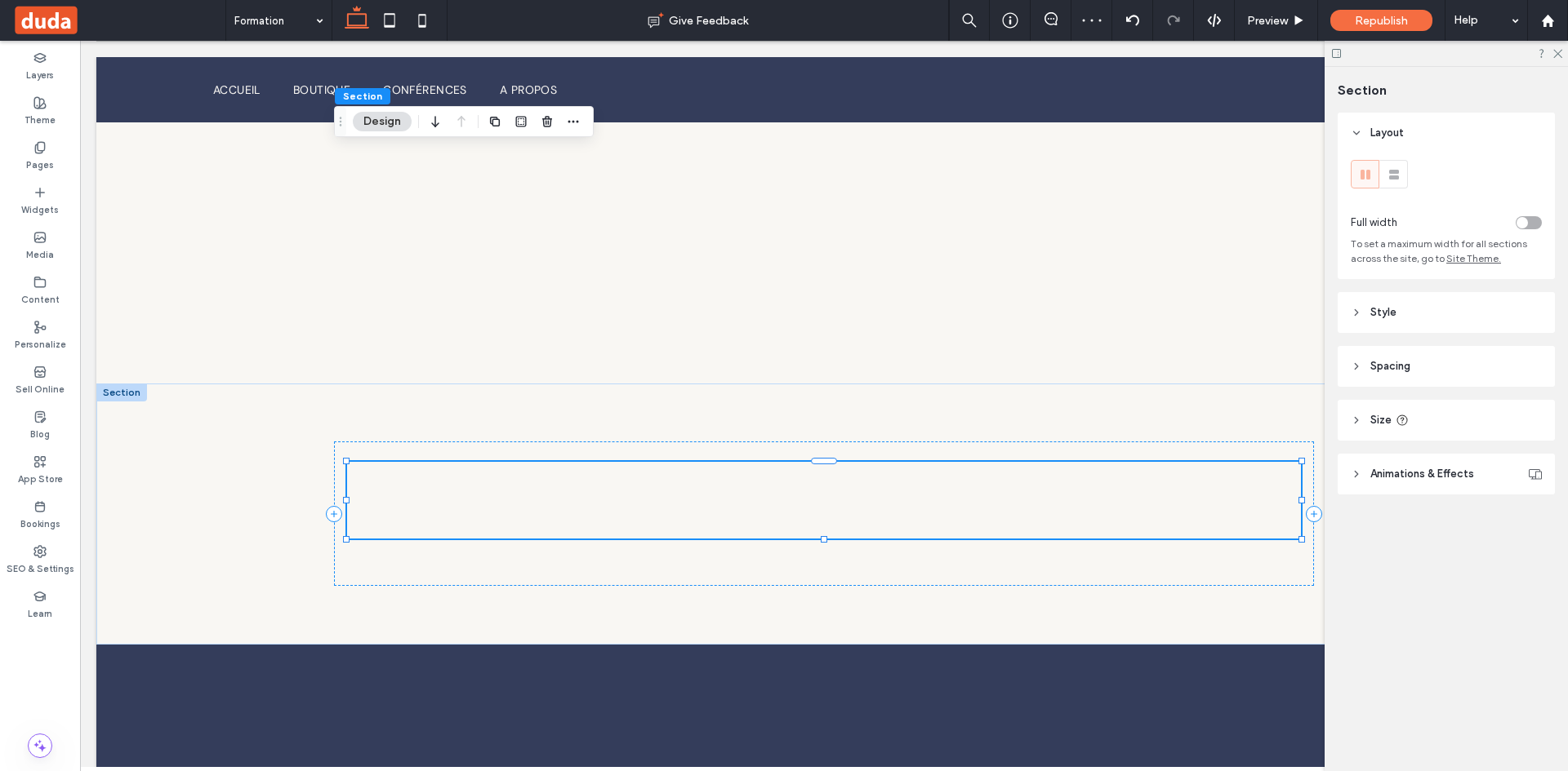
click at [1536, 226] on div "toggle" at bounding box center [1529, 222] width 26 height 13
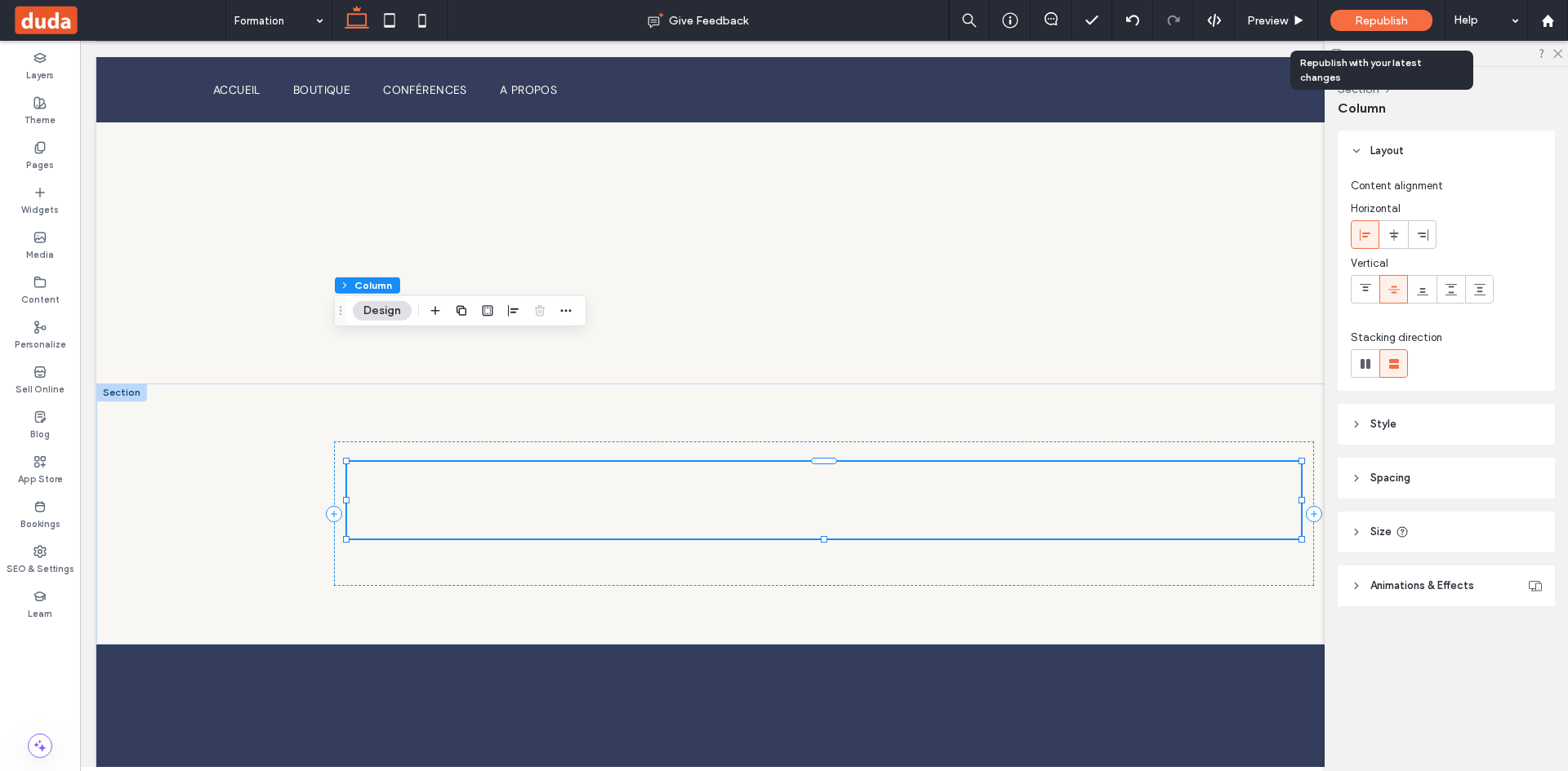
click at [1366, 9] on div "Republish" at bounding box center [1381, 20] width 102 height 21
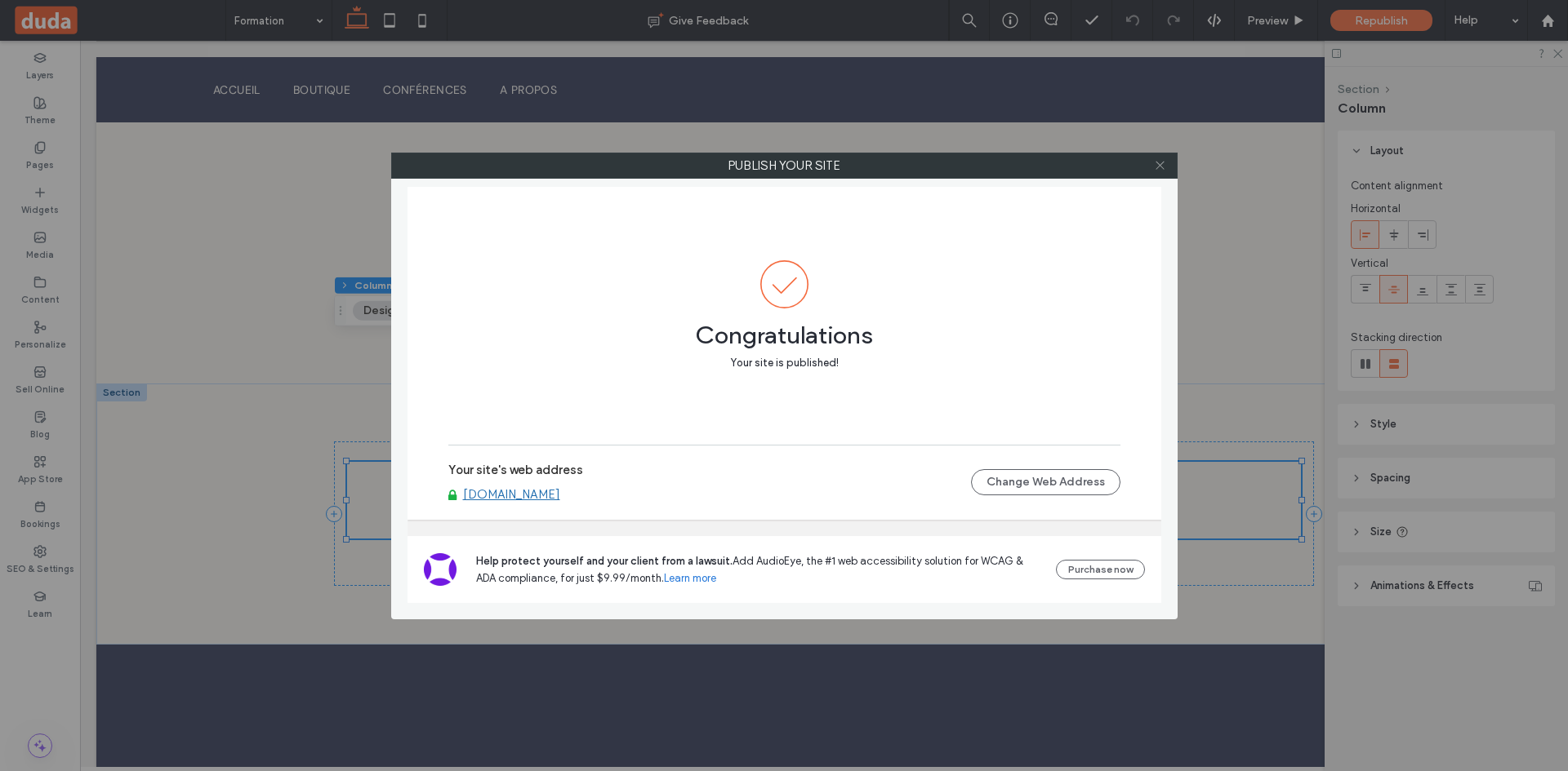
click at [1159, 164] on icon at bounding box center [1159, 164] width 12 height 12
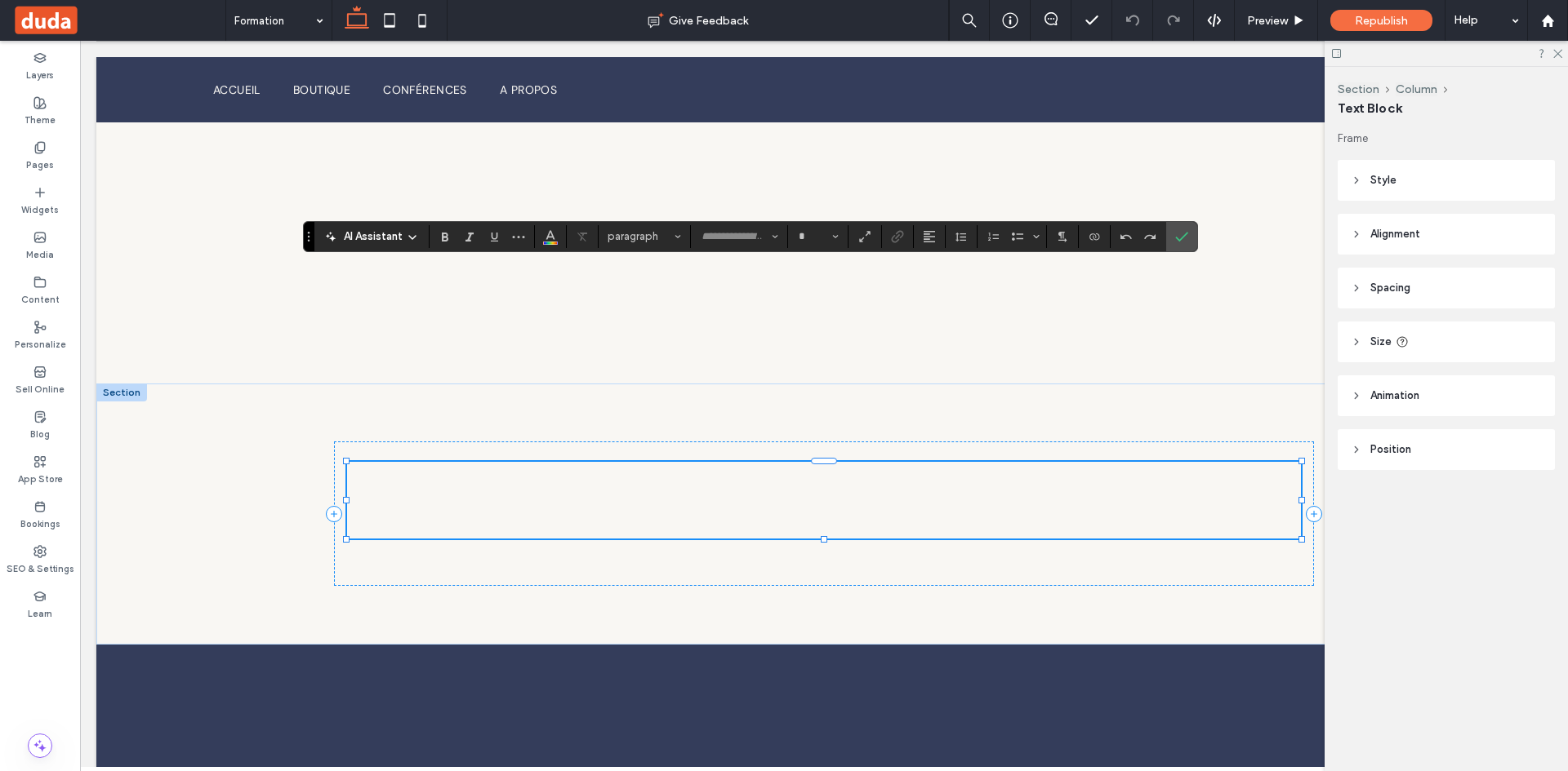
type input "**********"
type input "**"
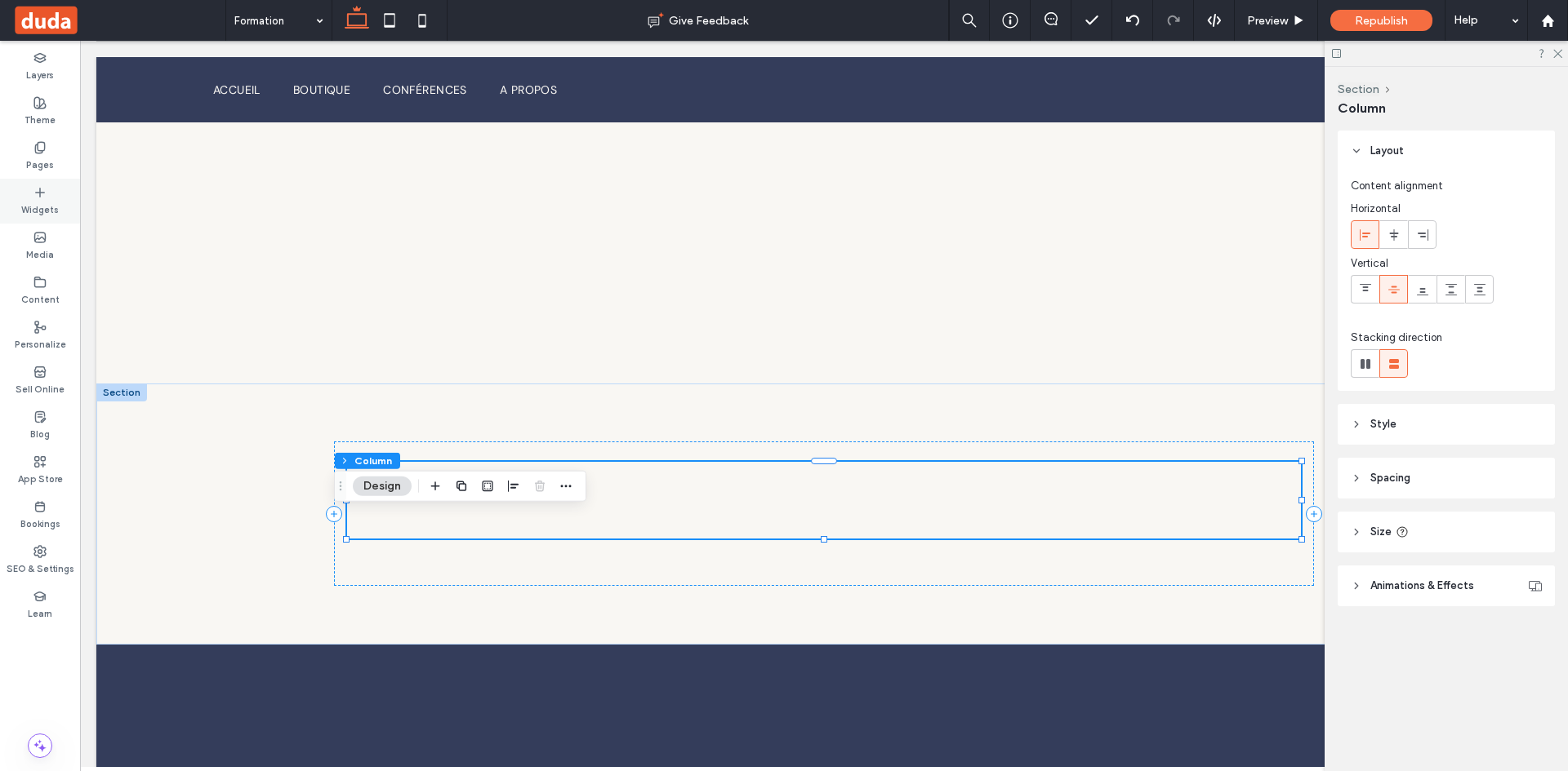
click at [38, 183] on div "Widgets" at bounding box center [40, 201] width 80 height 45
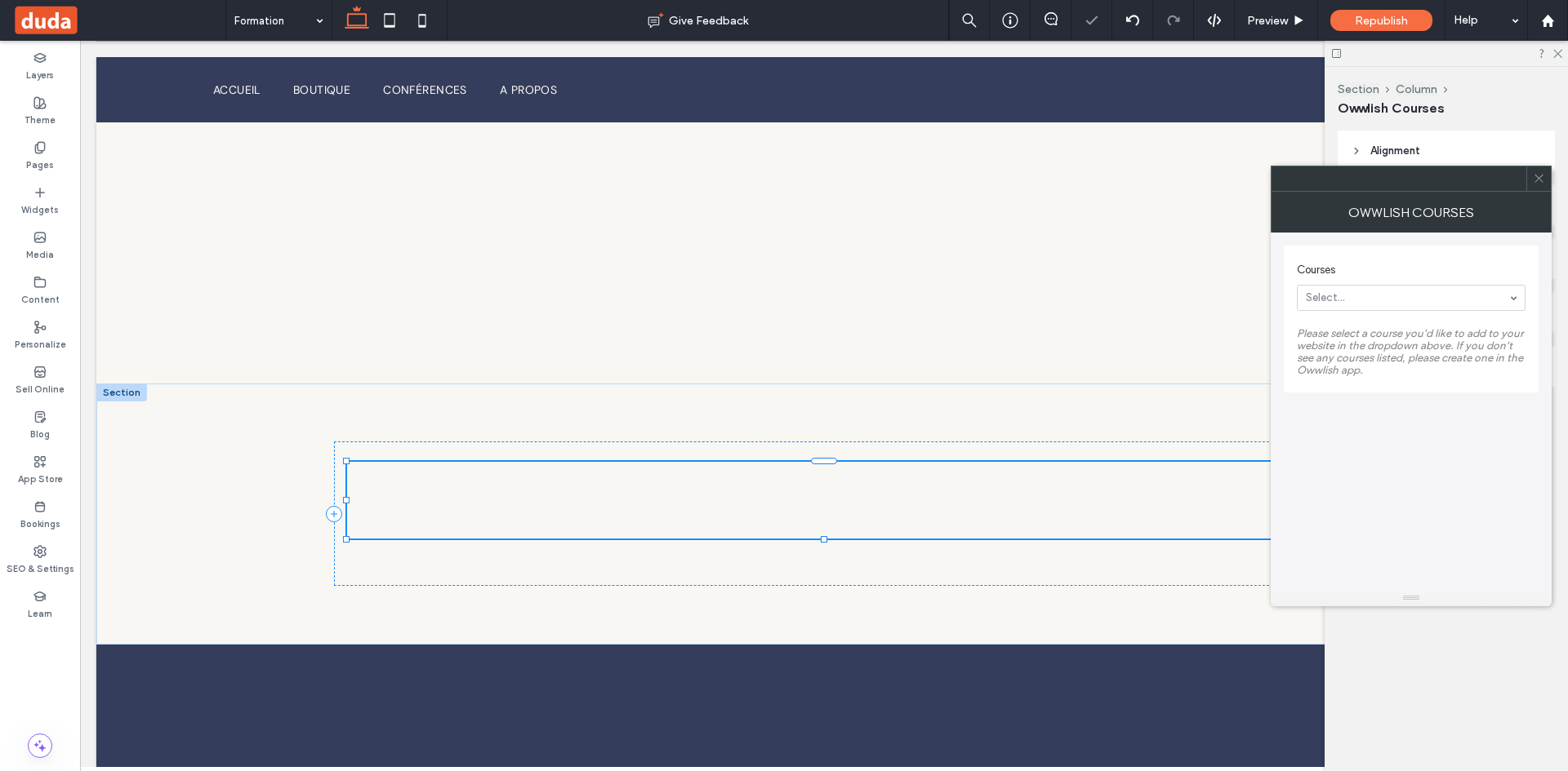
type input "**"
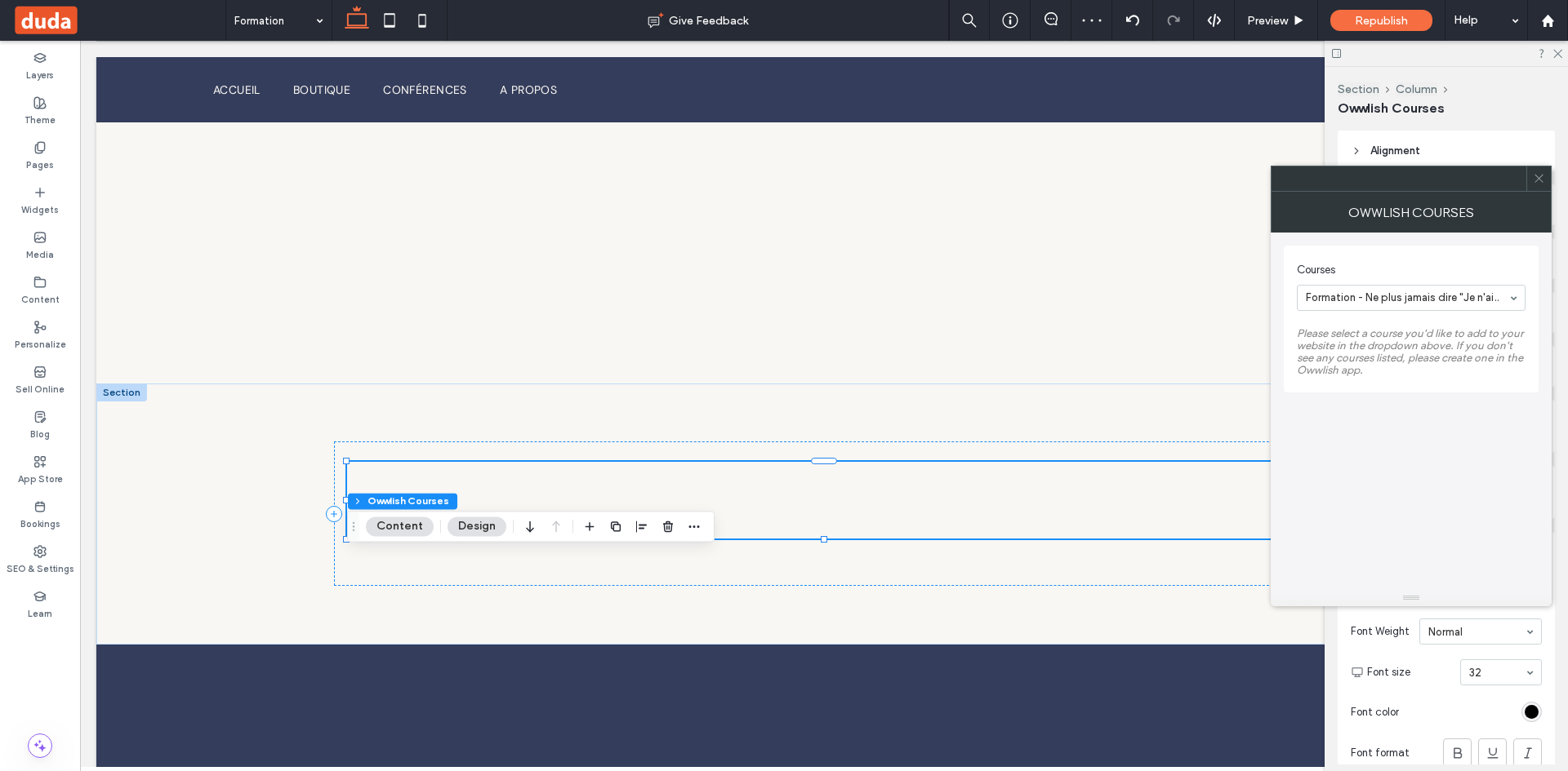
click at [1538, 182] on icon at bounding box center [1538, 178] width 12 height 12
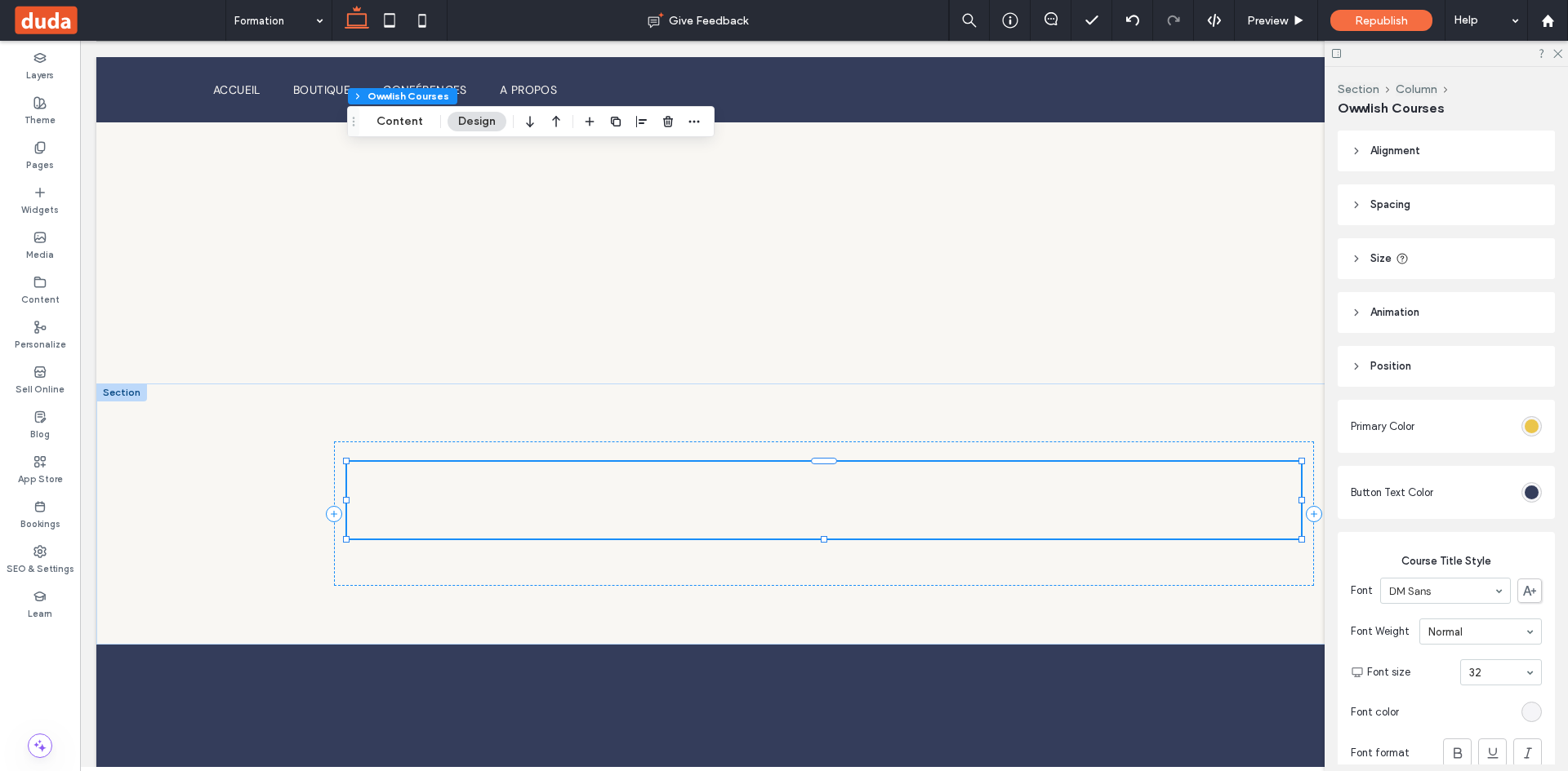
click at [1530, 429] on div "rgba(232, 189, 50, 1)" at bounding box center [1531, 426] width 14 height 14
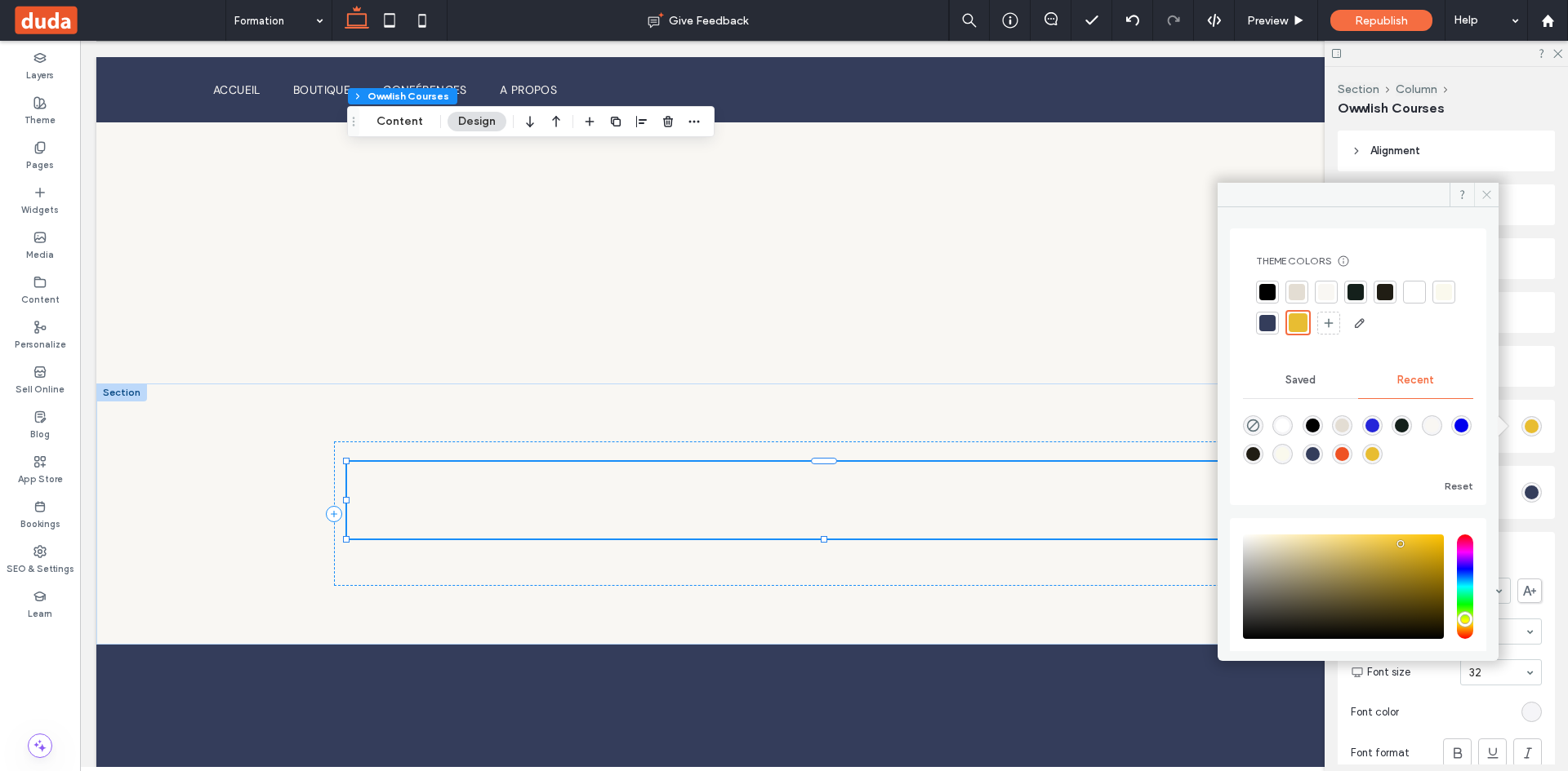
click at [1485, 192] on icon at bounding box center [1486, 194] width 12 height 12
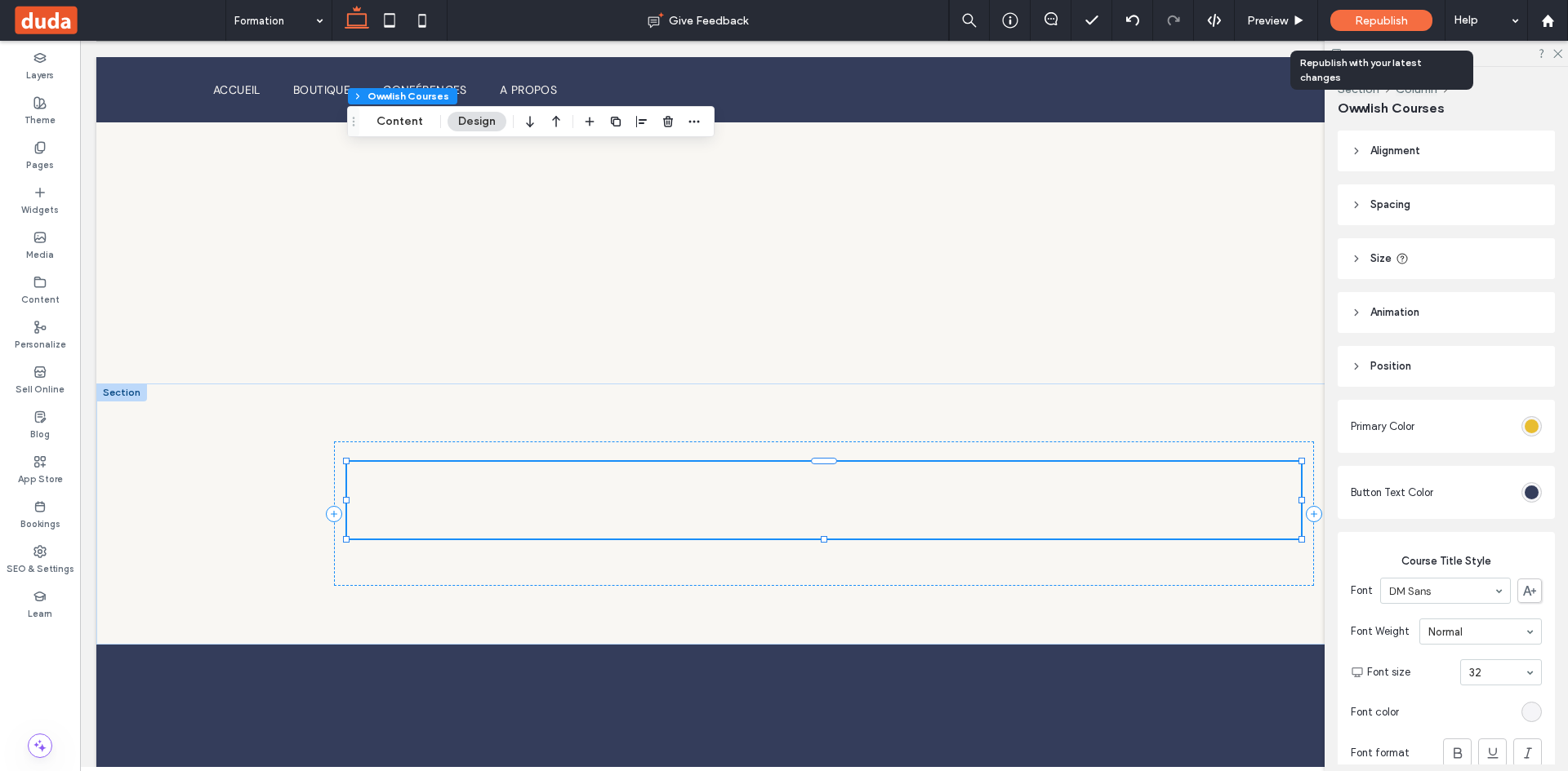
click at [1404, 20] on span "Republish" at bounding box center [1381, 21] width 53 height 14
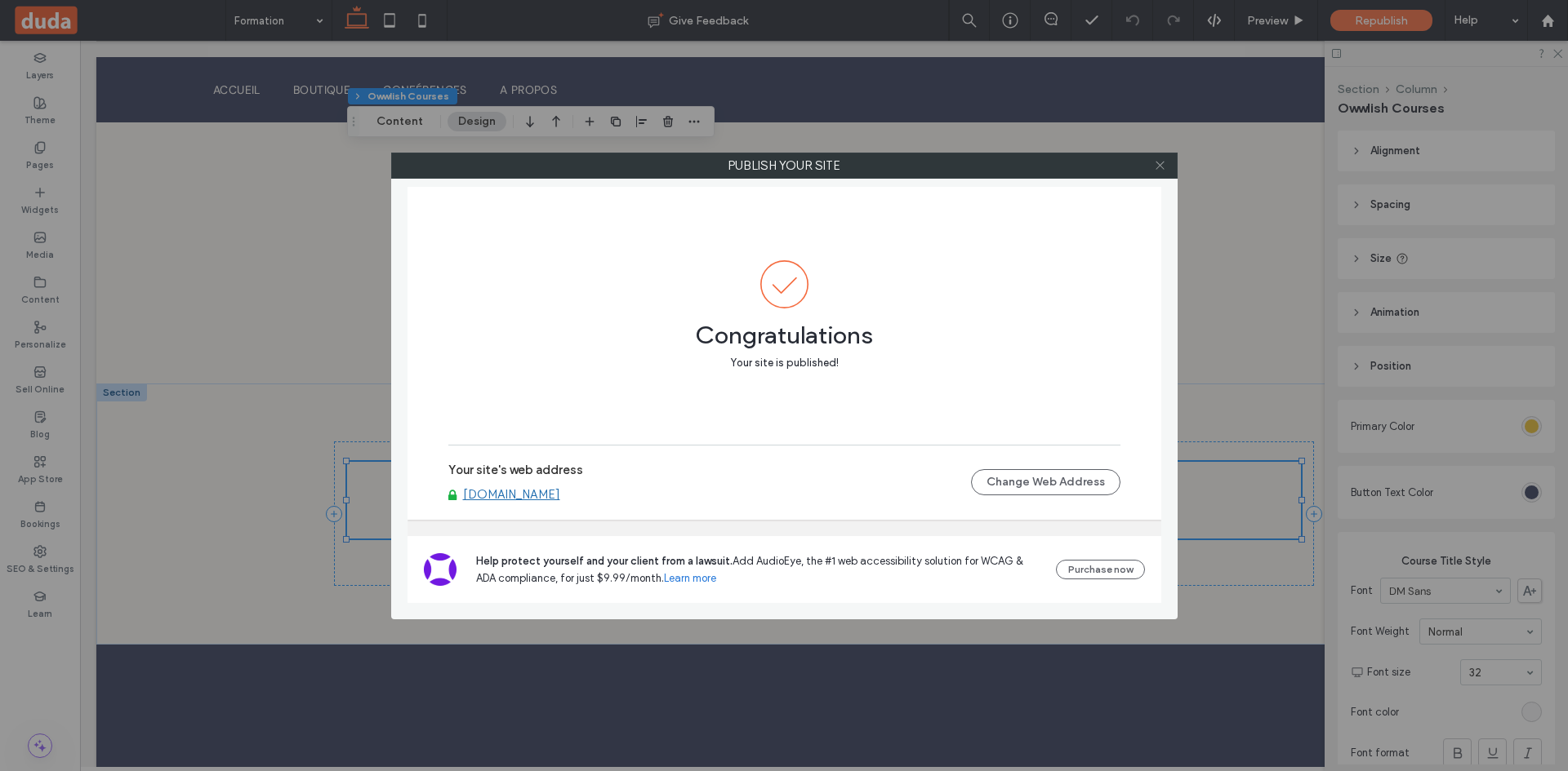
click at [1161, 163] on icon at bounding box center [1159, 164] width 12 height 12
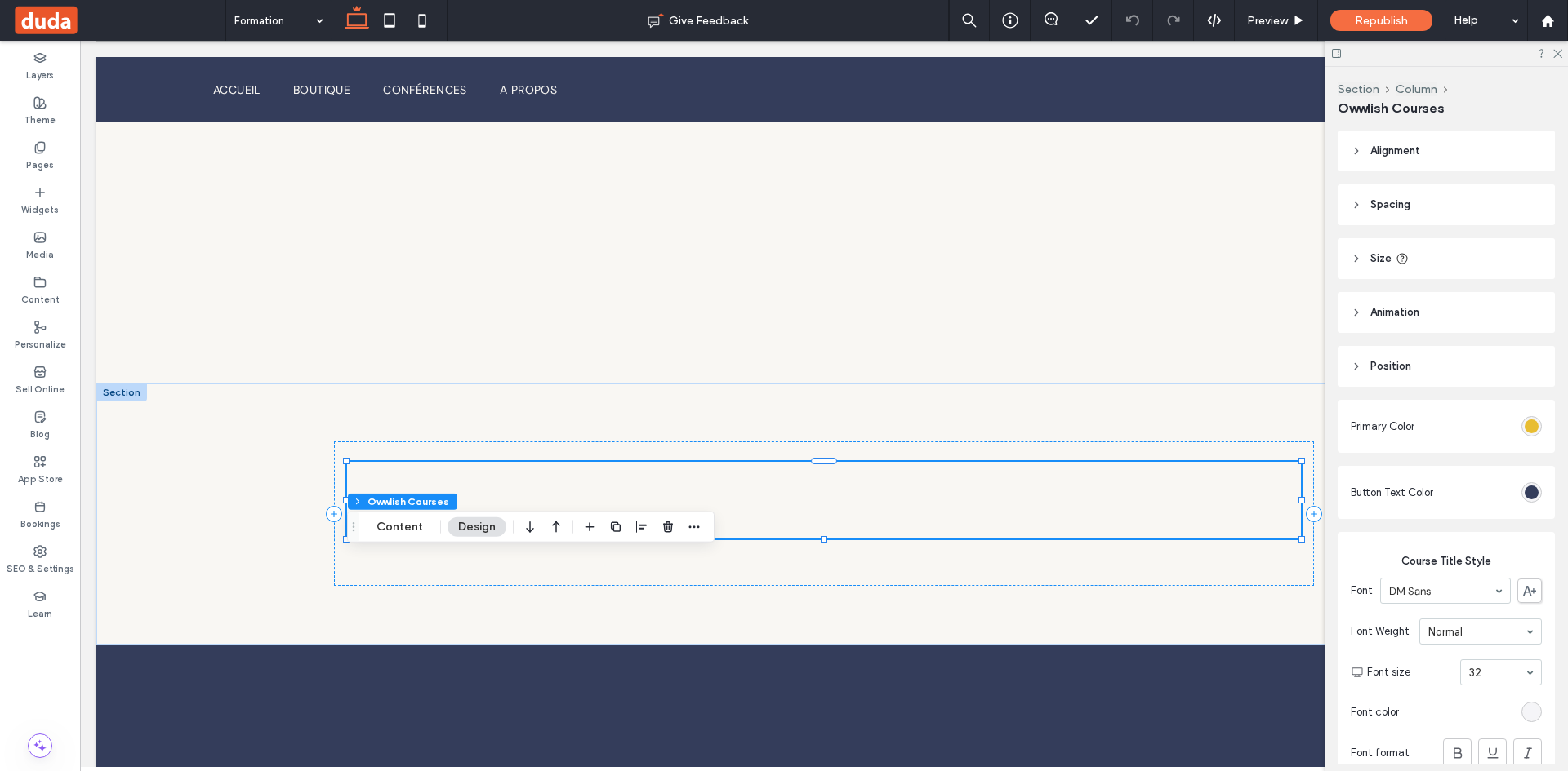
click at [1449, 202] on header "Spacing" at bounding box center [1446, 205] width 217 height 41
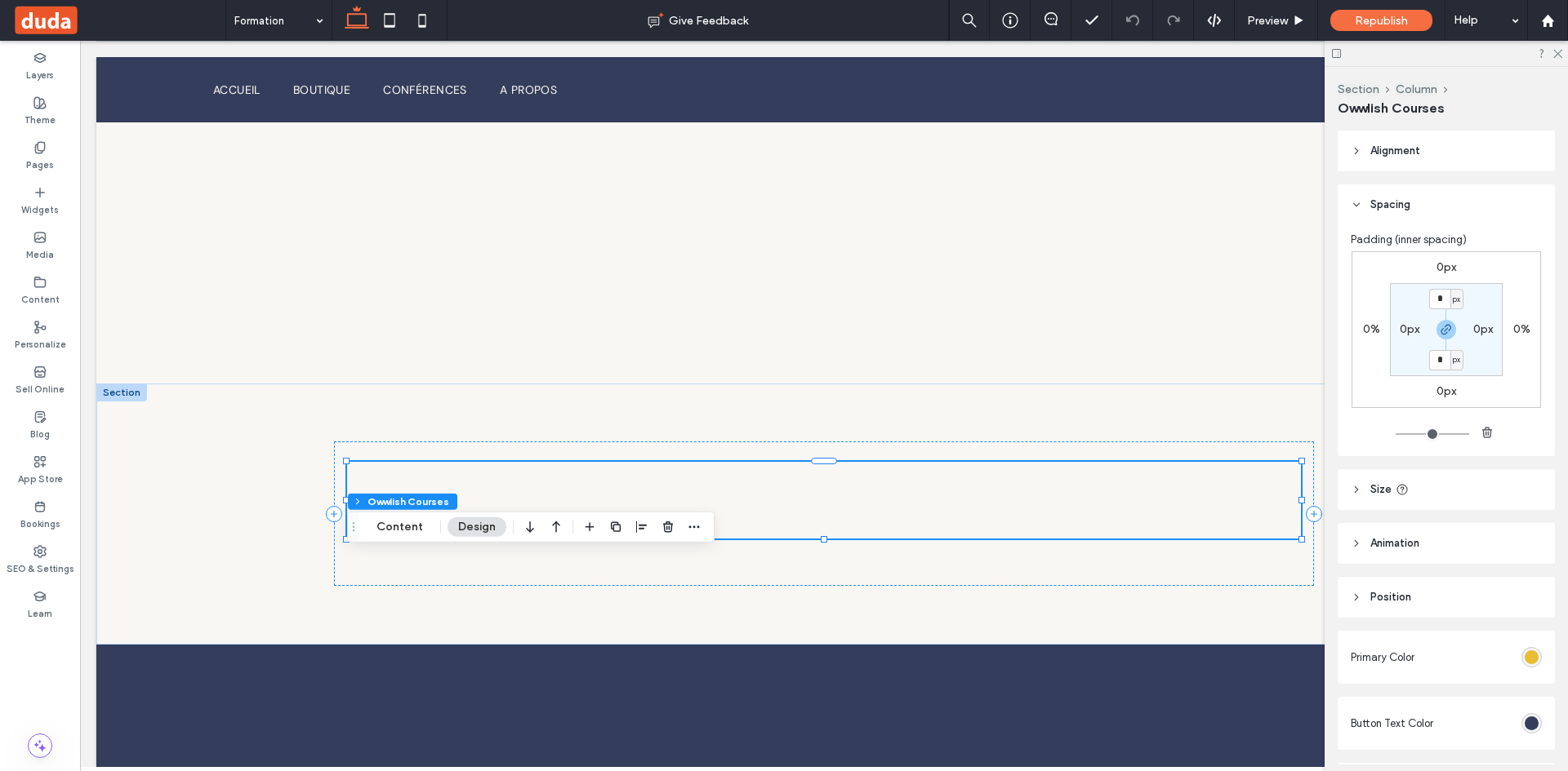
click at [1407, 147] on span "Alignment" at bounding box center [1394, 150] width 50 height 16
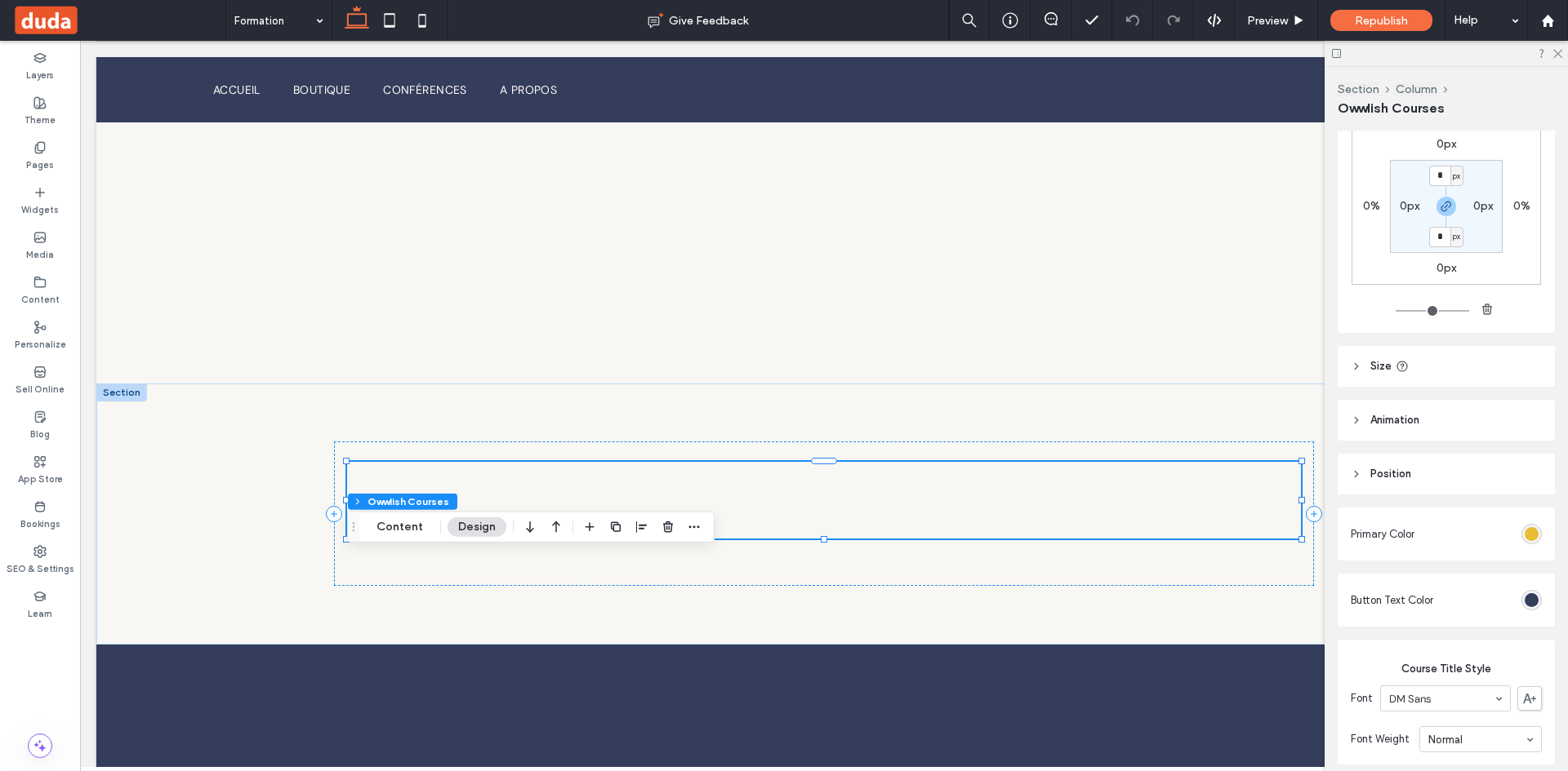
scroll to position [174, 0]
click at [1472, 371] on header "Size" at bounding box center [1446, 364] width 217 height 41
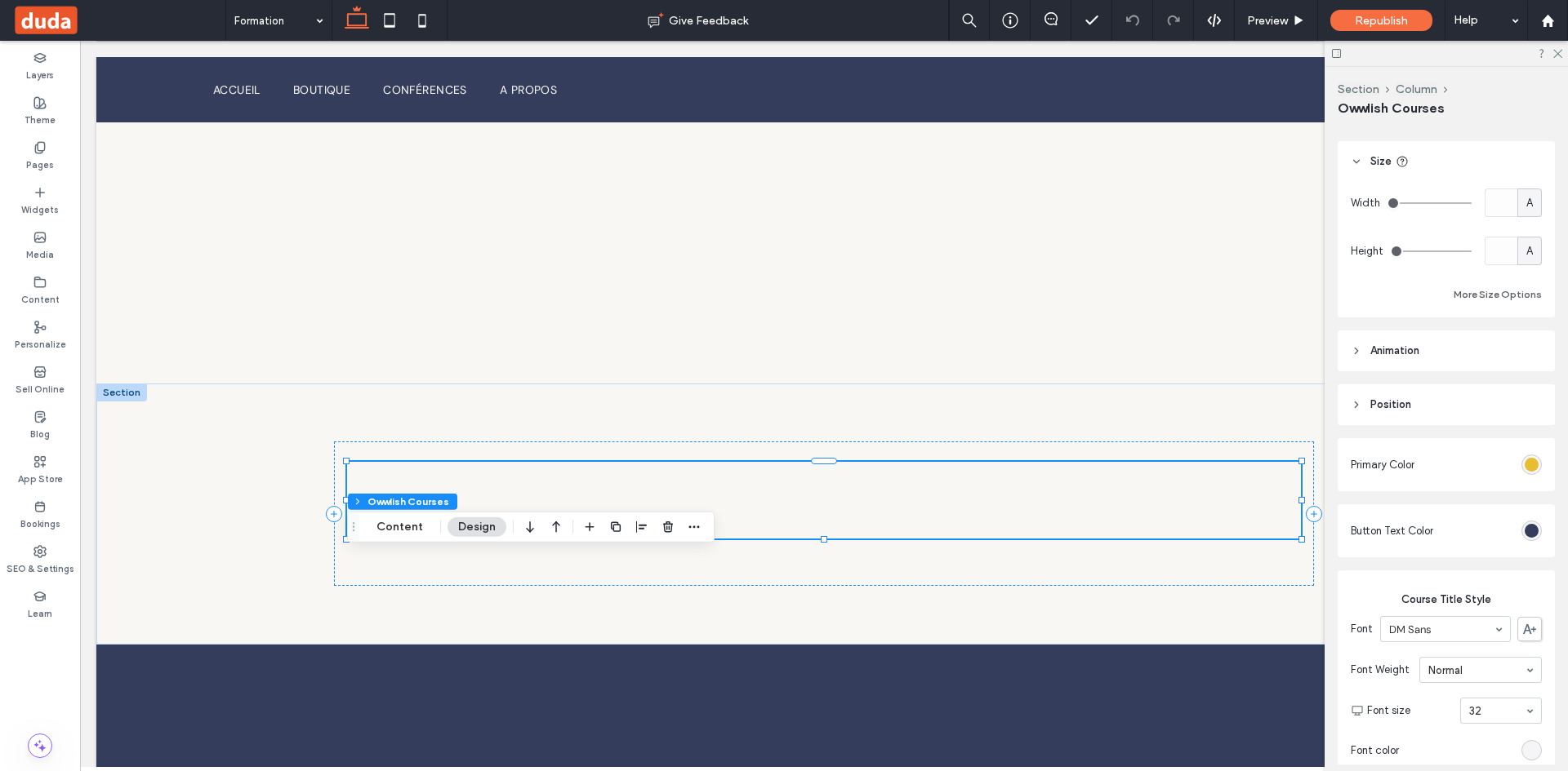
scroll to position [379, 0]
click at [1457, 335] on header "Animation" at bounding box center [1446, 348] width 217 height 41
click at [1431, 473] on header "Position" at bounding box center [1446, 469] width 217 height 41
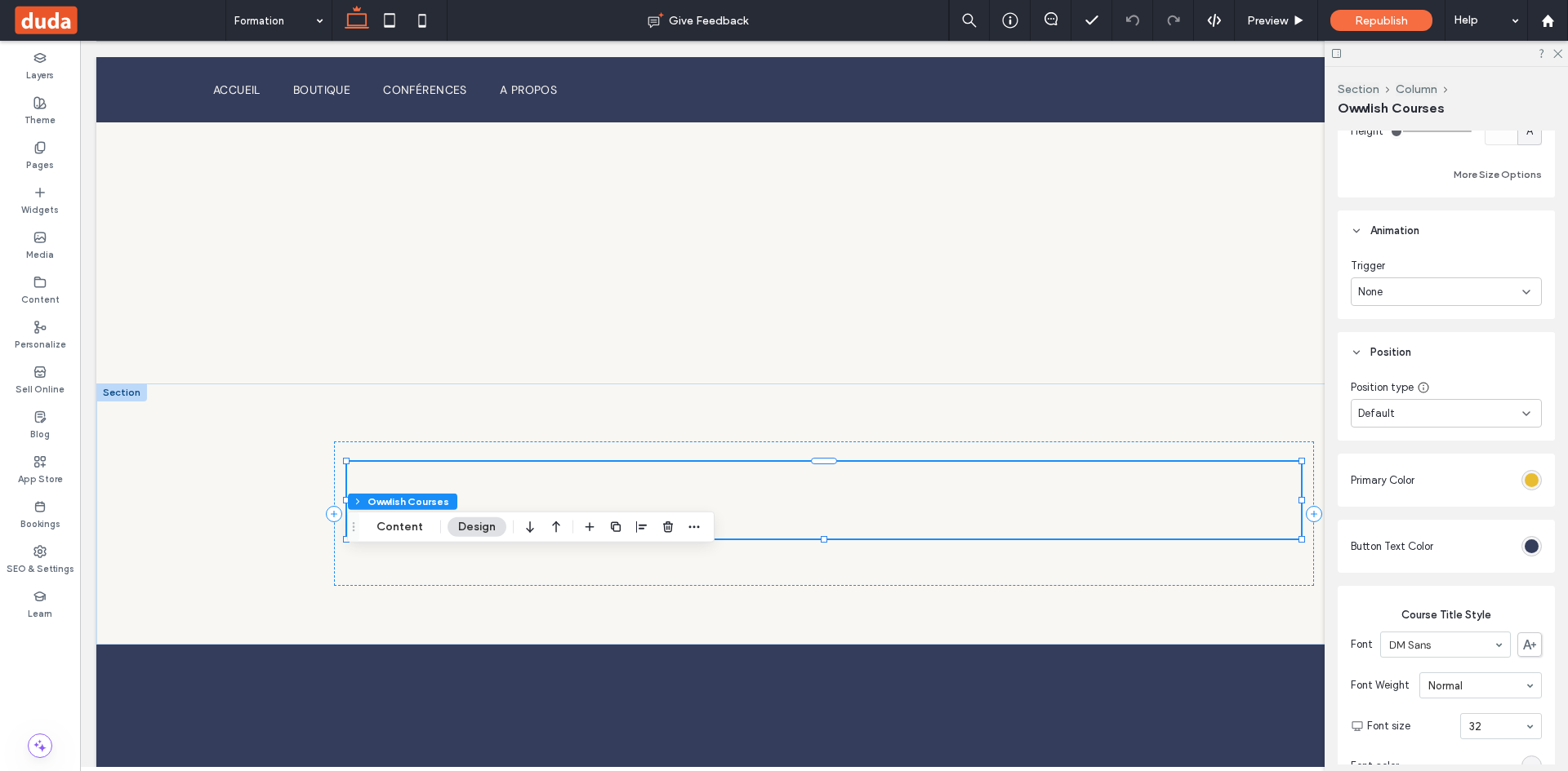
scroll to position [499, 0]
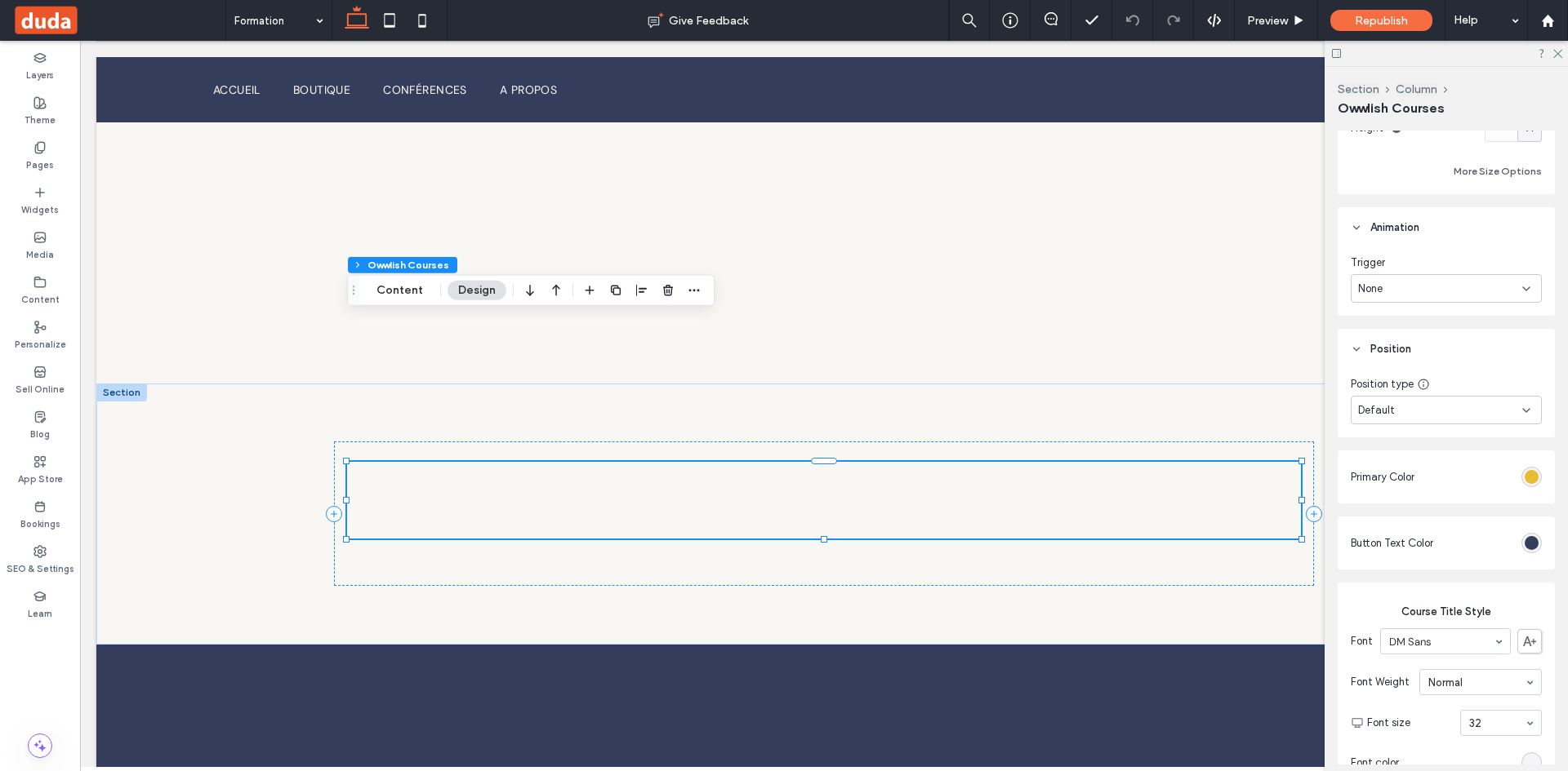
click at [339, 286] on span "Drag" at bounding box center [352, 291] width 29 height 11
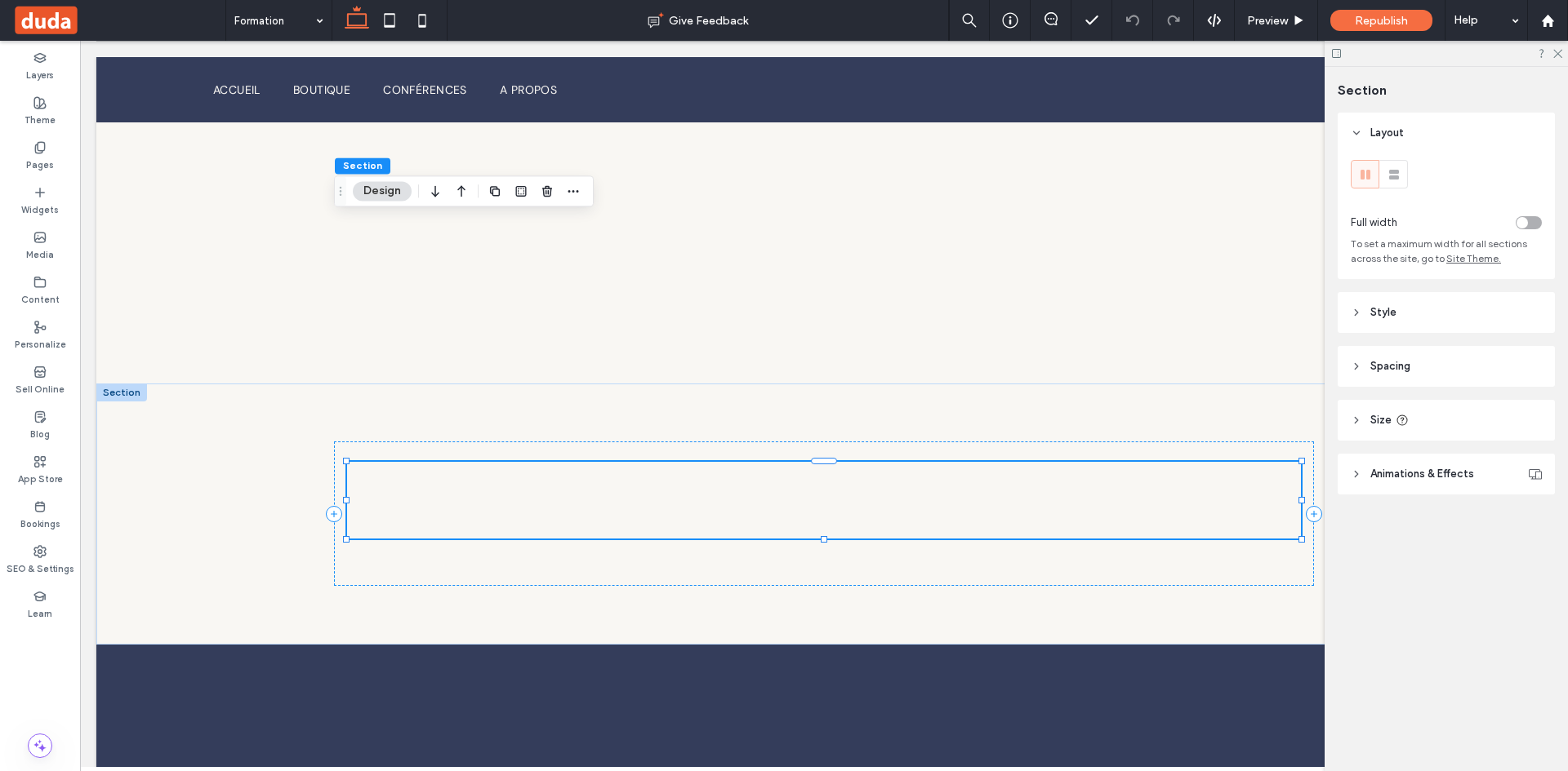
click at [1530, 216] on div "toggle" at bounding box center [1529, 222] width 26 height 13
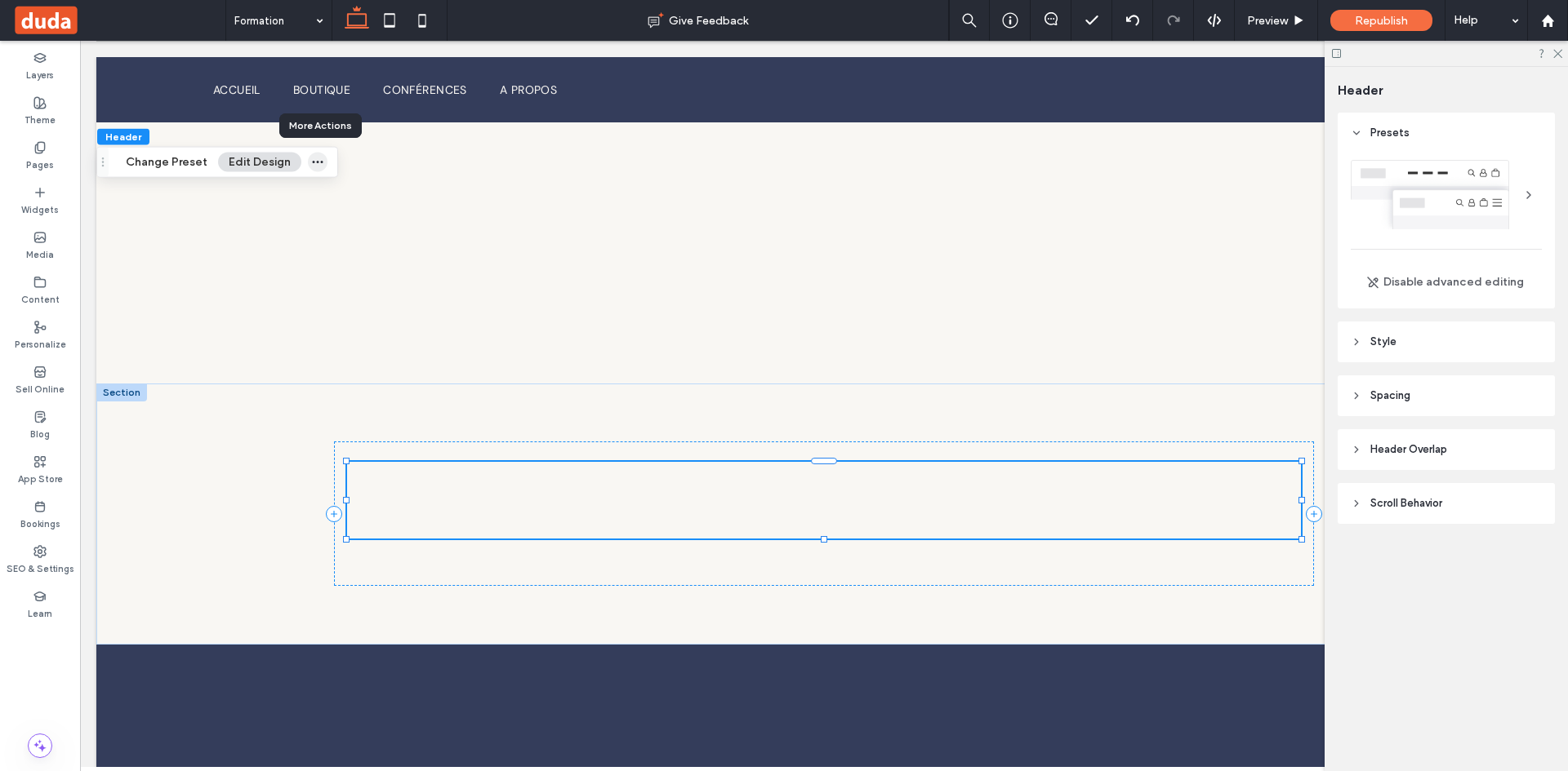
click at [317, 164] on icon "button" at bounding box center [318, 163] width 13 height 13
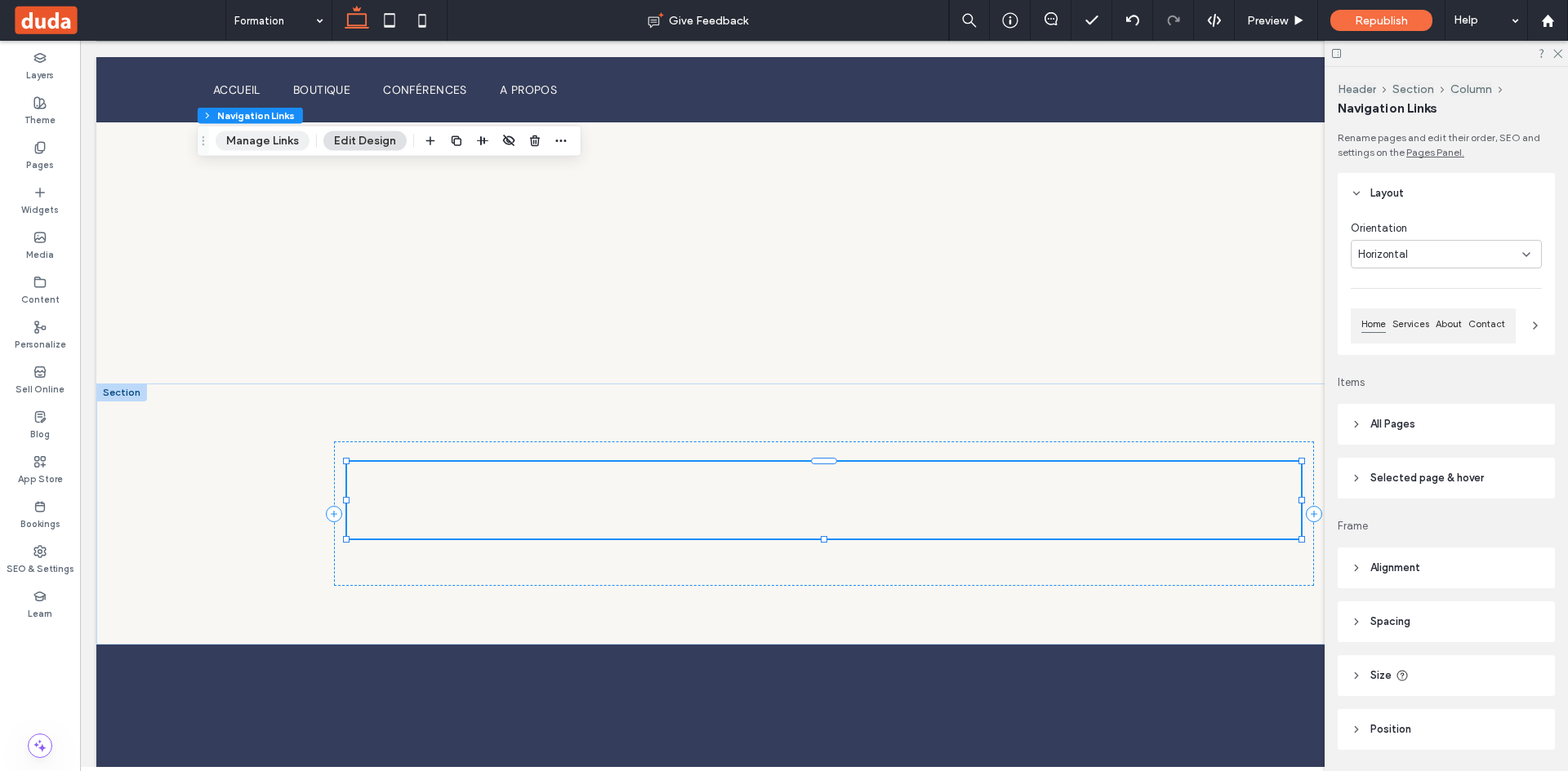
click at [267, 137] on button "Manage Links" at bounding box center [263, 141] width 94 height 20
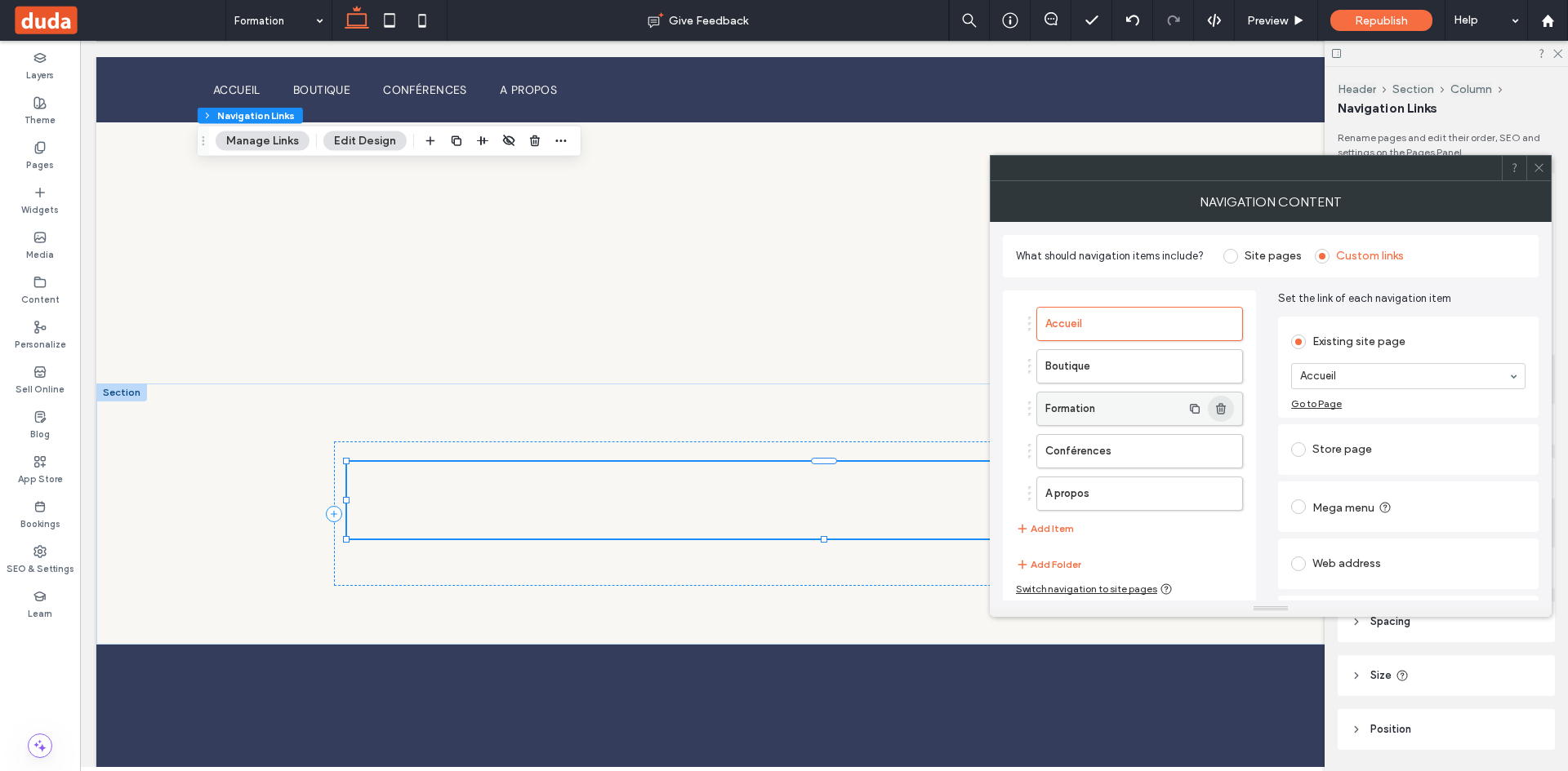
click at [1230, 406] on span "button" at bounding box center [1221, 409] width 26 height 26
click at [1531, 165] on div at bounding box center [1538, 168] width 24 height 24
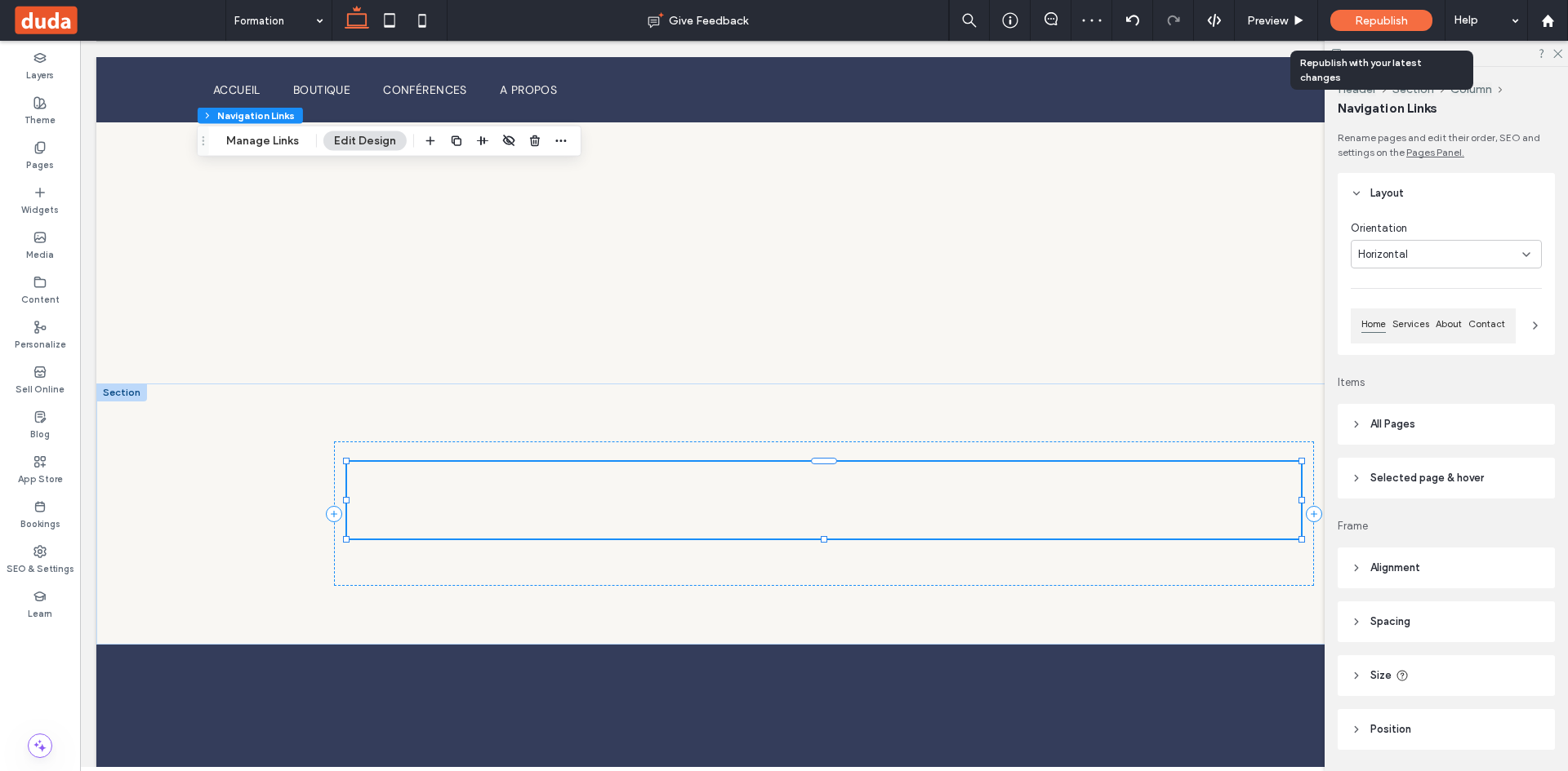
click at [1378, 22] on span "Republish" at bounding box center [1381, 21] width 53 height 14
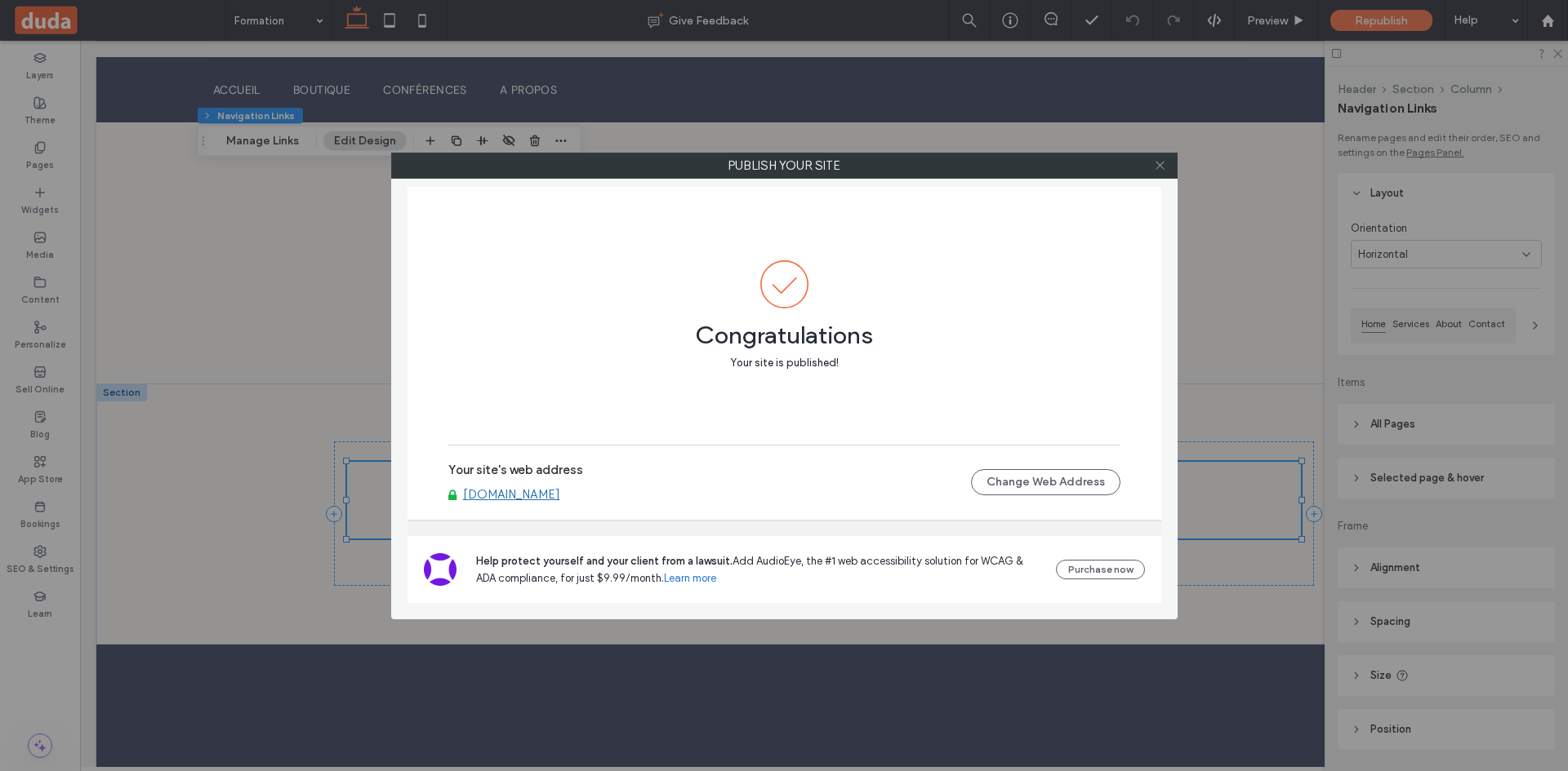
click at [1161, 171] on icon at bounding box center [1159, 164] width 12 height 12
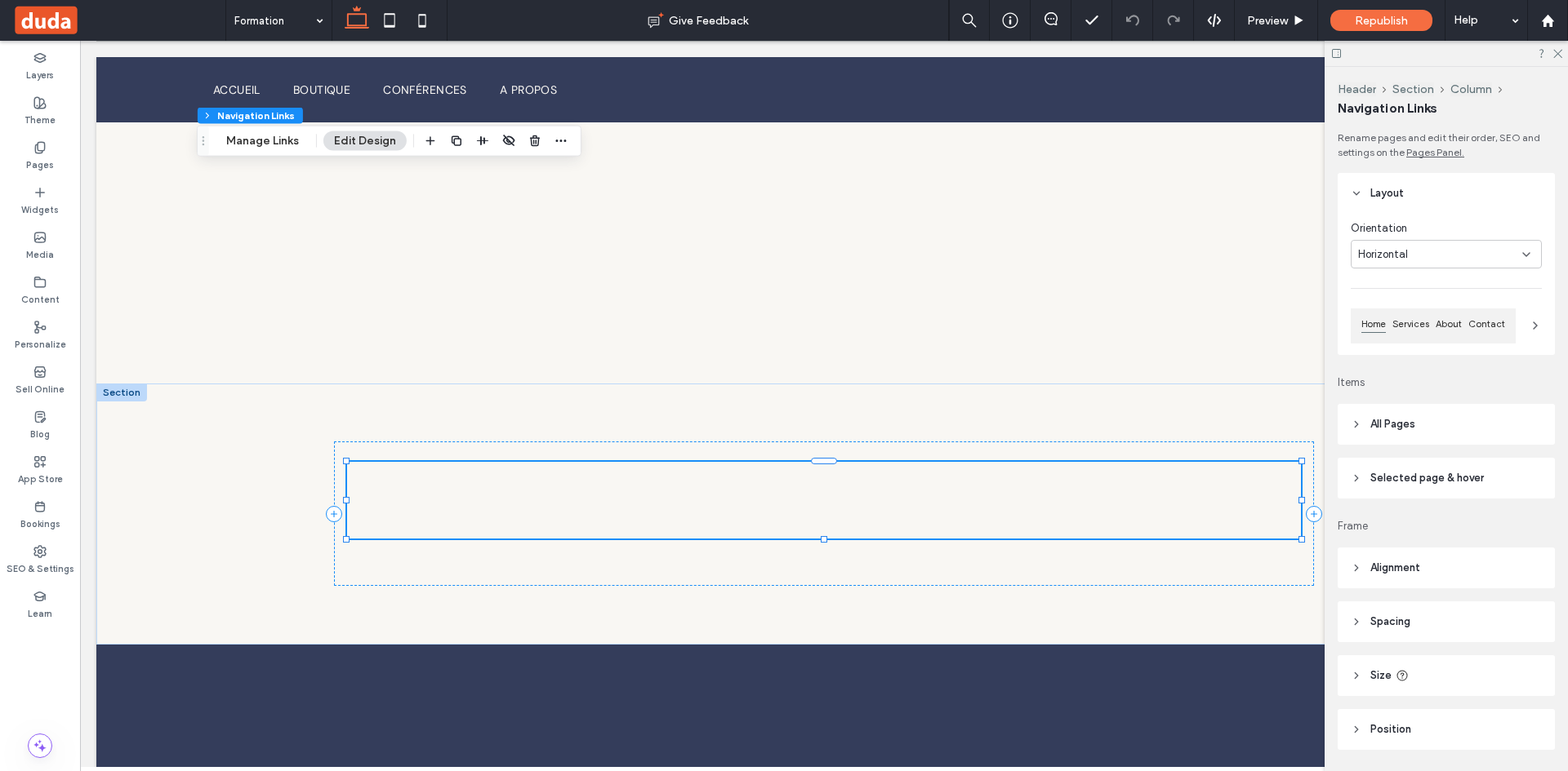
click at [34, 29] on span at bounding box center [119, 20] width 213 height 33
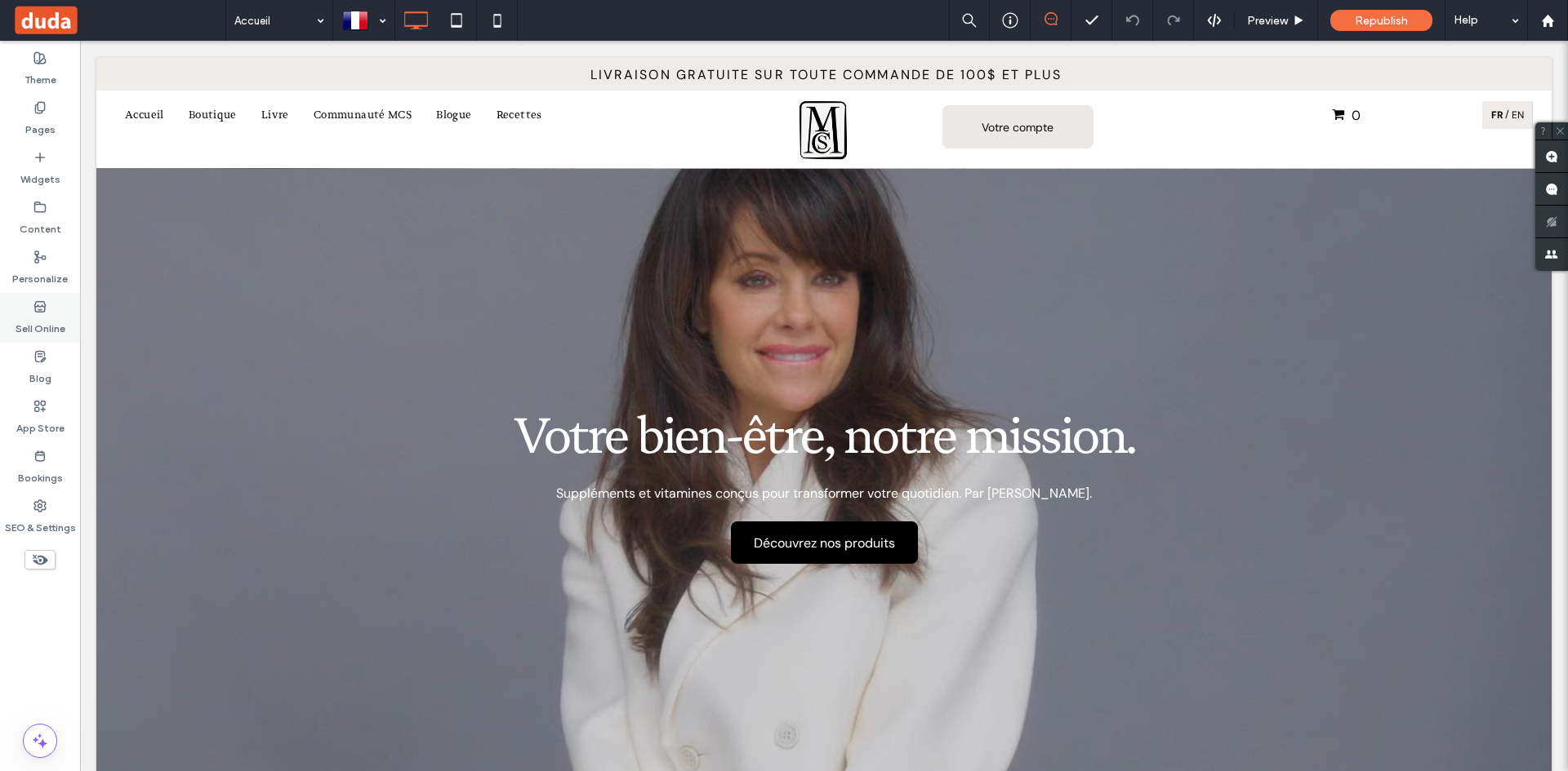
click at [55, 326] on label "Sell Online" at bounding box center [40, 324] width 50 height 22
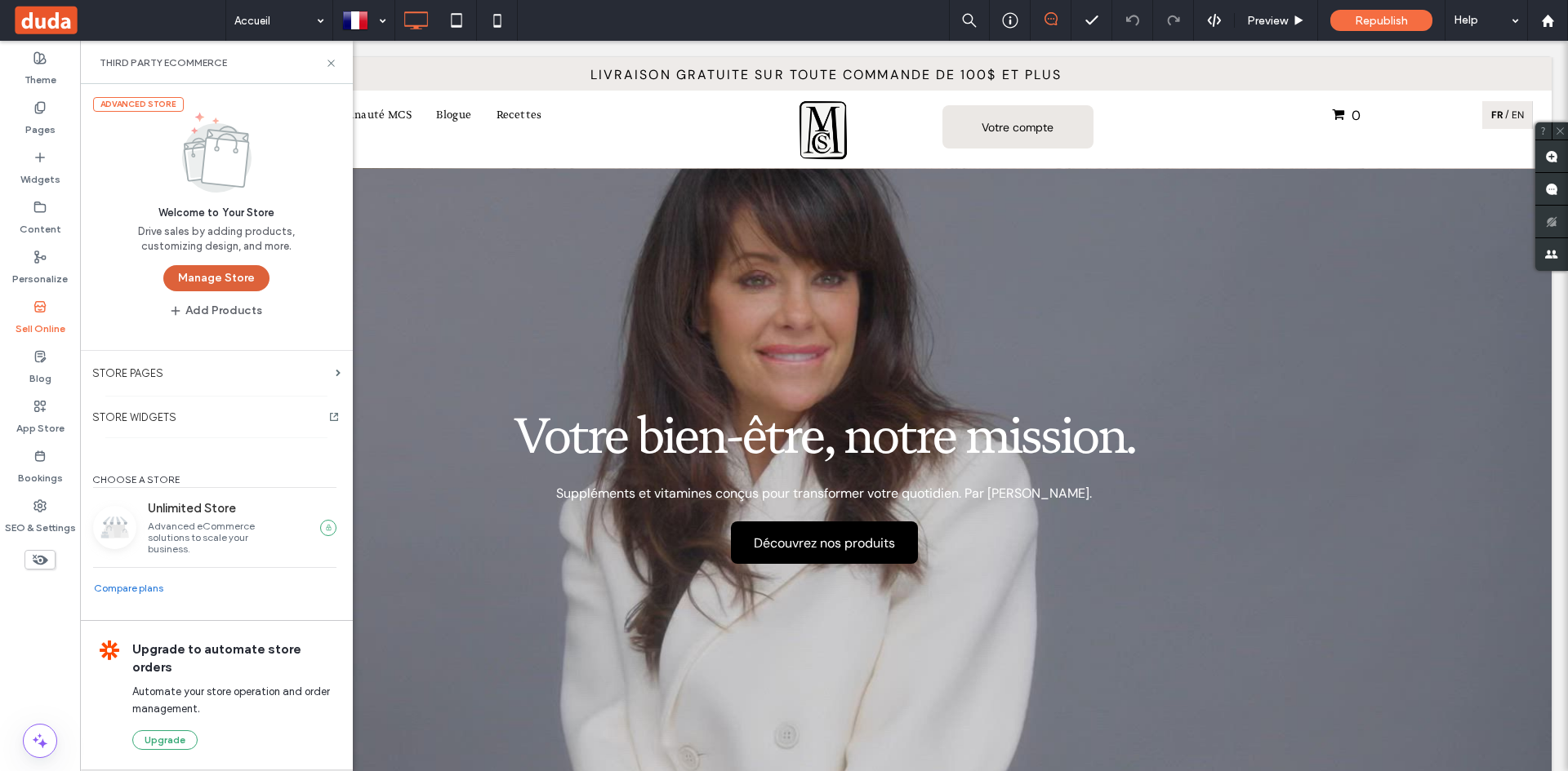
click at [250, 274] on button "Manage Store" at bounding box center [217, 278] width 107 height 26
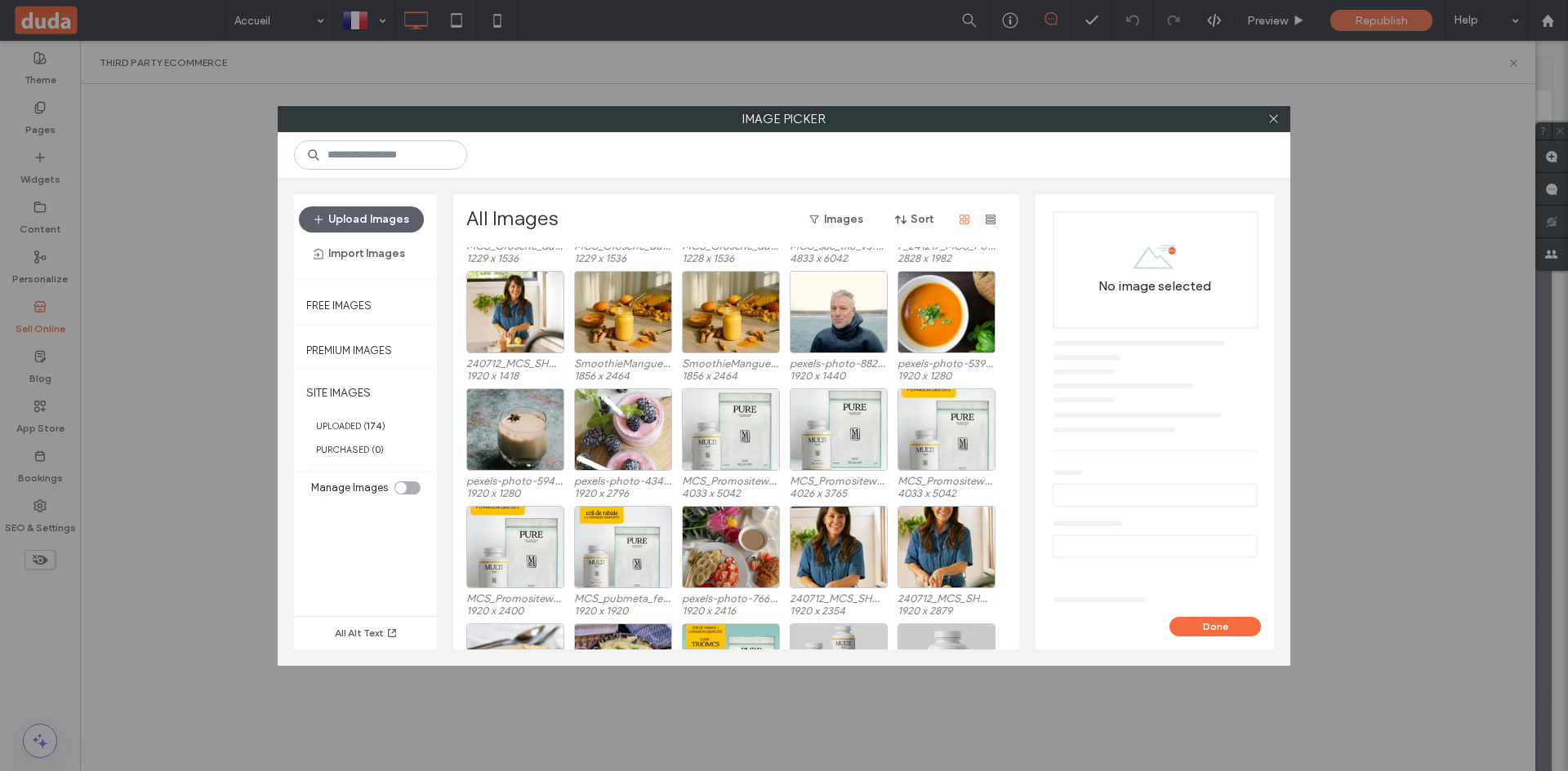
scroll to position [715, 0]
click at [361, 223] on button "Upload Images" at bounding box center [362, 220] width 125 height 26
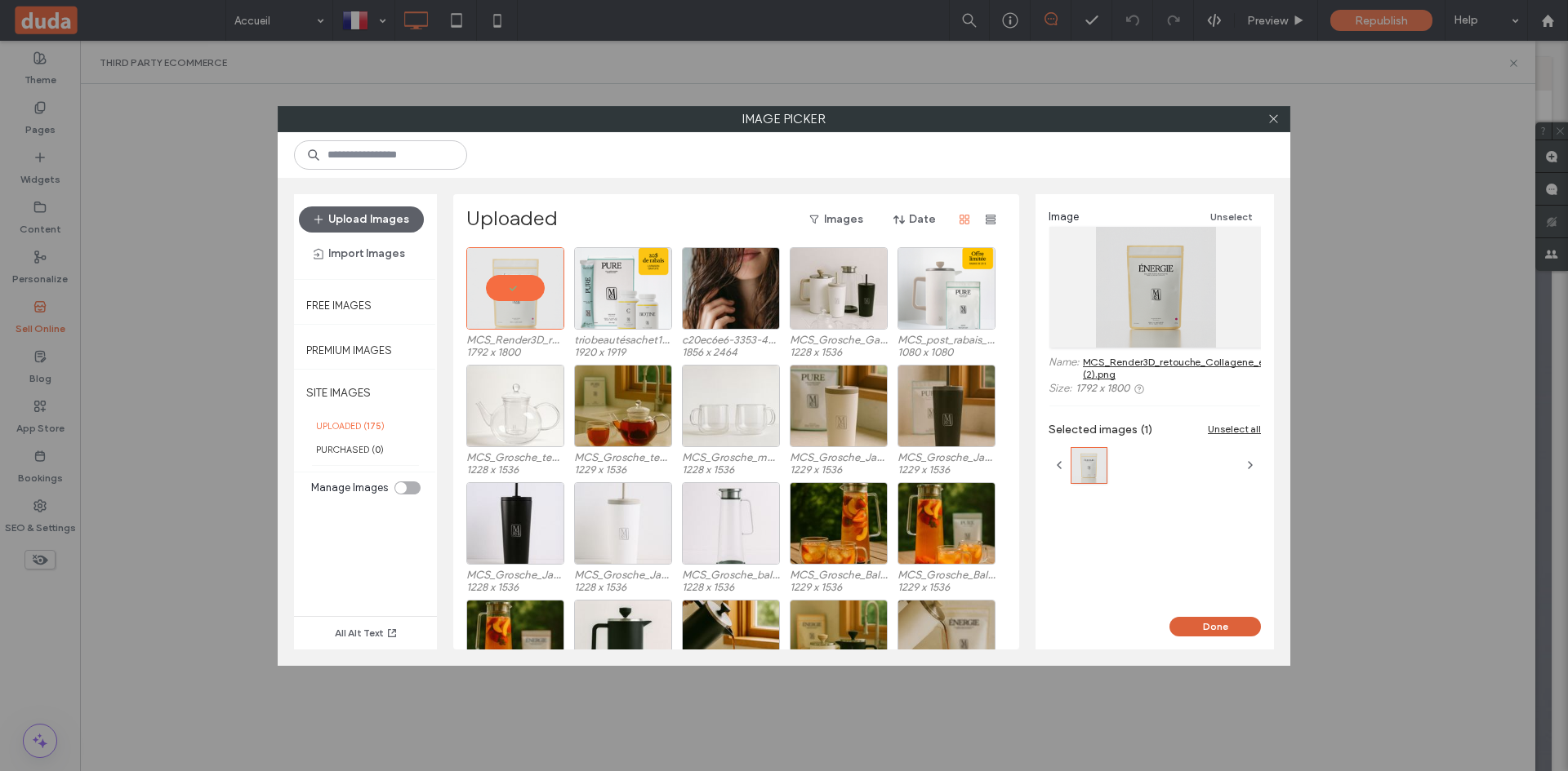
click at [1233, 625] on button "Done" at bounding box center [1216, 626] width 92 height 20
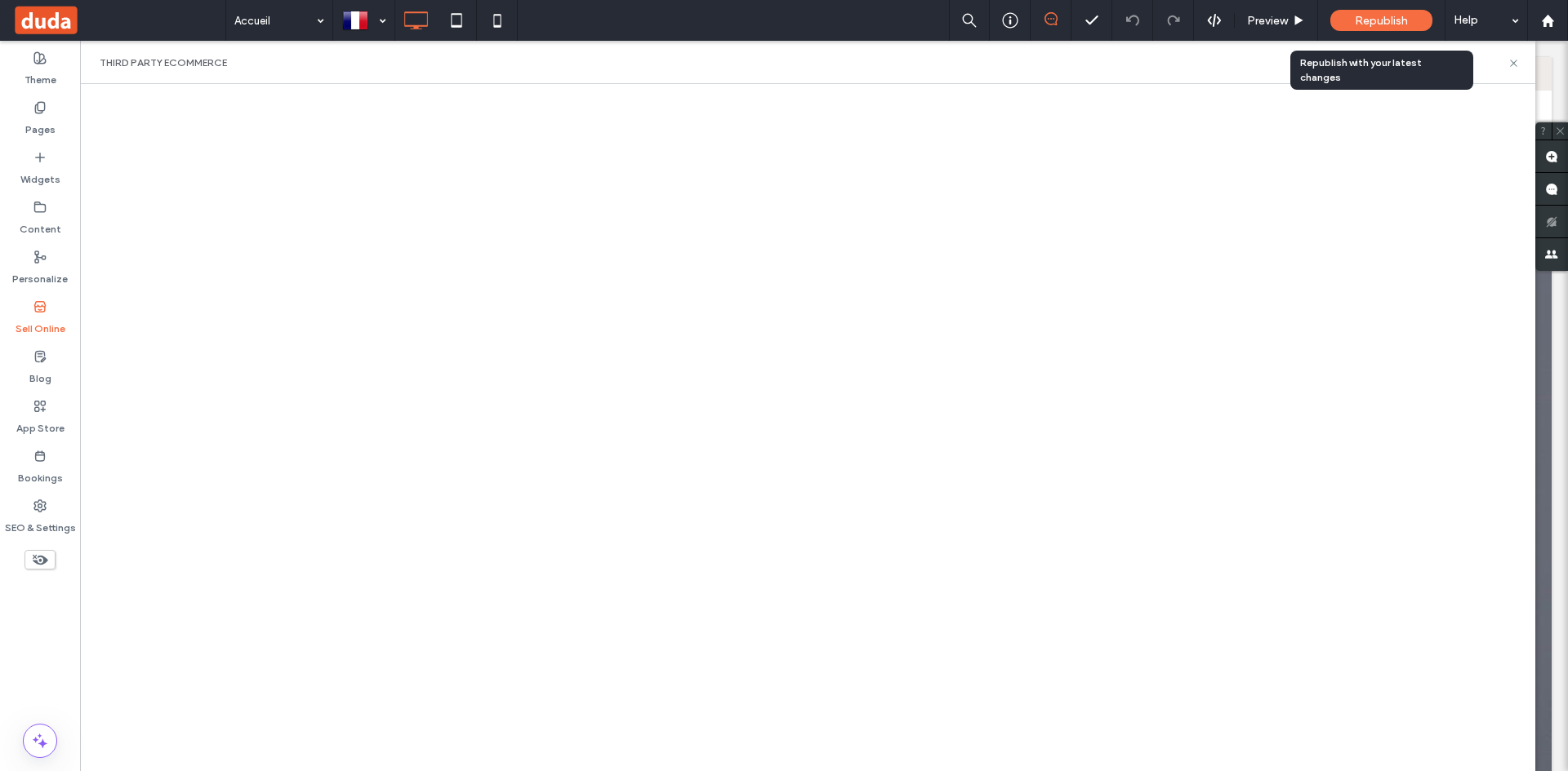
click at [1375, 24] on span "Republish" at bounding box center [1381, 21] width 53 height 14
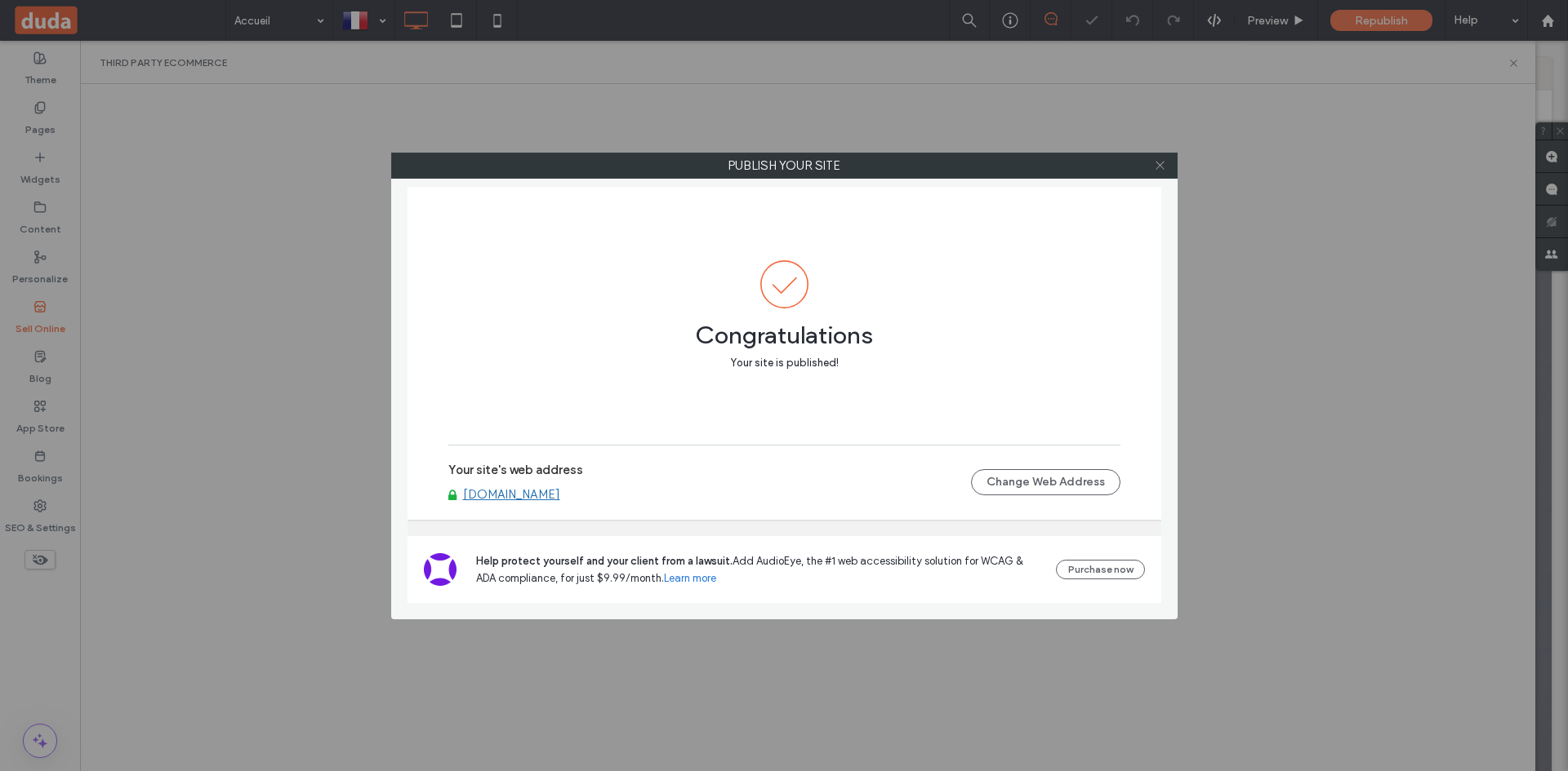
click at [1162, 164] on icon at bounding box center [1159, 164] width 12 height 12
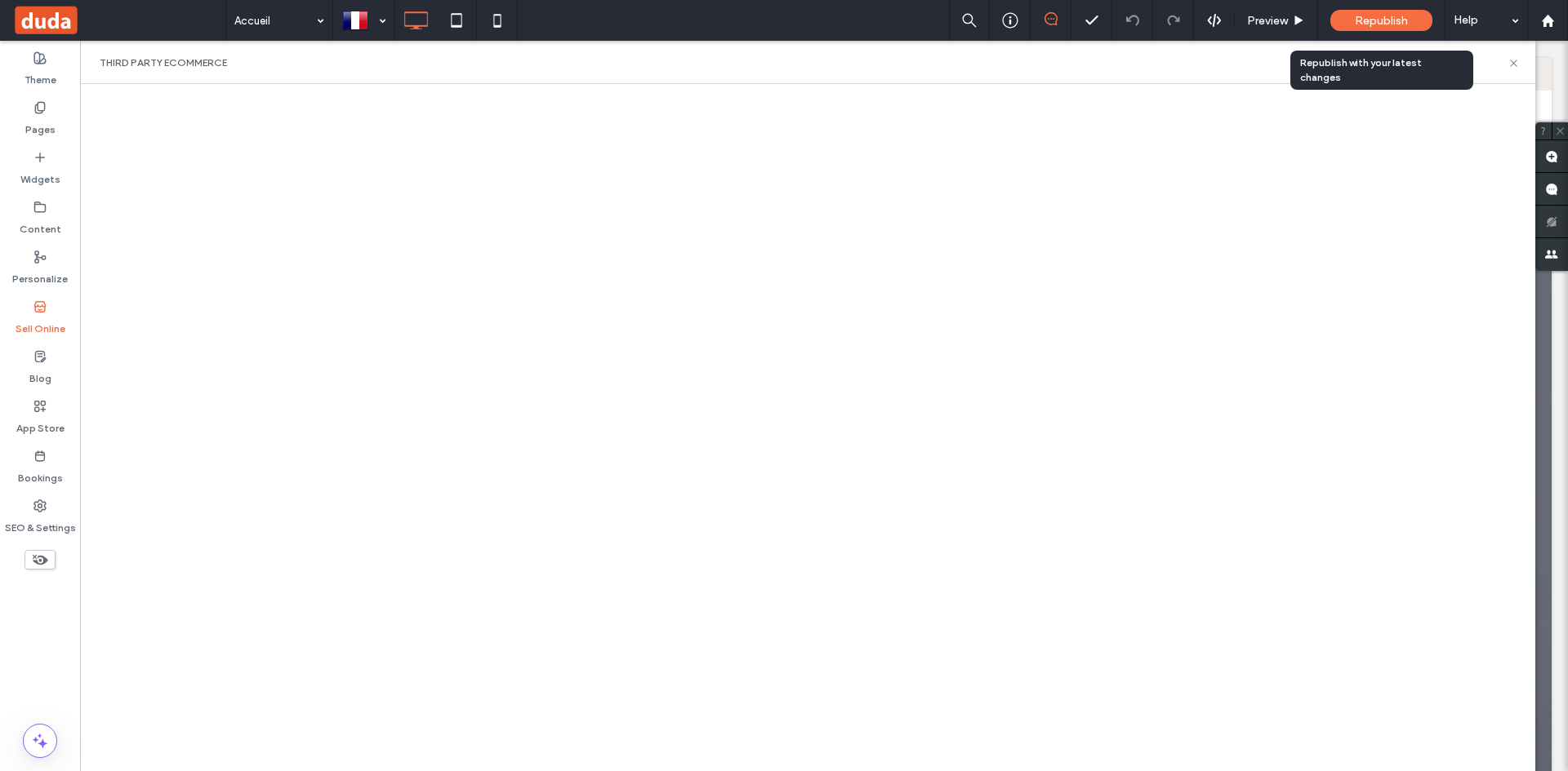
click at [1393, 23] on span "Republish" at bounding box center [1381, 21] width 53 height 14
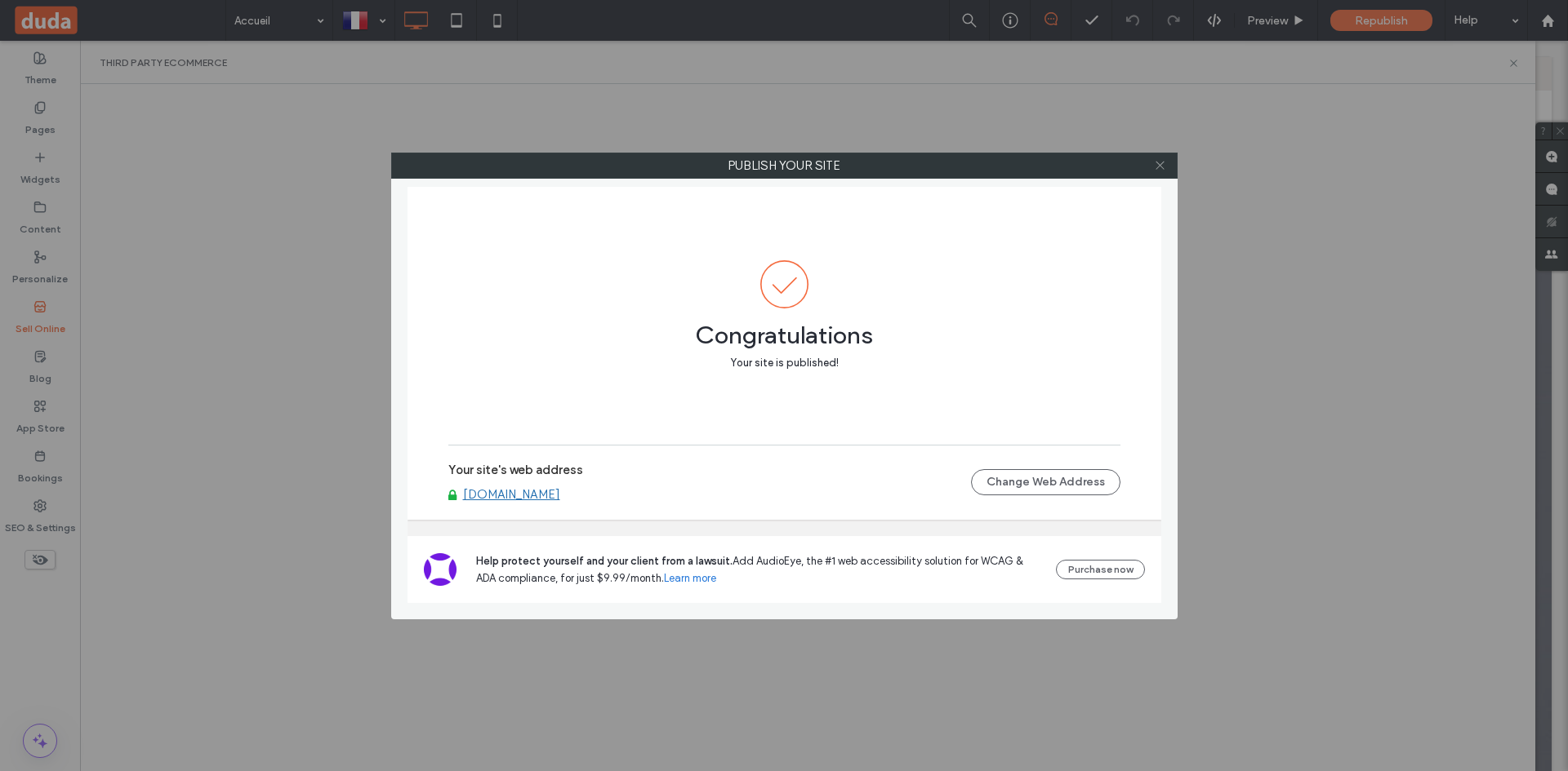
click at [1163, 158] on span at bounding box center [1159, 165] width 12 height 24
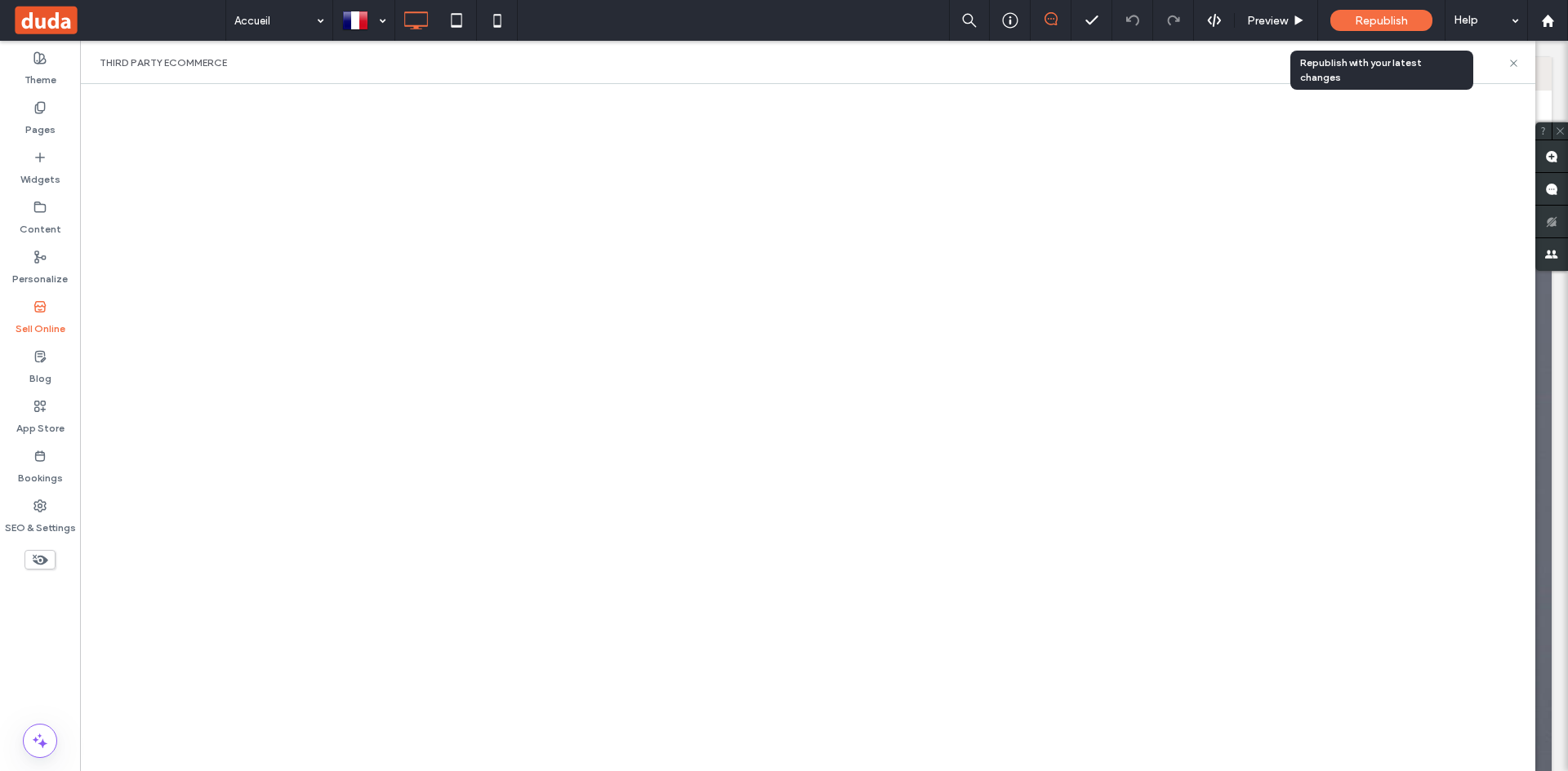
click at [1380, 16] on span "Republish" at bounding box center [1381, 21] width 53 height 14
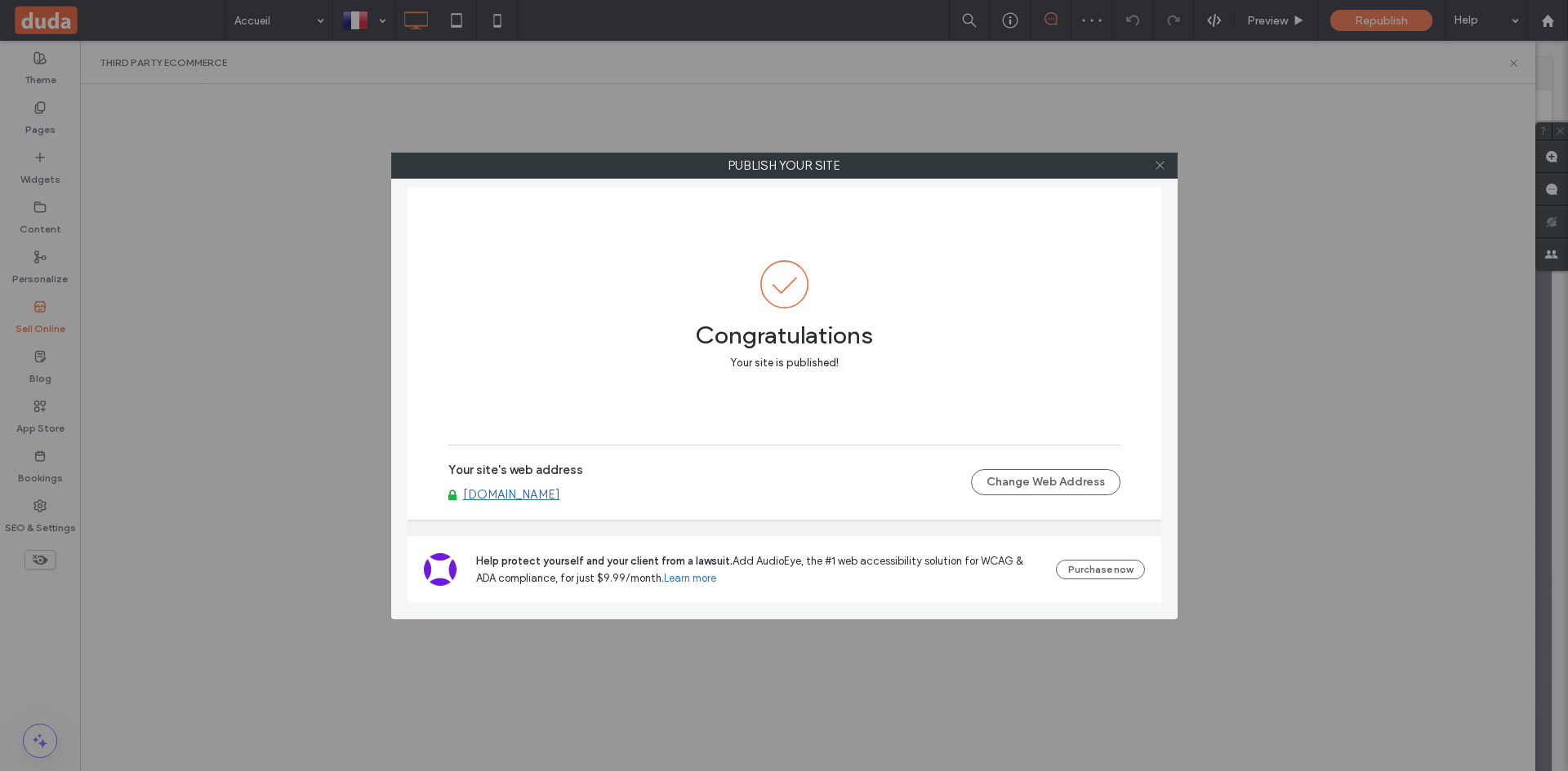
click at [1154, 173] on span at bounding box center [1159, 165] width 12 height 24
